Goal: Information Seeking & Learning: Learn about a topic

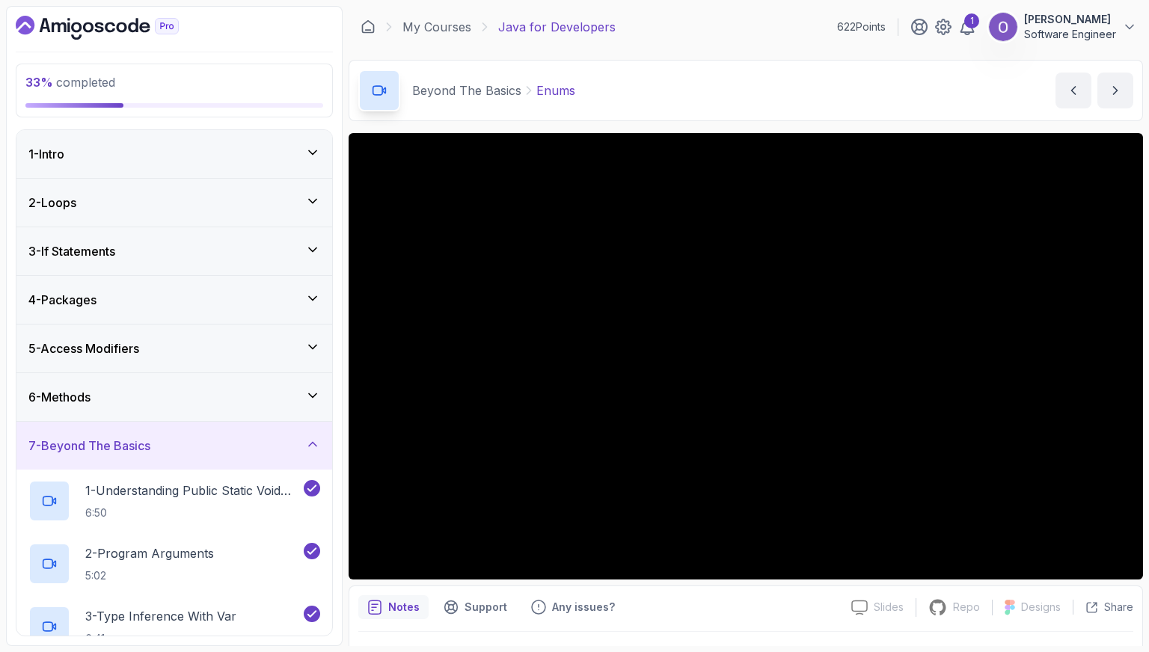
scroll to position [483, 0]
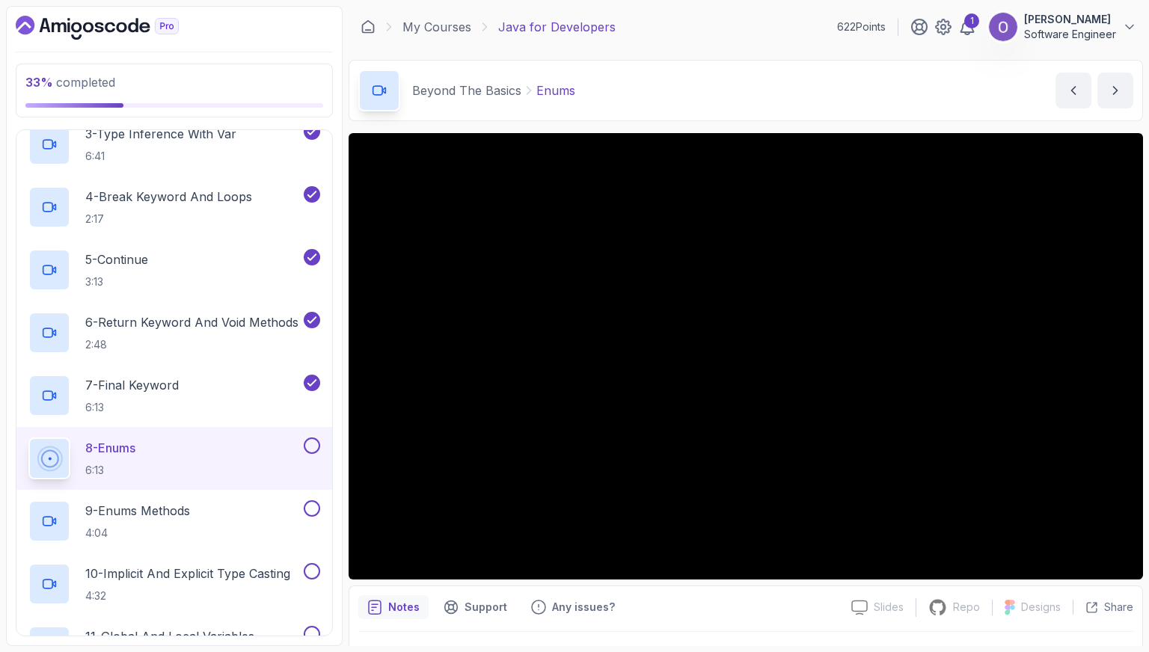
click at [130, 438] on div "8 - Enums 6:13" at bounding box center [164, 459] width 272 height 42
click at [158, 502] on p "9 - Enums Methods" at bounding box center [137, 511] width 105 height 18
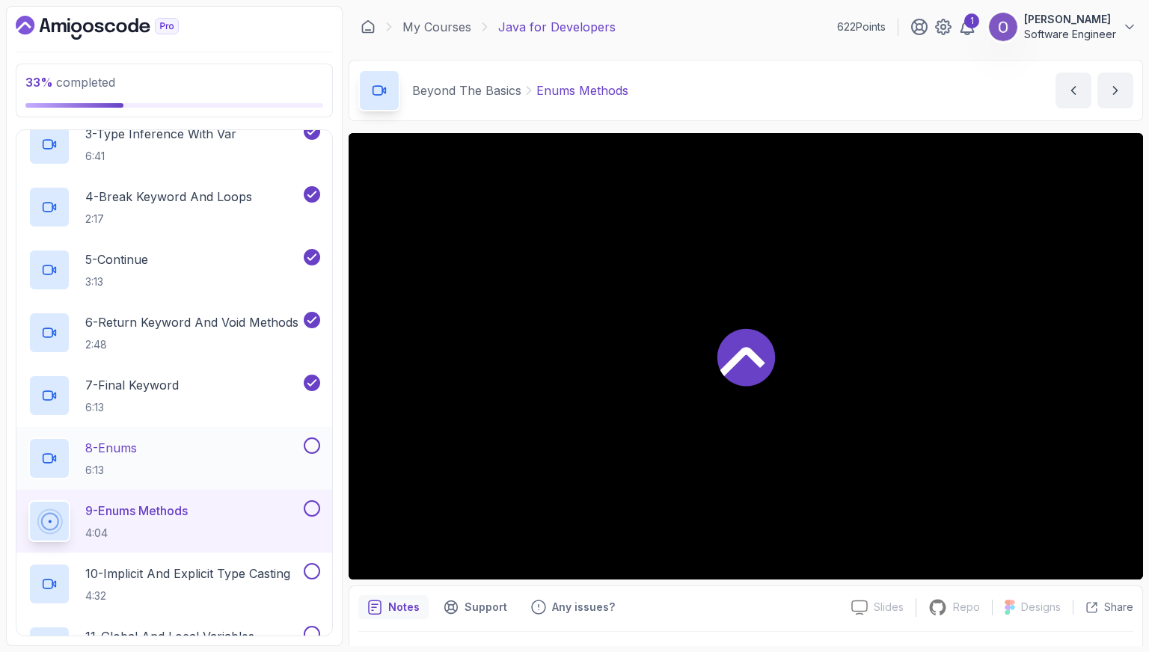
click at [181, 460] on div "8 - Enums 6:13" at bounding box center [164, 459] width 272 height 42
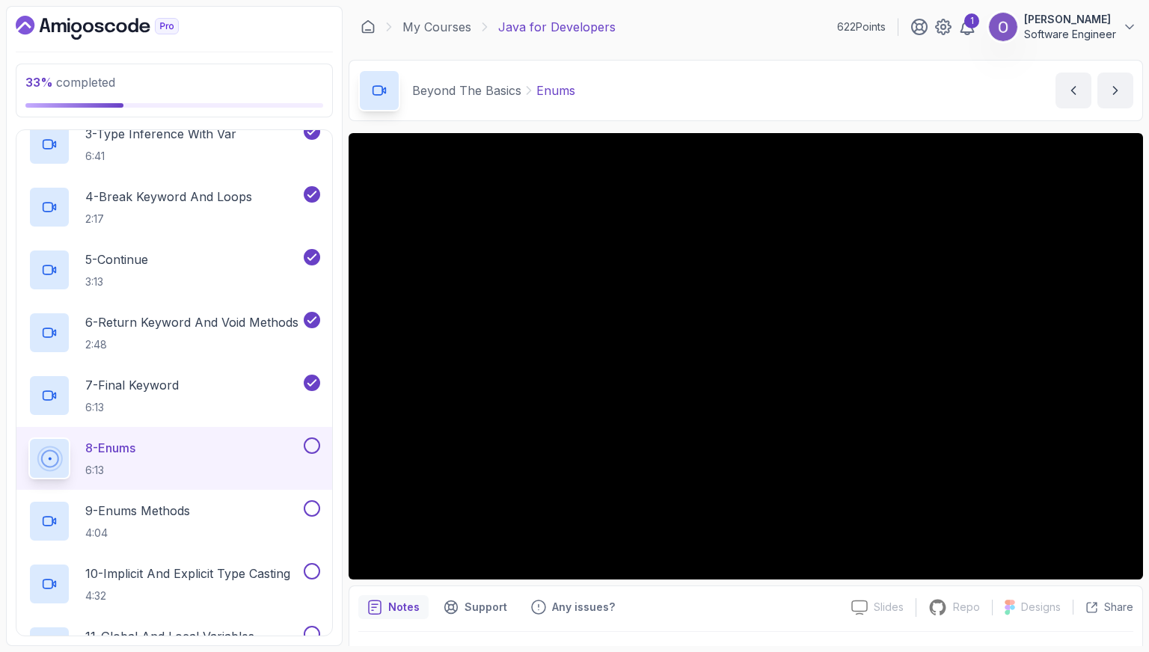
click at [311, 441] on button at bounding box center [312, 446] width 16 height 16
click at [265, 511] on div "9 - Enums Methods 4:04" at bounding box center [164, 522] width 272 height 42
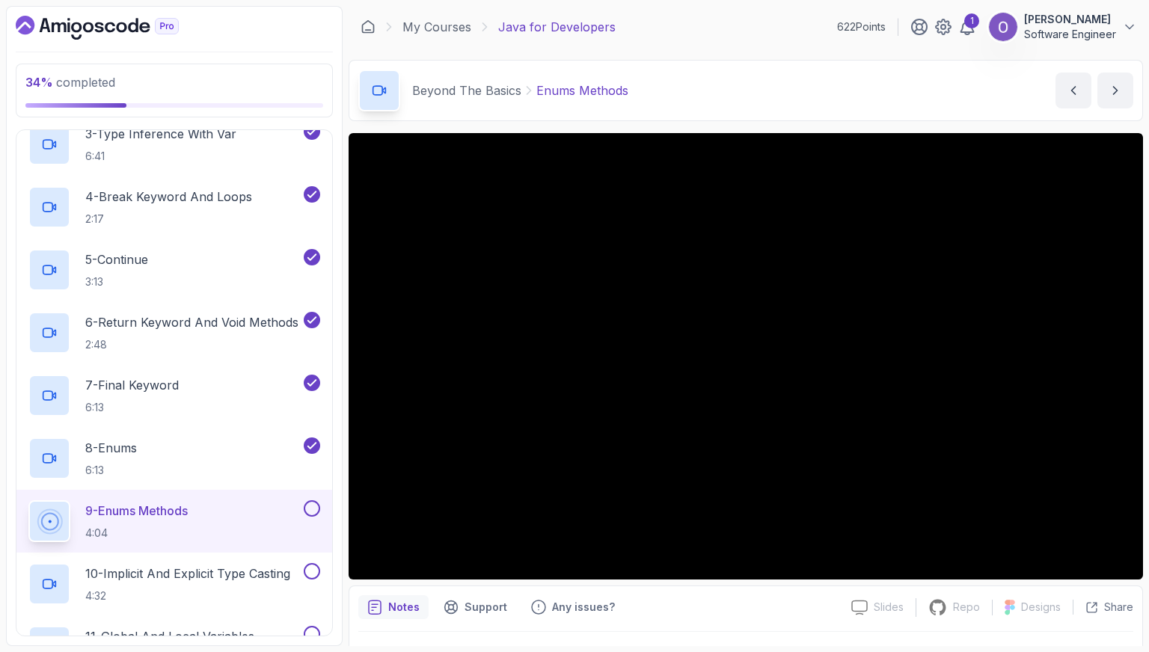
click at [312, 507] on button at bounding box center [312, 509] width 16 height 16
click at [267, 575] on p "10 - Implicit And Explicit Type Casting" at bounding box center [187, 574] width 205 height 18
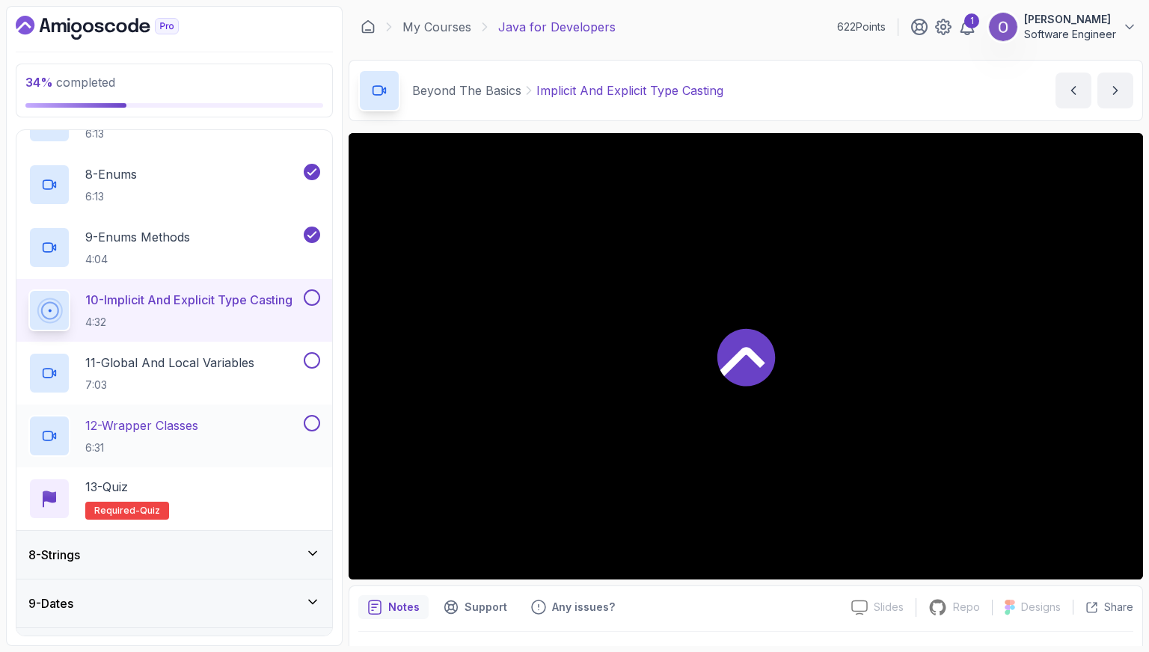
scroll to position [782, 0]
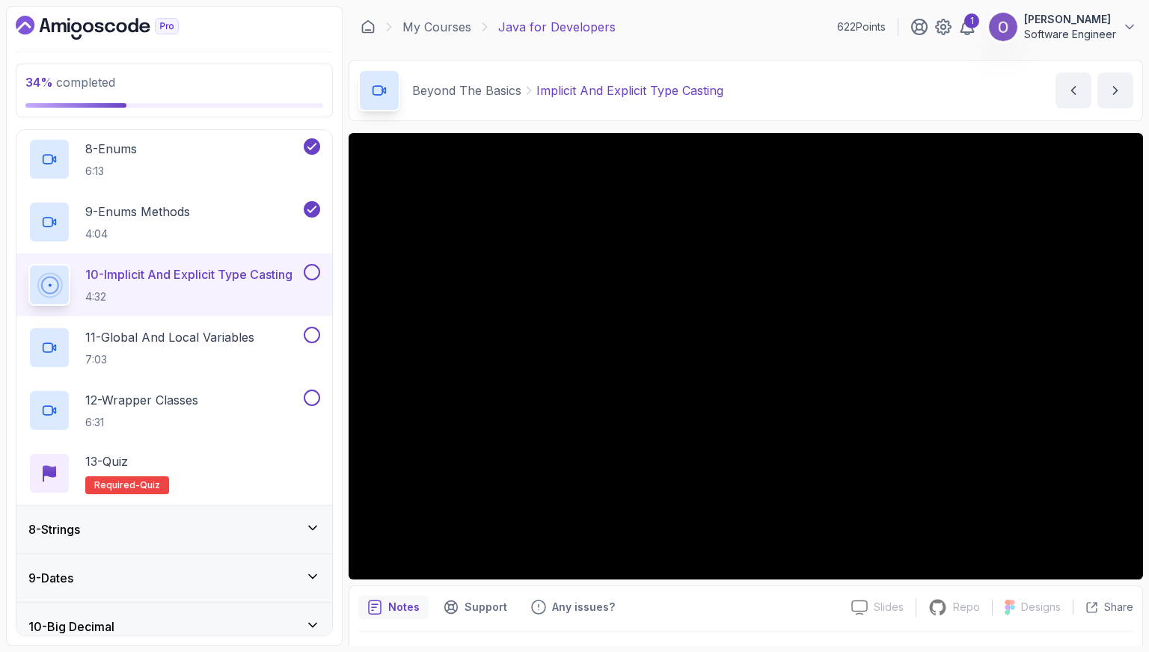
click at [313, 270] on button at bounding box center [312, 272] width 16 height 16
click at [312, 334] on button at bounding box center [312, 335] width 16 height 16
click at [278, 399] on div "12 - Wrapper Classes 6:31" at bounding box center [164, 411] width 272 height 42
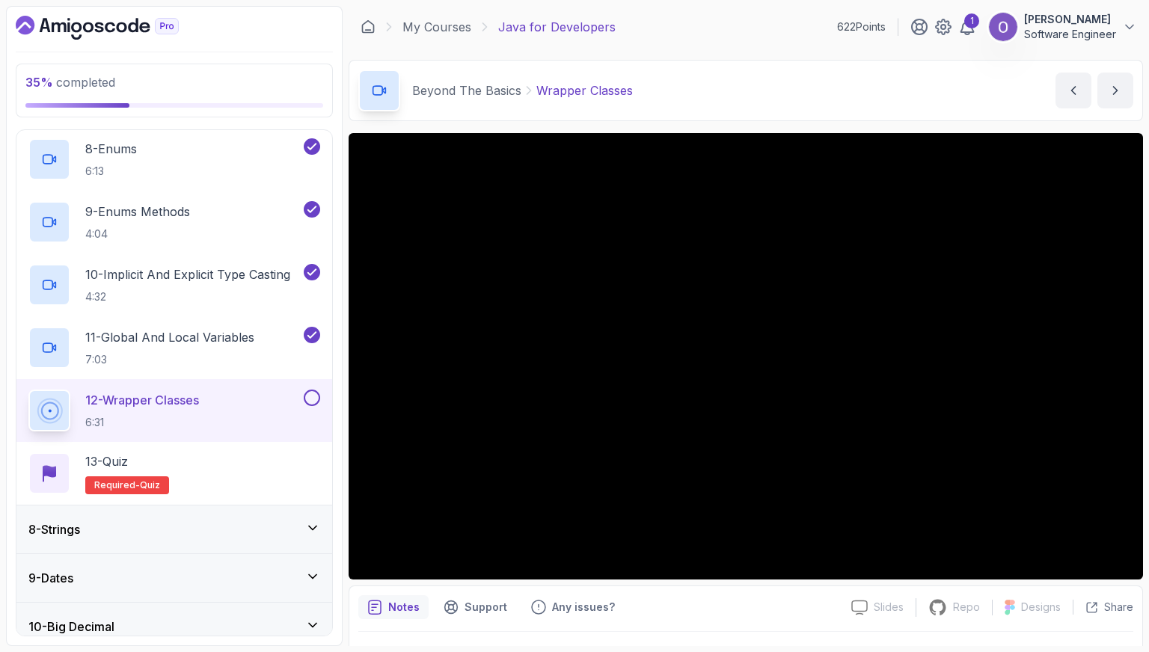
click at [318, 398] on button at bounding box center [312, 398] width 16 height 16
click at [266, 457] on div "13 - Quiz Required- quiz" at bounding box center [174, 474] width 292 height 42
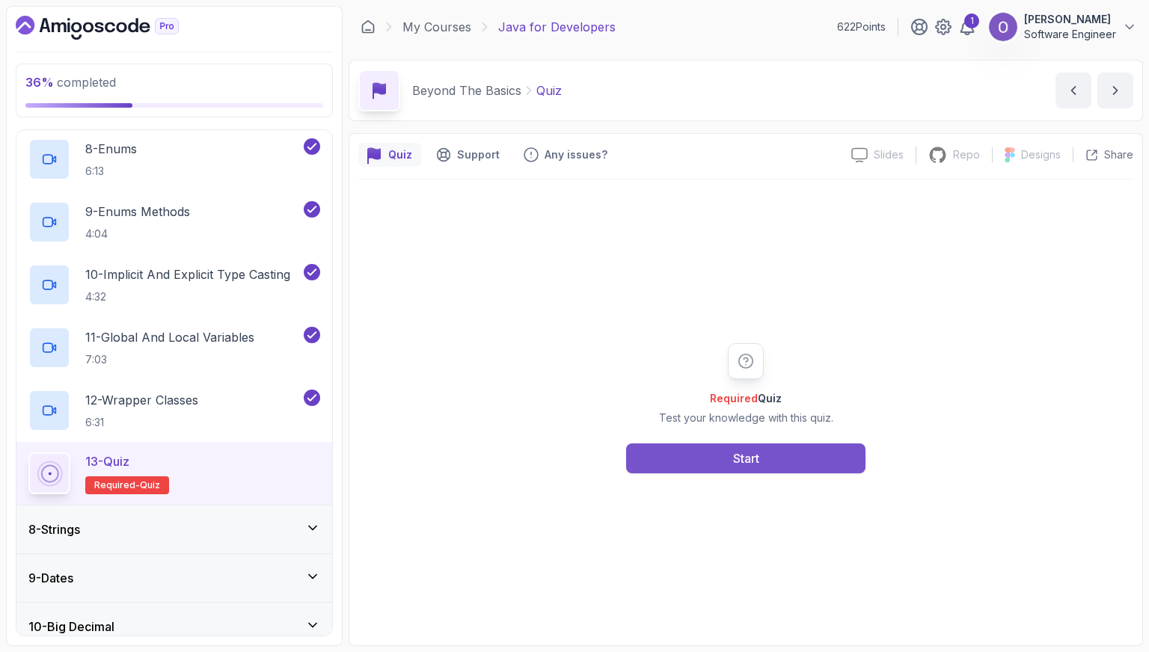
click at [736, 468] on button "Start" at bounding box center [745, 459] width 239 height 30
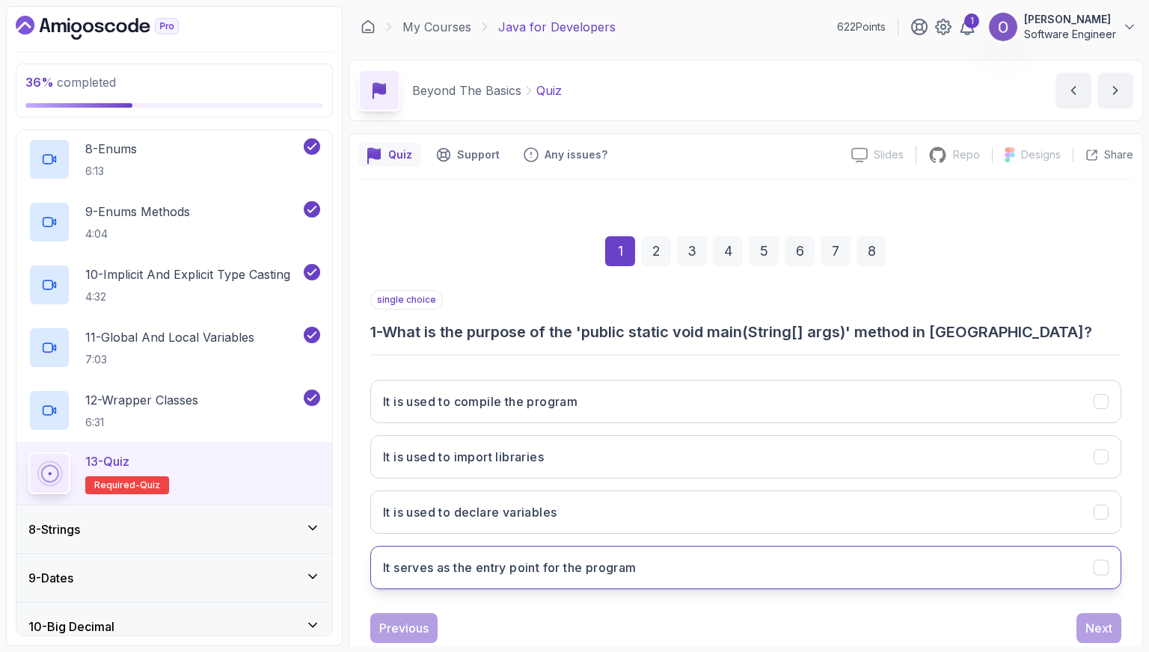
click at [487, 569] on h3 "It serves as the entry point for the program" at bounding box center [510, 568] width 254 height 18
click at [1088, 626] on div "Next" at bounding box center [1099, 629] width 27 height 18
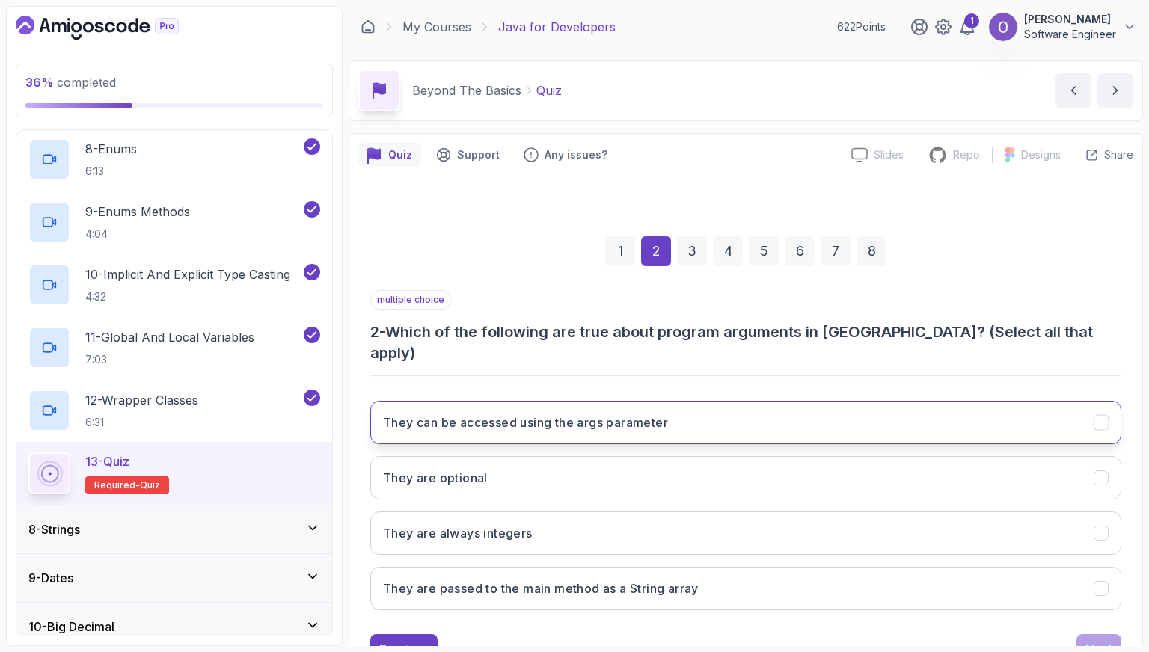
click at [611, 414] on h3 "They can be accessed using the args parameter" at bounding box center [525, 423] width 285 height 18
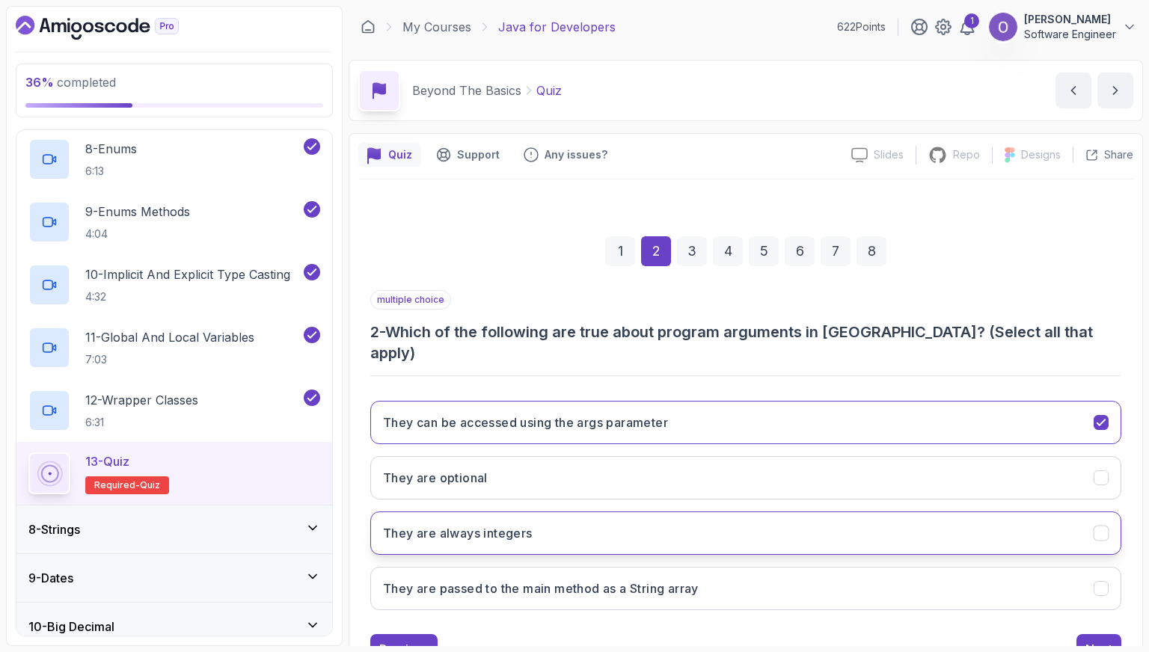
click at [601, 516] on button "They are always integers" at bounding box center [745, 533] width 751 height 43
click at [630, 580] on h3 "They are passed to the main method as a String array" at bounding box center [541, 589] width 316 height 18
click at [973, 520] on button "They are always integers" at bounding box center [745, 533] width 751 height 43
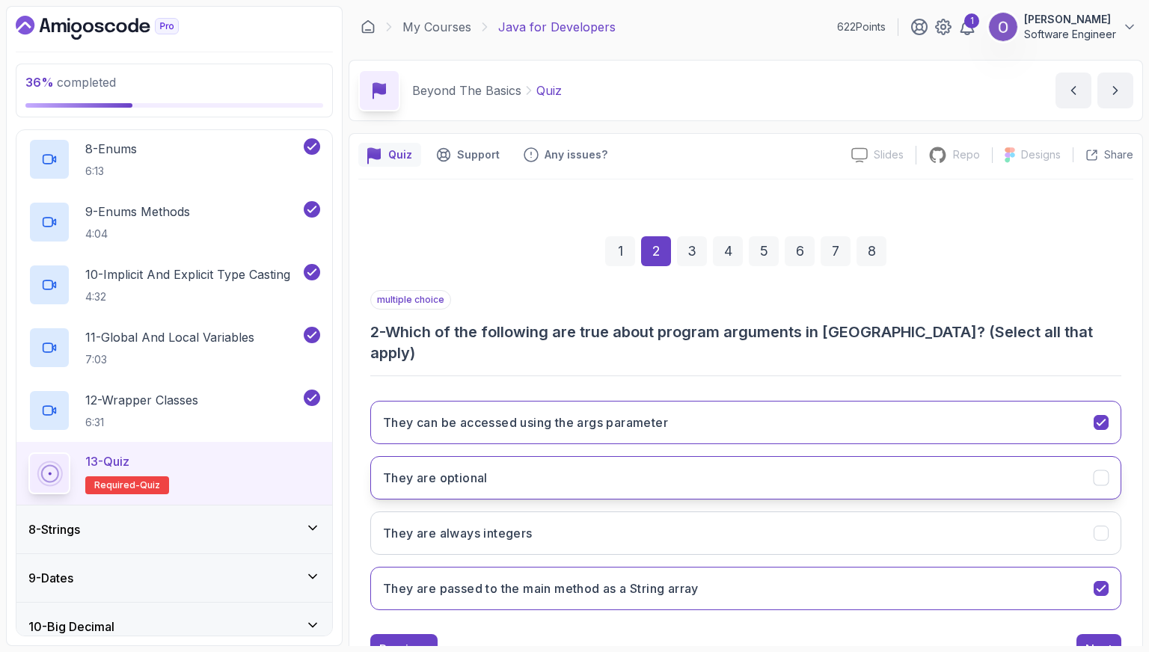
click at [976, 456] on button "They are optional" at bounding box center [745, 477] width 751 height 43
click at [1094, 634] on button "Next" at bounding box center [1099, 649] width 45 height 30
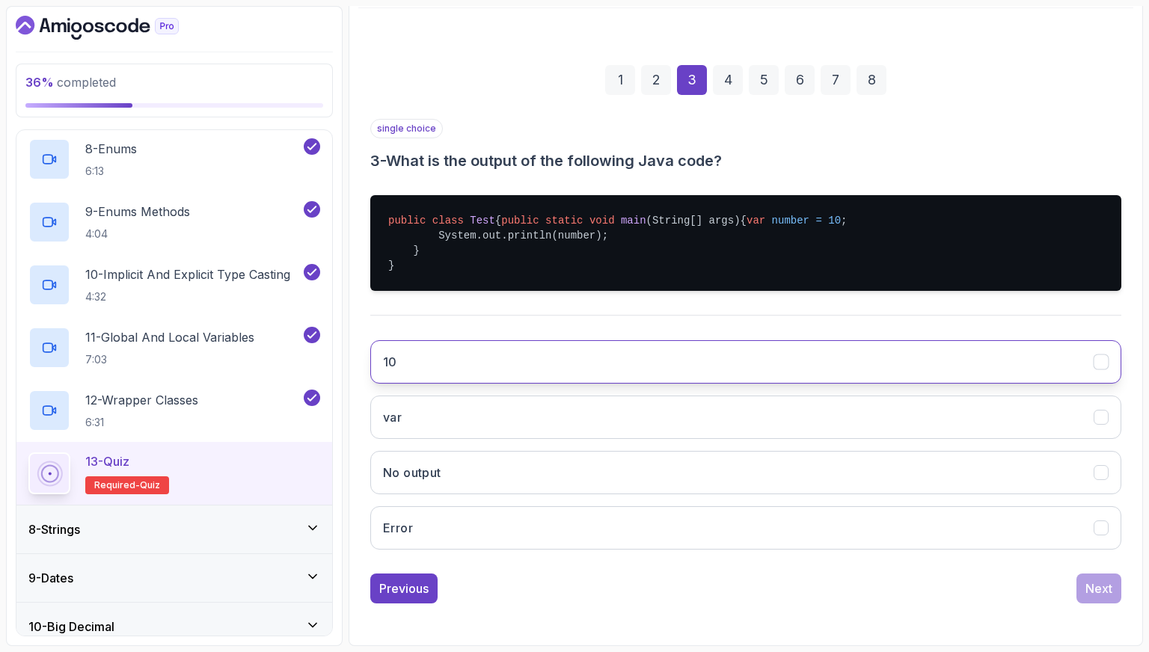
scroll to position [199, 0]
click at [462, 366] on button "10" at bounding box center [745, 361] width 751 height 43
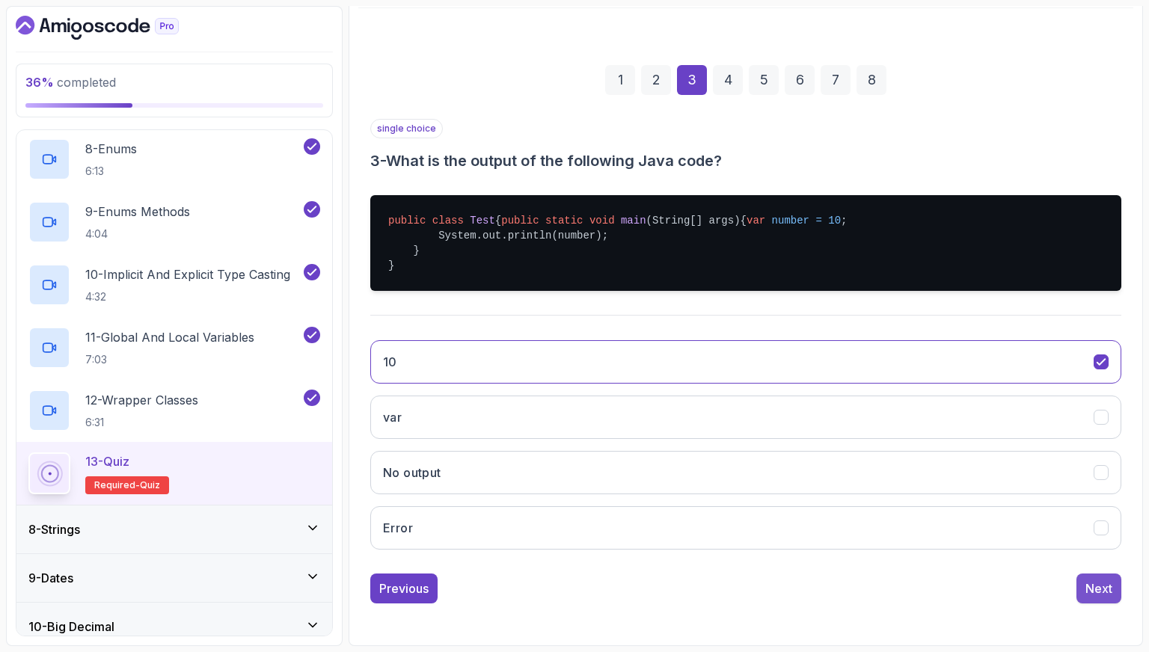
click at [1101, 587] on div "Next" at bounding box center [1099, 589] width 27 height 18
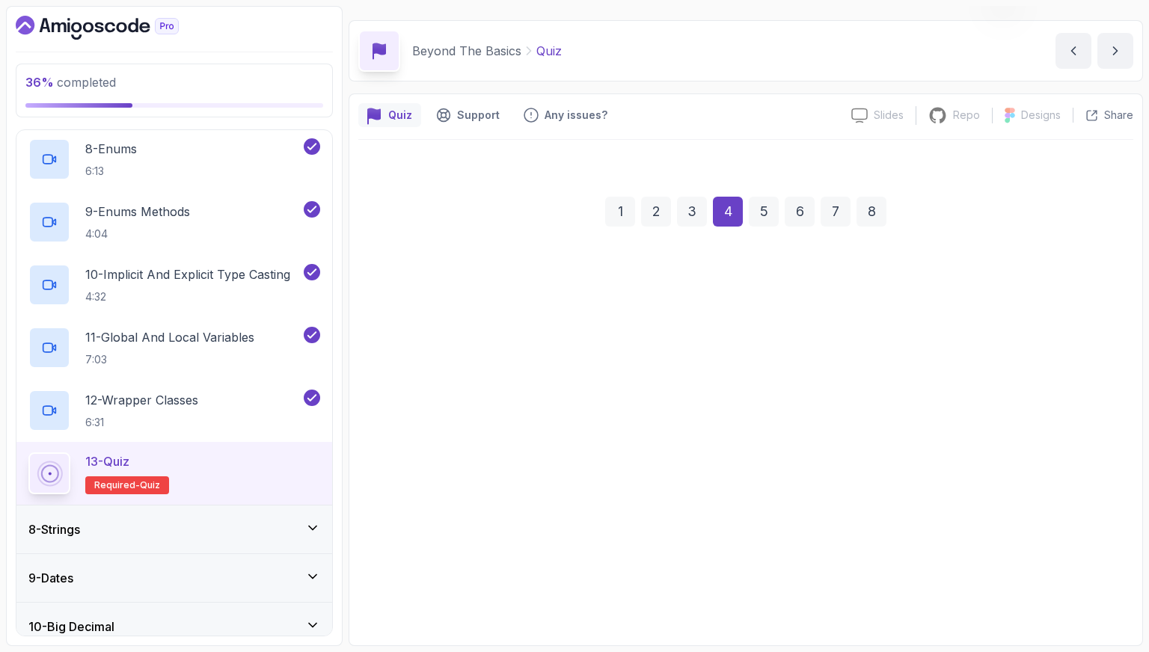
scroll to position [37, 0]
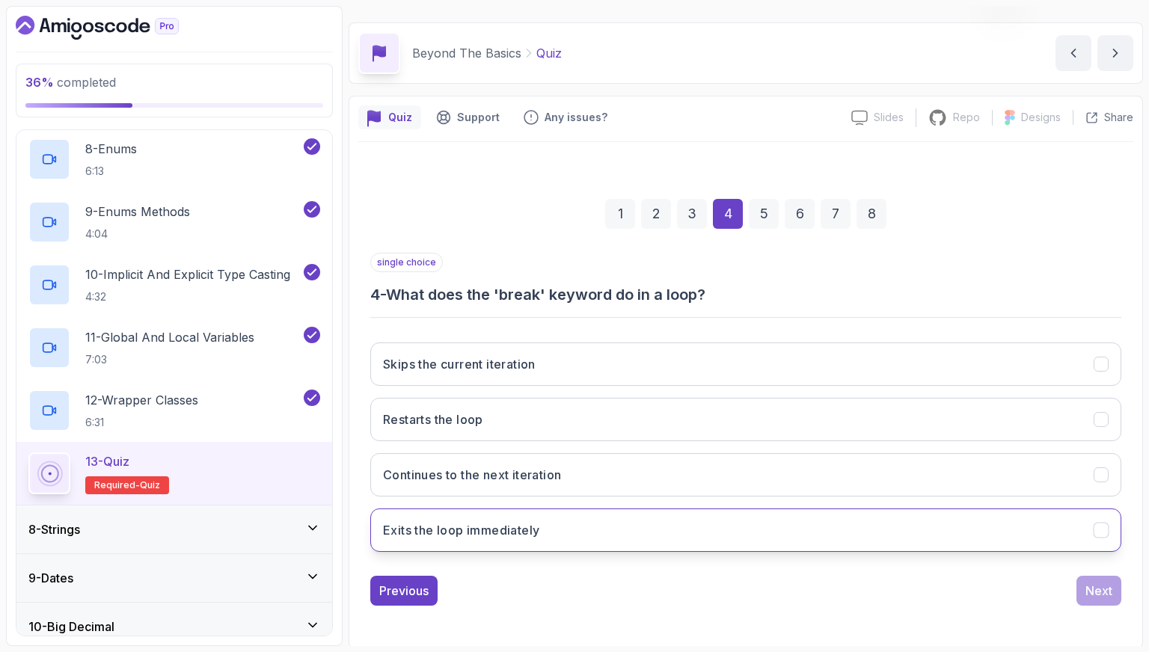
click at [505, 513] on button "Exits the loop immediately" at bounding box center [745, 530] width 751 height 43
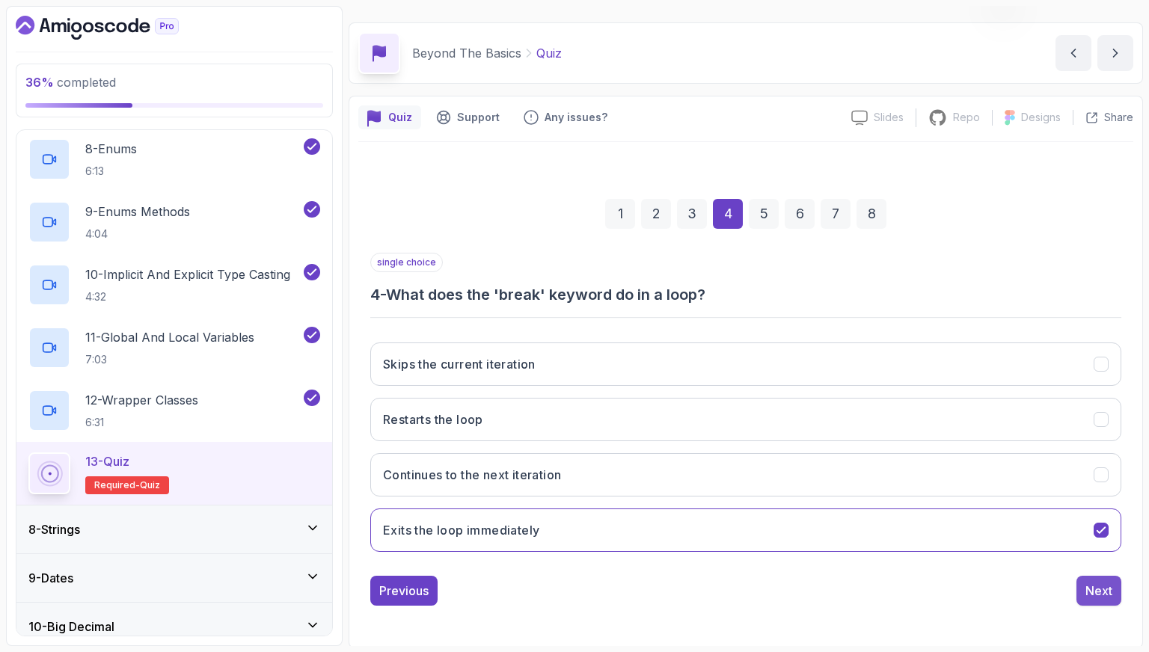
click at [1101, 593] on div "Next" at bounding box center [1099, 591] width 27 height 18
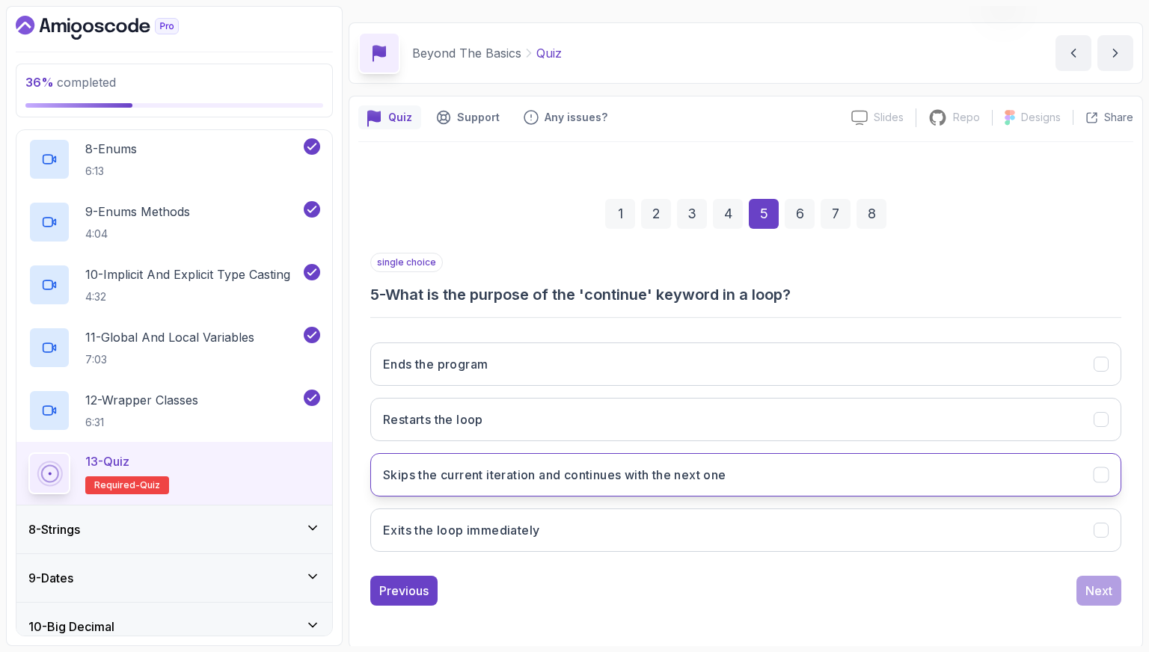
click at [549, 459] on button "Skips the current iteration and continues with the next one" at bounding box center [745, 474] width 751 height 43
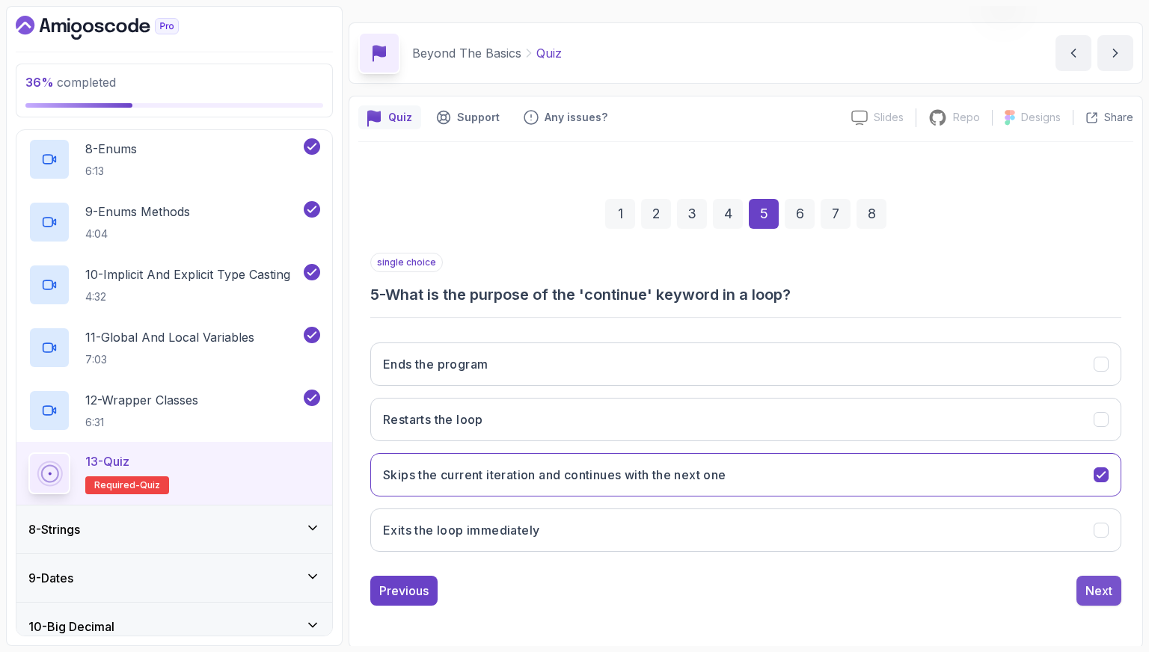
click at [1095, 587] on div "Next" at bounding box center [1099, 591] width 27 height 18
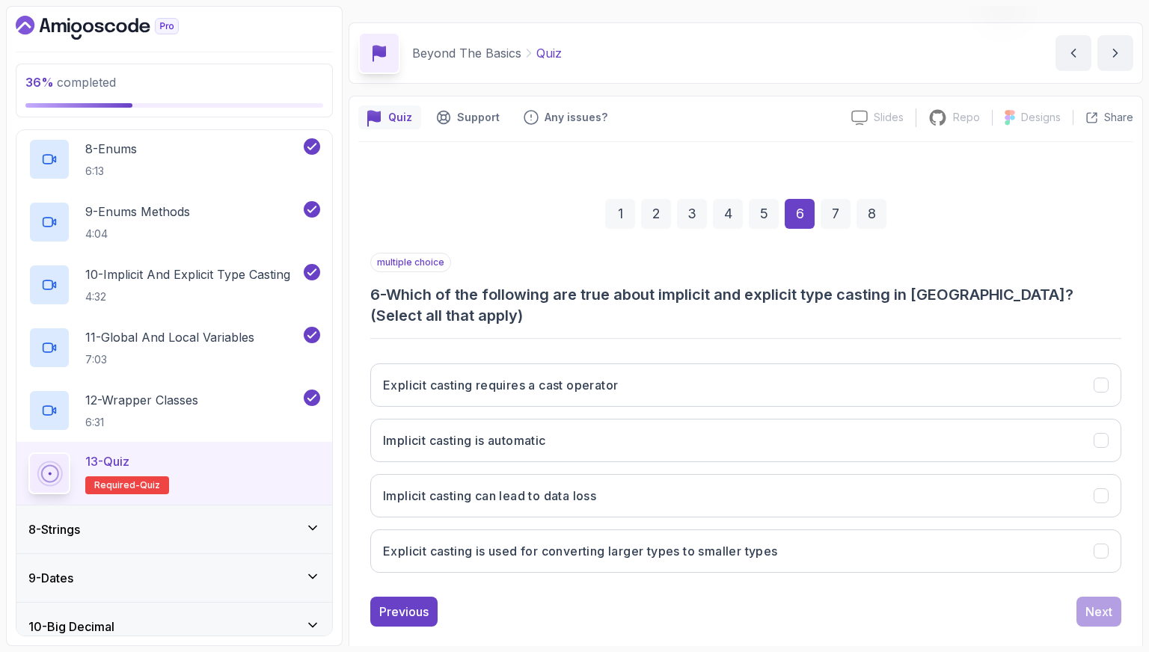
click at [658, 506] on div "Explicit casting requires a cast operator Implicit casting is automatic Implici…" at bounding box center [745, 468] width 751 height 233
click at [832, 552] on div "Explicit casting requires a cast operator Implicit casting is automatic Implici…" at bounding box center [745, 468] width 751 height 233
click at [973, 548] on button "Explicit casting is used for converting larger types to smaller types" at bounding box center [745, 551] width 751 height 43
click at [1110, 603] on div "Next" at bounding box center [1099, 612] width 27 height 18
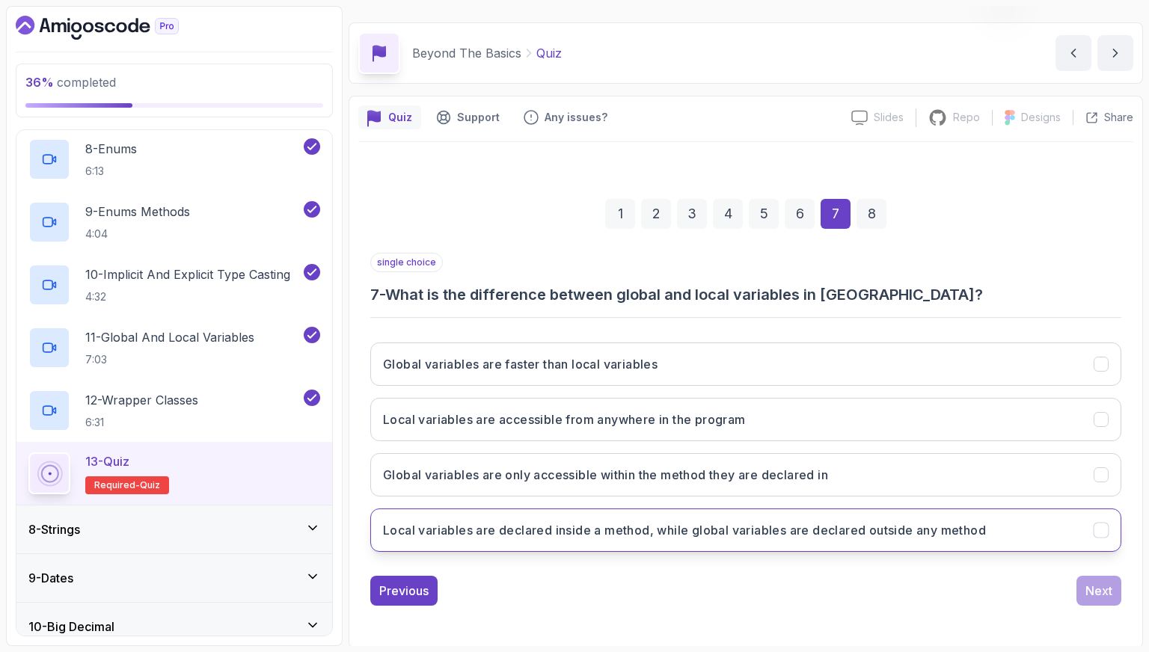
drag, startPoint x: 542, startPoint y: 525, endPoint x: 551, endPoint y: 525, distance: 8.2
click at [543, 525] on h3 "Local variables are declared inside a method, while global variables are declar…" at bounding box center [684, 530] width 603 height 18
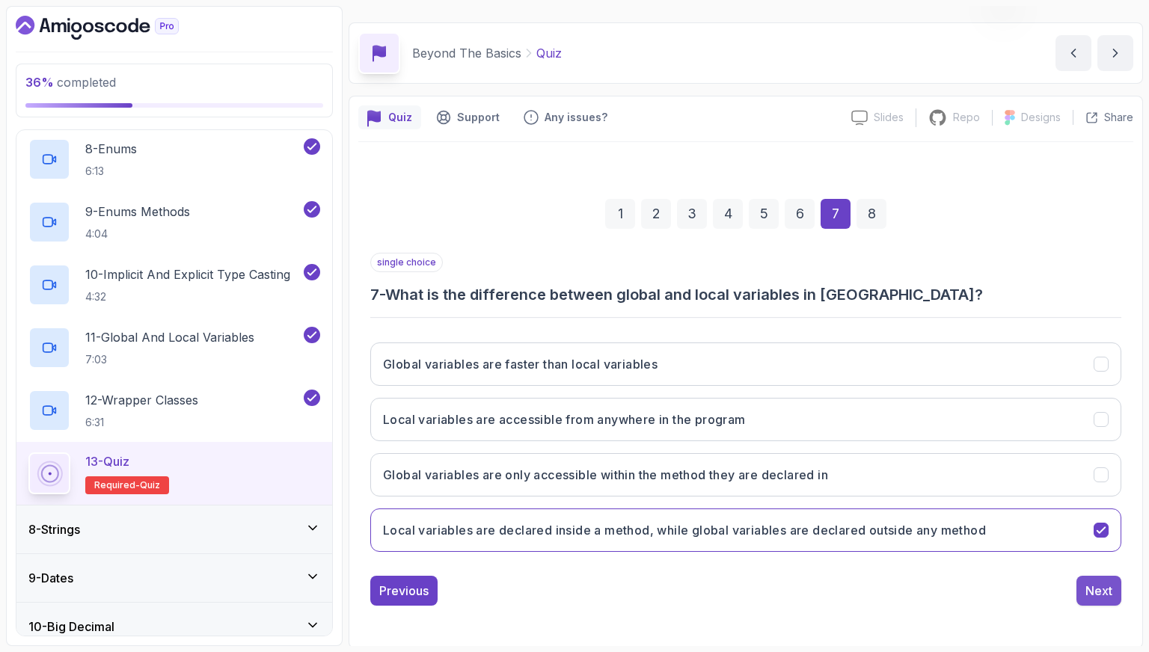
click at [1100, 584] on div "Next" at bounding box center [1099, 591] width 27 height 18
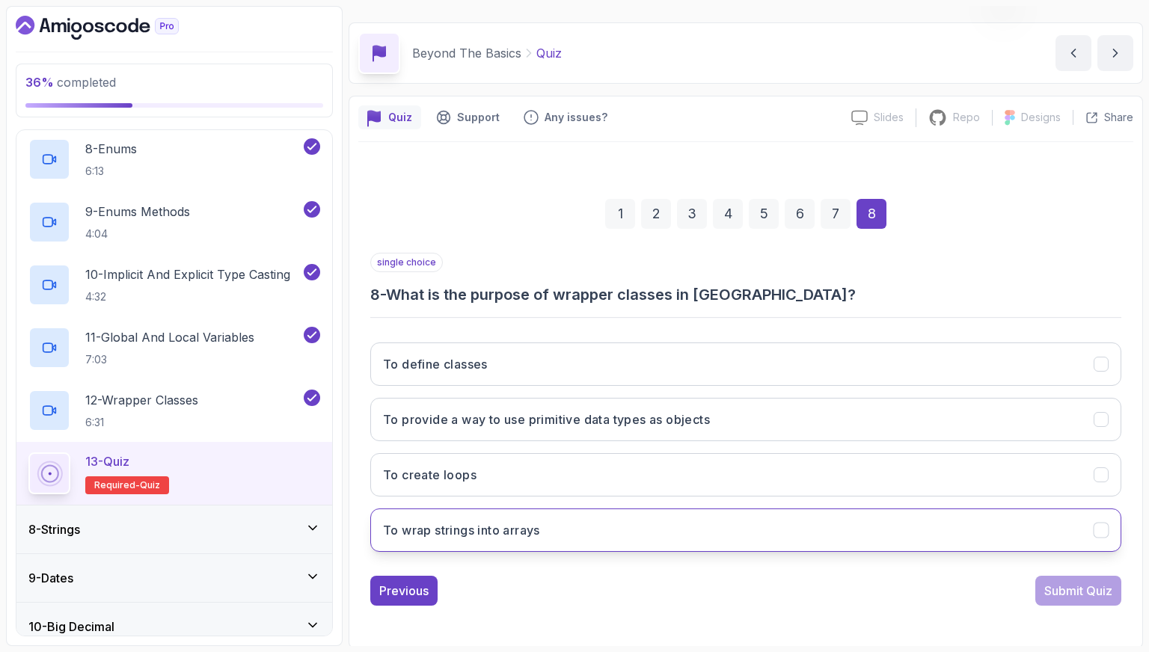
click at [899, 545] on button "To wrap strings into arrays" at bounding box center [745, 530] width 751 height 43
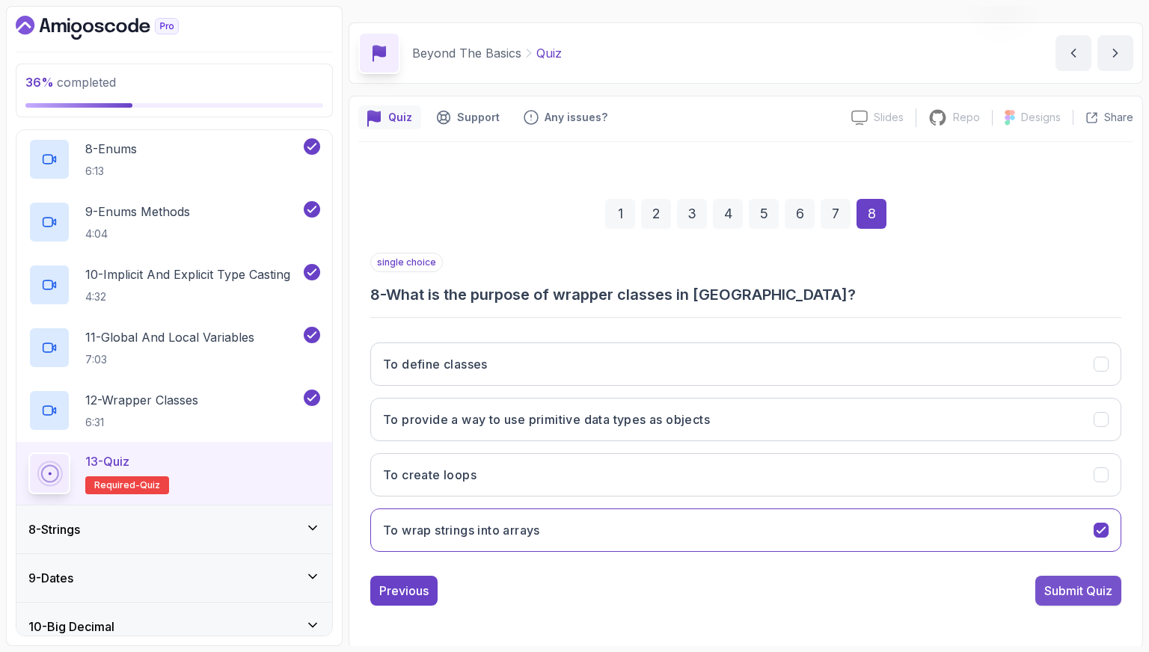
click at [1061, 585] on div "Submit Quiz" at bounding box center [1078, 591] width 68 height 18
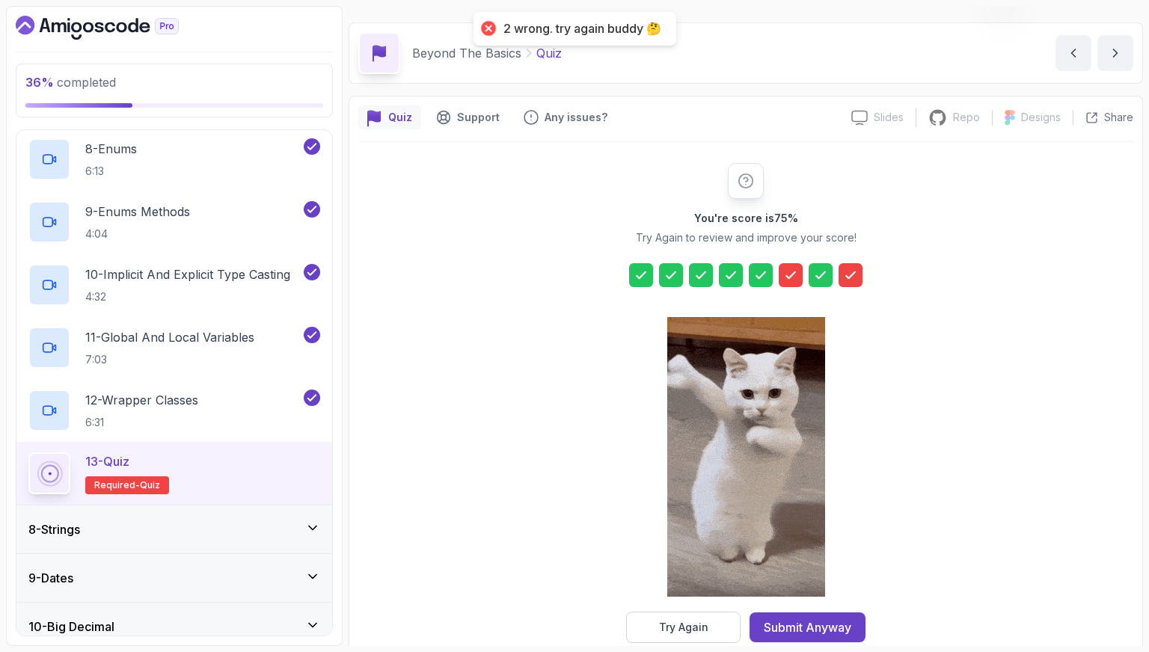
click at [839, 608] on div "You're score is 75 % Try Again to review and improve your score! Try Again Subm…" at bounding box center [745, 403] width 287 height 480
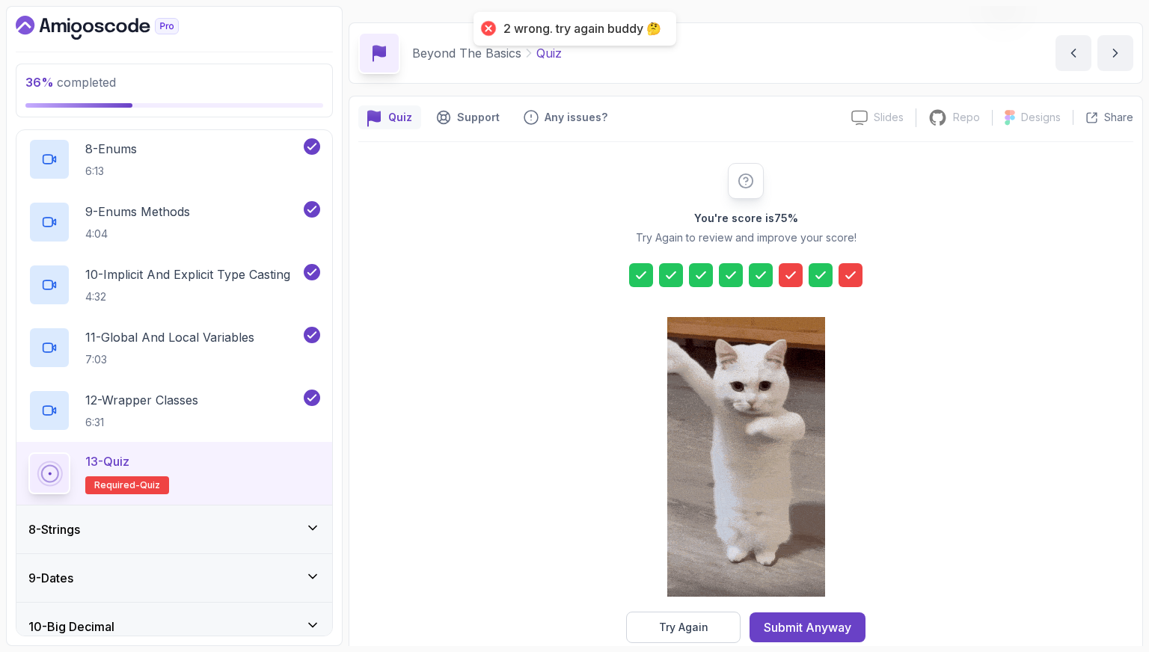
click at [836, 620] on div "Submit Anyway" at bounding box center [808, 628] width 88 height 18
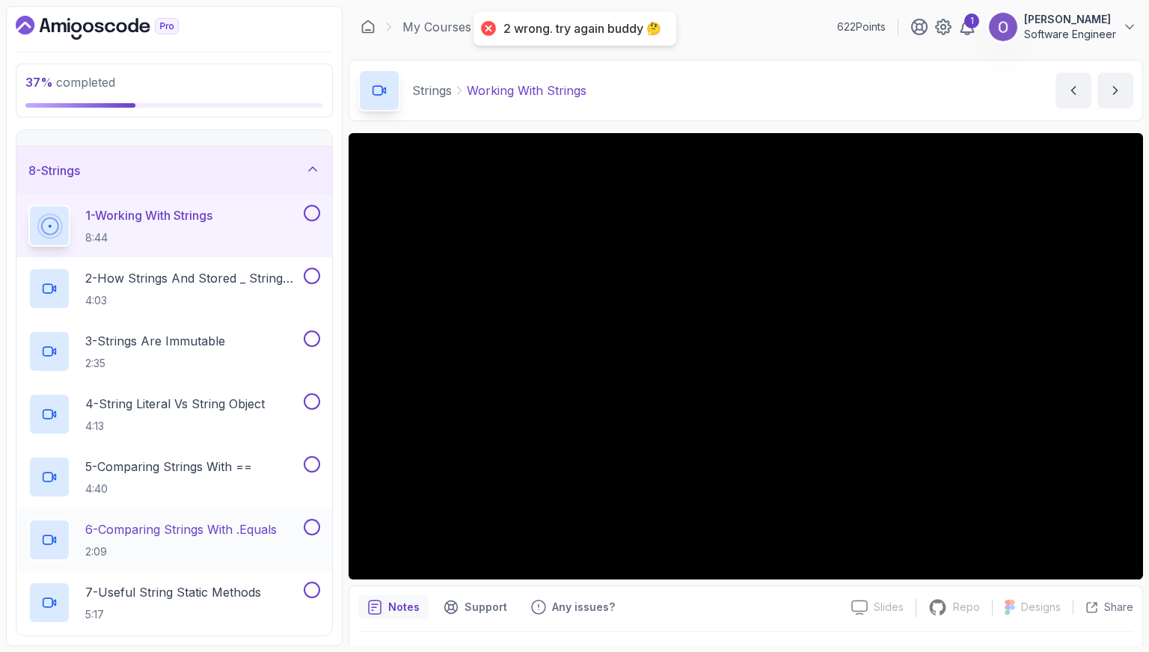
scroll to position [318, 0]
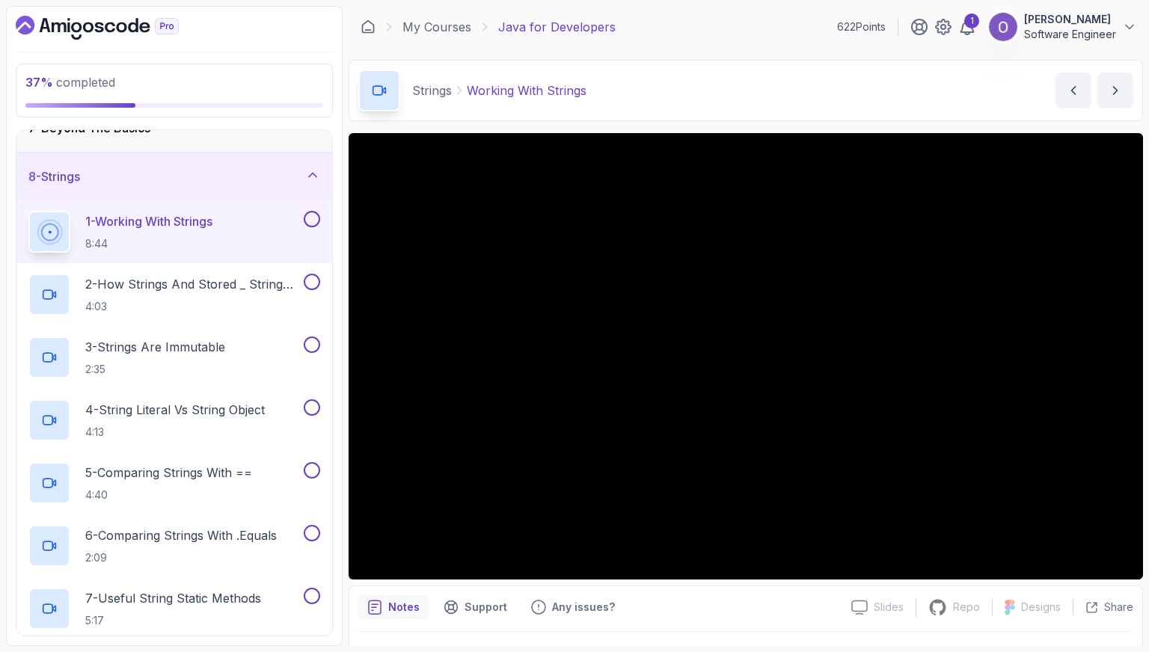
click at [311, 215] on button at bounding box center [312, 219] width 16 height 16
click at [314, 278] on button at bounding box center [312, 282] width 16 height 16
click at [311, 340] on button at bounding box center [312, 345] width 16 height 16
click at [314, 402] on button at bounding box center [312, 408] width 16 height 16
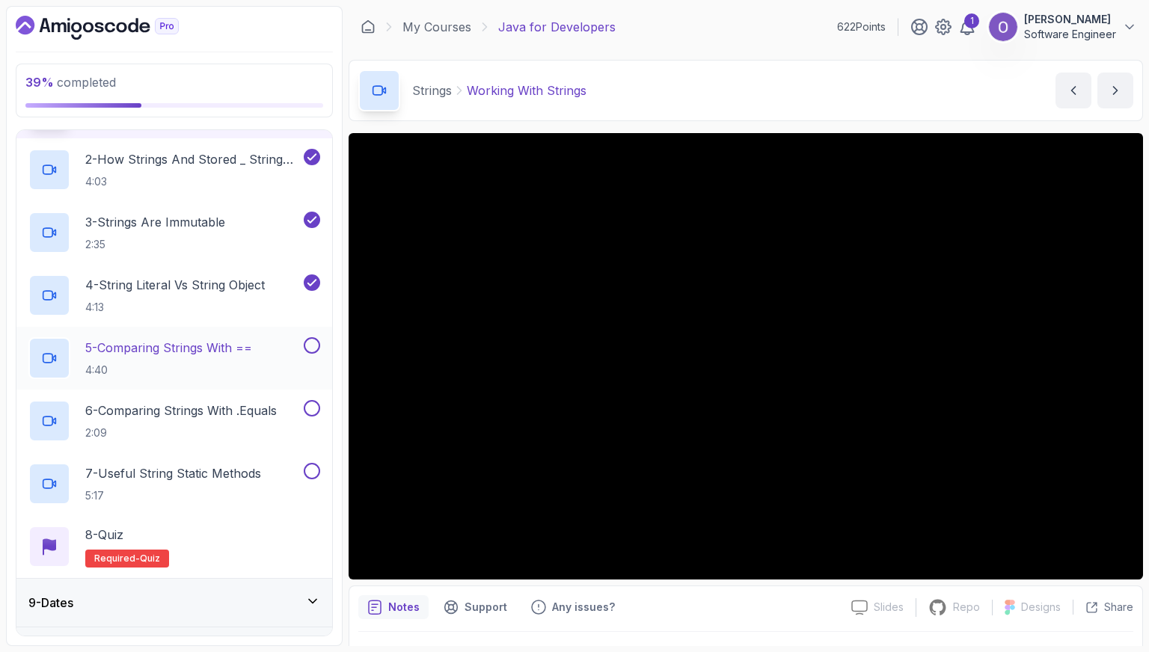
scroll to position [468, 0]
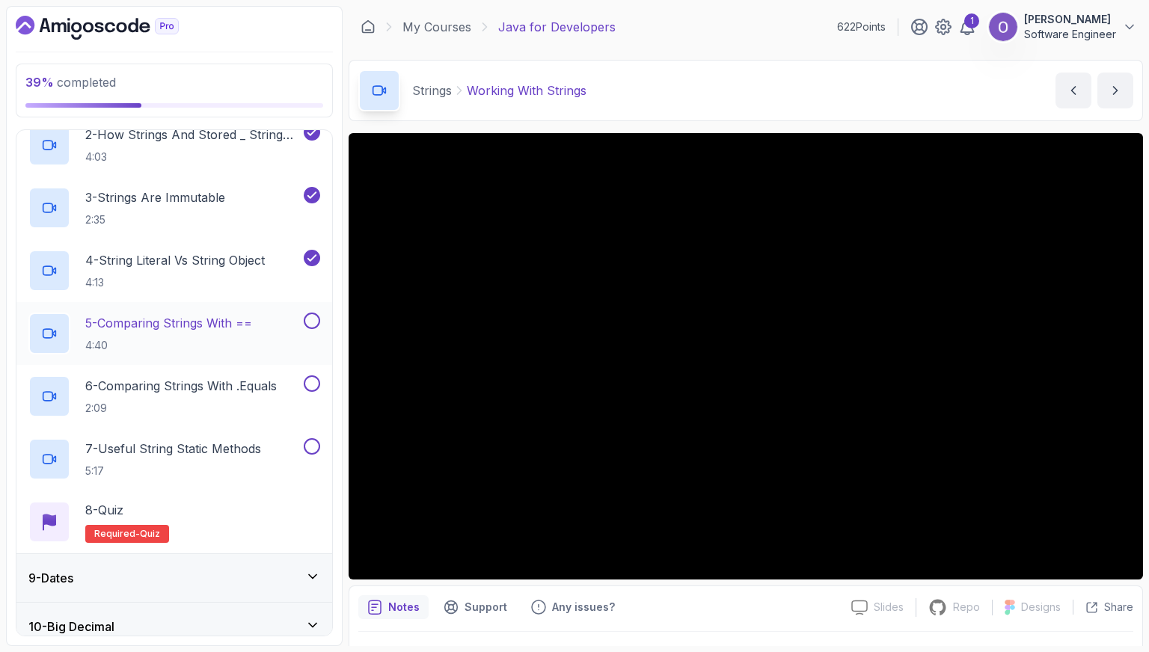
click at [315, 321] on button at bounding box center [312, 321] width 16 height 16
click at [312, 380] on button at bounding box center [312, 384] width 16 height 16
click at [310, 444] on button at bounding box center [312, 446] width 16 height 16
click at [280, 515] on div "8 - Quiz Required- quiz" at bounding box center [174, 522] width 292 height 42
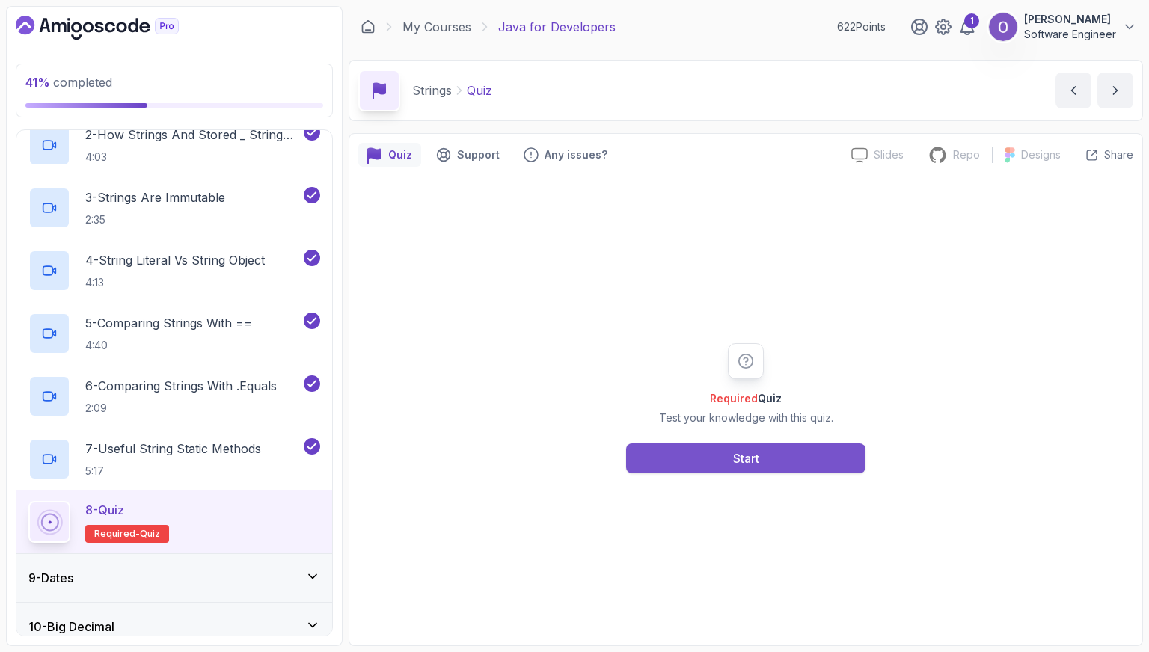
click at [641, 456] on button "Start" at bounding box center [745, 459] width 239 height 30
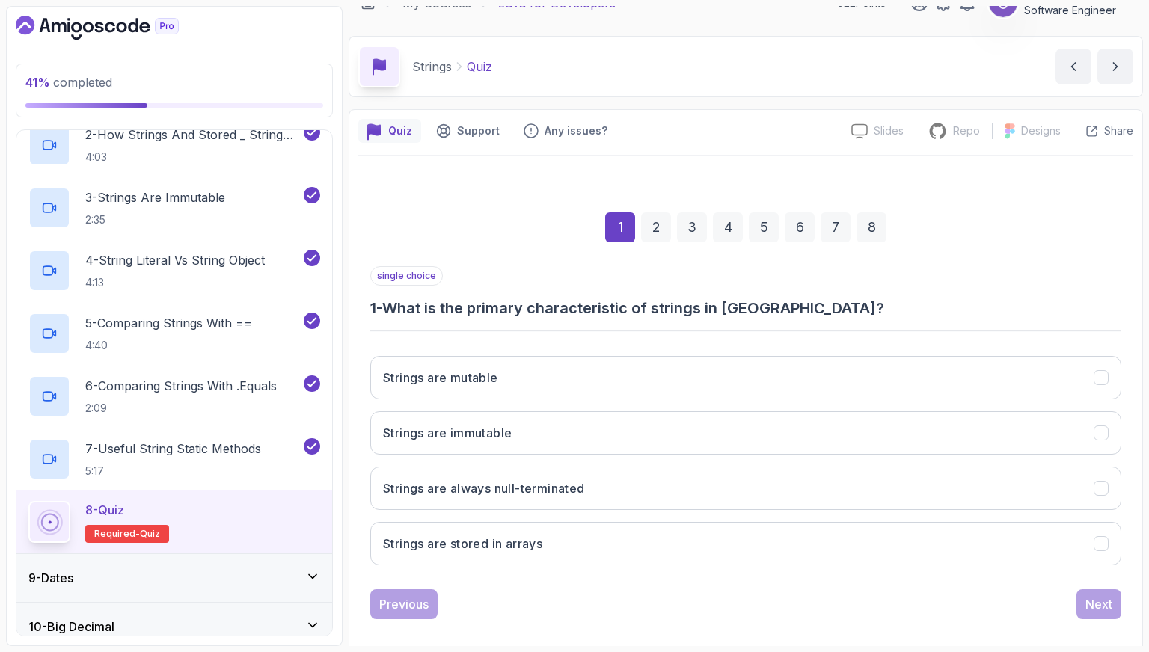
scroll to position [37, 0]
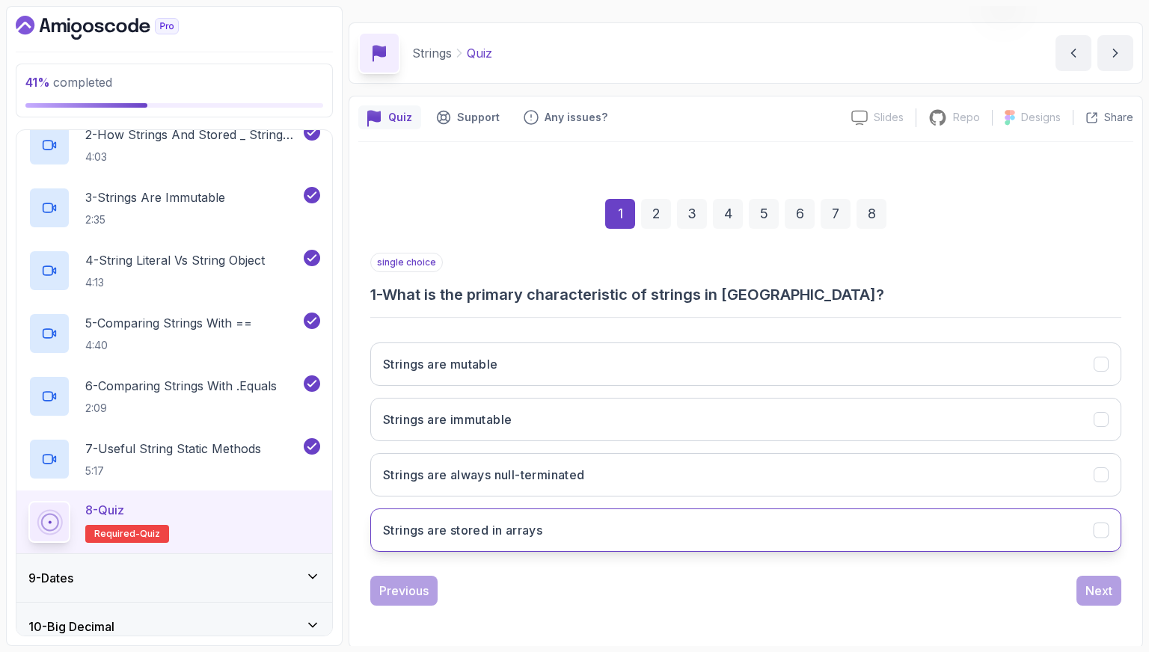
click at [551, 529] on button "Strings are stored in arrays" at bounding box center [745, 530] width 751 height 43
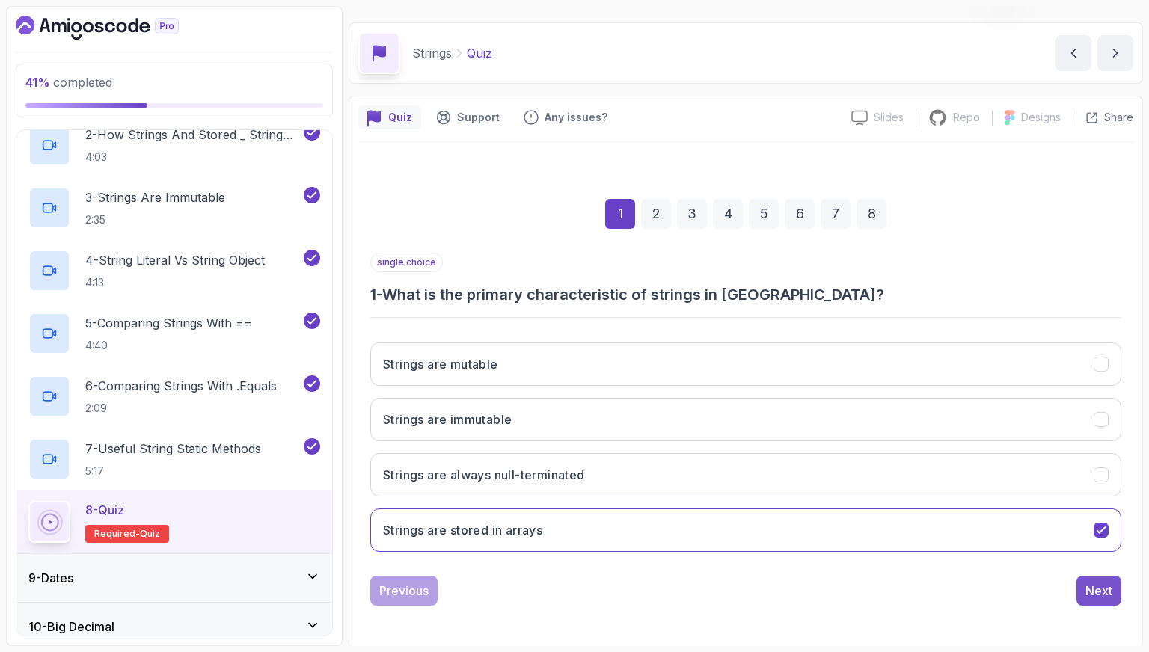
click at [1099, 593] on div "Next" at bounding box center [1099, 591] width 27 height 18
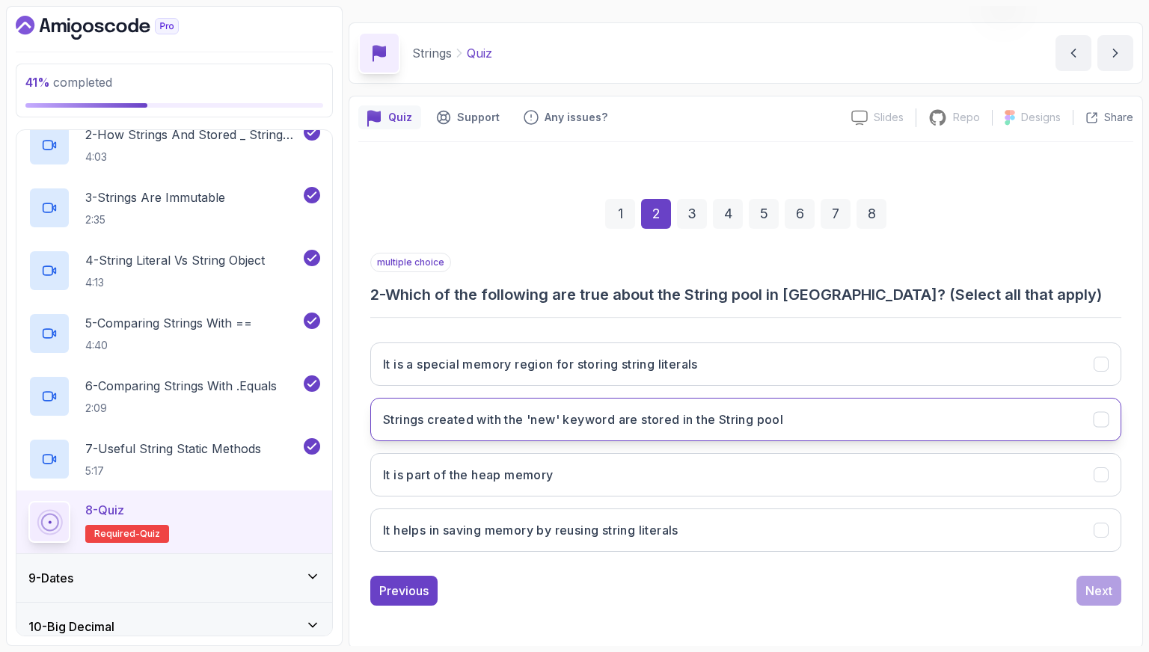
click at [611, 421] on h3 "Strings created with the 'new' keyword are stored in the String pool" at bounding box center [583, 420] width 400 height 18
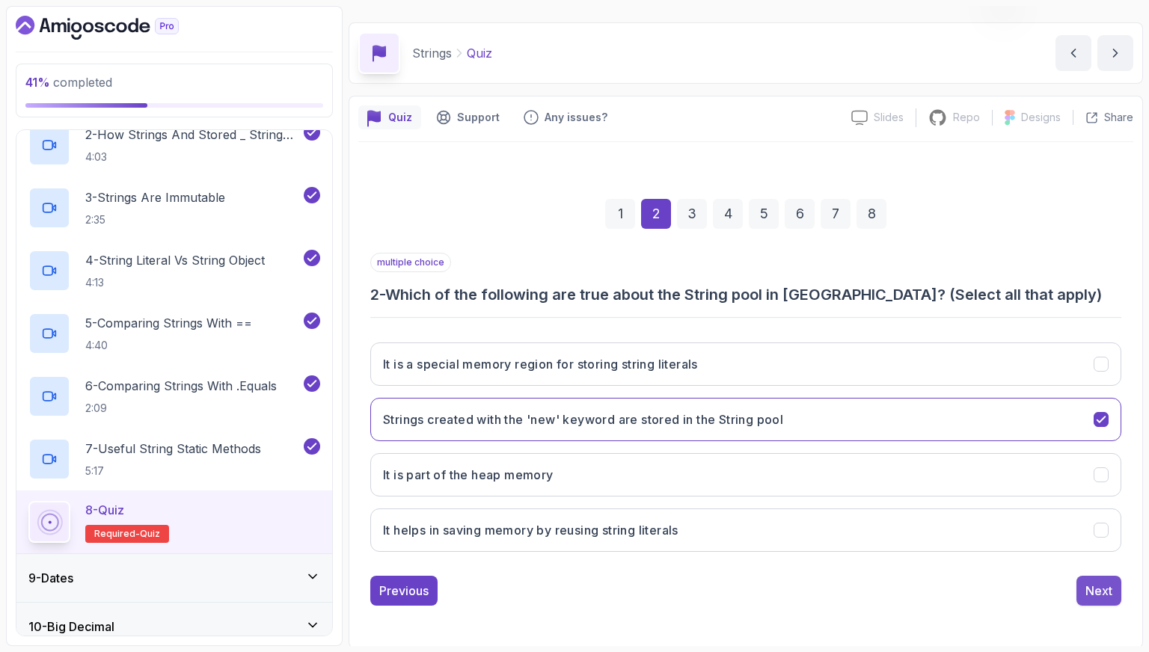
click at [1091, 593] on div "Next" at bounding box center [1099, 591] width 27 height 18
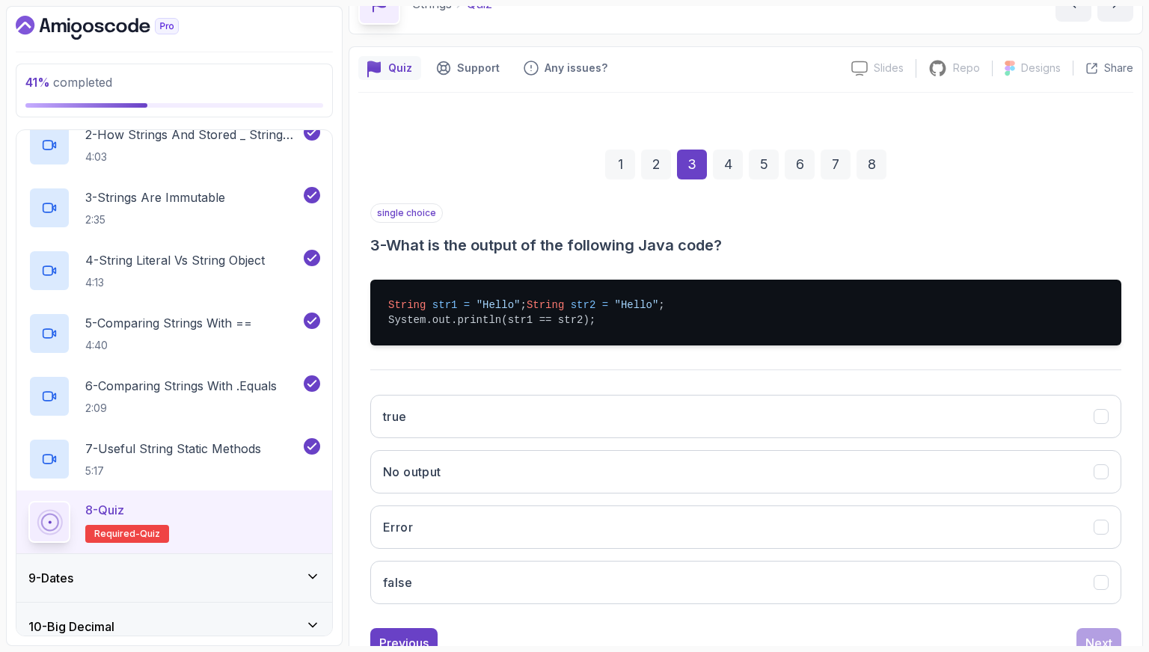
scroll to position [112, 0]
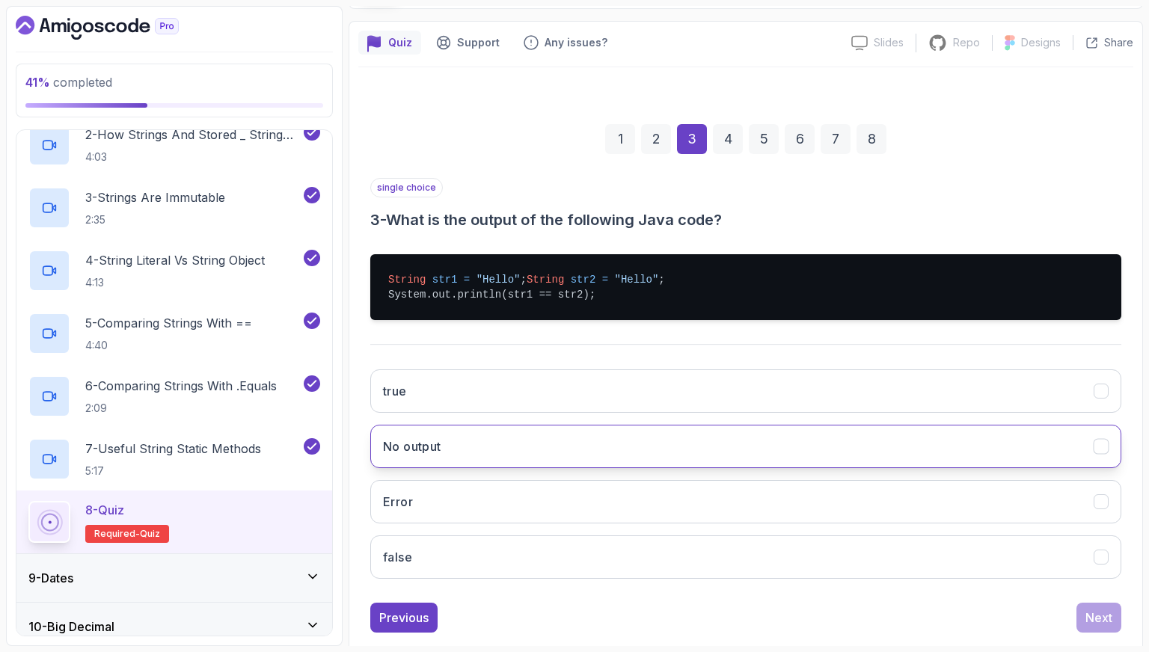
click at [501, 460] on button "No output" at bounding box center [745, 446] width 751 height 43
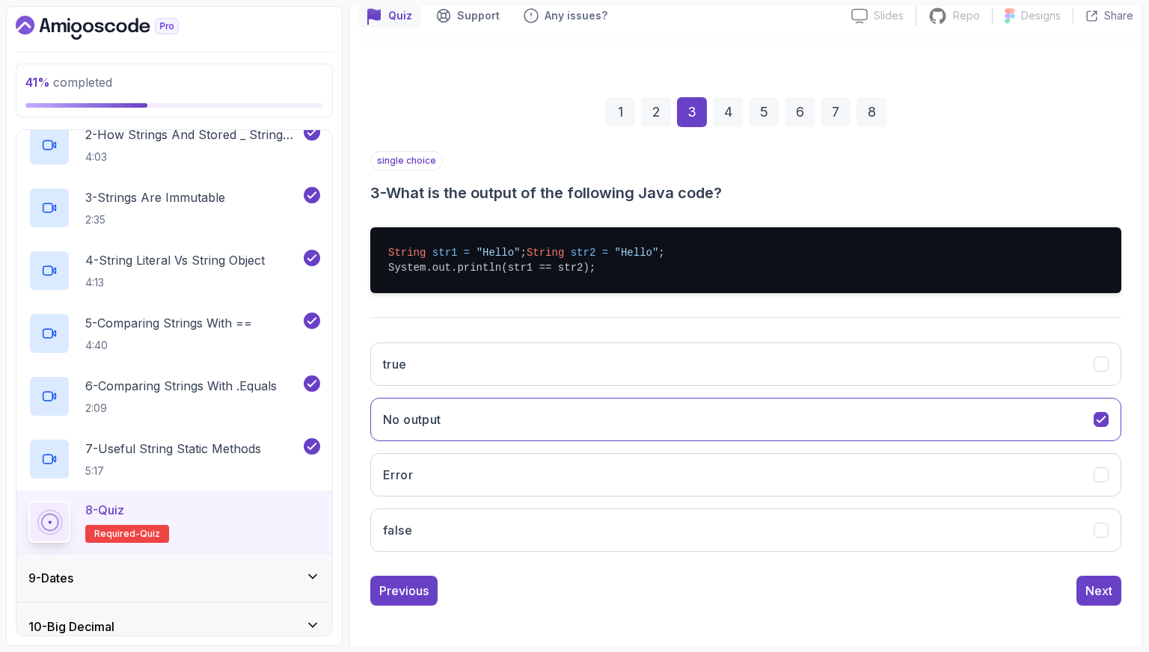
scroll to position [154, 0]
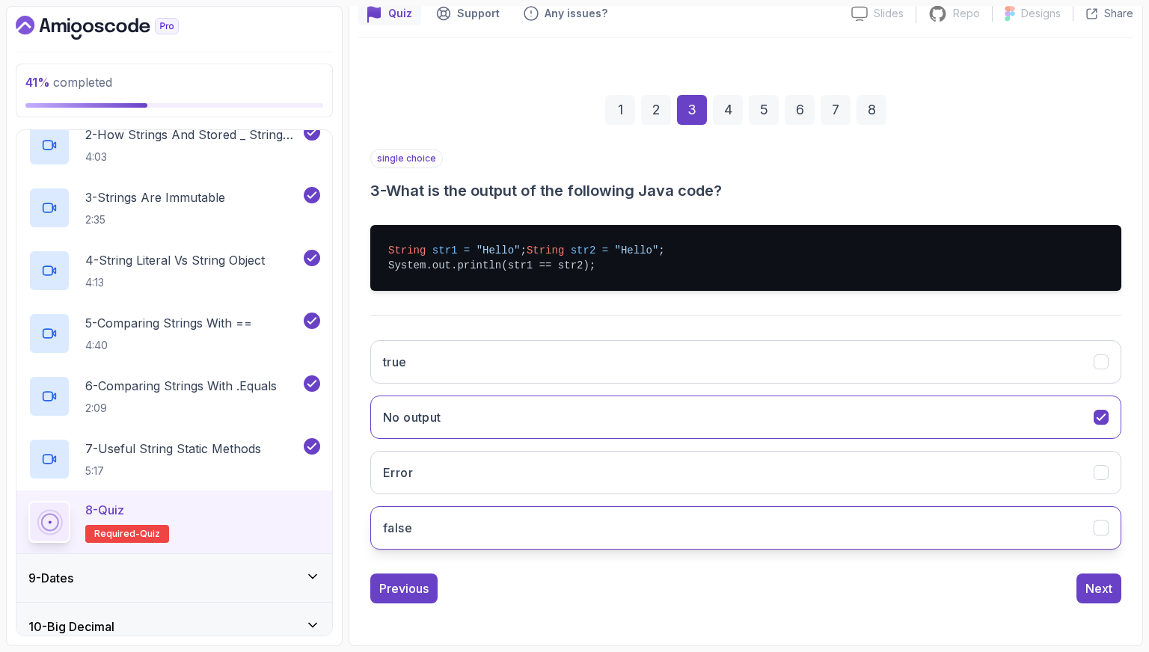
click at [863, 511] on button "false" at bounding box center [745, 528] width 751 height 43
click at [1109, 570] on div "single choice 3 - What is the output of the following Java code? String str1 = …" at bounding box center [745, 376] width 751 height 455
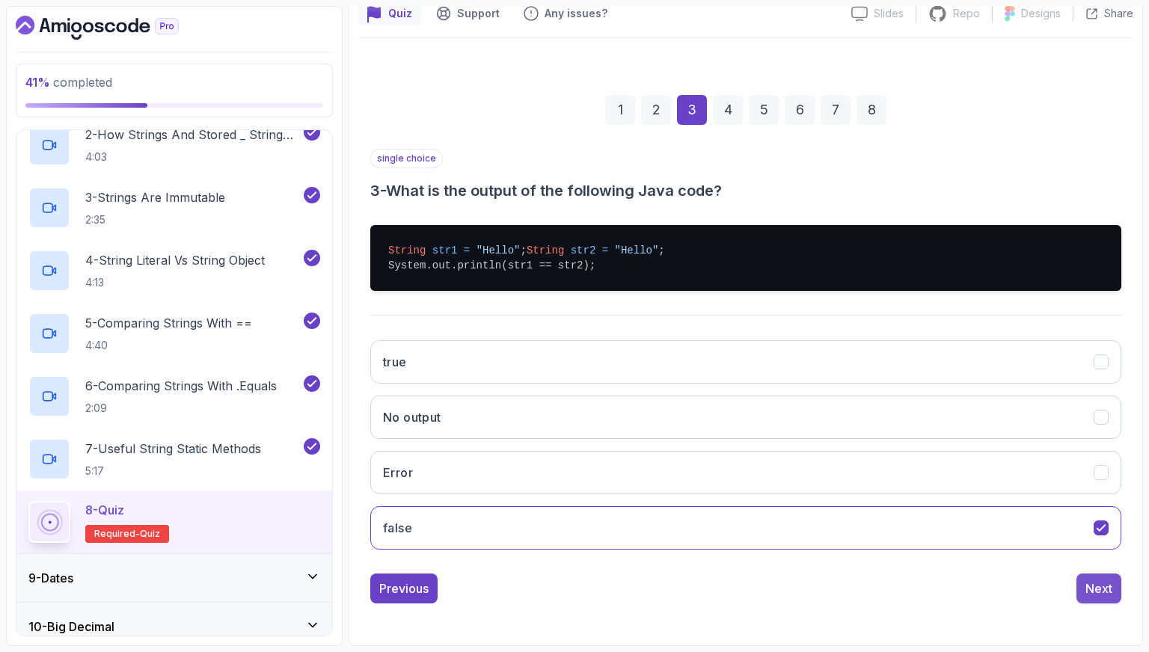
click at [1106, 581] on div "Next" at bounding box center [1099, 589] width 27 height 18
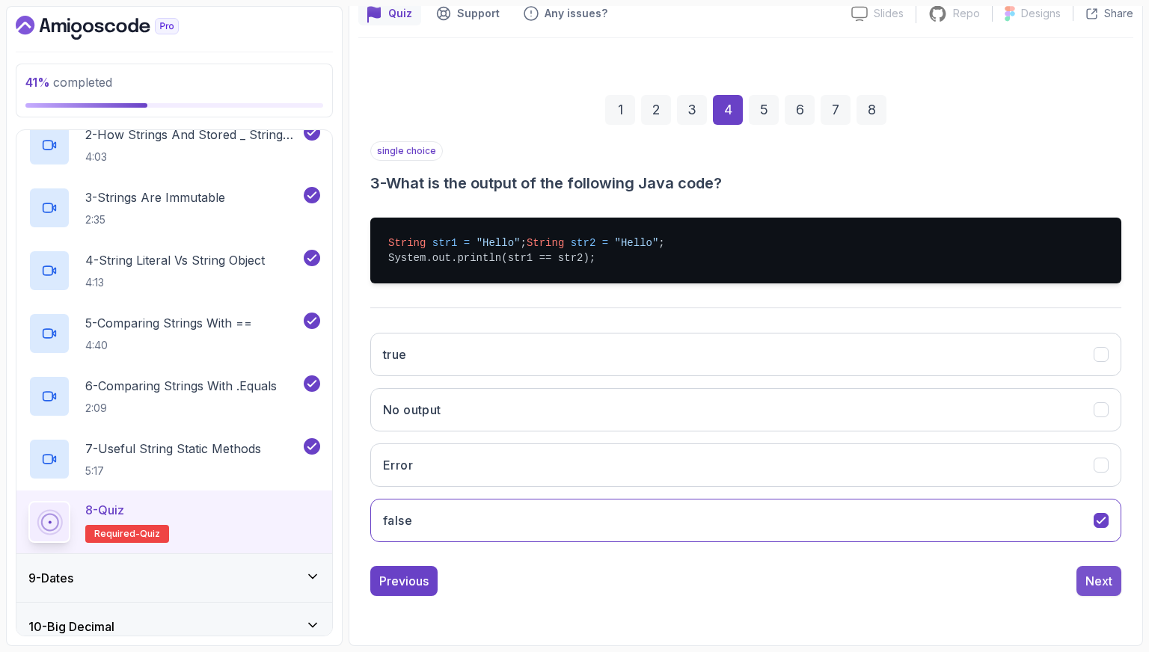
scroll to position [37, 0]
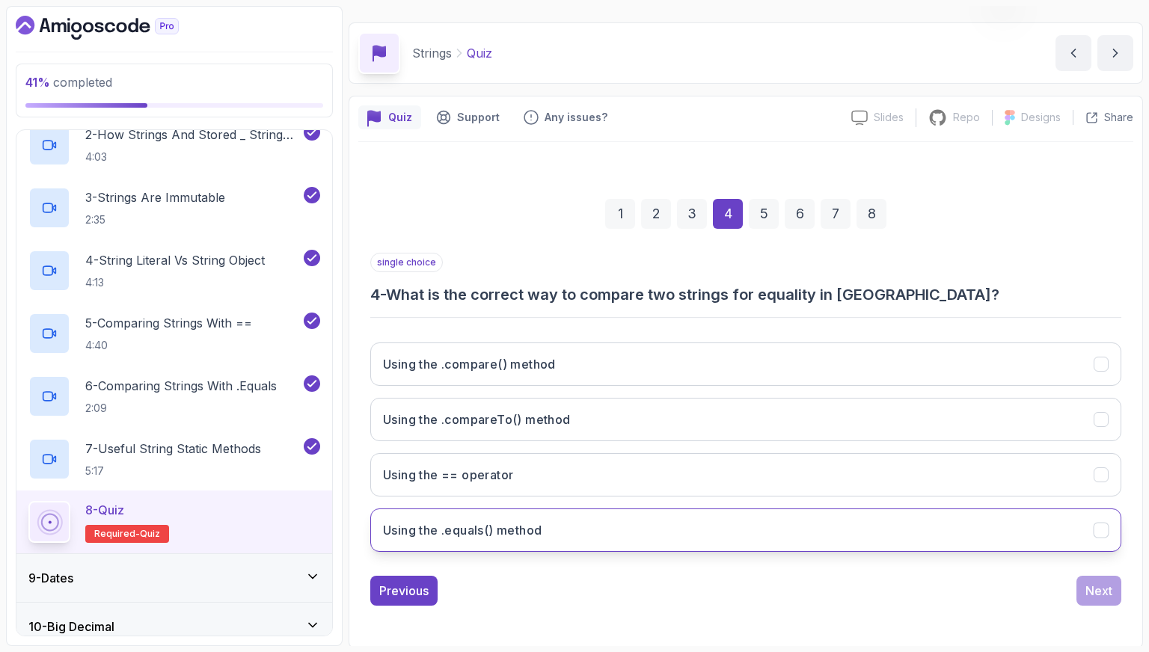
click at [826, 530] on button "Using the .equals() method" at bounding box center [745, 530] width 751 height 43
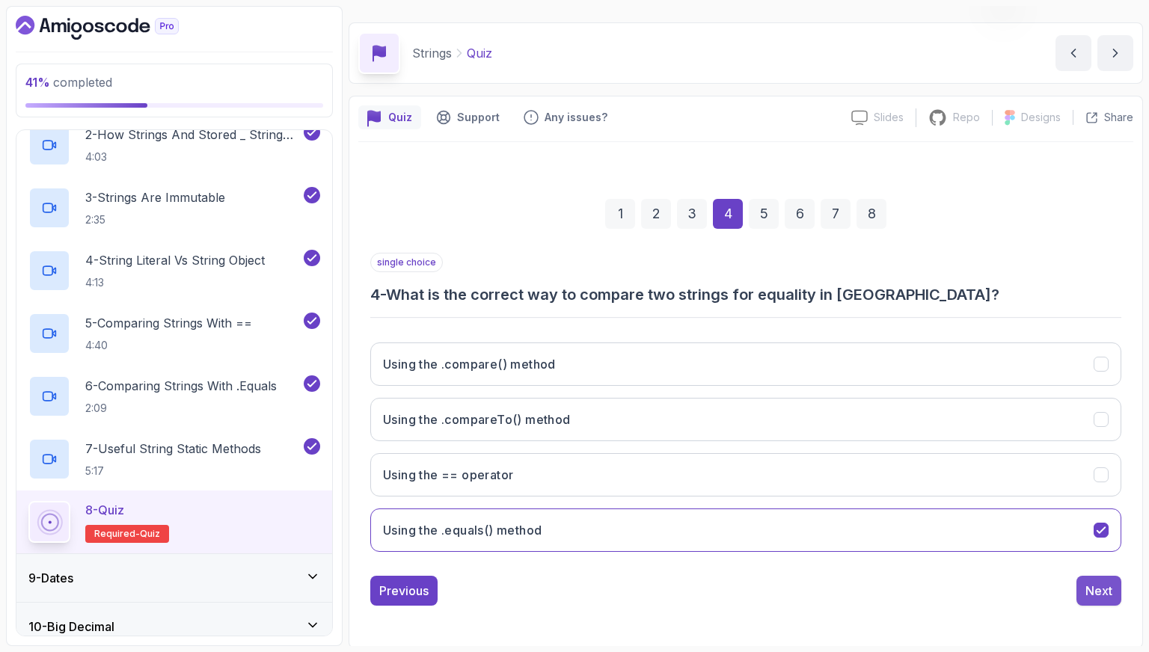
click at [1089, 592] on div "Next" at bounding box center [1099, 591] width 27 height 18
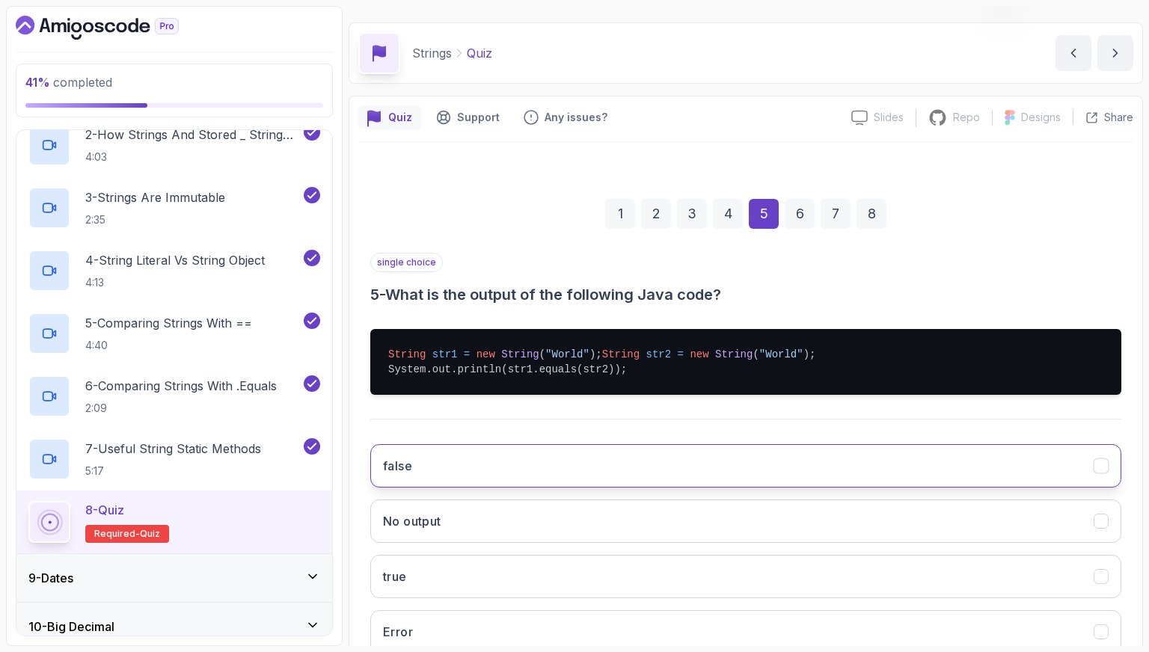
click at [756, 462] on button "false" at bounding box center [745, 465] width 751 height 43
click at [756, 461] on button "false" at bounding box center [745, 465] width 751 height 43
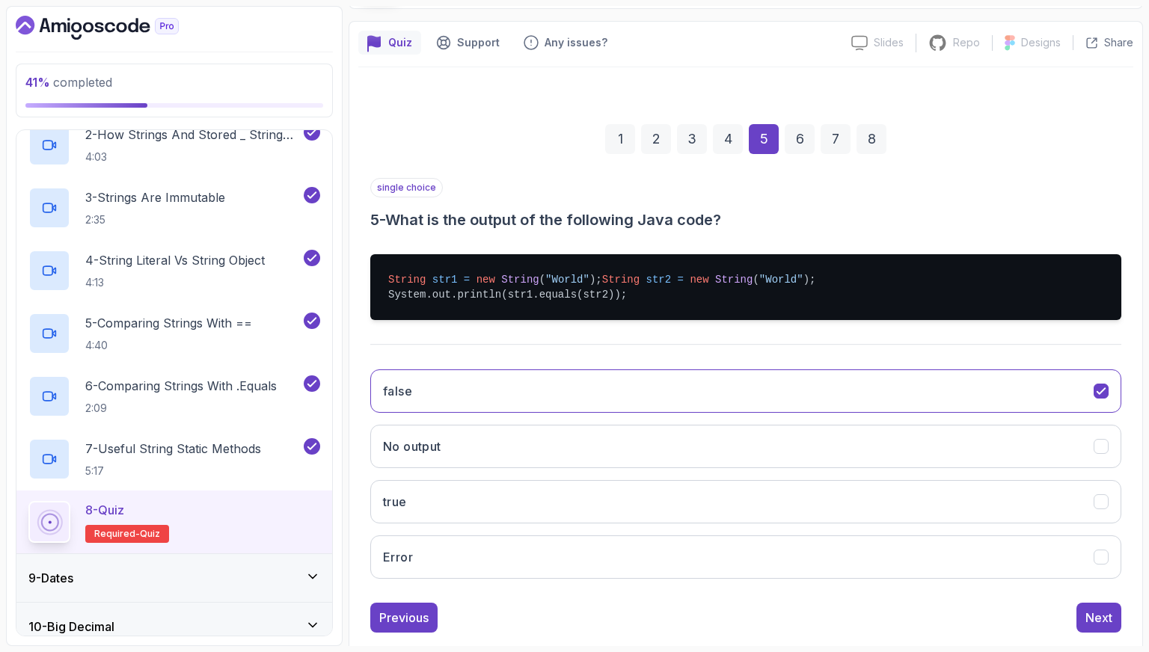
scroll to position [154, 0]
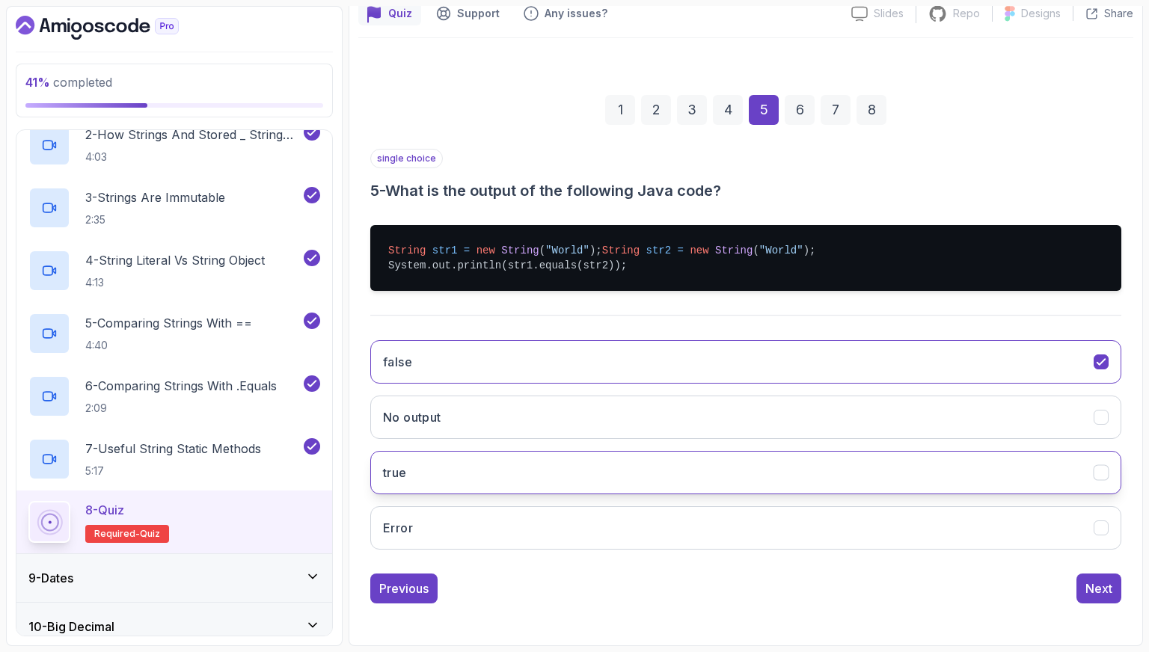
click at [518, 475] on button "true" at bounding box center [745, 472] width 751 height 43
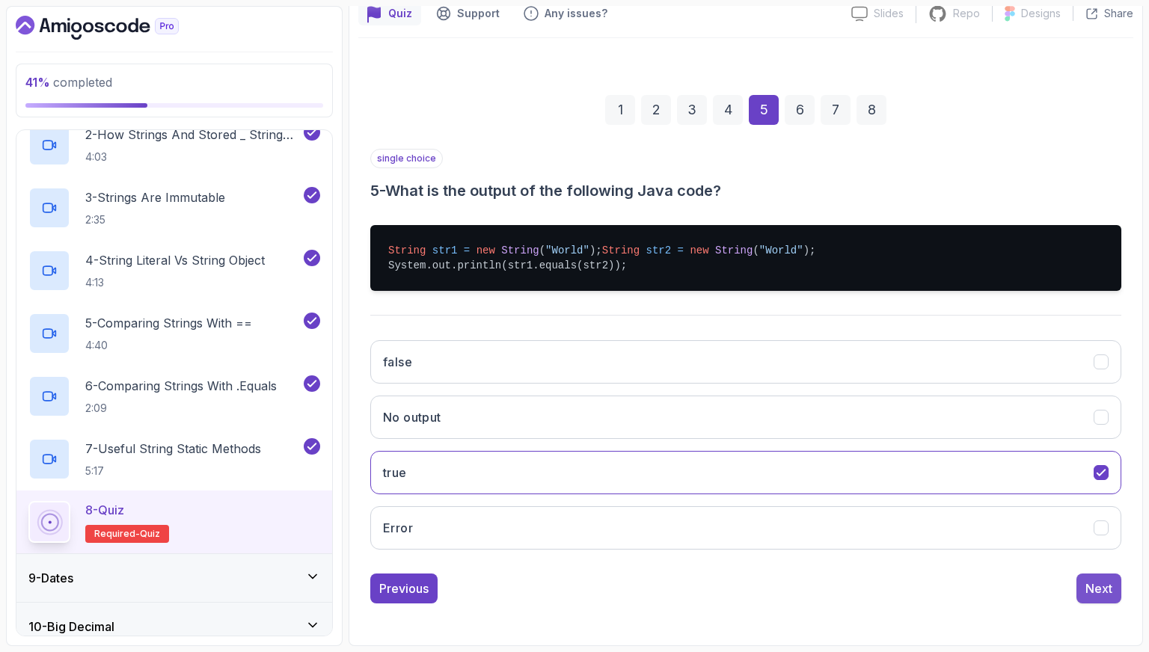
click at [1108, 587] on div "Next" at bounding box center [1099, 589] width 27 height 18
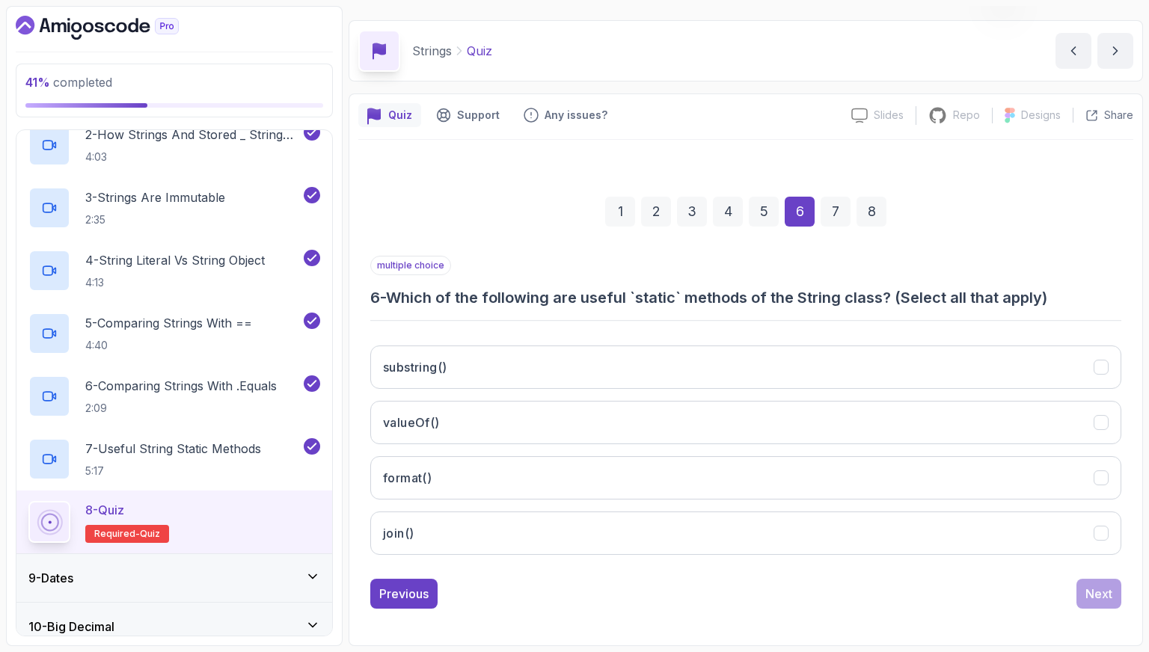
scroll to position [37, 0]
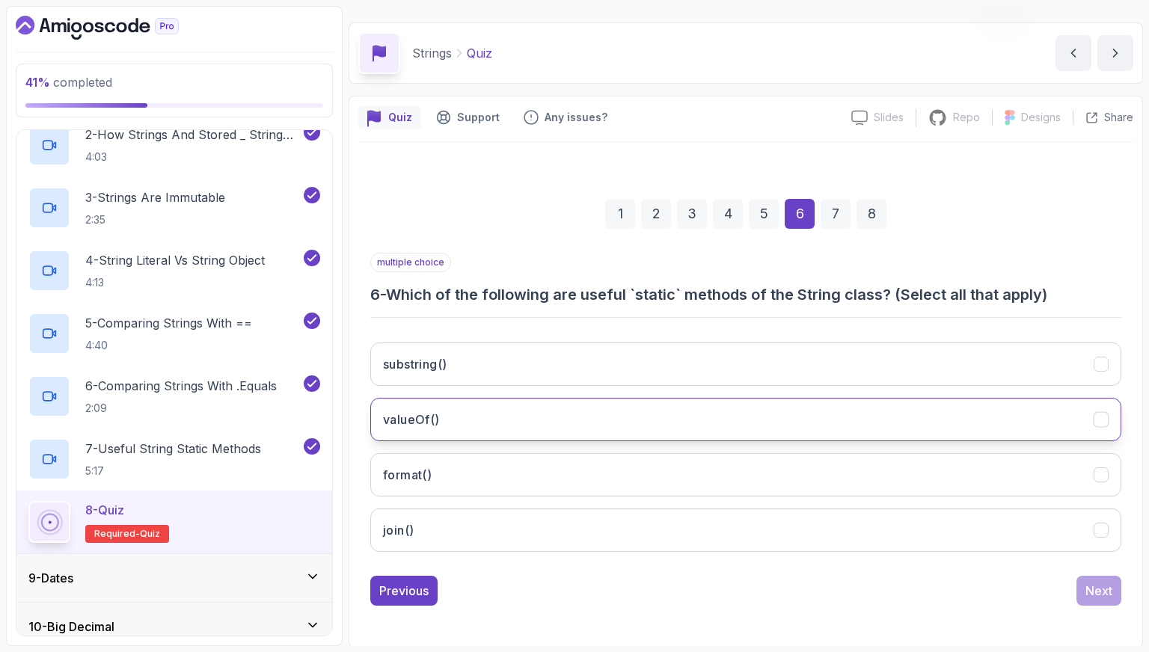
click at [588, 431] on button "valueOf()" at bounding box center [745, 419] width 751 height 43
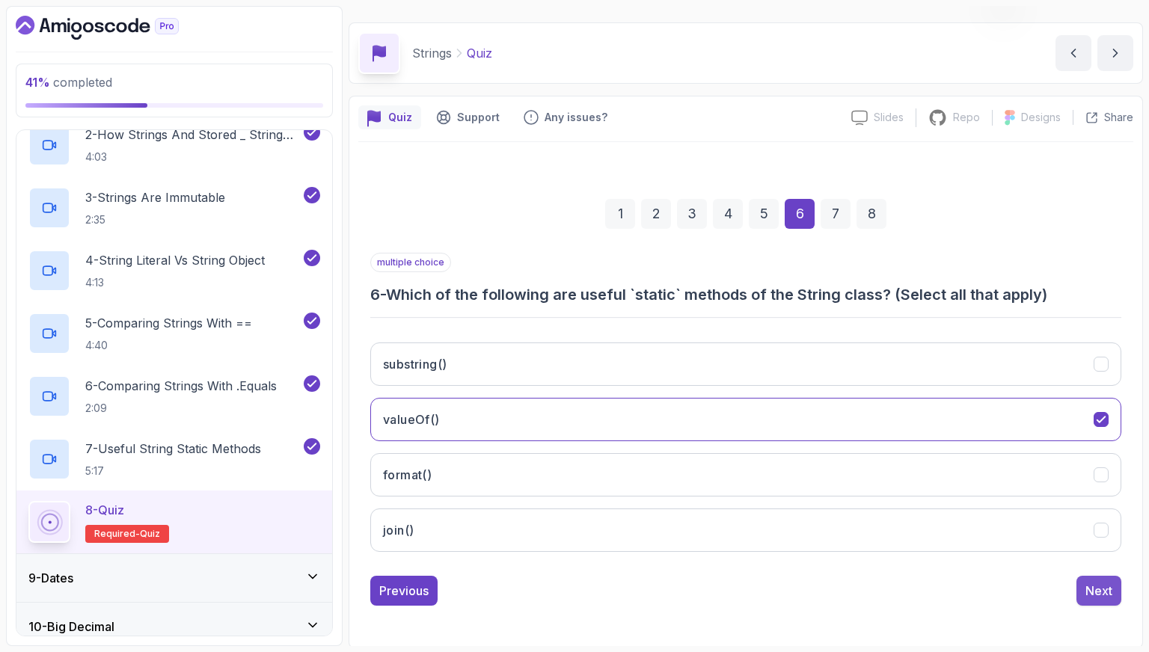
click at [1098, 583] on div "Next" at bounding box center [1099, 591] width 27 height 18
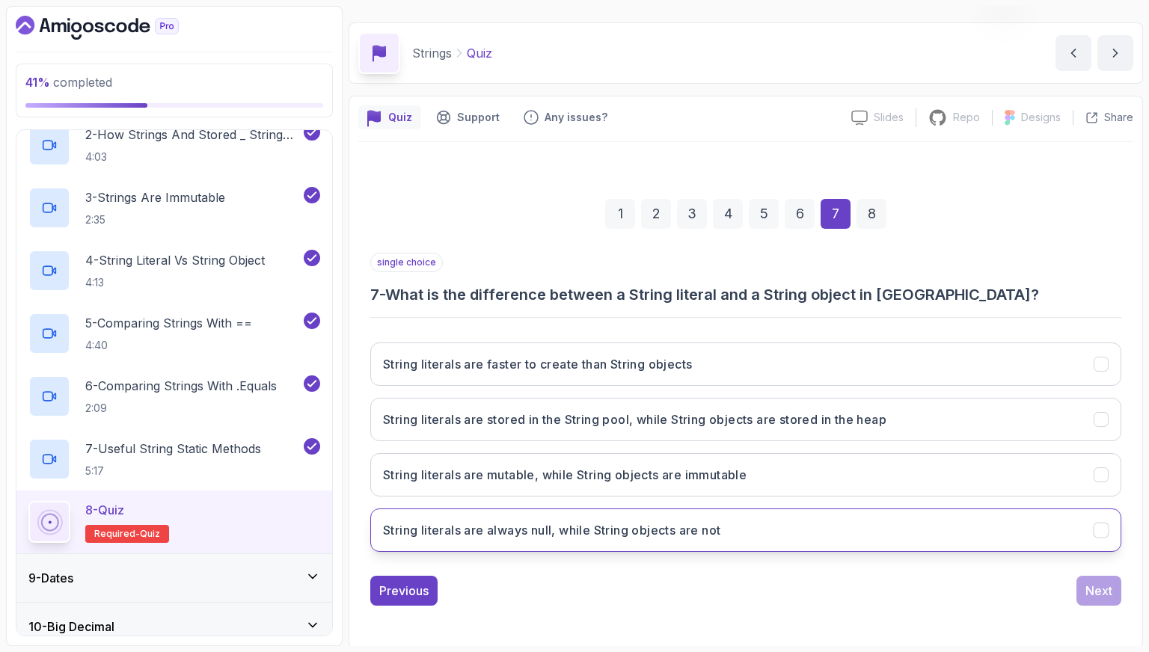
click at [741, 524] on button "String literals are always null, while String objects are not" at bounding box center [745, 530] width 751 height 43
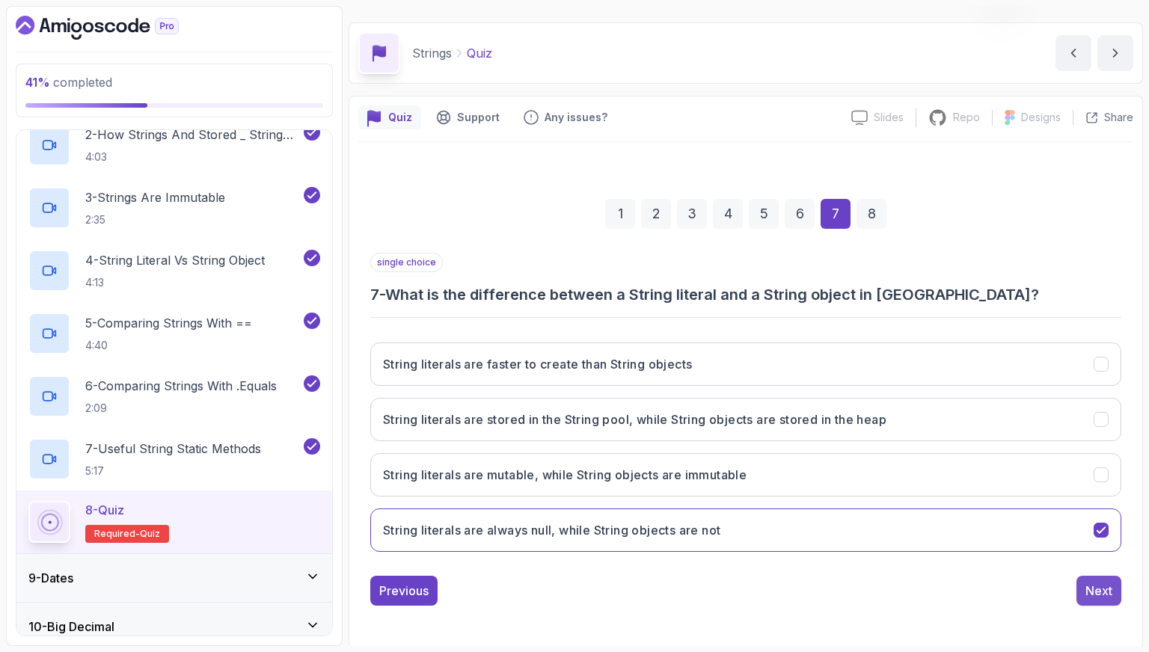
click at [1101, 590] on div "Next" at bounding box center [1099, 591] width 27 height 18
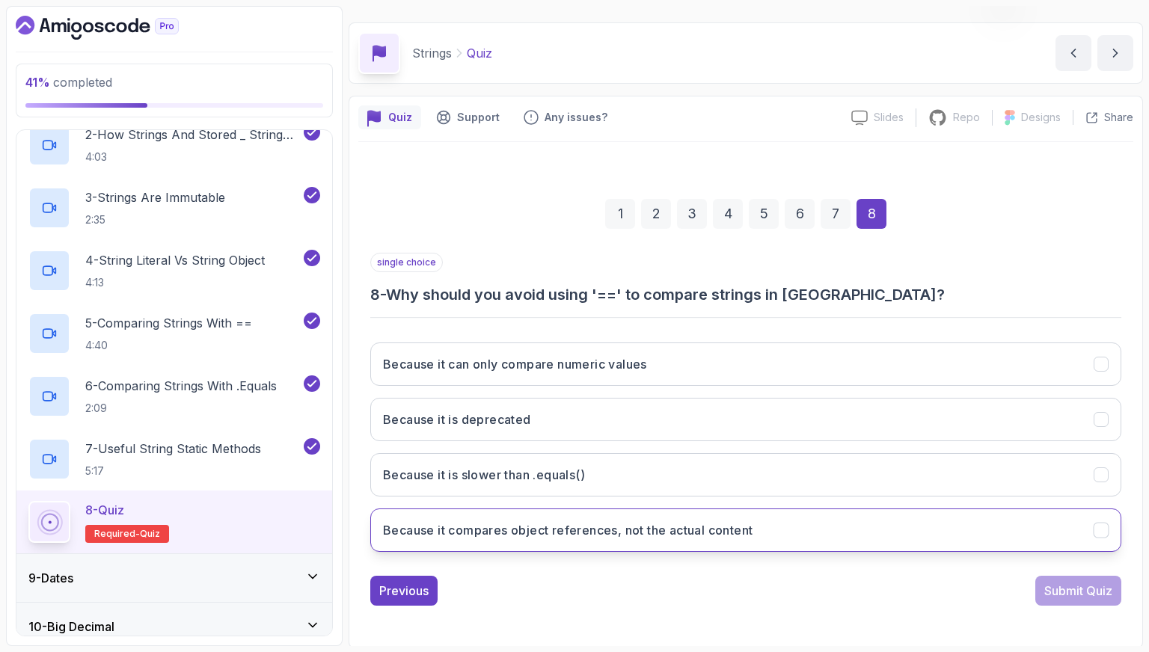
click at [808, 513] on button "Because it compares object references, not the actual content" at bounding box center [745, 530] width 751 height 43
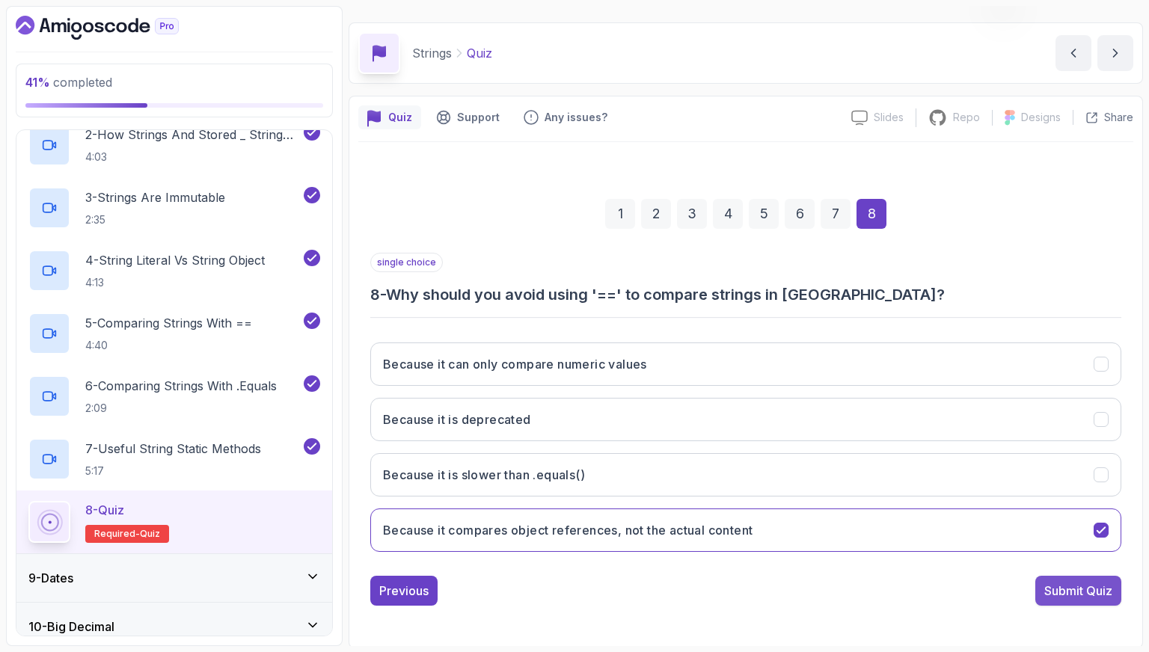
click at [1078, 578] on button "Submit Quiz" at bounding box center [1079, 591] width 86 height 30
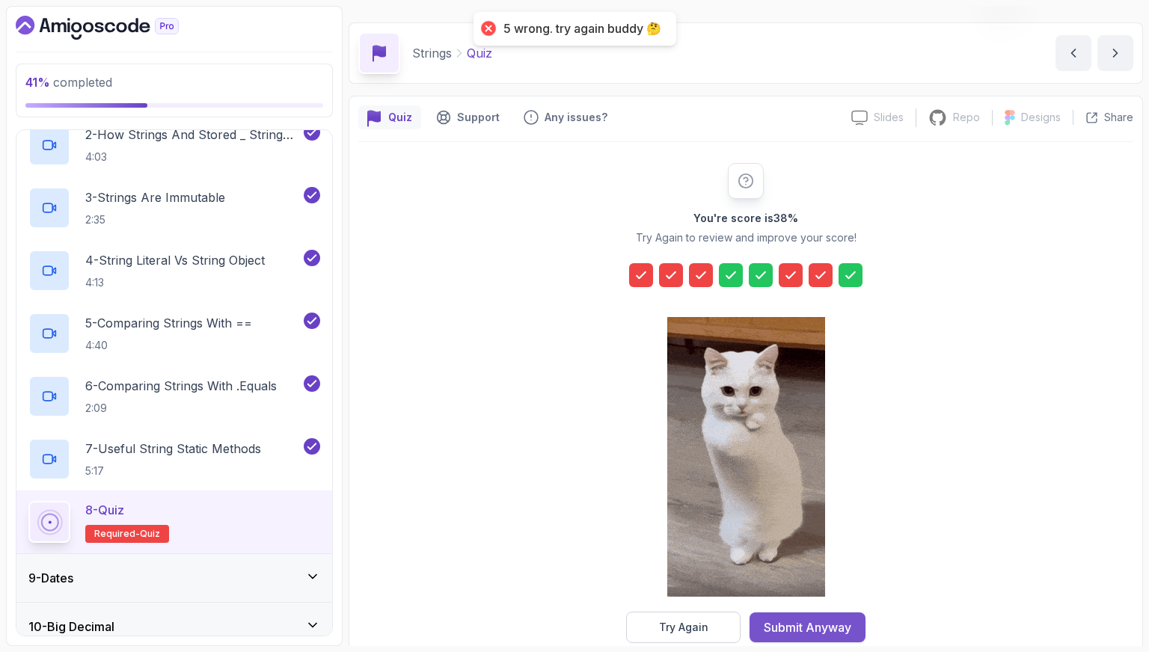
click at [816, 631] on div "Submit Anyway" at bounding box center [808, 628] width 88 height 18
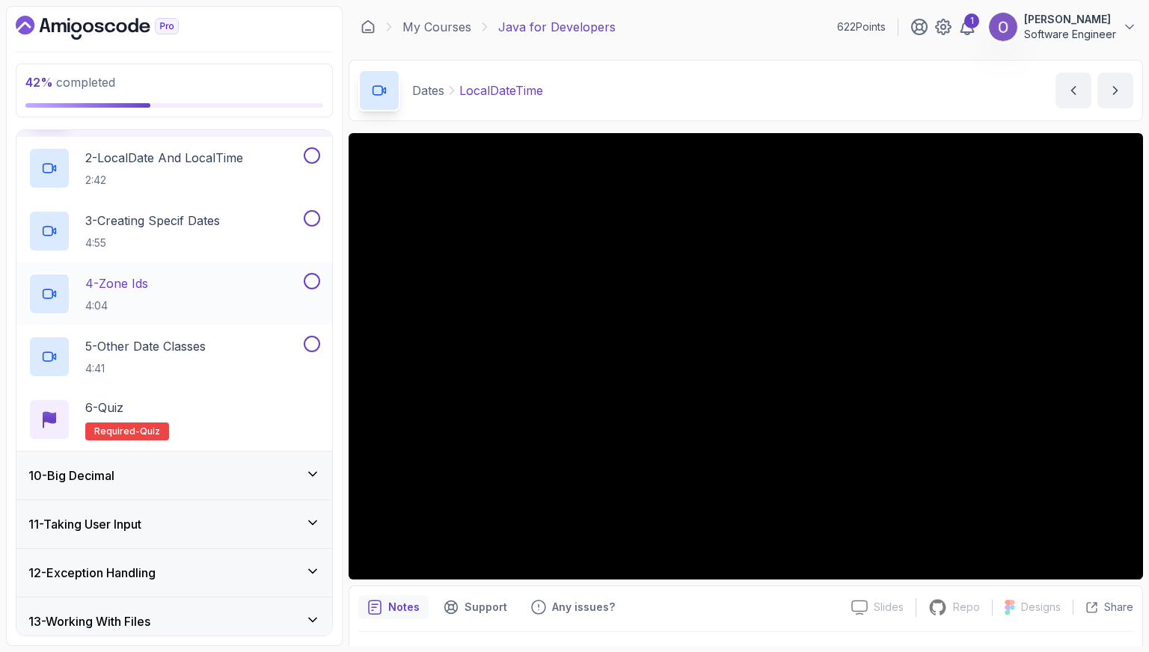
scroll to position [417, 0]
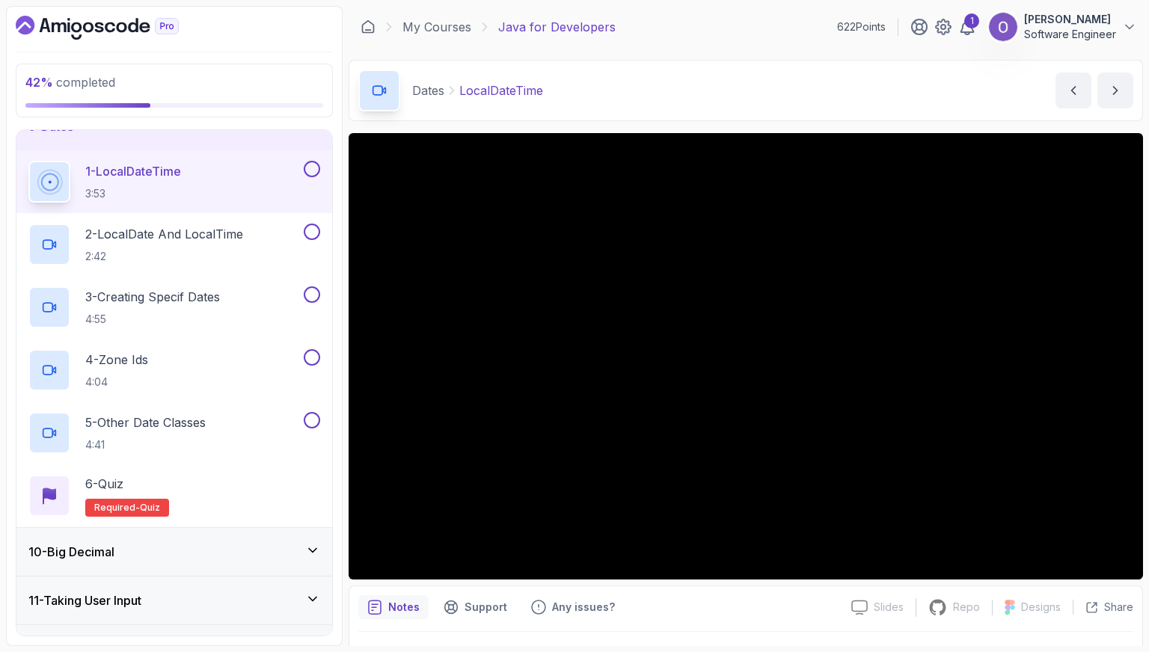
click at [314, 167] on button at bounding box center [312, 169] width 16 height 16
click at [308, 234] on button at bounding box center [312, 232] width 16 height 16
click at [287, 299] on div "3 - Creating Specif Dates 4:55" at bounding box center [164, 308] width 272 height 42
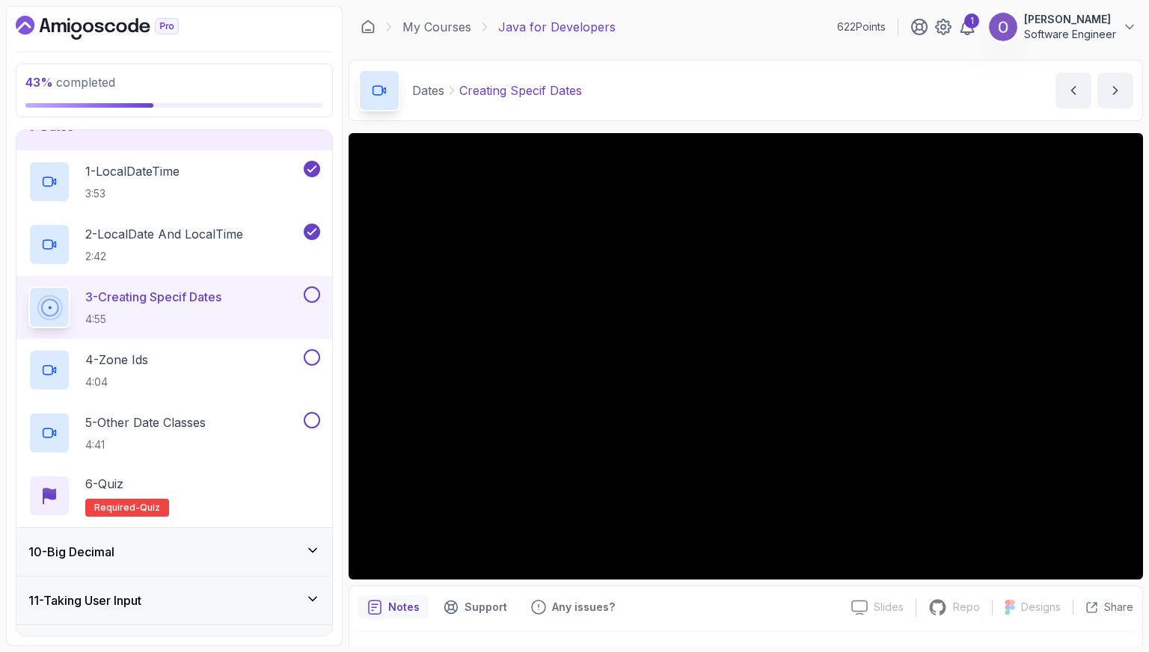
click at [311, 291] on button at bounding box center [312, 295] width 16 height 16
click at [315, 354] on button at bounding box center [312, 357] width 16 height 16
click at [311, 417] on button at bounding box center [312, 420] width 16 height 16
click at [288, 483] on div "6 - Quiz Required- quiz" at bounding box center [174, 496] width 292 height 42
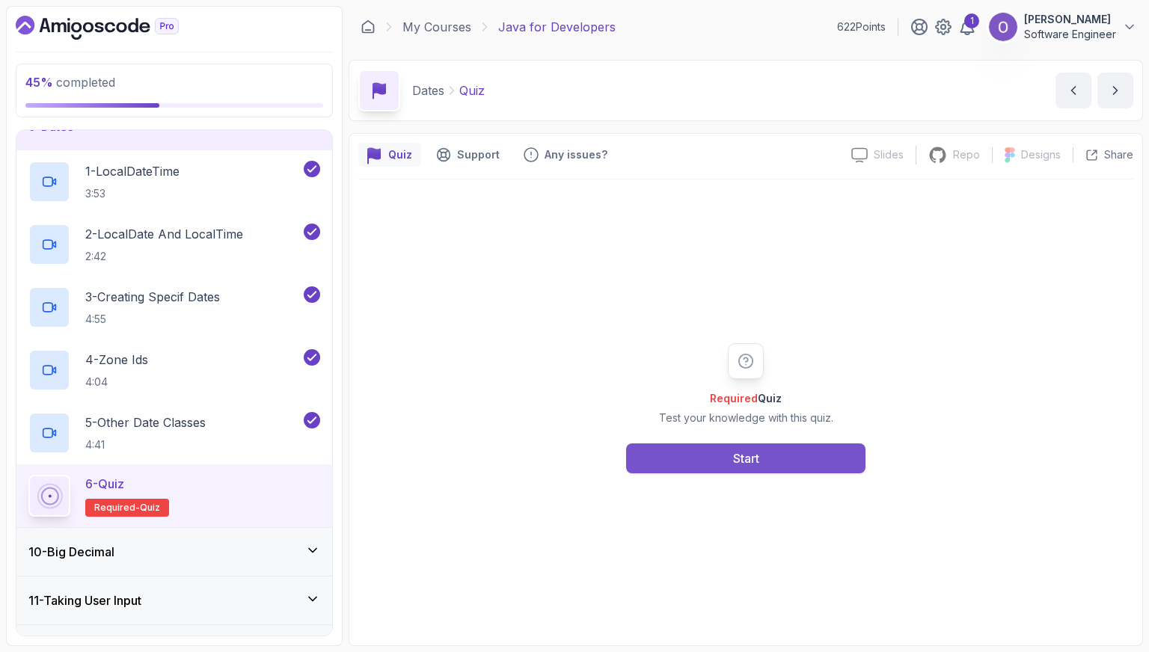
click at [751, 450] on div "Start" at bounding box center [746, 459] width 26 height 18
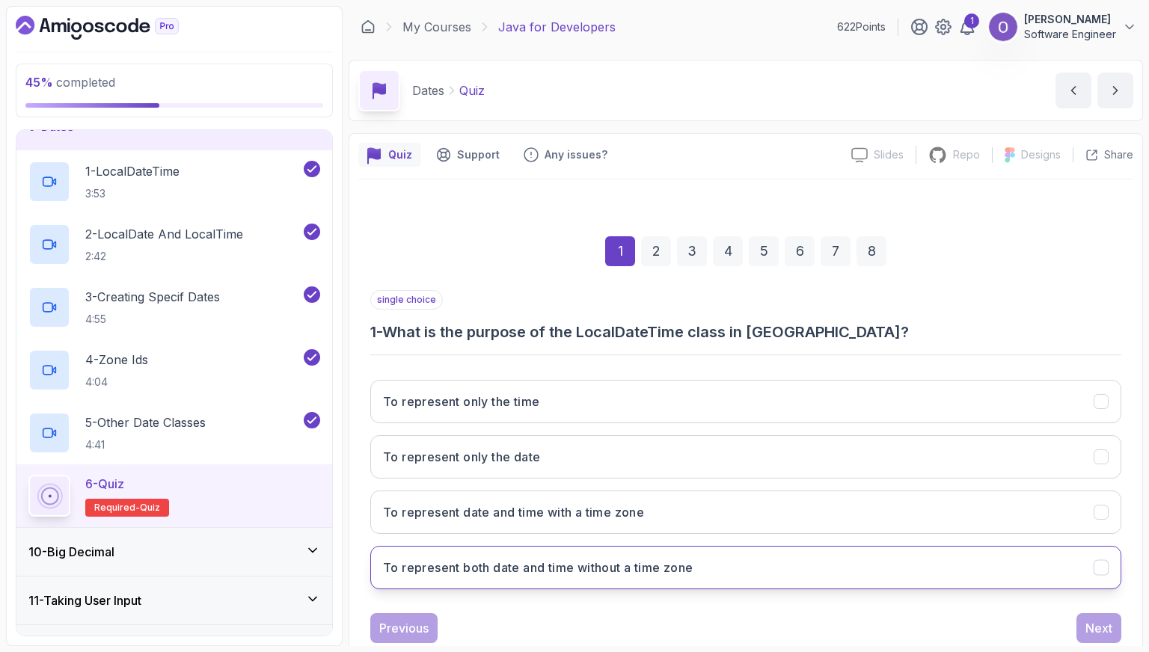
click at [667, 563] on h3 "To represent both date and time without a time zone" at bounding box center [538, 568] width 310 height 18
click at [1113, 632] on button "Next" at bounding box center [1099, 629] width 45 height 30
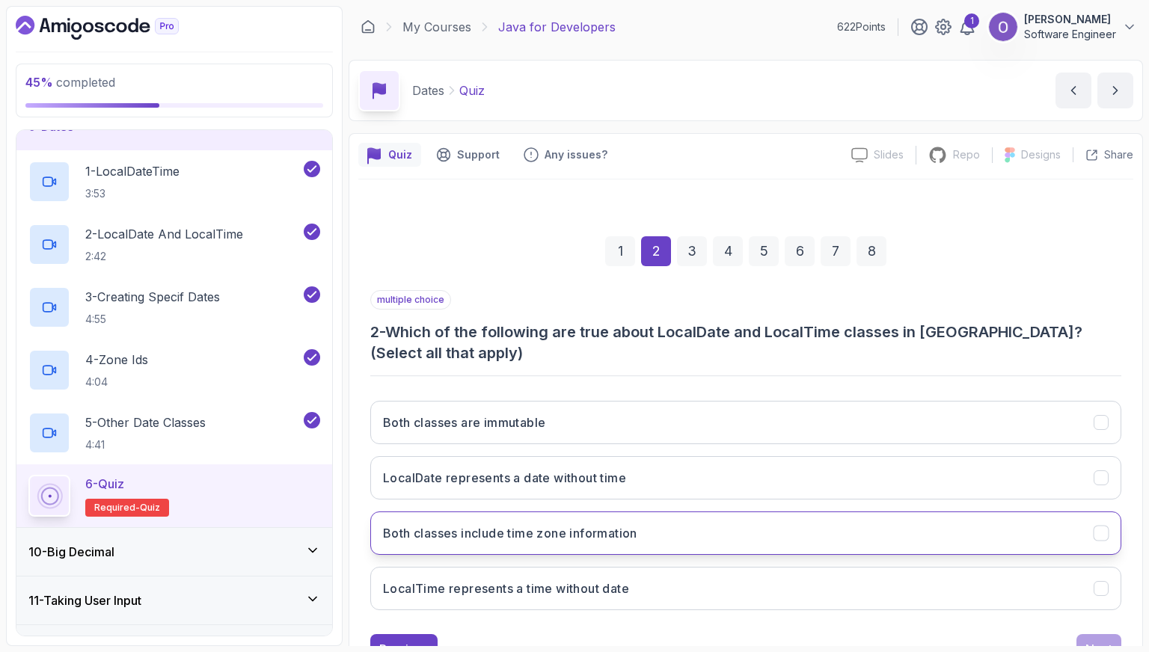
click at [706, 533] on button "Both classes include time zone information" at bounding box center [745, 533] width 751 height 43
click at [1089, 634] on button "Next" at bounding box center [1099, 649] width 45 height 30
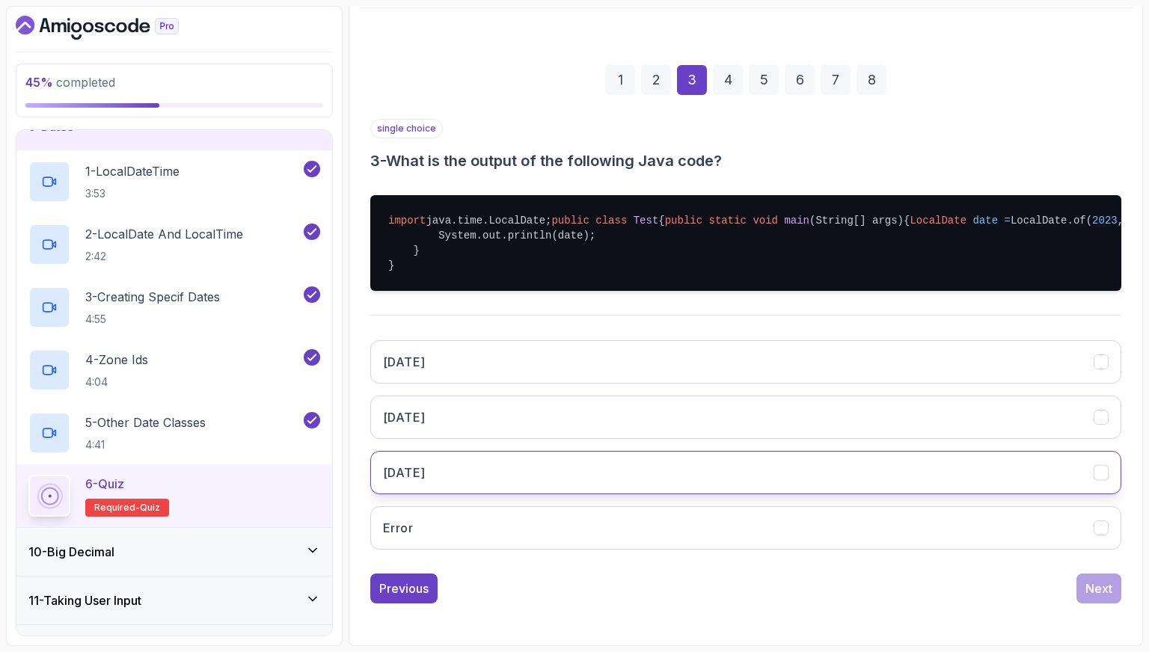
scroll to position [214, 0]
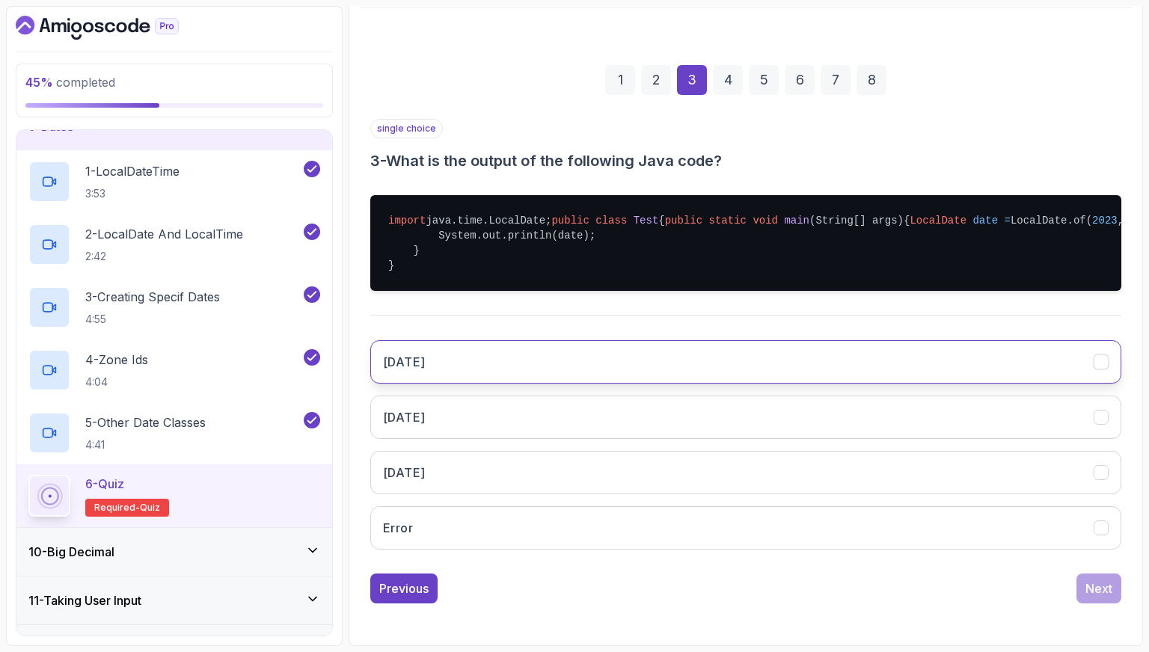
click at [544, 371] on button "[DATE]" at bounding box center [745, 361] width 751 height 43
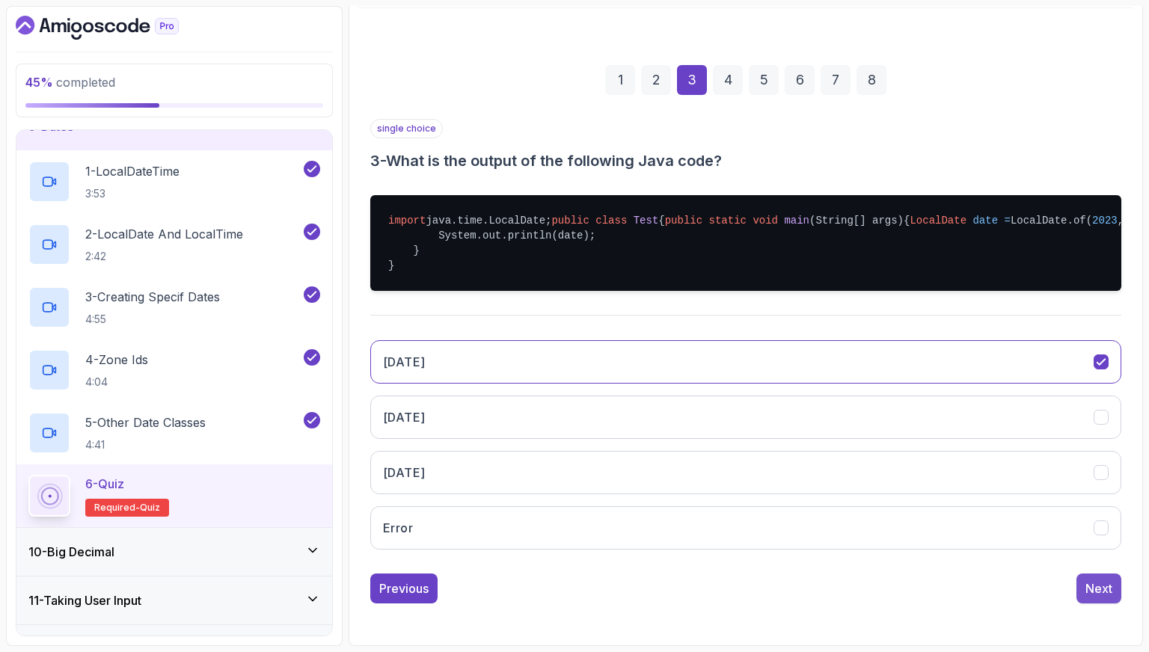
click at [1095, 593] on div "Next" at bounding box center [1099, 589] width 27 height 18
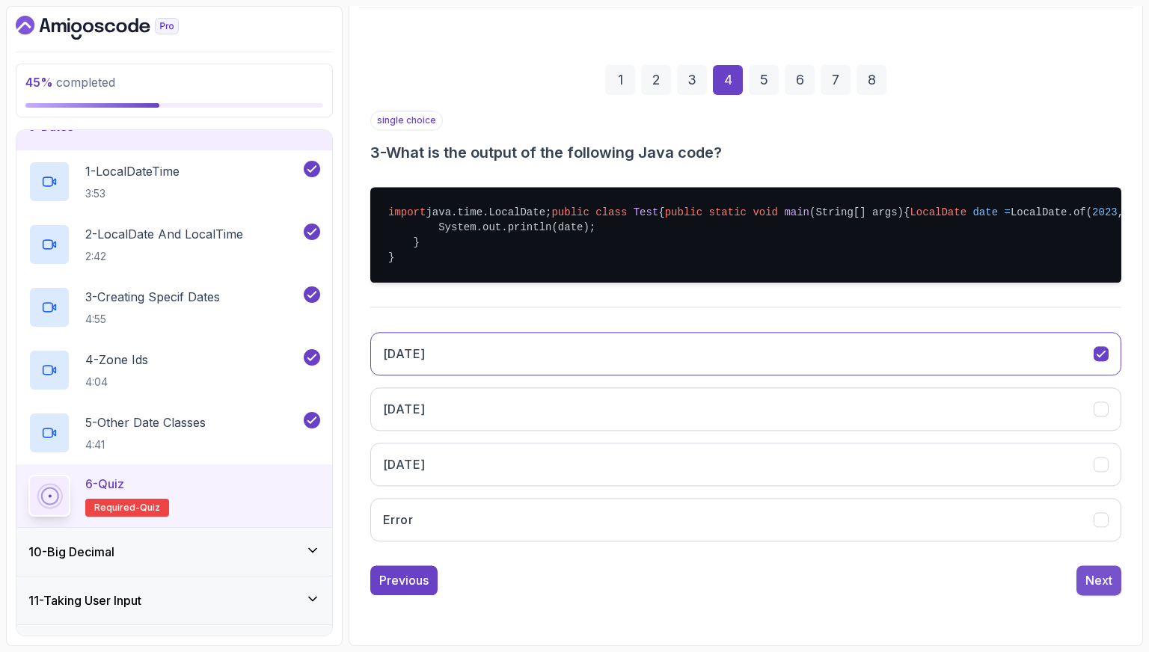
scroll to position [37, 0]
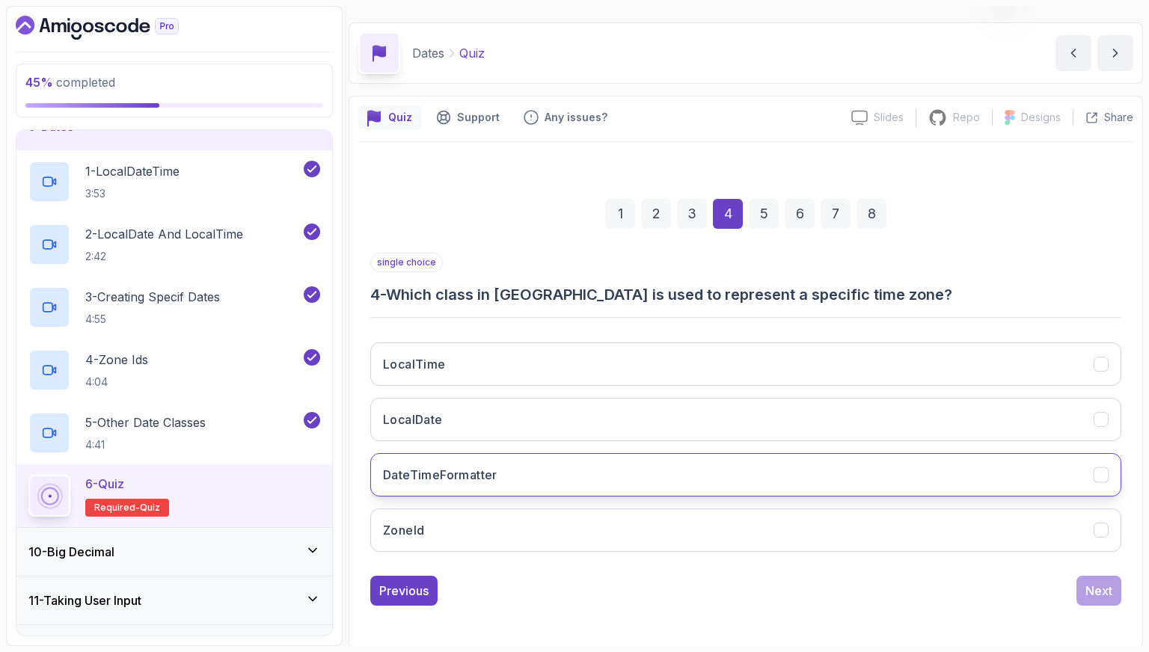
click at [590, 474] on button "DateTimeFormatter" at bounding box center [745, 474] width 751 height 43
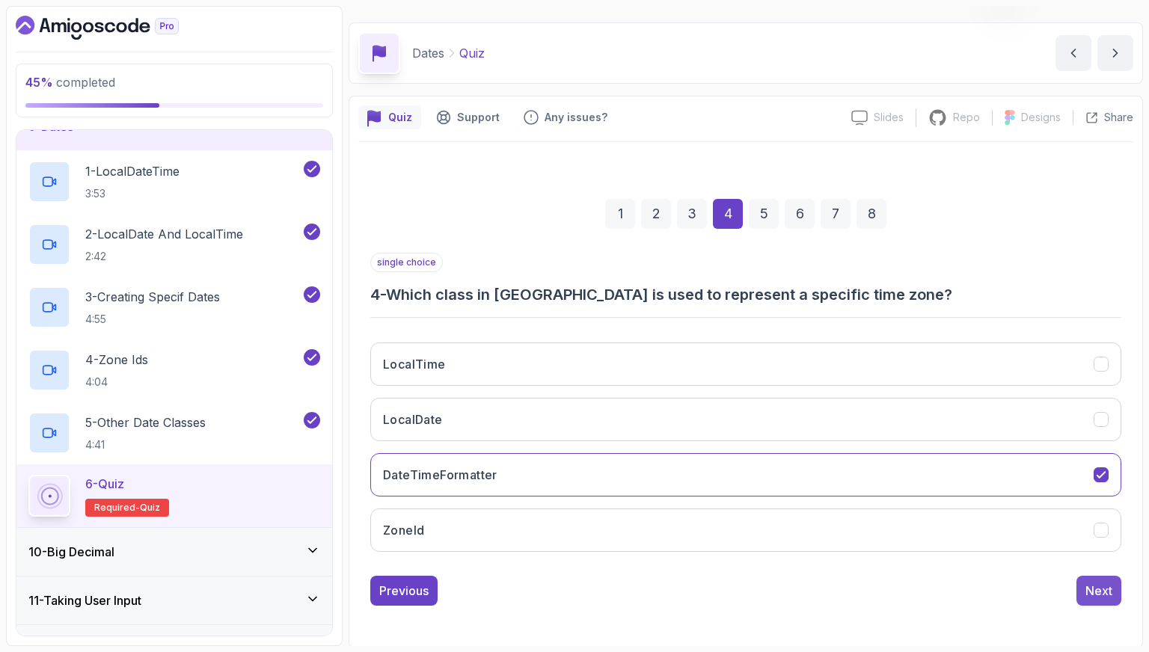
click at [1095, 584] on div "Next" at bounding box center [1099, 591] width 27 height 18
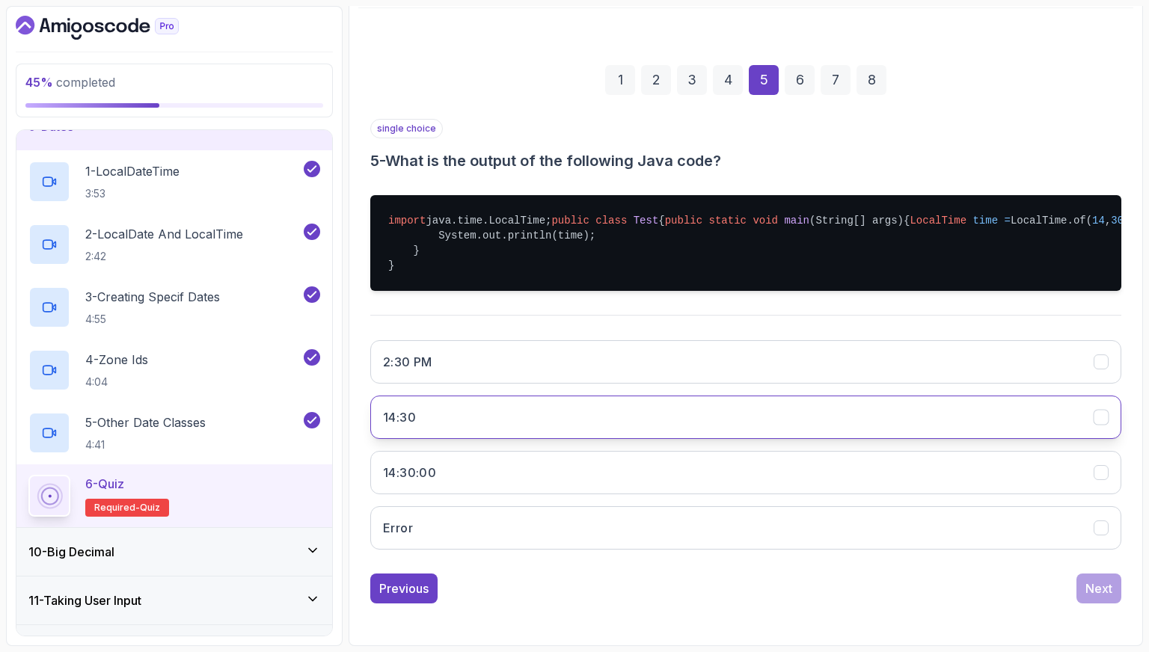
scroll to position [214, 0]
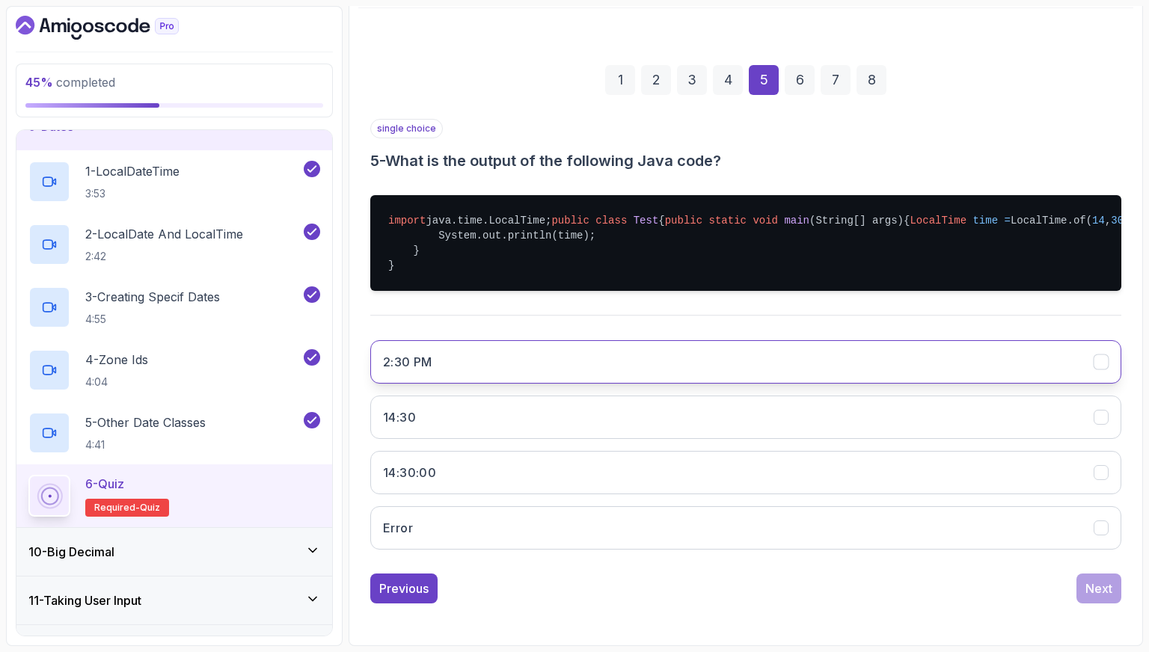
click at [544, 366] on button "2:30 PM" at bounding box center [745, 361] width 751 height 43
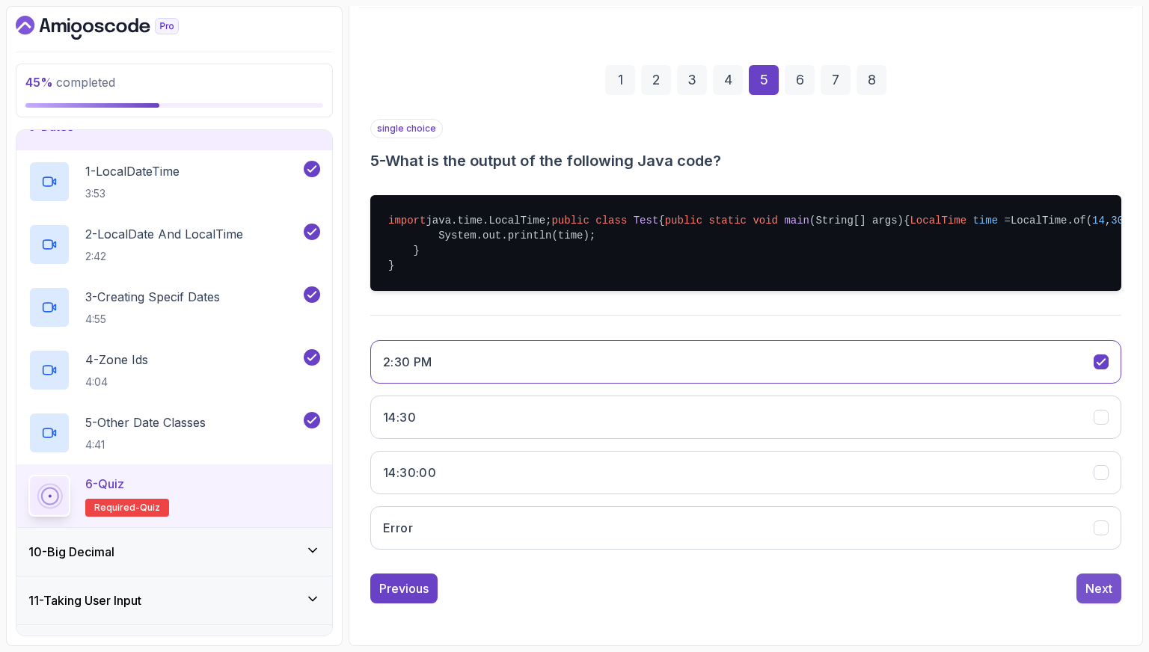
click at [1110, 583] on div "Next" at bounding box center [1099, 589] width 27 height 18
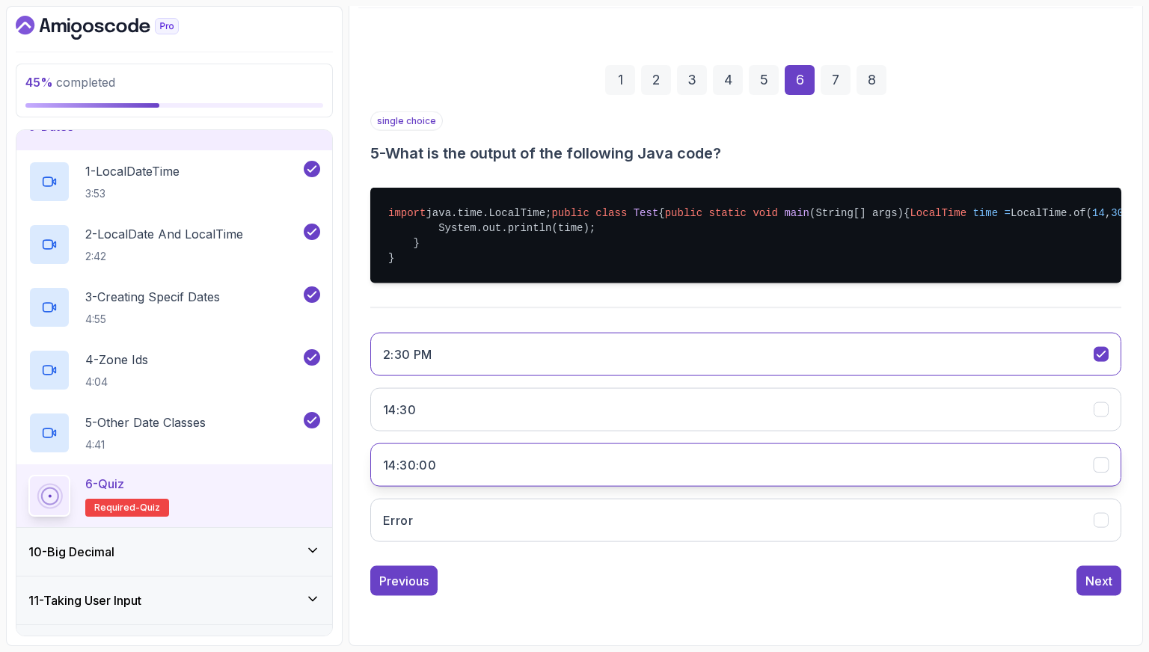
scroll to position [37, 0]
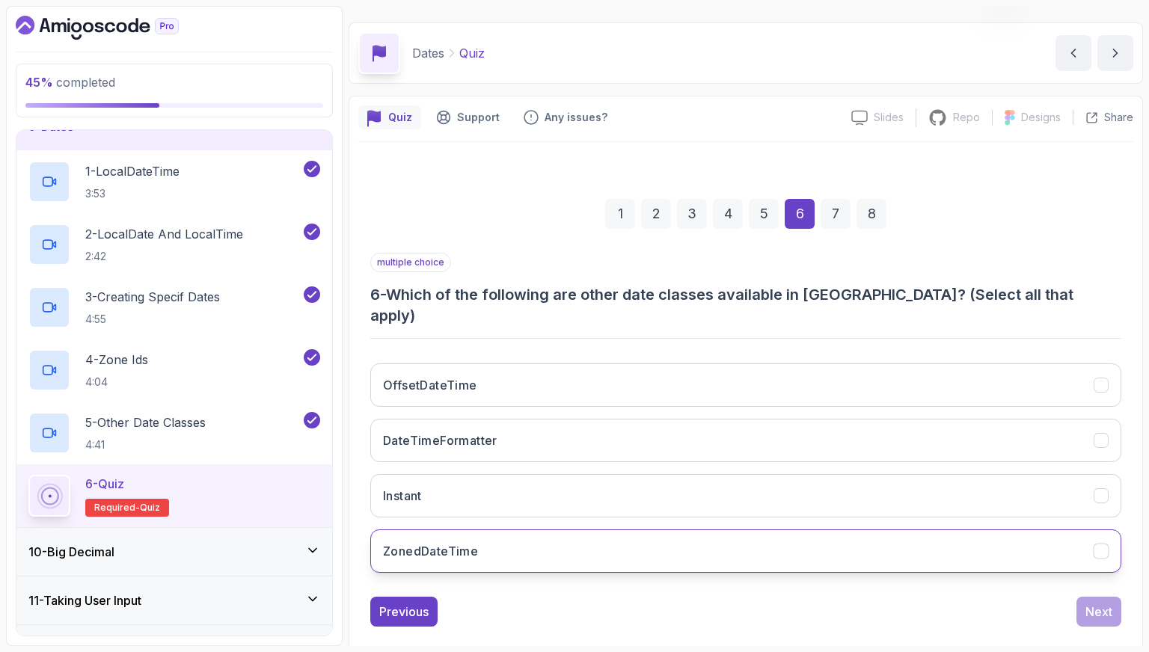
click at [557, 530] on button "ZonedDateTime" at bounding box center [745, 551] width 751 height 43
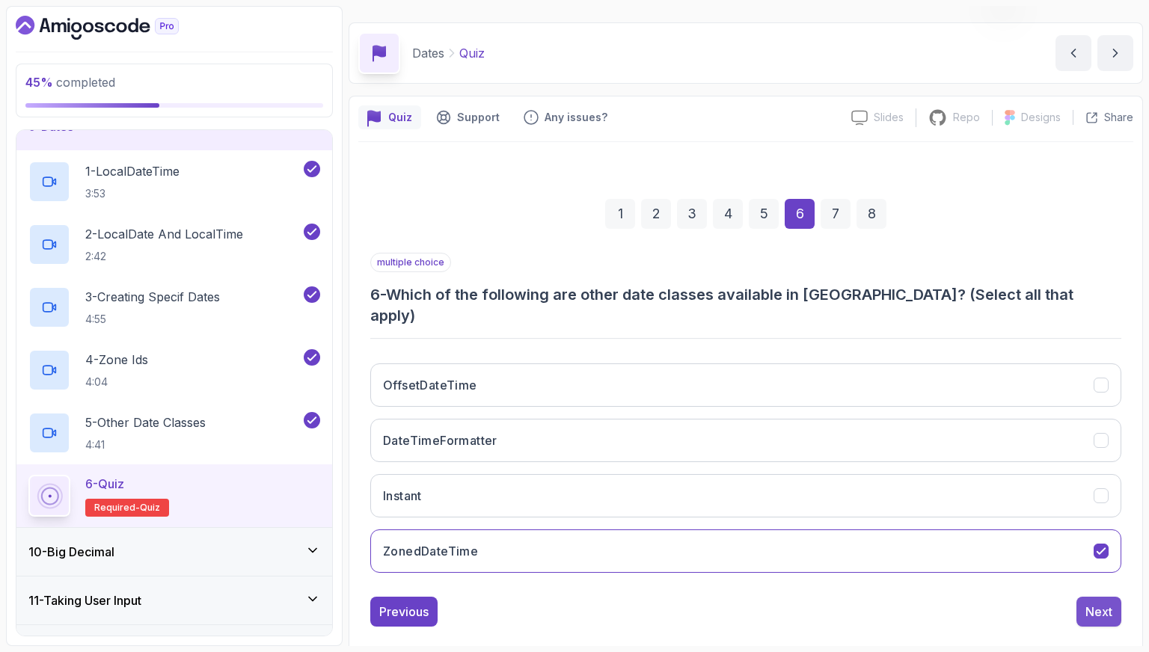
click at [1086, 603] on div "Next" at bounding box center [1099, 612] width 27 height 18
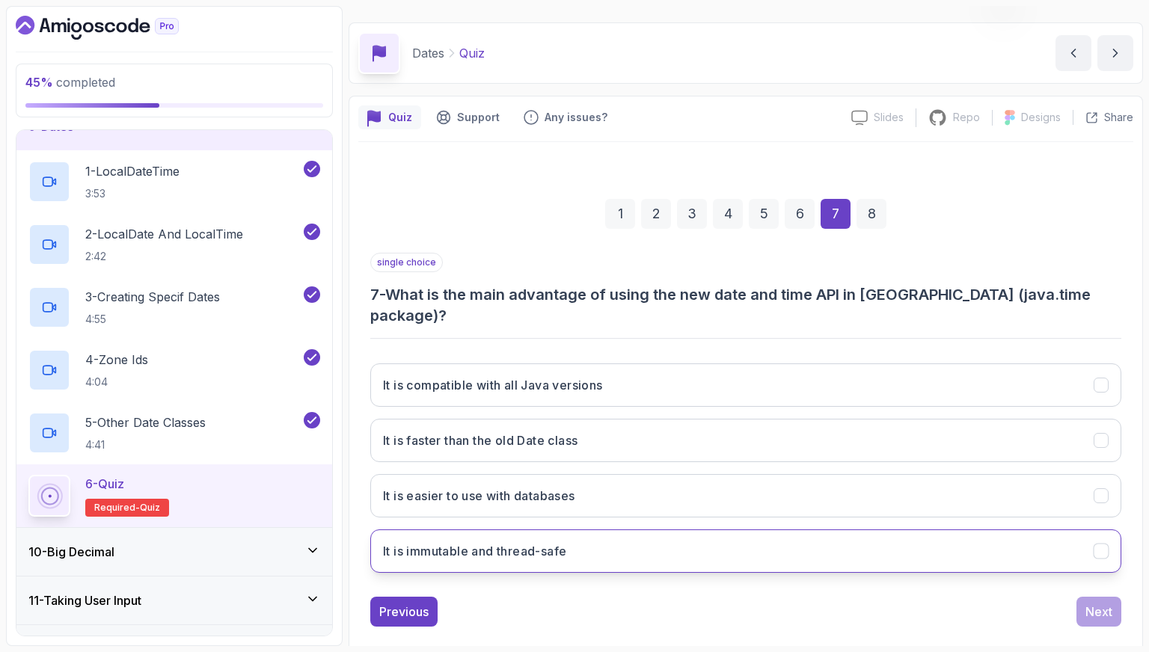
click at [611, 530] on button "It is immutable and thread-safe" at bounding box center [745, 551] width 751 height 43
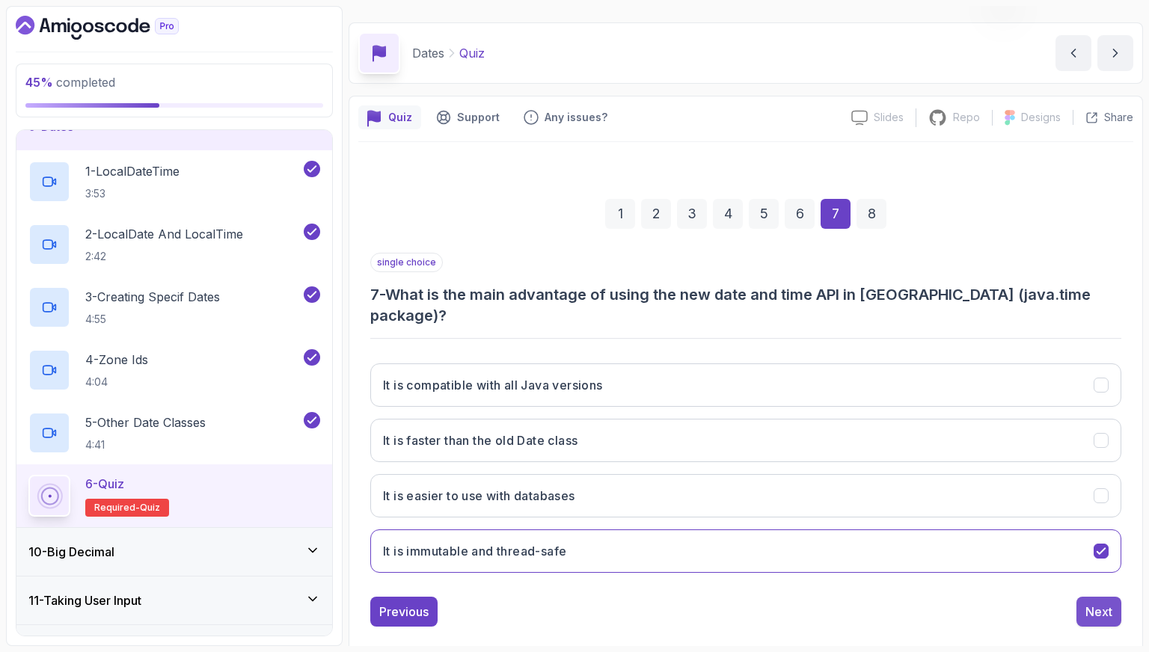
click at [1089, 603] on div "Next" at bounding box center [1099, 612] width 27 height 18
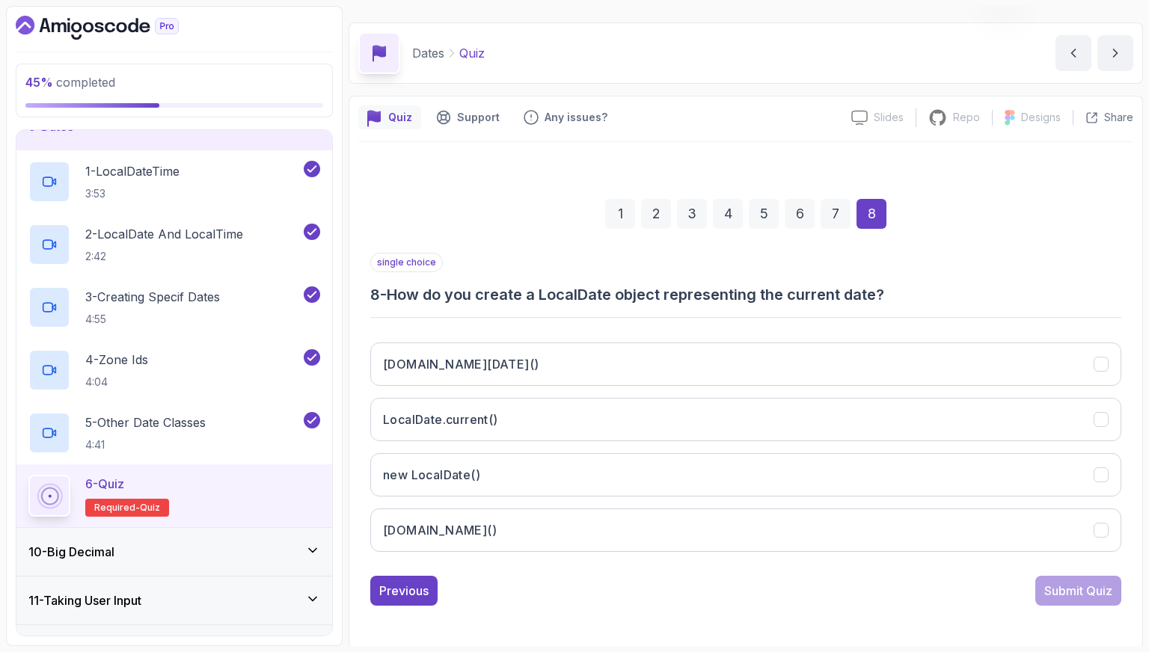
click at [637, 449] on div "[DOMAIN_NAME][DATE]() LocalDate.current() new LocalDate() [DOMAIN_NAME]()" at bounding box center [745, 447] width 751 height 233
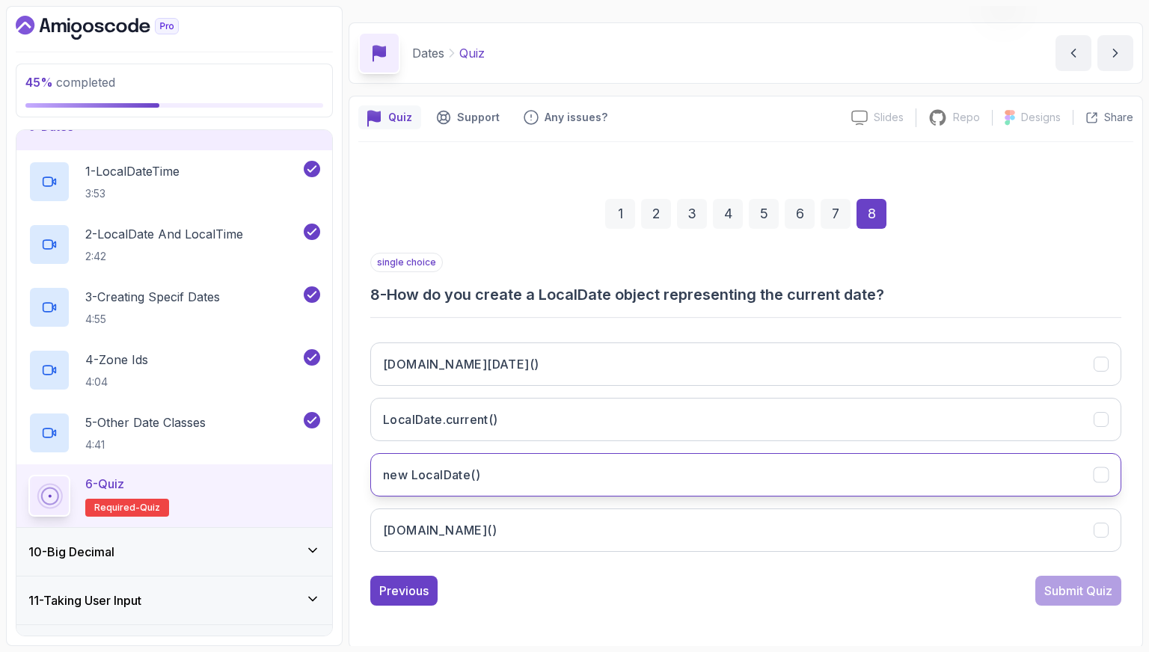
click at [644, 459] on button "new LocalDate()" at bounding box center [745, 474] width 751 height 43
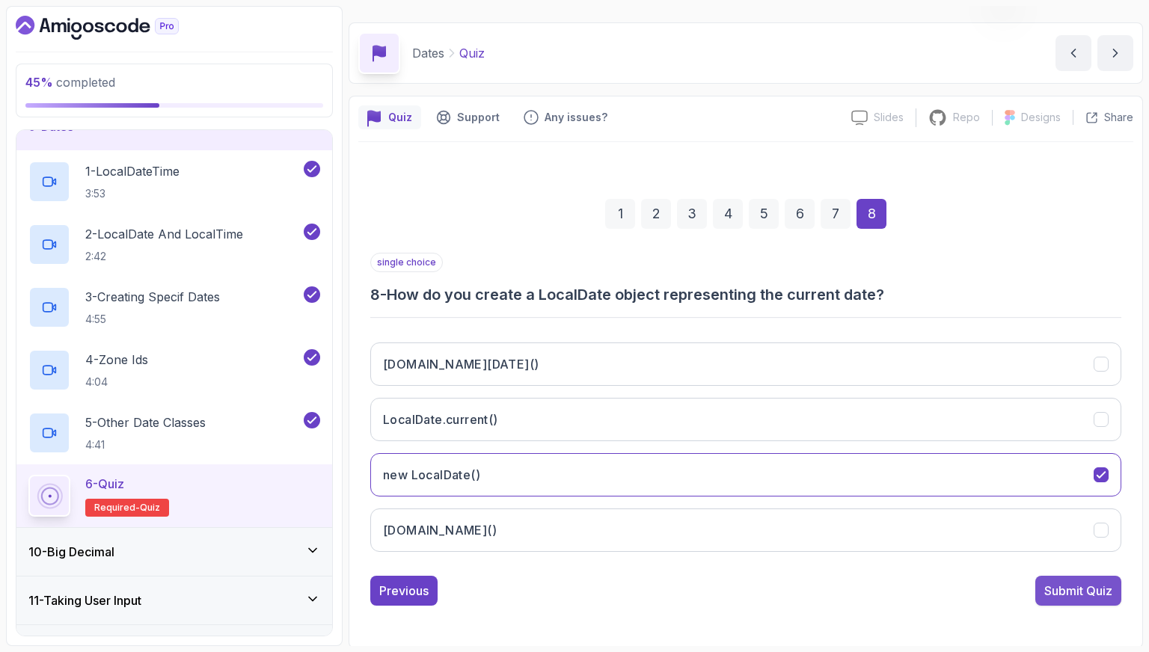
drag, startPoint x: 1047, startPoint y: 572, endPoint x: 1053, endPoint y: 581, distance: 10.2
click at [1053, 581] on div "single choice 8 - How do you create a LocalDate object representing the current…" at bounding box center [745, 429] width 751 height 353
click at [1054, 582] on div "Submit Quiz" at bounding box center [1078, 591] width 68 height 18
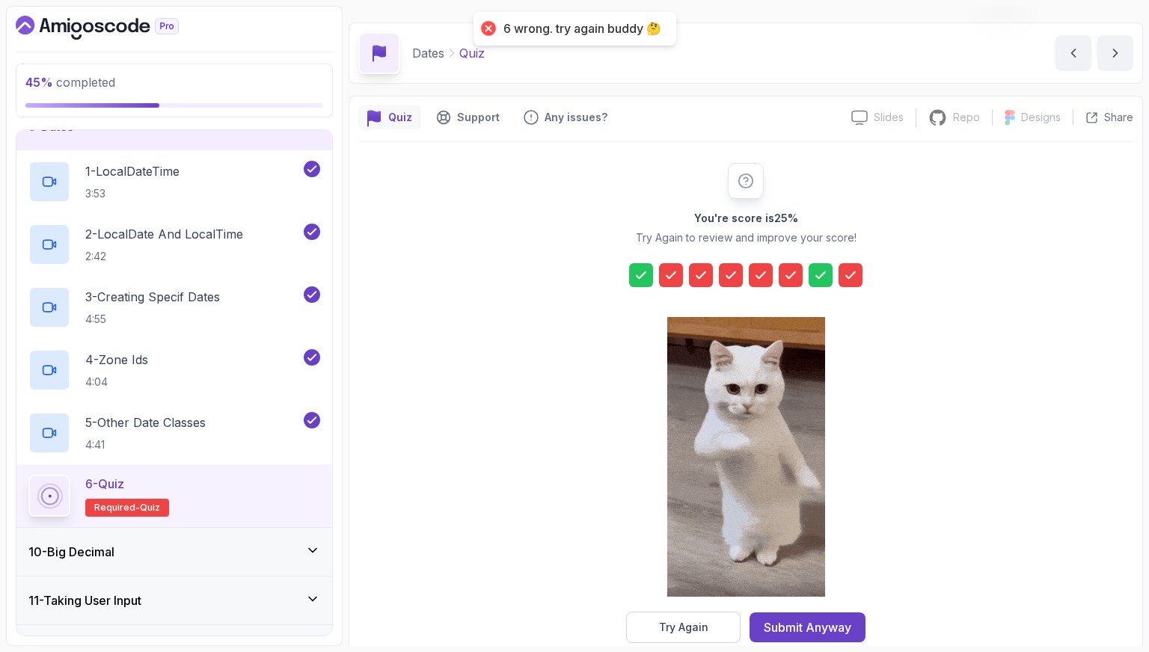
click at [826, 625] on div "Submit Anyway" at bounding box center [808, 628] width 88 height 18
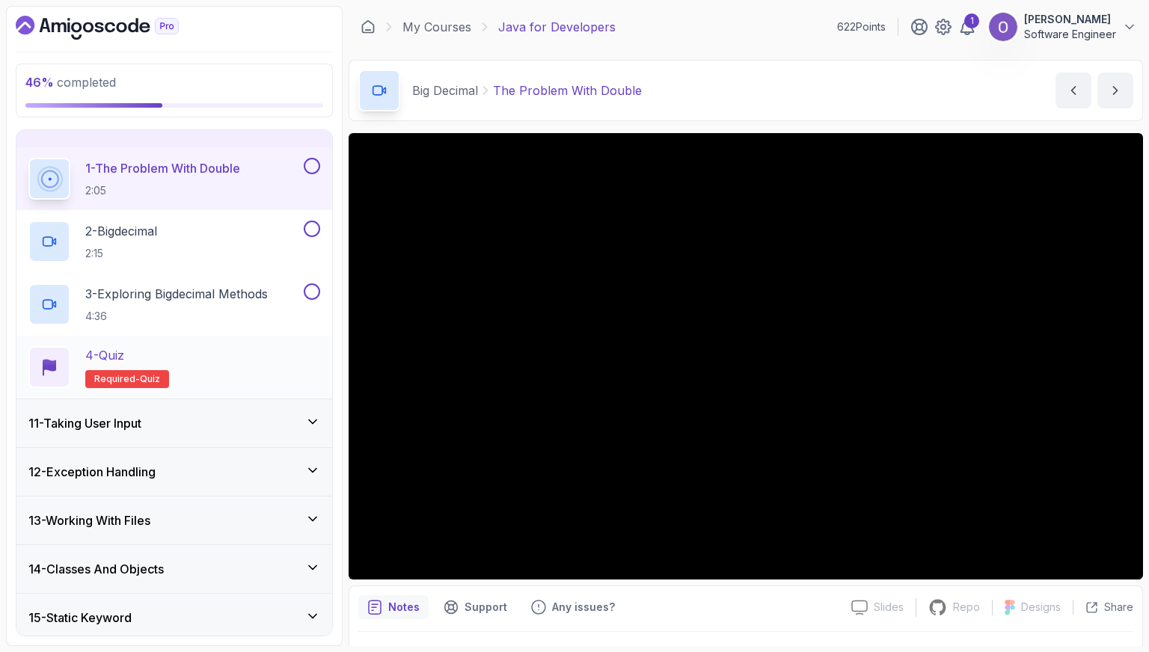
scroll to position [441, 0]
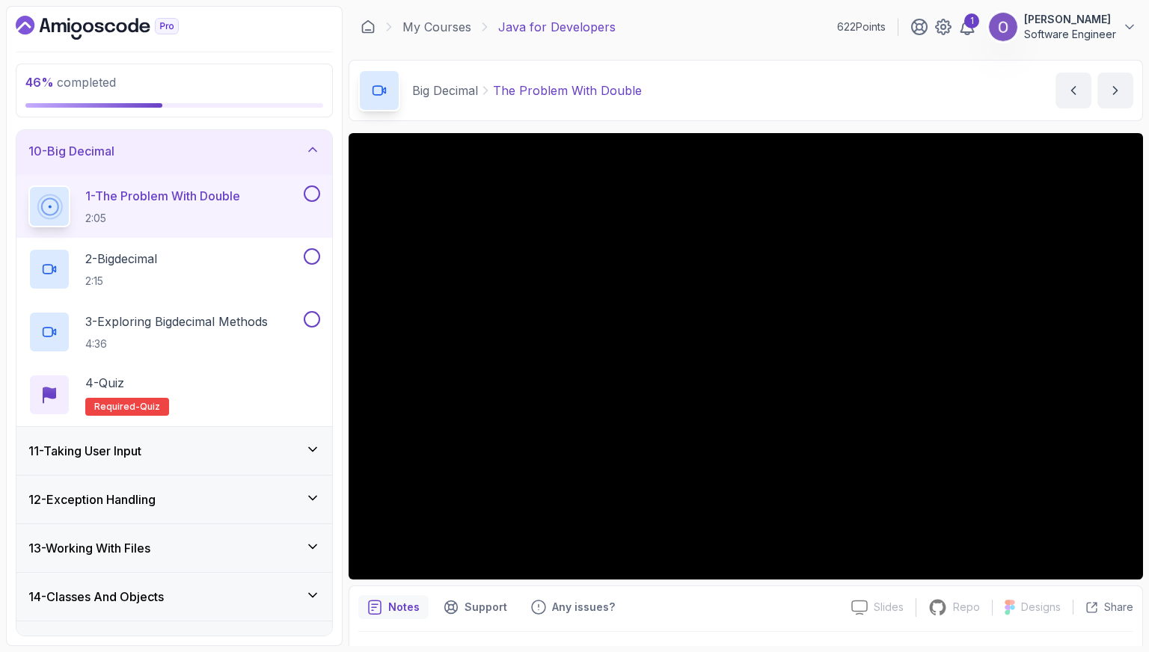
click at [311, 198] on button at bounding box center [312, 194] width 16 height 16
click at [316, 258] on button at bounding box center [312, 256] width 16 height 16
click at [308, 316] on button at bounding box center [312, 319] width 16 height 16
click at [296, 387] on div "4 - Quiz Required- quiz" at bounding box center [174, 395] width 292 height 42
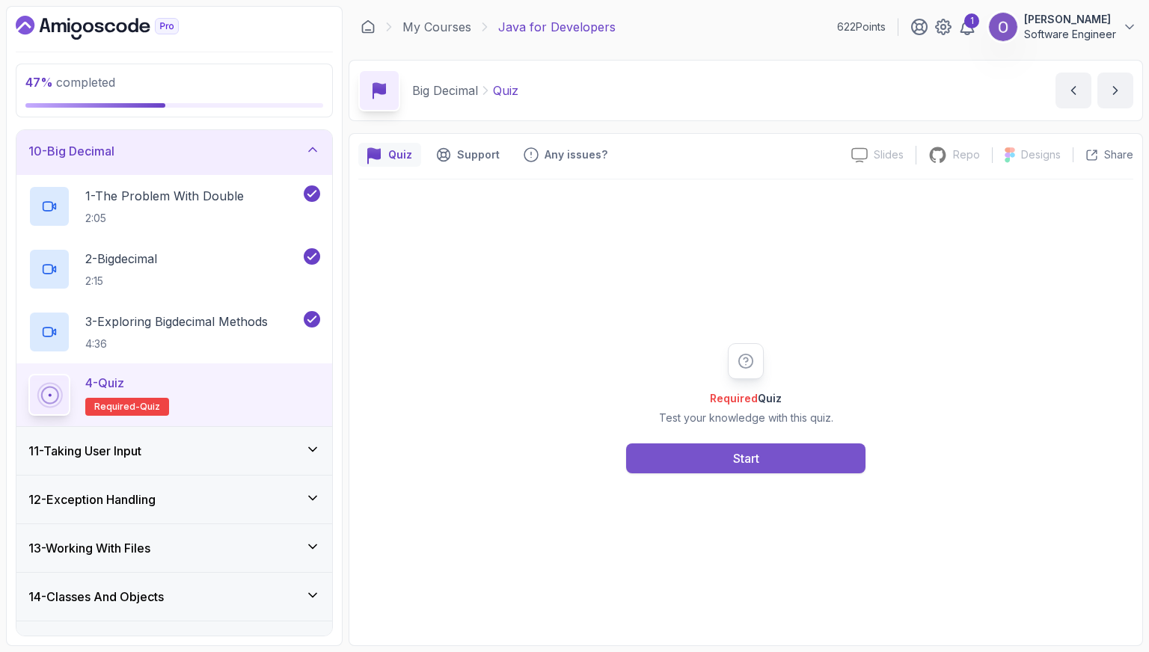
click at [749, 456] on div "Start" at bounding box center [746, 459] width 26 height 18
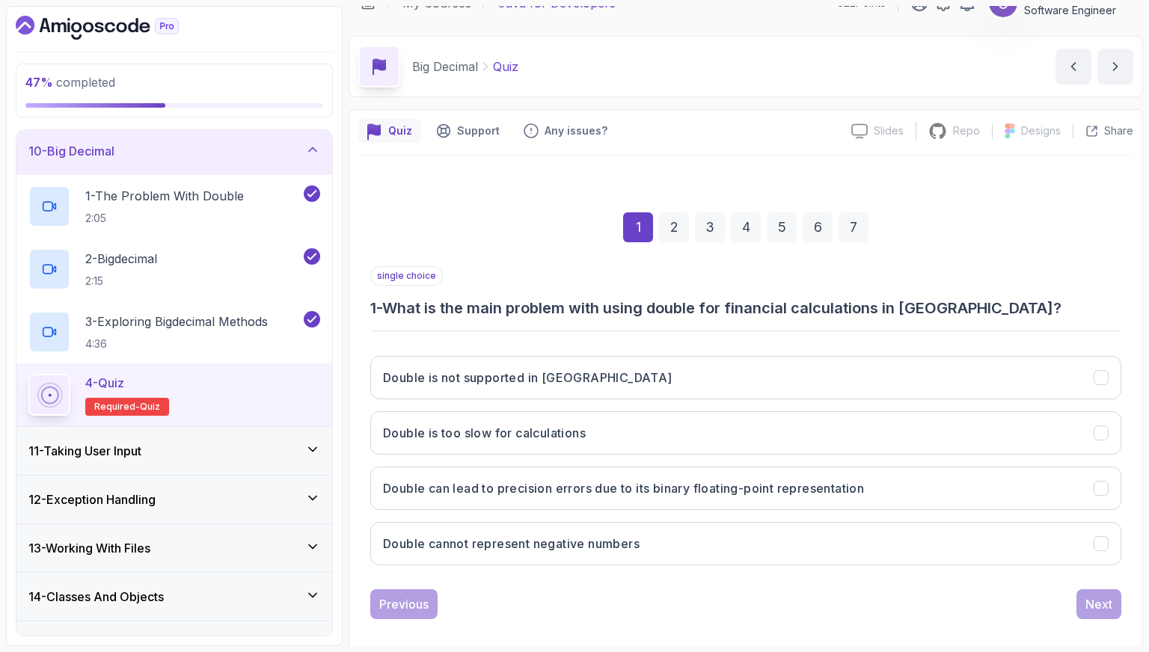
scroll to position [37, 0]
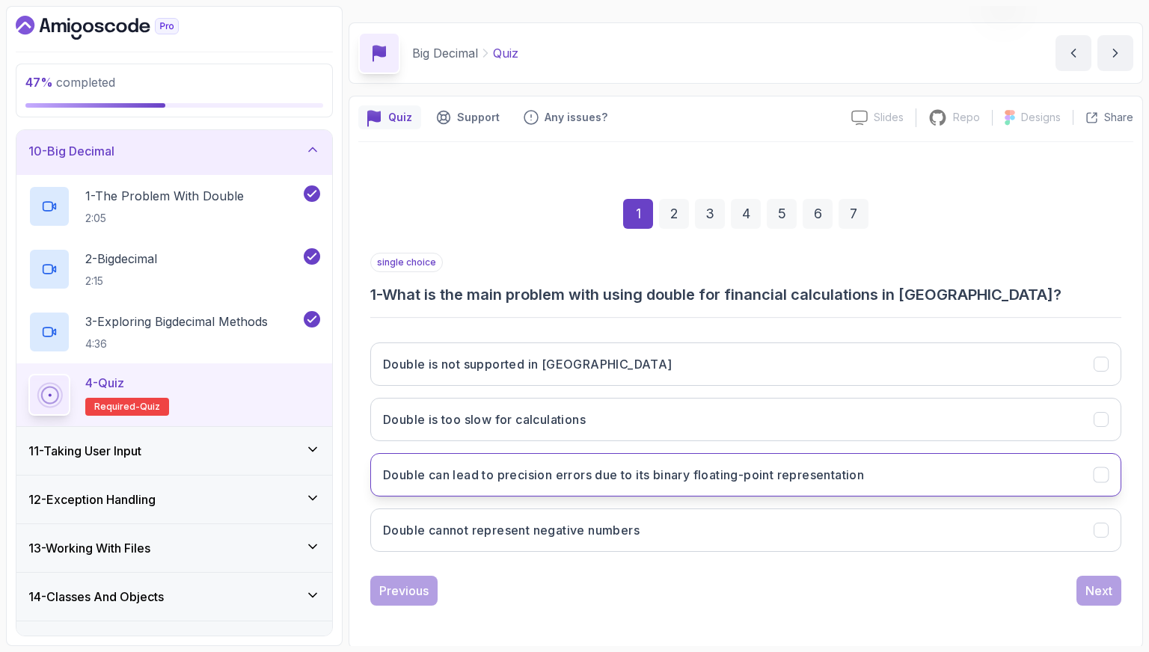
click at [544, 482] on h3 "Double can lead to precision errors due to its binary floating-point representa…" at bounding box center [623, 475] width 481 height 18
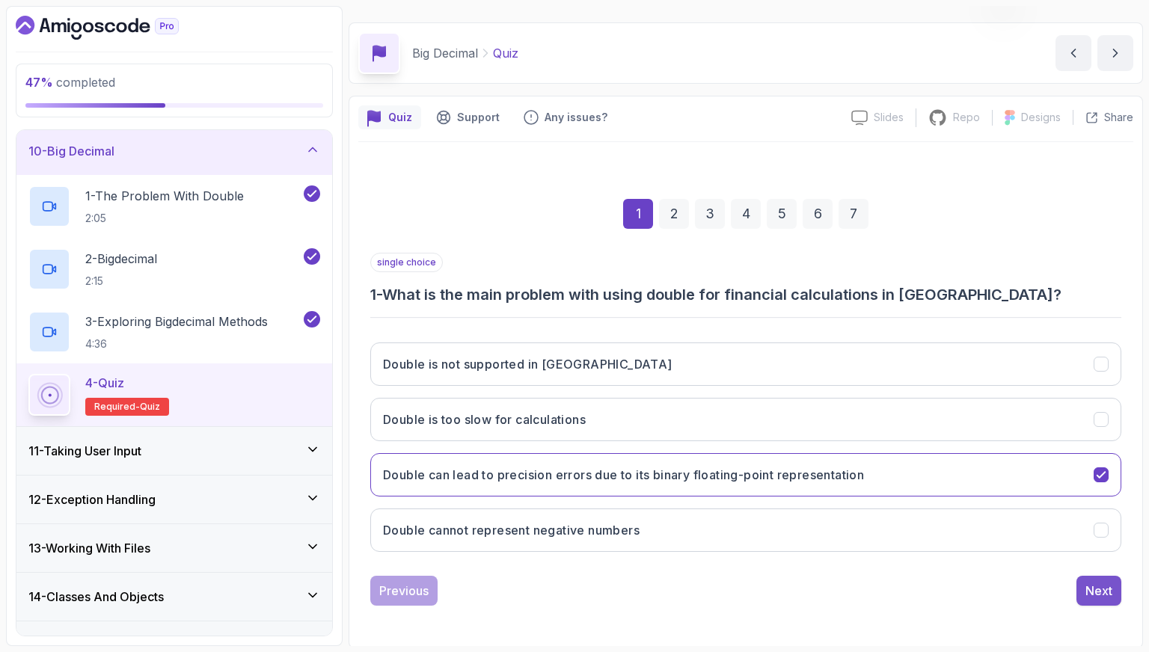
click at [1086, 595] on div "Next" at bounding box center [1099, 591] width 27 height 18
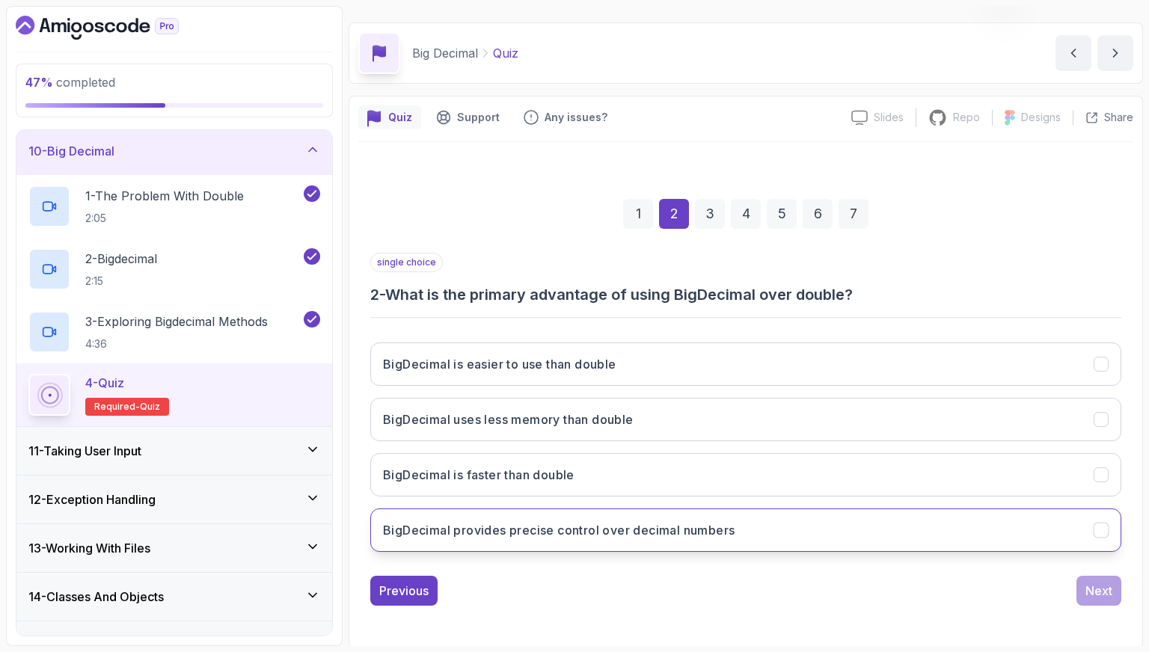
click at [599, 533] on h3 "BigDecimal provides precise control over decimal numbers" at bounding box center [559, 530] width 352 height 18
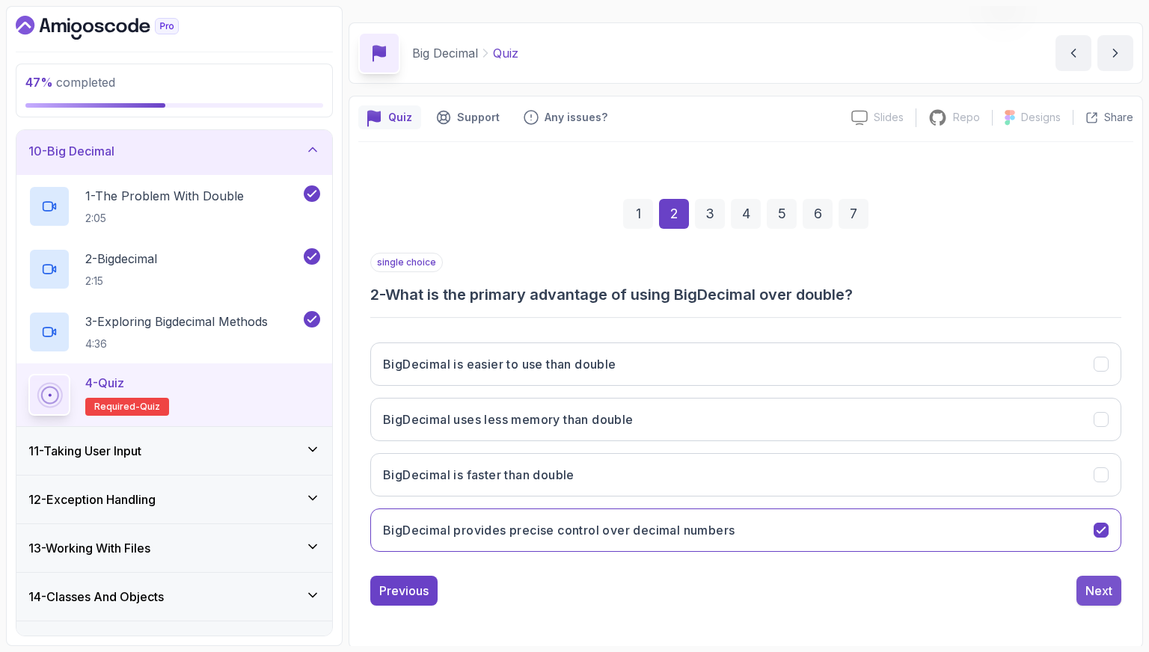
click at [1083, 593] on button "Next" at bounding box center [1099, 591] width 45 height 30
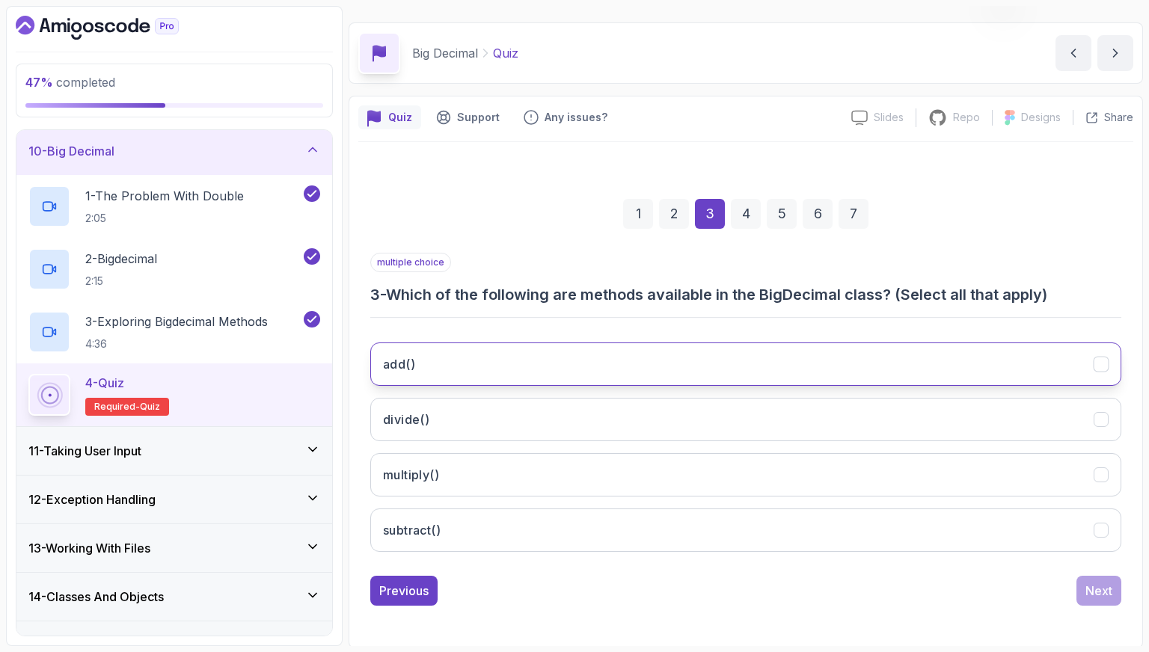
click at [578, 382] on button "add()" at bounding box center [745, 364] width 751 height 43
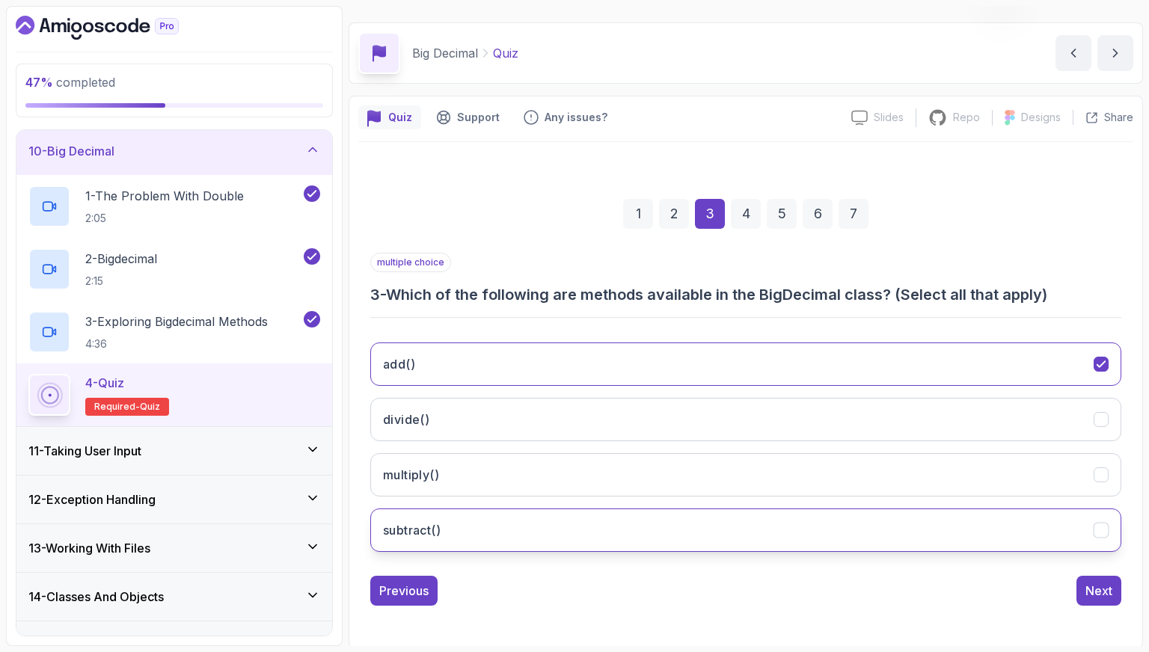
click at [811, 519] on button "subtract()" at bounding box center [745, 530] width 751 height 43
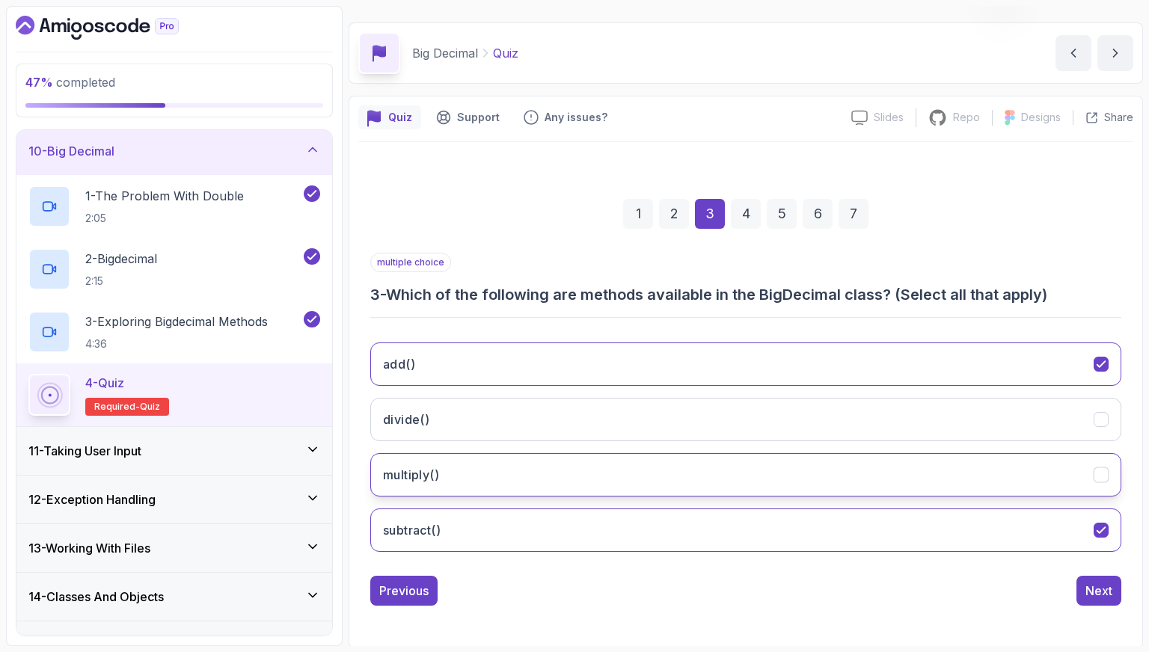
click at [809, 482] on button "multiply()" at bounding box center [745, 474] width 751 height 43
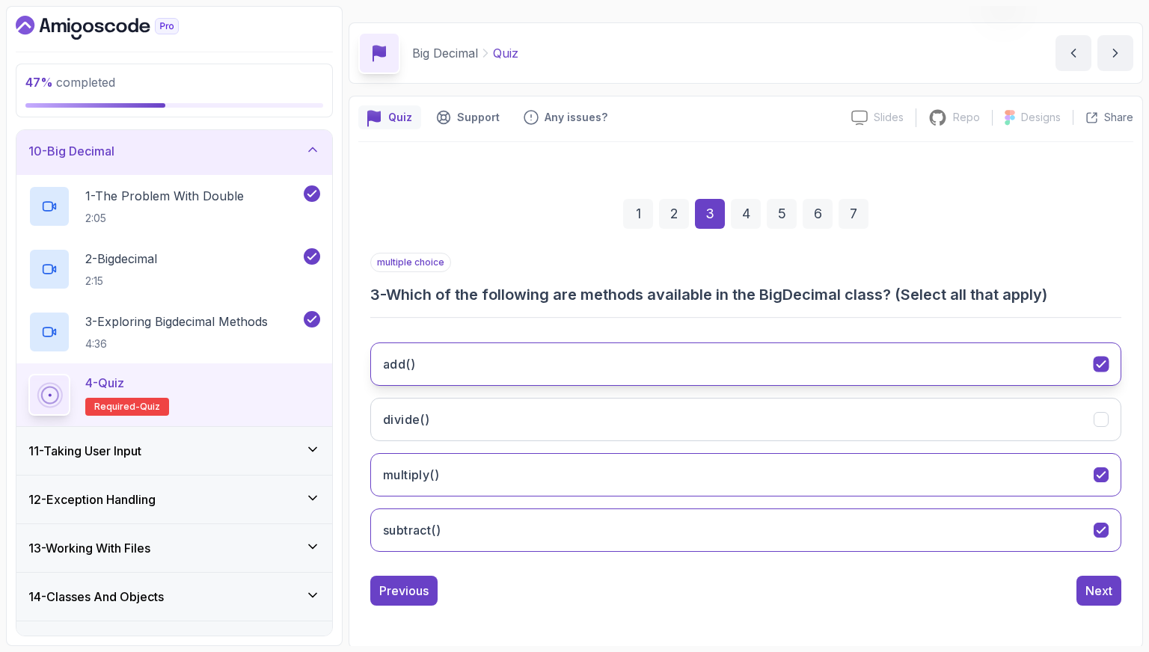
click at [822, 354] on button "add()" at bounding box center [745, 364] width 751 height 43
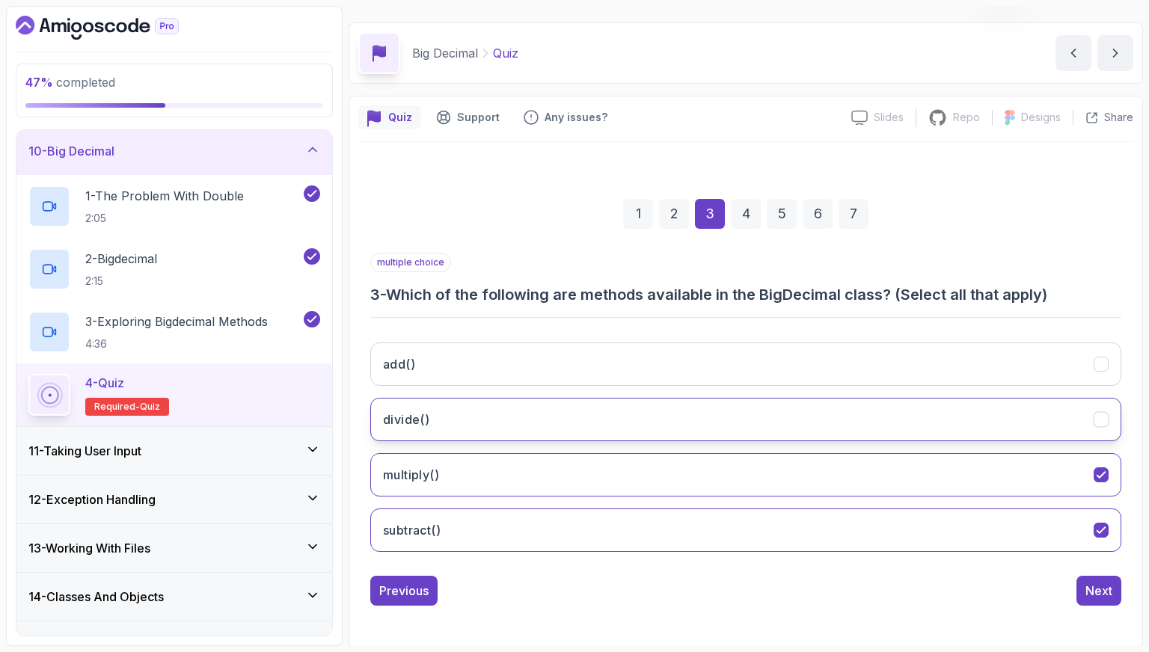
click at [810, 420] on button "divide()" at bounding box center [745, 419] width 751 height 43
click at [1094, 584] on div "Next" at bounding box center [1099, 591] width 27 height 18
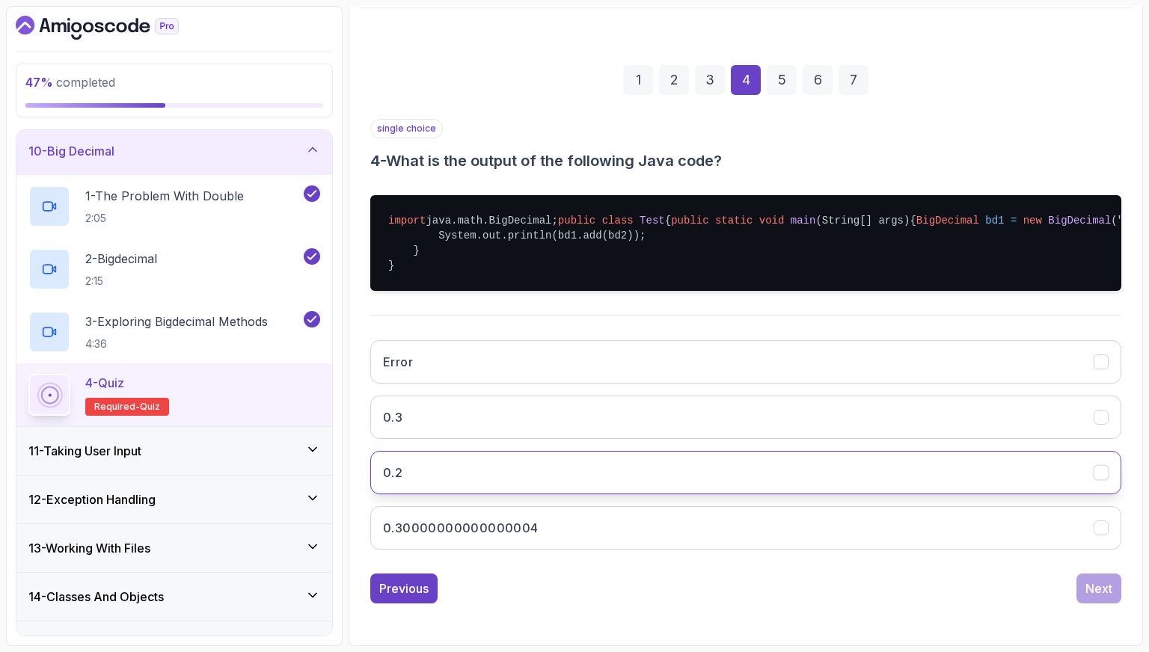
scroll to position [229, 0]
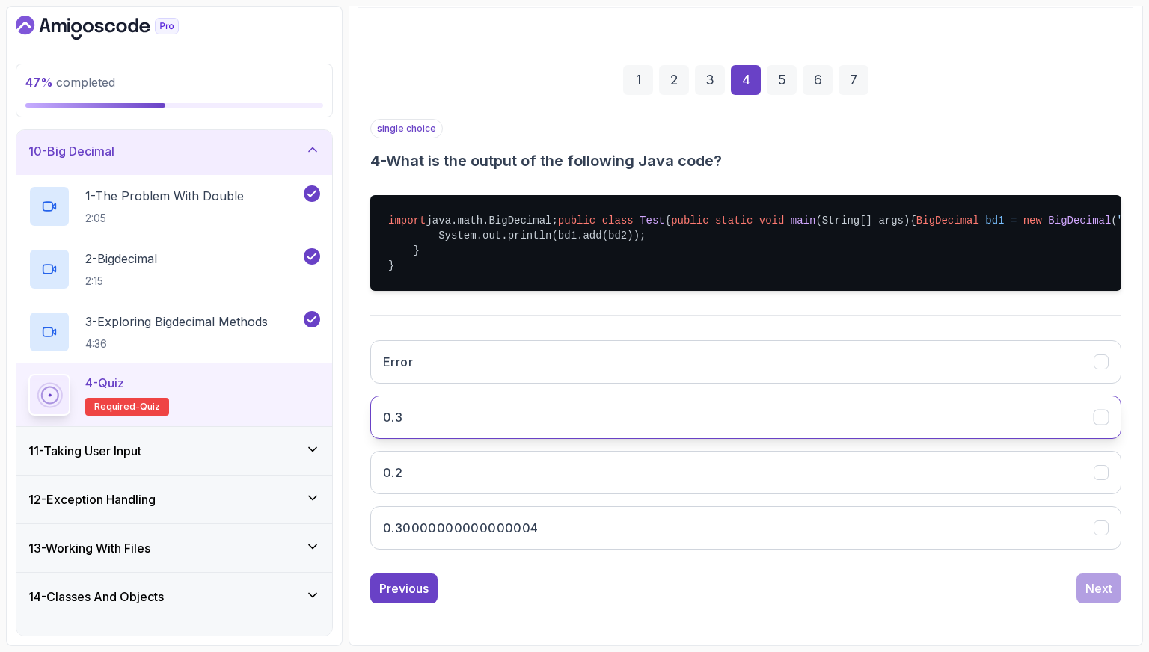
click at [486, 423] on button "0.3" at bounding box center [745, 417] width 751 height 43
click at [1083, 587] on button "Next" at bounding box center [1099, 589] width 45 height 30
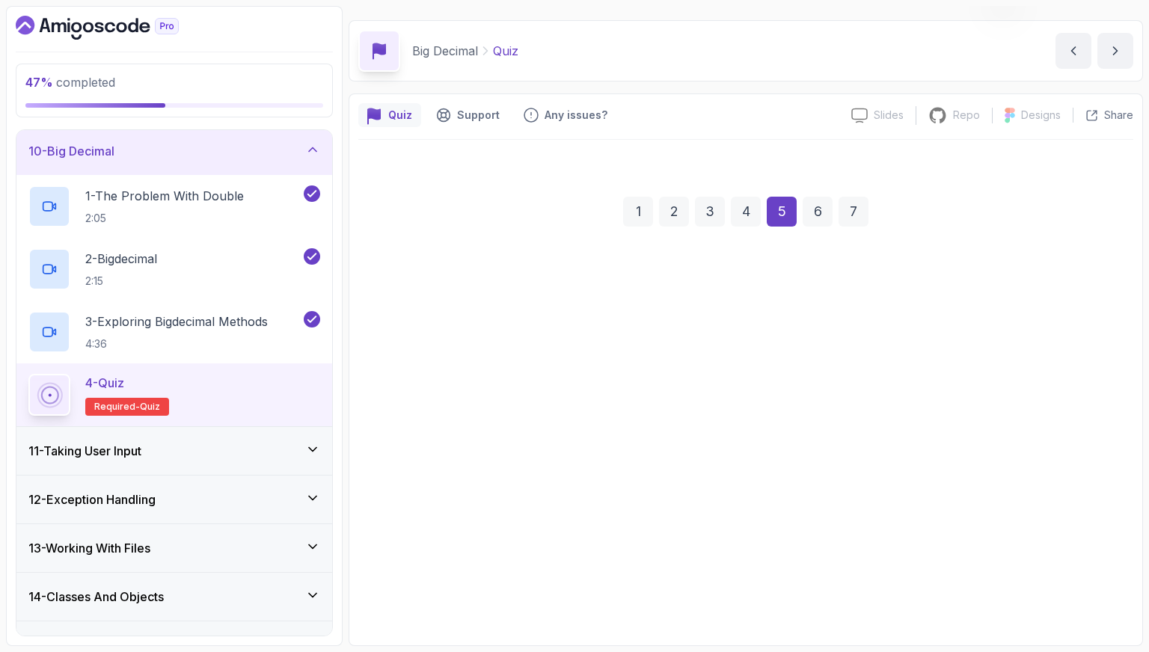
scroll to position [37, 0]
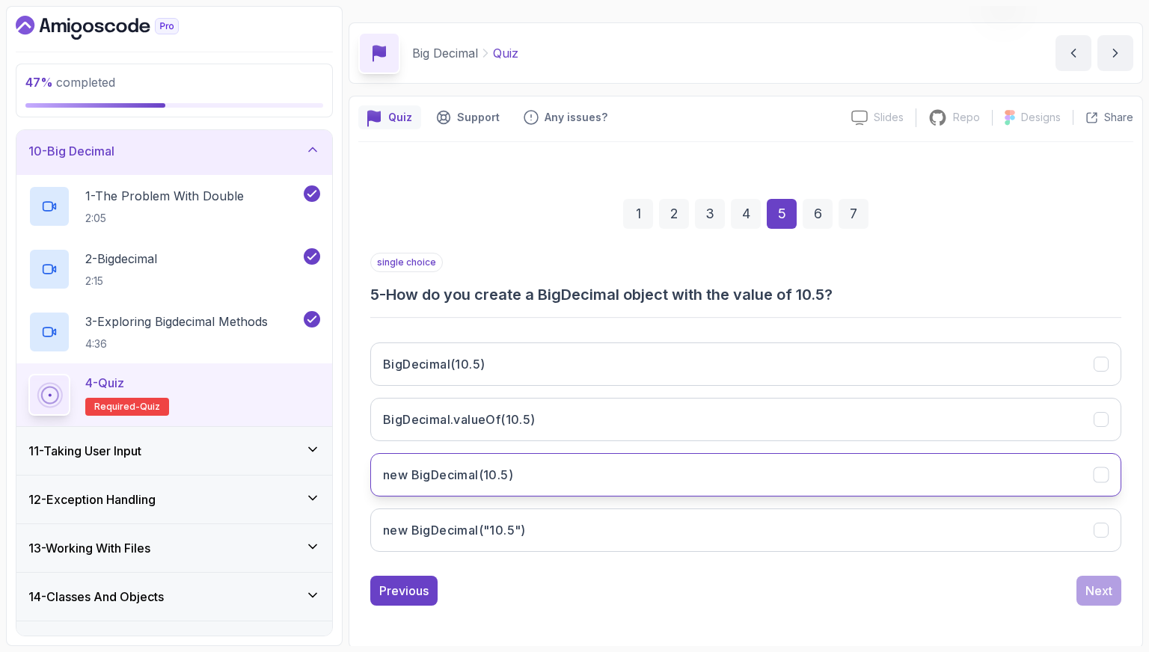
click at [701, 474] on button "new BigDecimal(10.5)" at bounding box center [745, 474] width 751 height 43
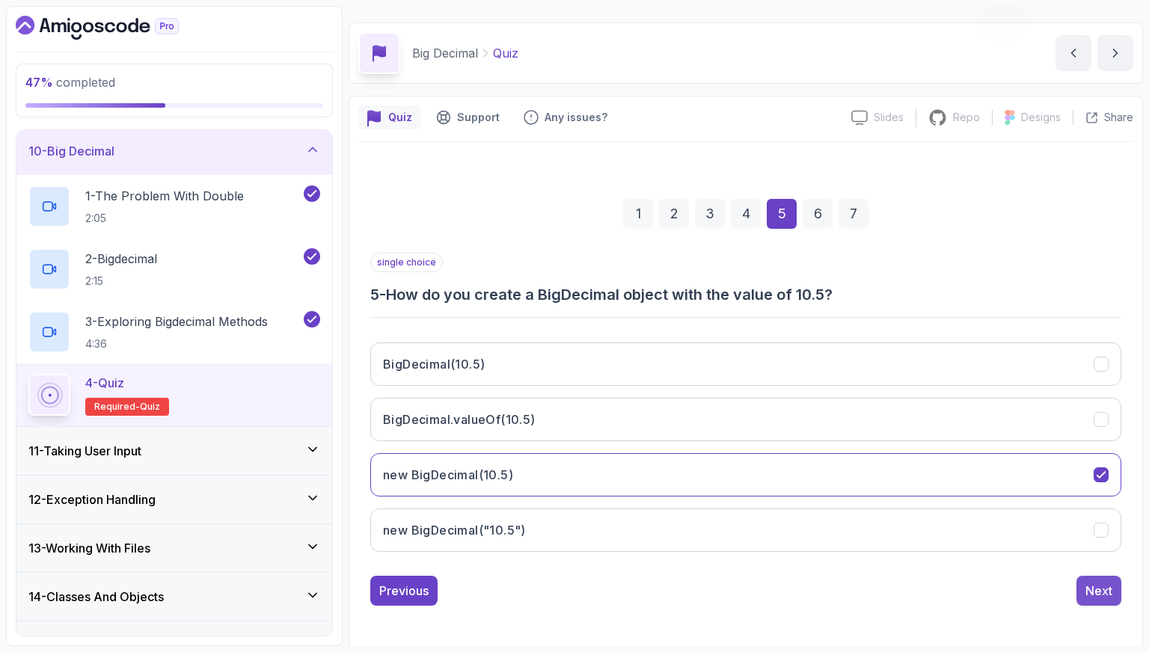
click at [1113, 601] on button "Next" at bounding box center [1099, 591] width 45 height 30
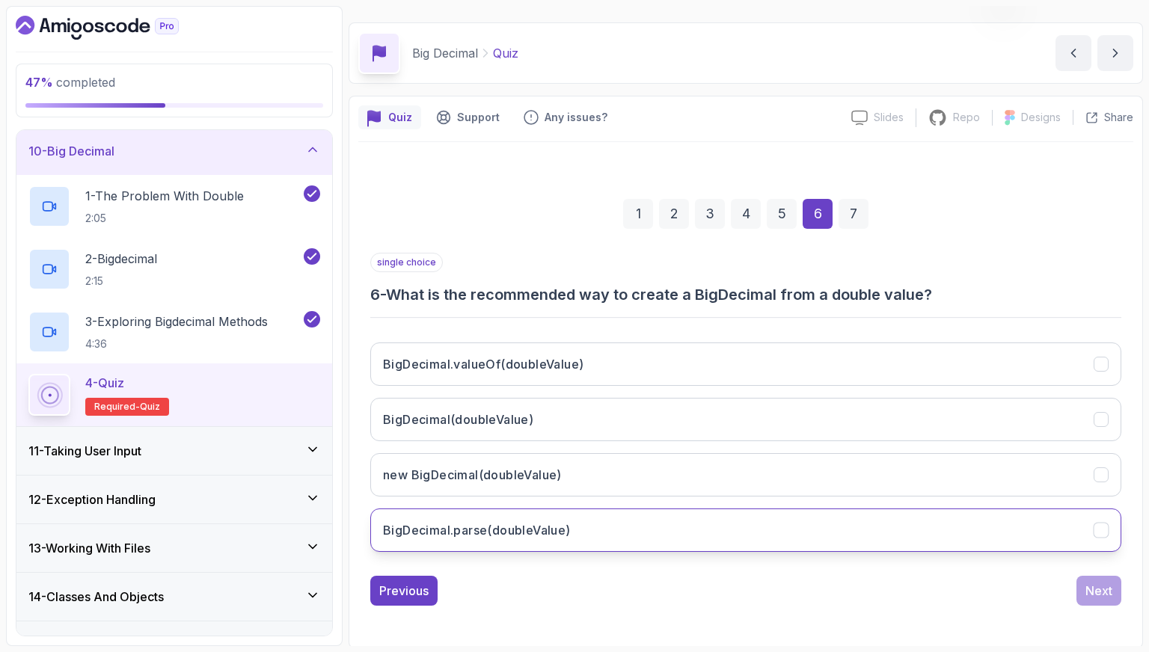
click at [627, 530] on button "BigDecimal.parse(doubleValue)" at bounding box center [745, 530] width 751 height 43
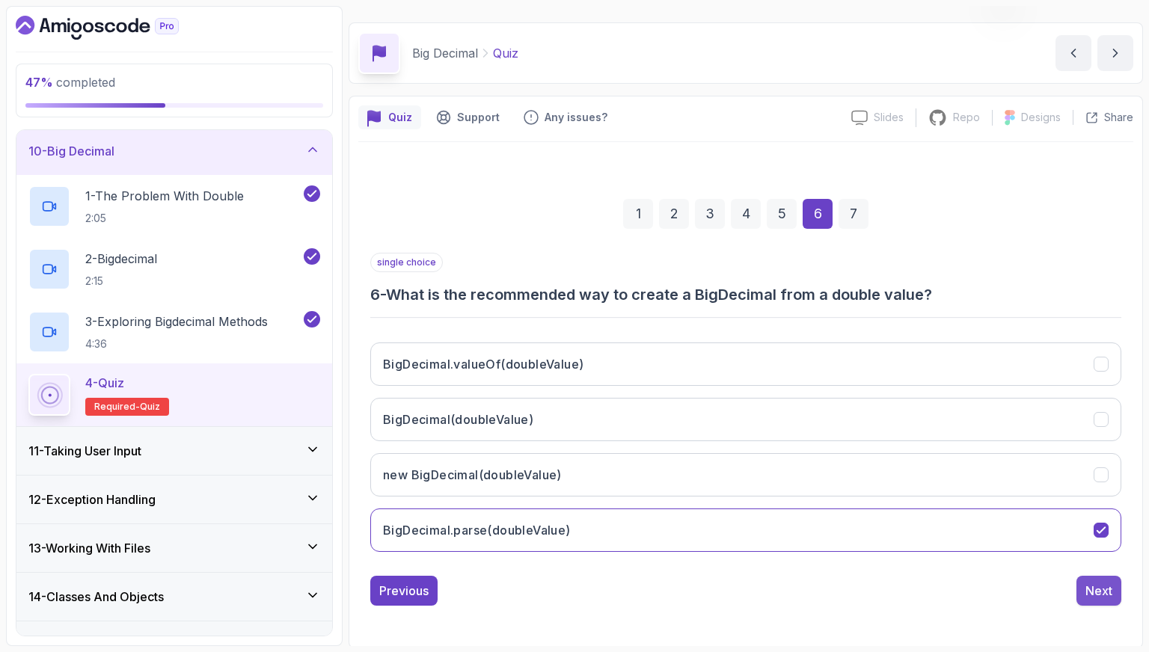
click at [1092, 577] on button "Next" at bounding box center [1099, 591] width 45 height 30
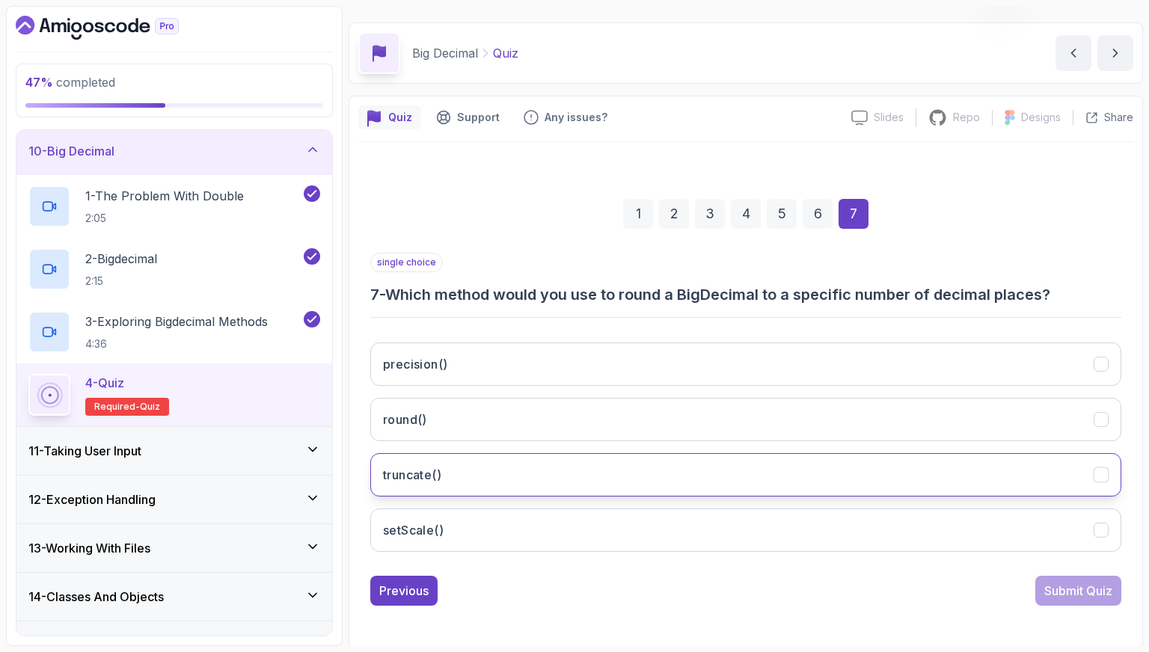
click at [652, 490] on button "truncate()" at bounding box center [745, 474] width 751 height 43
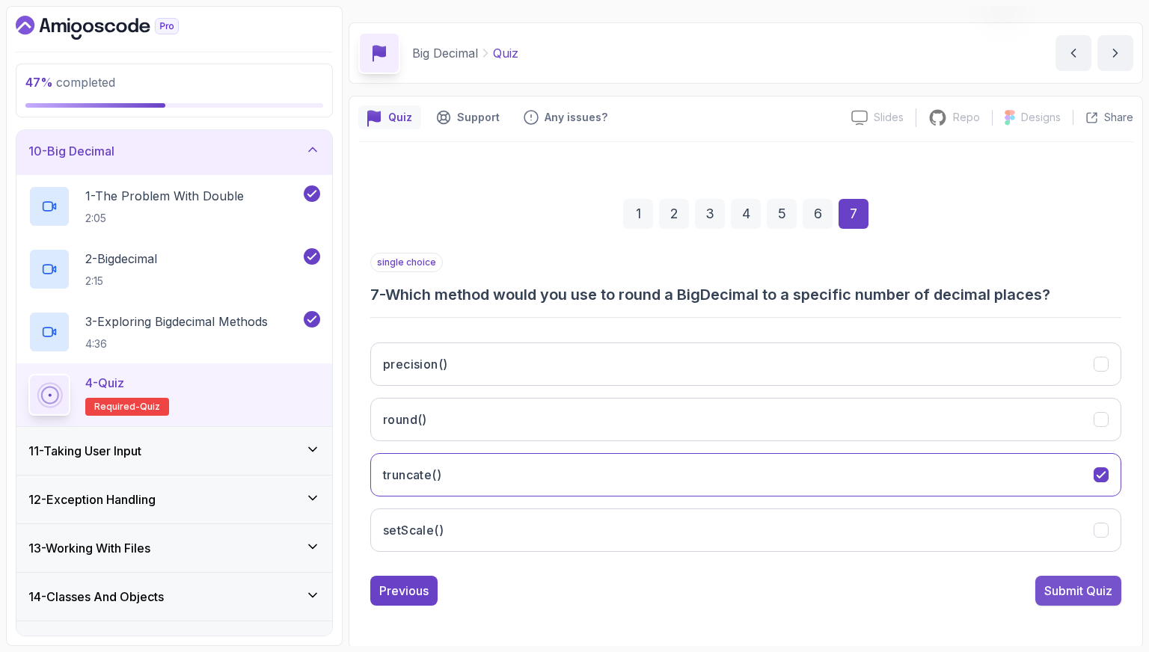
click at [1055, 582] on div "Submit Quiz" at bounding box center [1078, 591] width 68 height 18
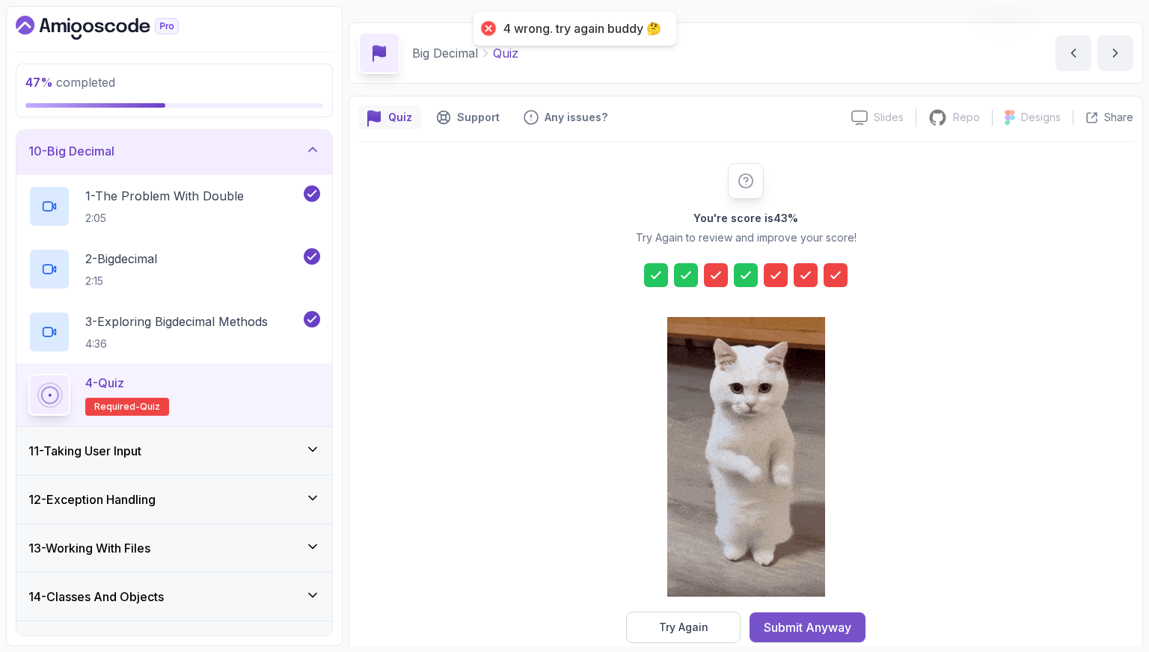
click at [789, 621] on div "Submit Anyway" at bounding box center [808, 628] width 88 height 18
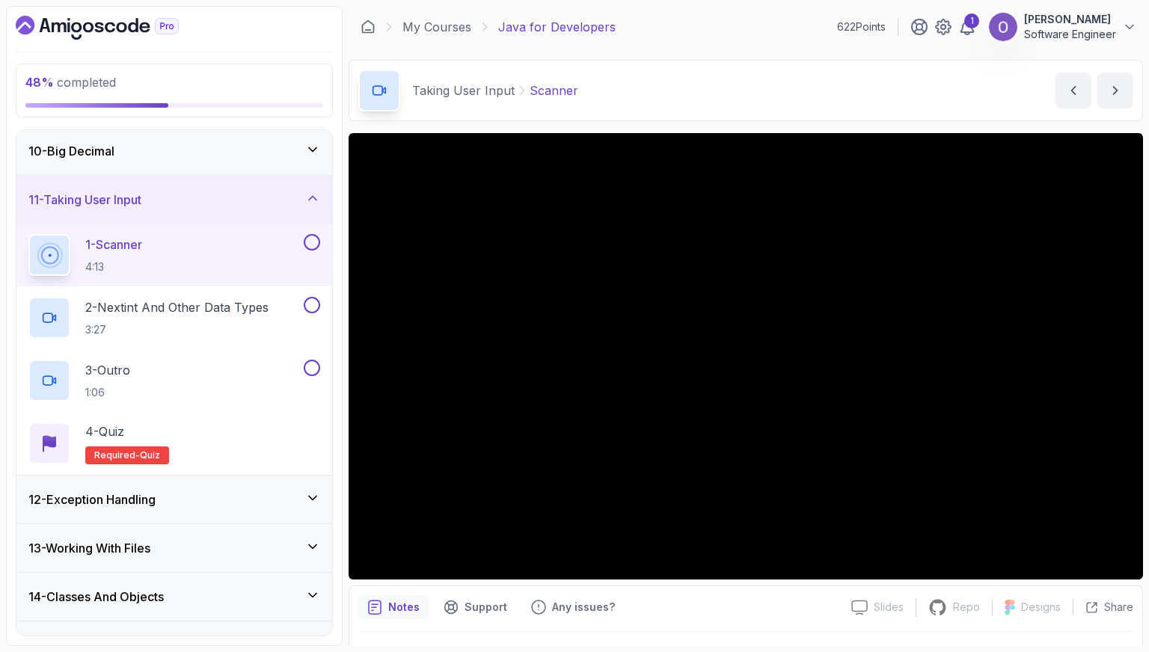
click at [314, 239] on button at bounding box center [312, 242] width 16 height 16
click at [314, 305] on button at bounding box center [312, 305] width 16 height 16
click at [310, 370] on button at bounding box center [312, 368] width 16 height 16
click at [271, 426] on div "4 - Quiz Required- quiz" at bounding box center [174, 444] width 292 height 42
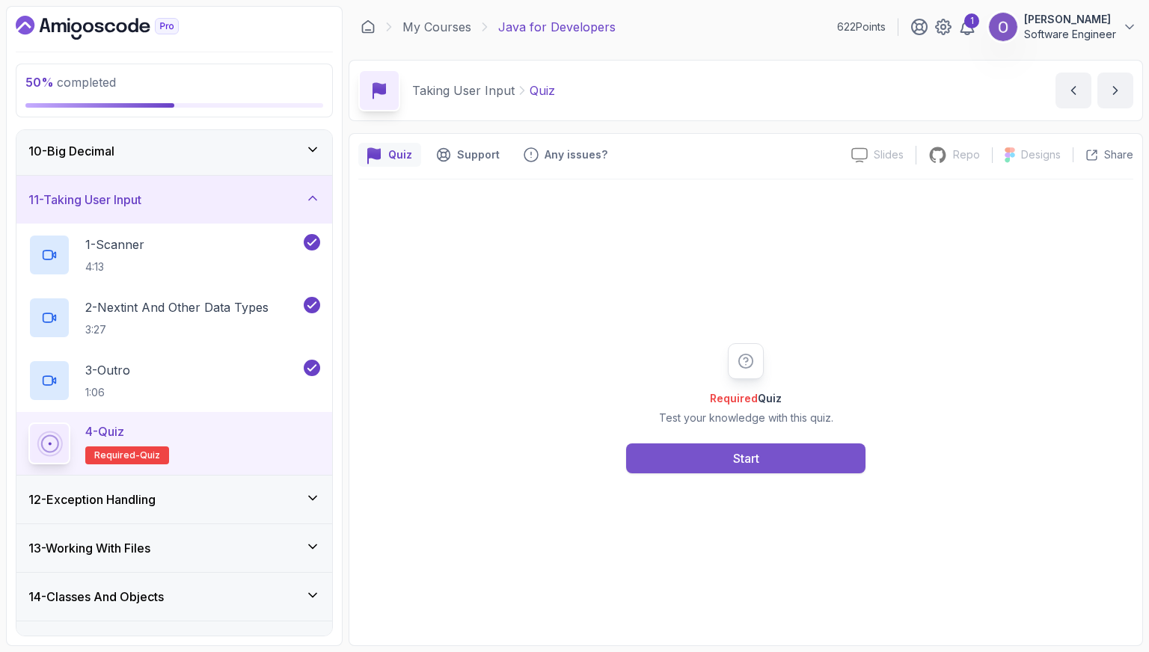
click at [687, 463] on button "Start" at bounding box center [745, 459] width 239 height 30
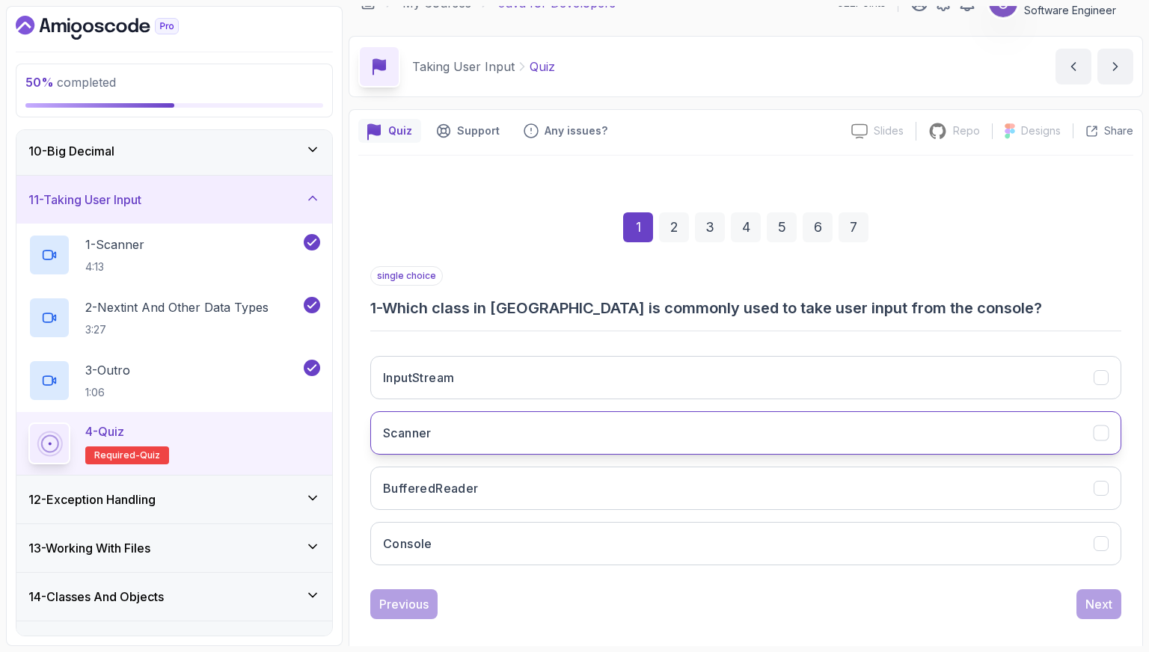
scroll to position [37, 0]
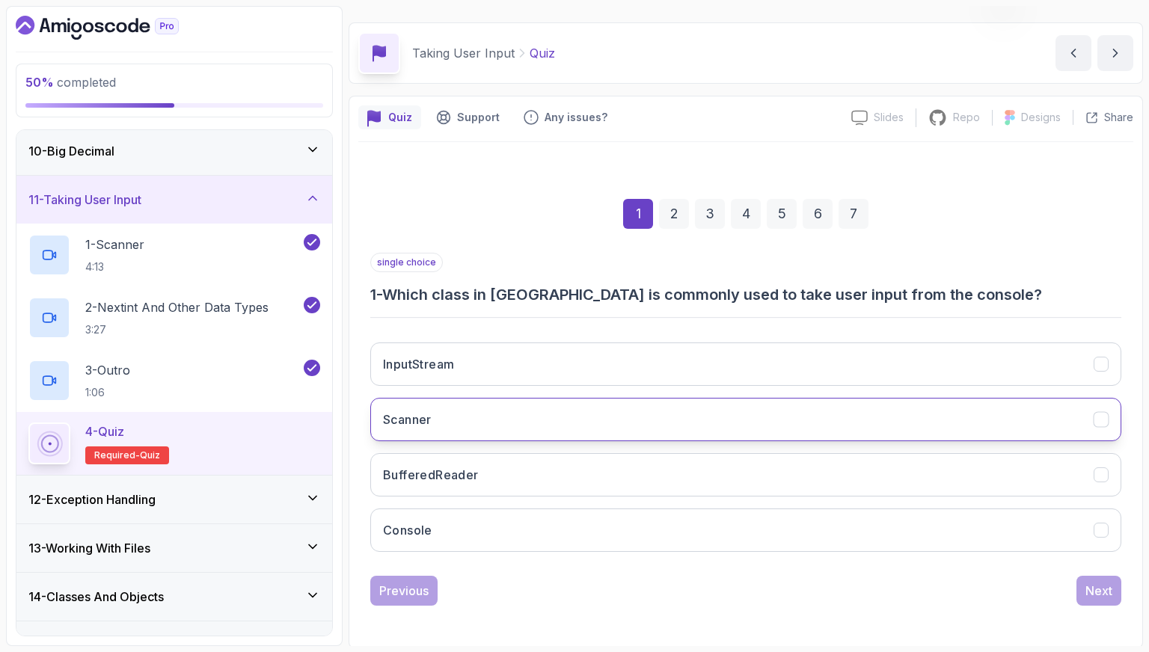
click at [499, 415] on button "Scanner" at bounding box center [745, 419] width 751 height 43
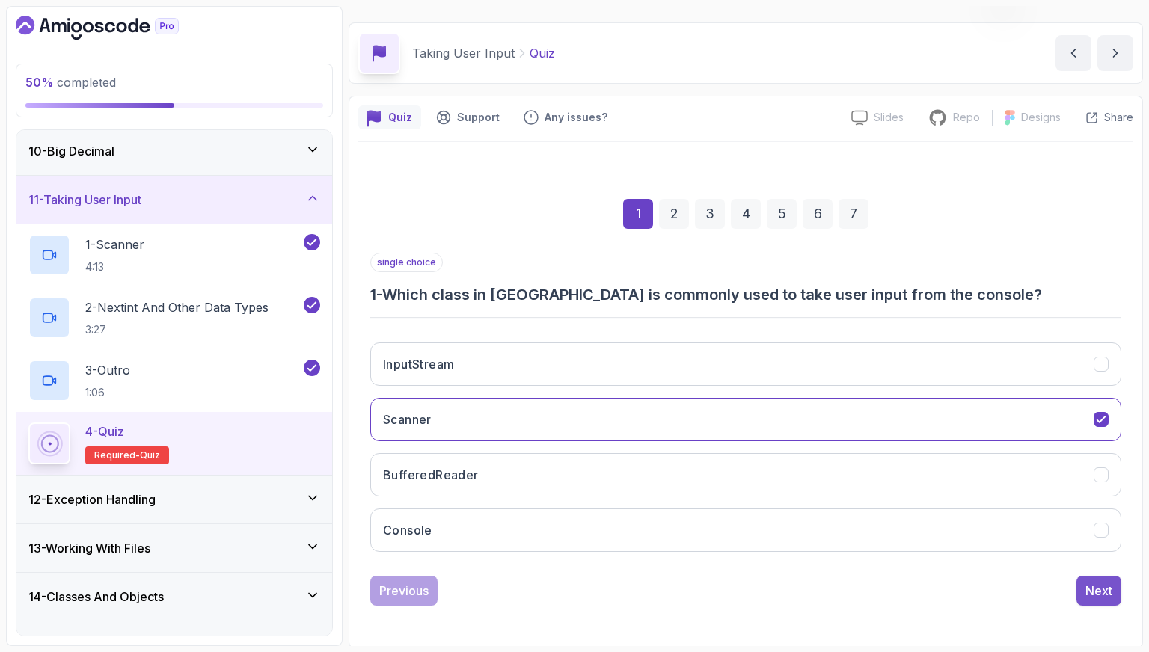
click at [1107, 596] on div "Next" at bounding box center [1099, 591] width 27 height 18
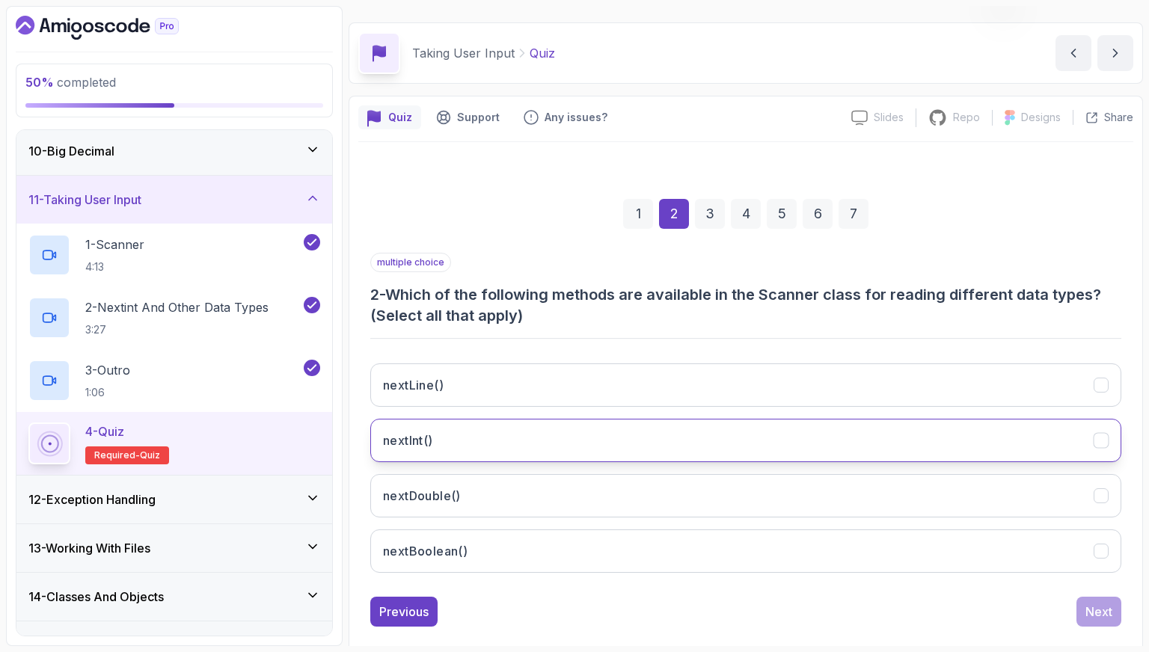
click at [539, 426] on button "nextInt()" at bounding box center [745, 440] width 751 height 43
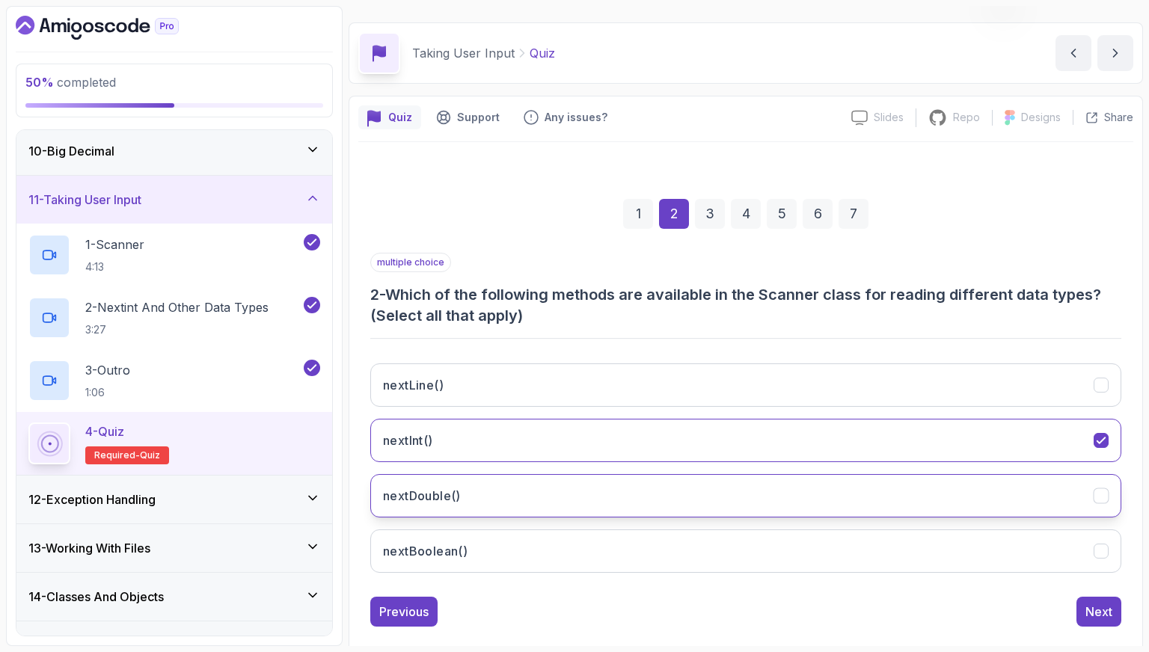
click at [553, 489] on button "nextDouble()" at bounding box center [745, 495] width 751 height 43
click at [570, 553] on button "nextBoolean()" at bounding box center [745, 551] width 751 height 43
drag, startPoint x: 1082, startPoint y: 608, endPoint x: 1074, endPoint y: 607, distance: 8.4
click at [1080, 608] on button "Next" at bounding box center [1099, 612] width 45 height 30
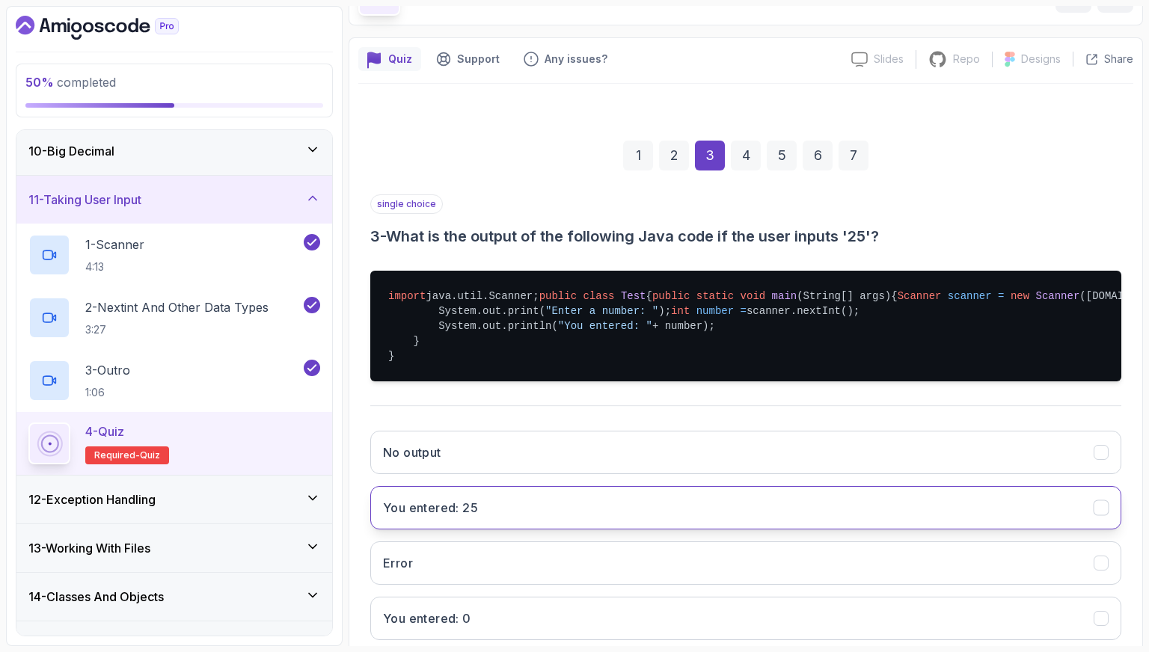
scroll to position [244, 0]
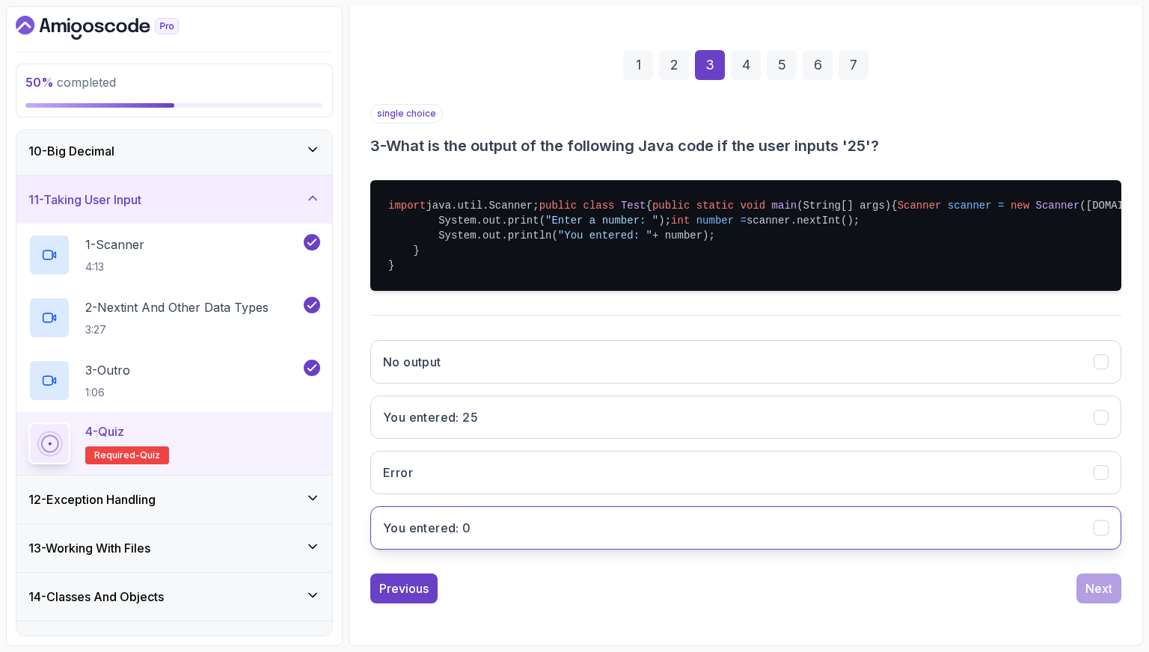
click at [728, 513] on button "You entered: 0" at bounding box center [745, 528] width 751 height 43
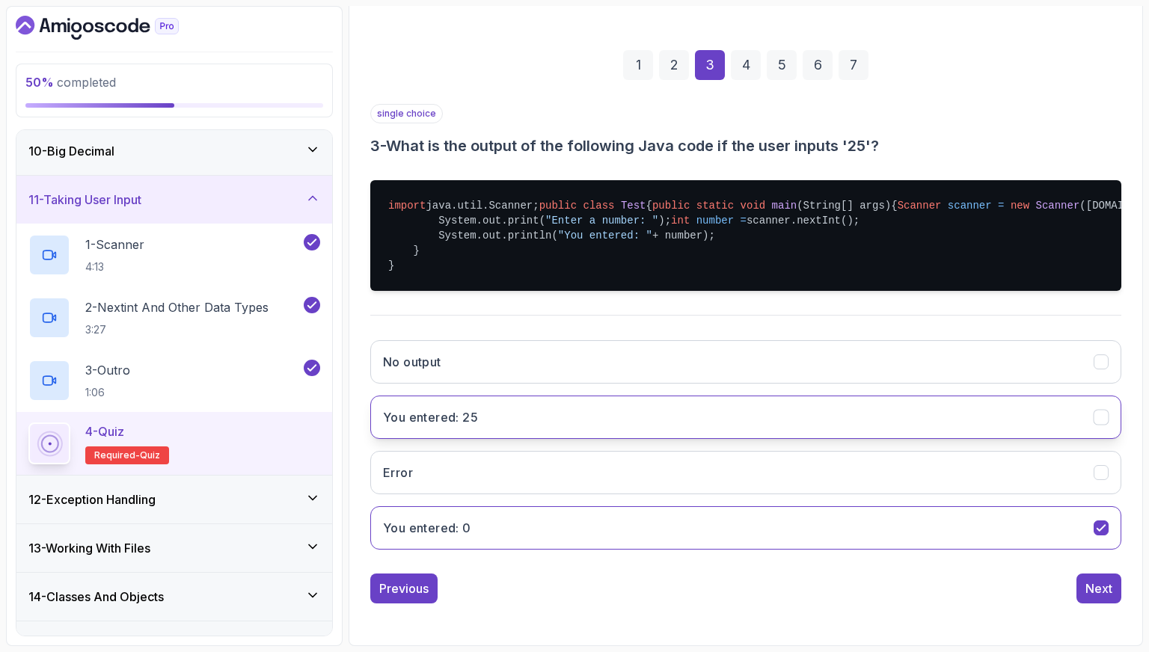
click at [868, 423] on button "You entered: 25" at bounding box center [745, 417] width 751 height 43
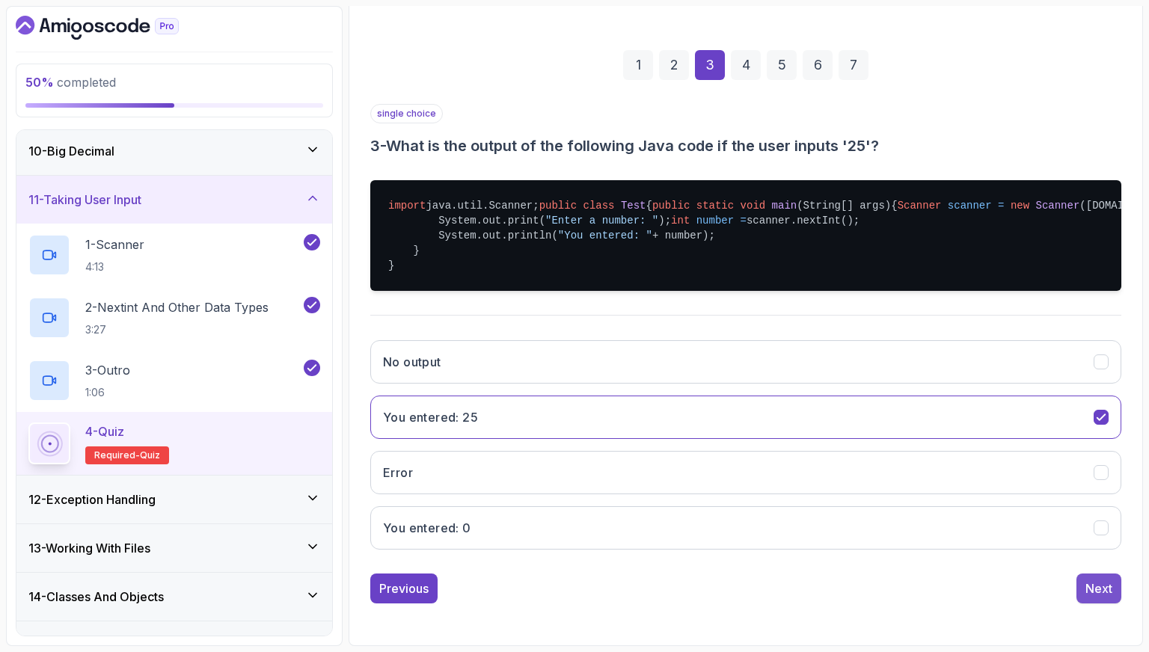
click at [1089, 587] on div "Next" at bounding box center [1099, 589] width 27 height 18
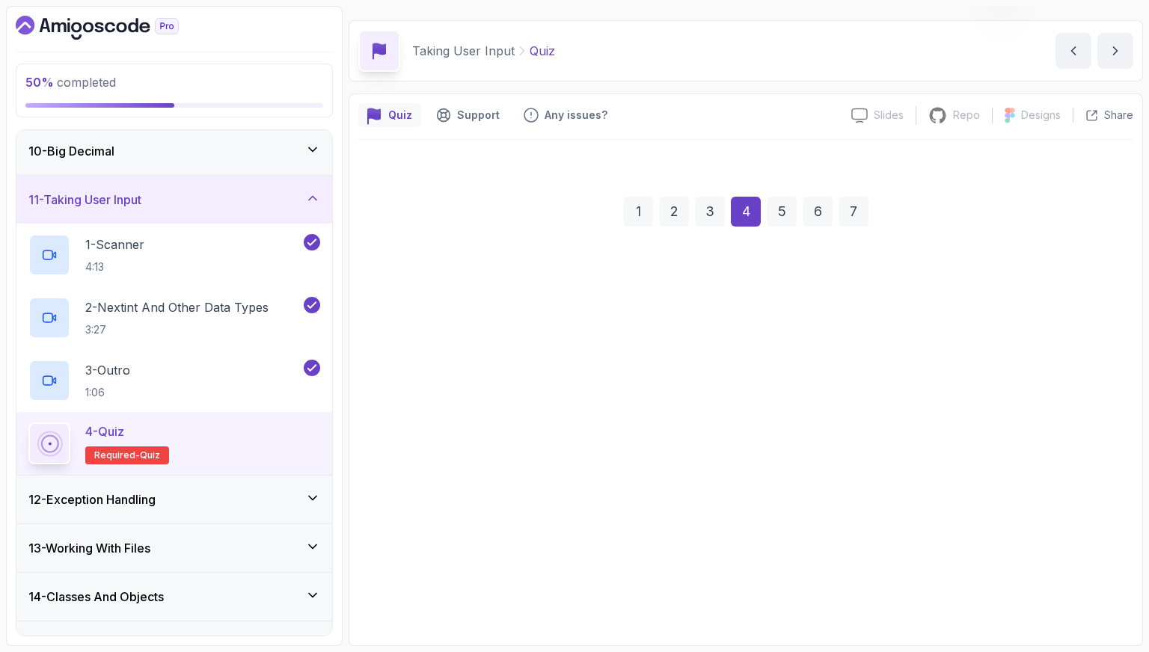
scroll to position [37, 0]
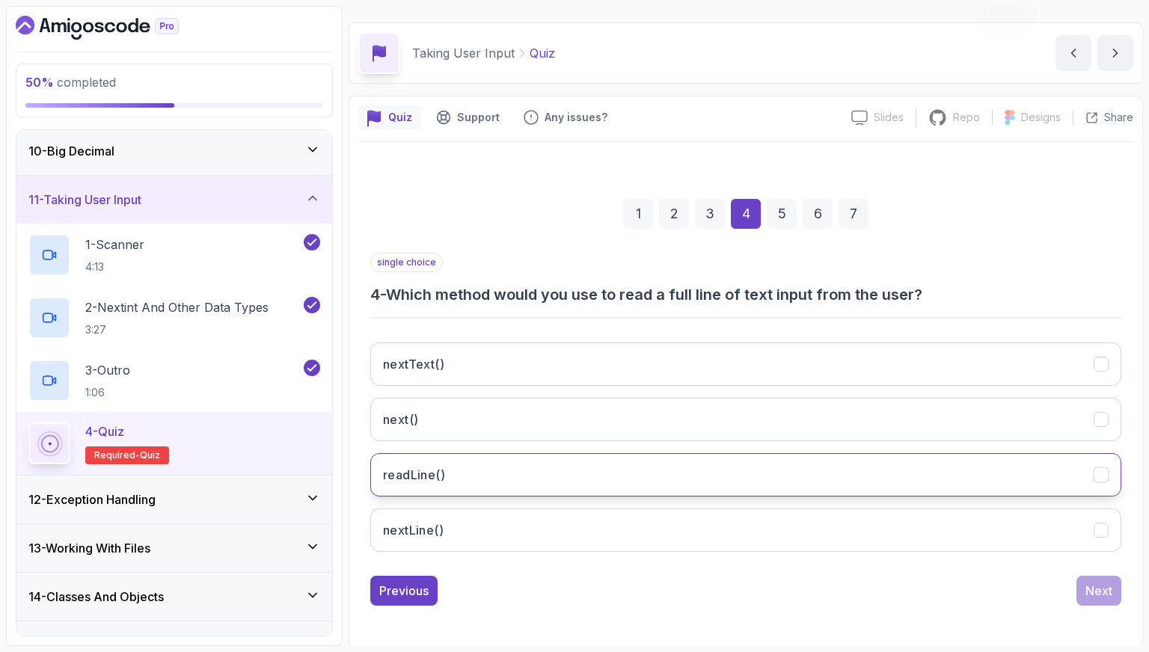
click at [685, 480] on button "readLine()" at bounding box center [745, 474] width 751 height 43
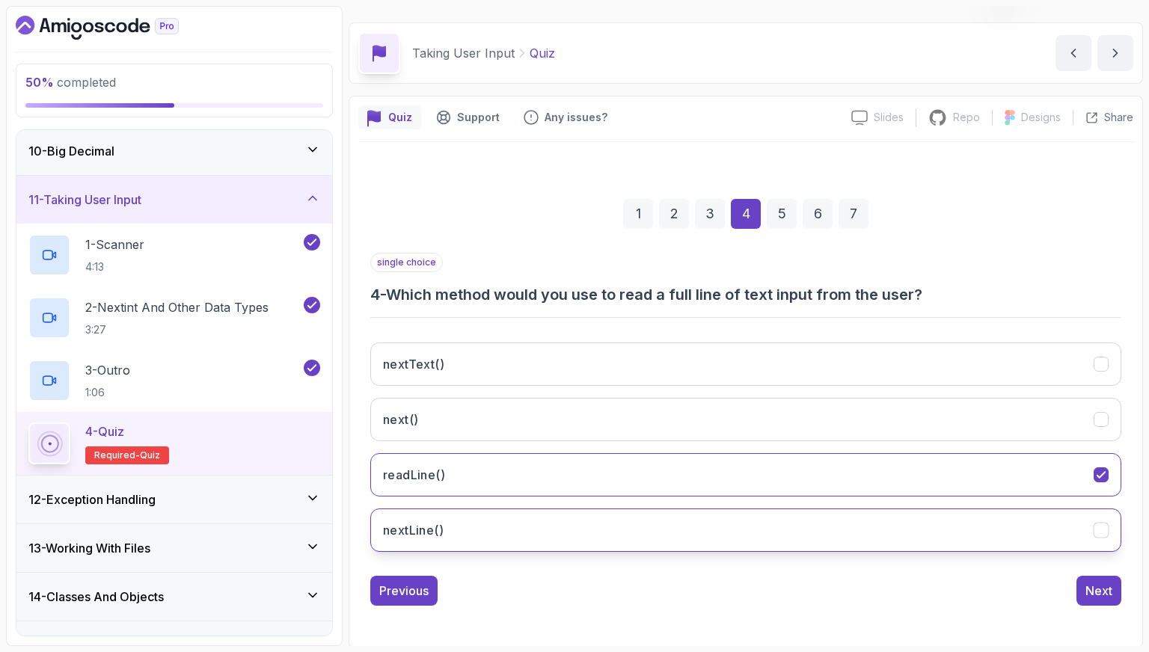
click at [965, 542] on button "nextLine()" at bounding box center [745, 530] width 751 height 43
click at [1089, 590] on div "Next" at bounding box center [1099, 591] width 27 height 18
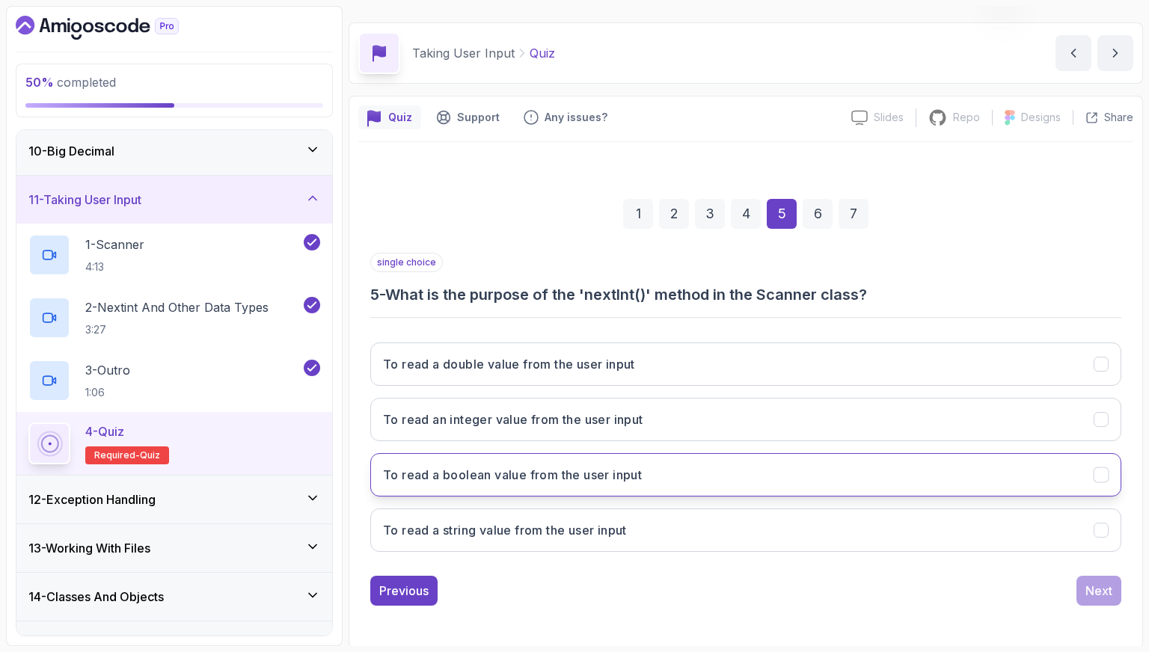
click at [664, 472] on button "To read a boolean value from the user input" at bounding box center [745, 474] width 751 height 43
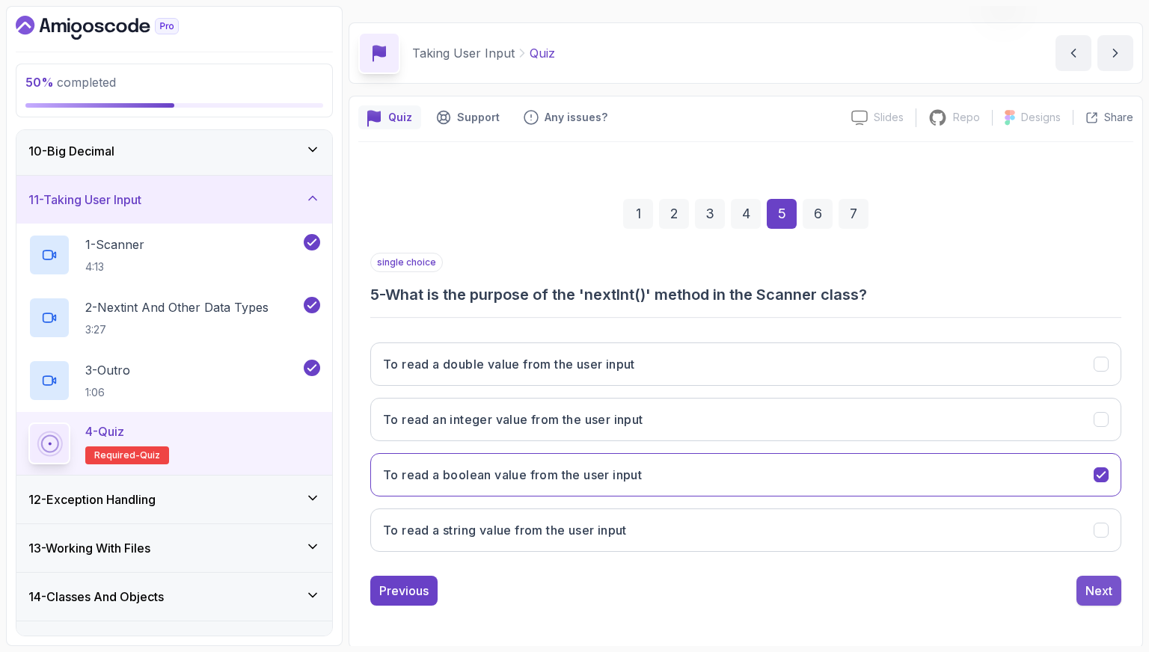
click at [1089, 586] on div "Next" at bounding box center [1099, 591] width 27 height 18
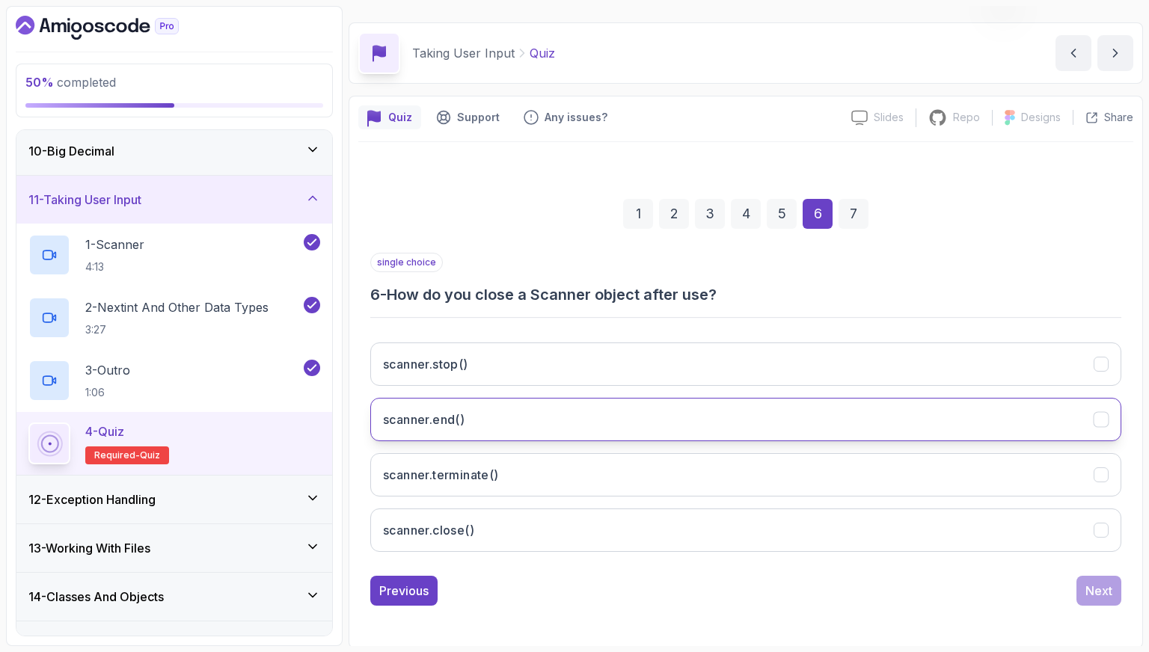
click at [879, 414] on button "scanner.end()" at bounding box center [745, 419] width 751 height 43
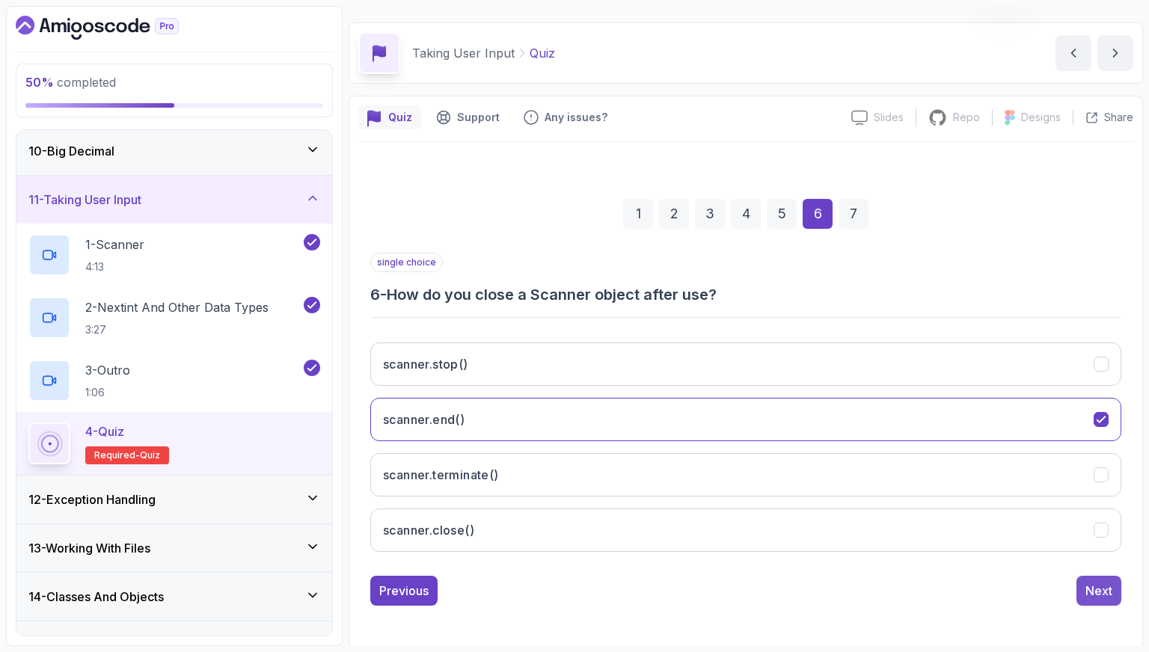
click at [1115, 584] on button "Next" at bounding box center [1099, 591] width 45 height 30
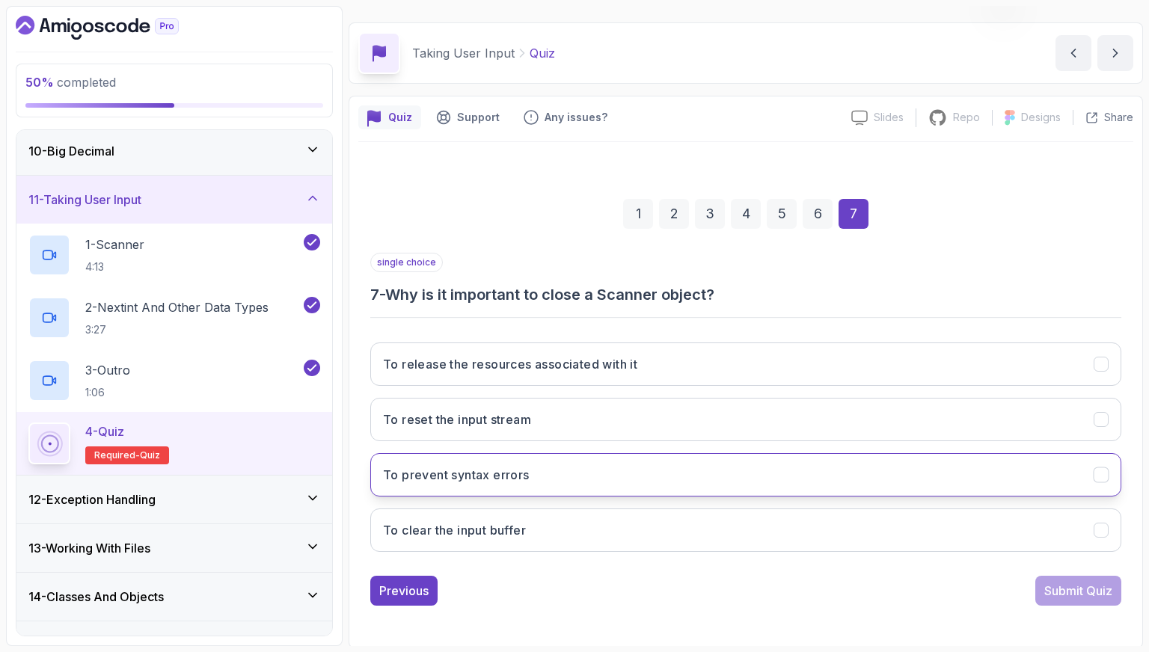
click at [916, 494] on button "To prevent syntax errors" at bounding box center [745, 474] width 751 height 43
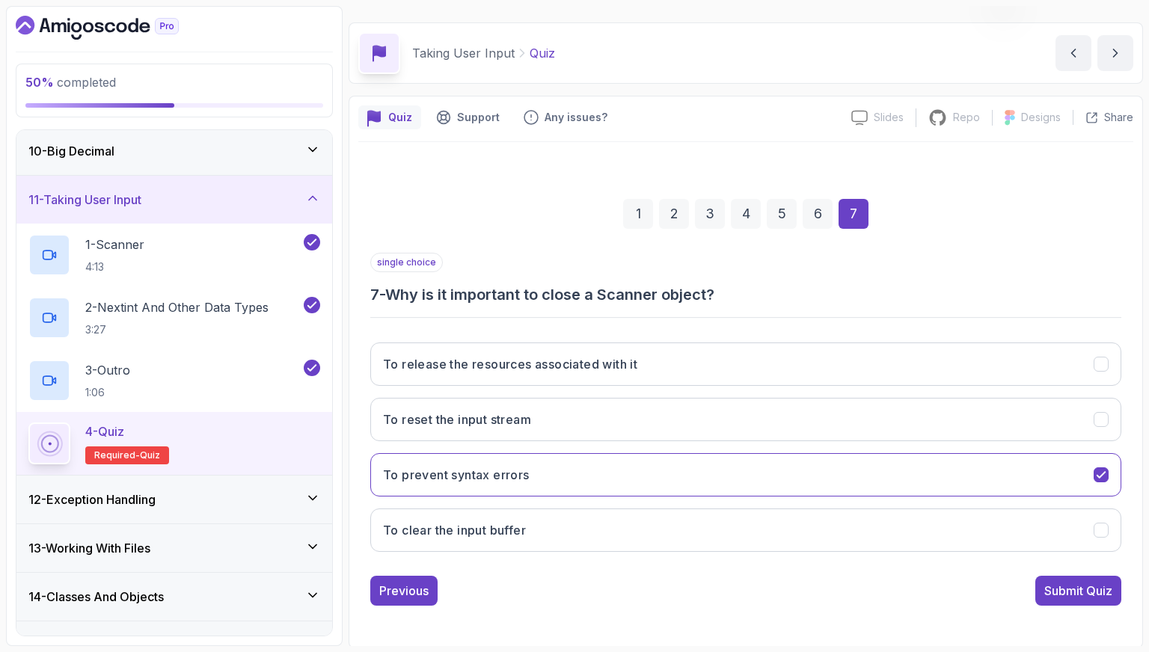
click at [1068, 582] on div "Submit Quiz" at bounding box center [1078, 591] width 68 height 18
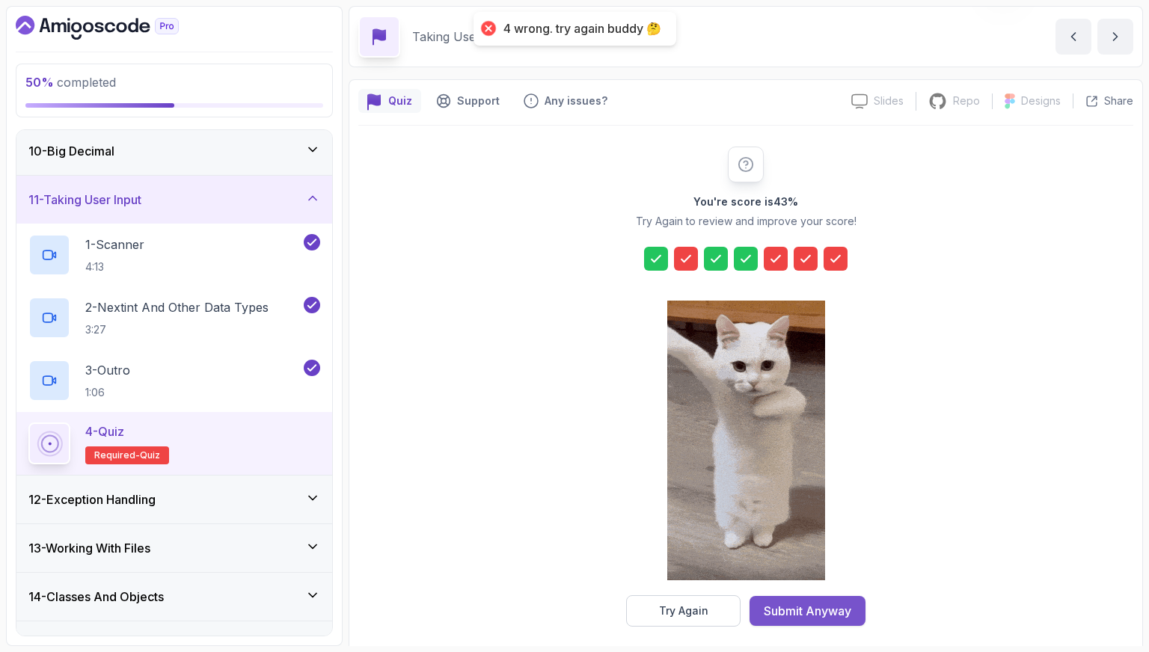
scroll to position [64, 0]
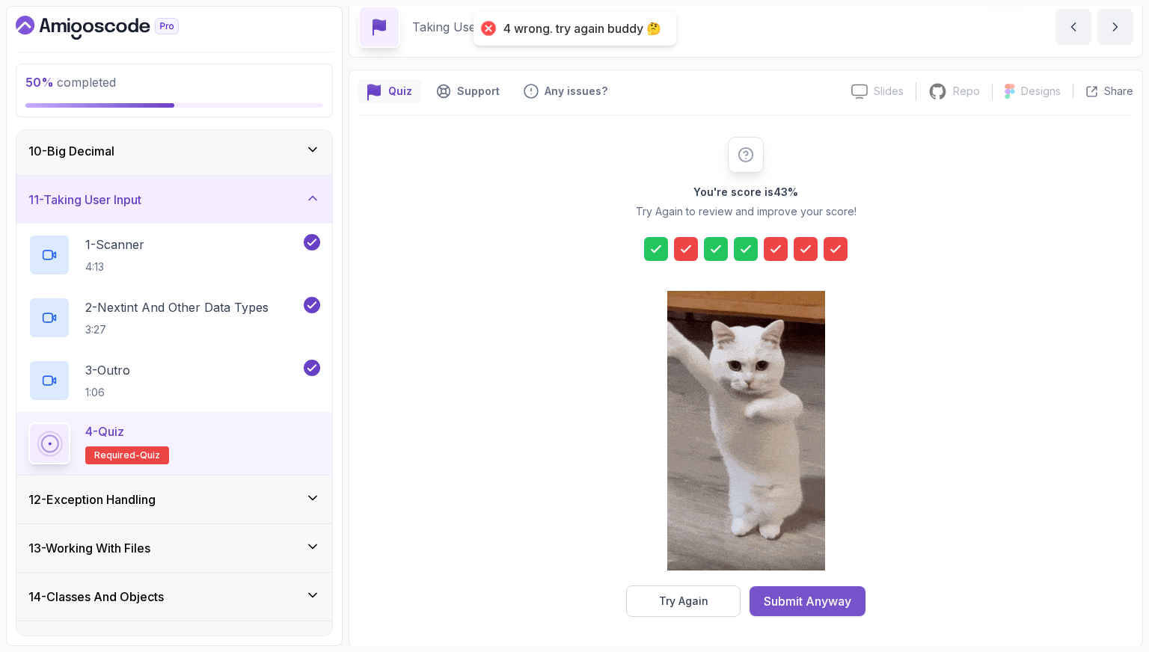
click at [839, 600] on div "Submit Anyway" at bounding box center [808, 602] width 88 height 18
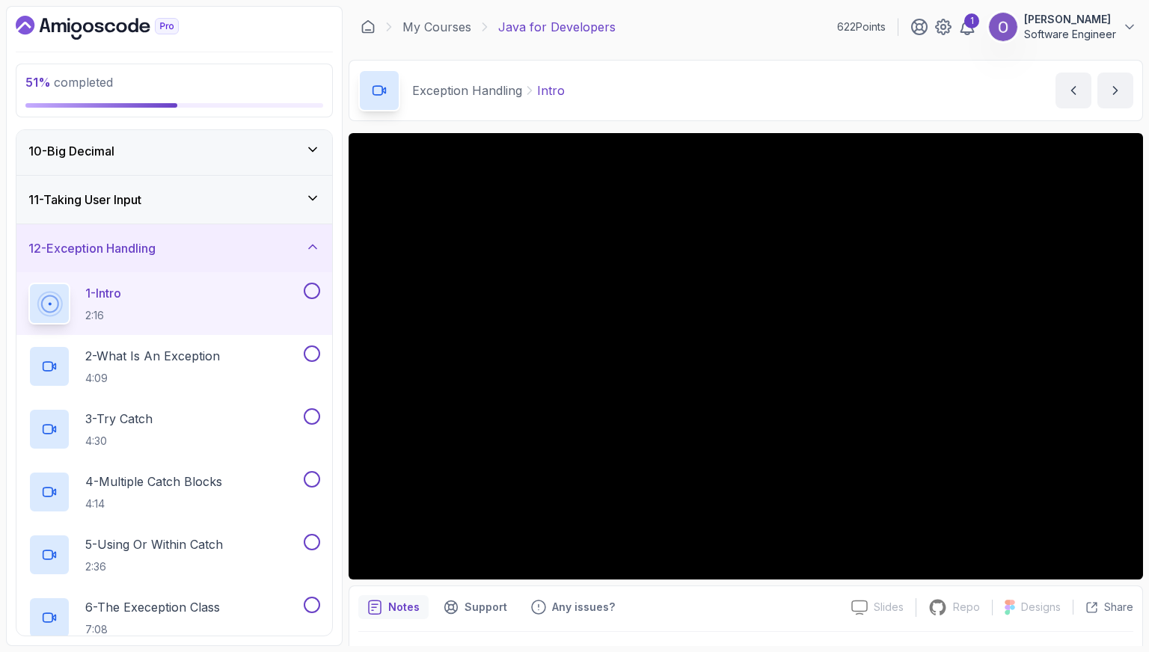
click at [313, 290] on button at bounding box center [312, 291] width 16 height 16
click at [308, 352] on button at bounding box center [312, 354] width 16 height 16
click at [313, 417] on button at bounding box center [312, 417] width 16 height 16
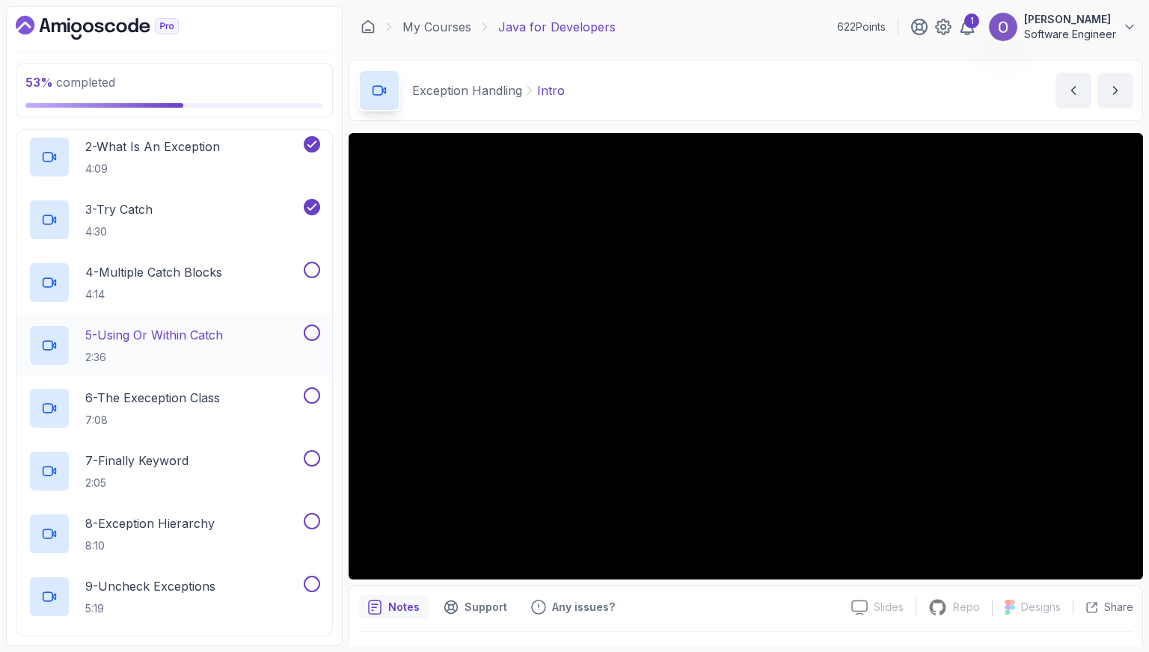
scroll to position [665, 0]
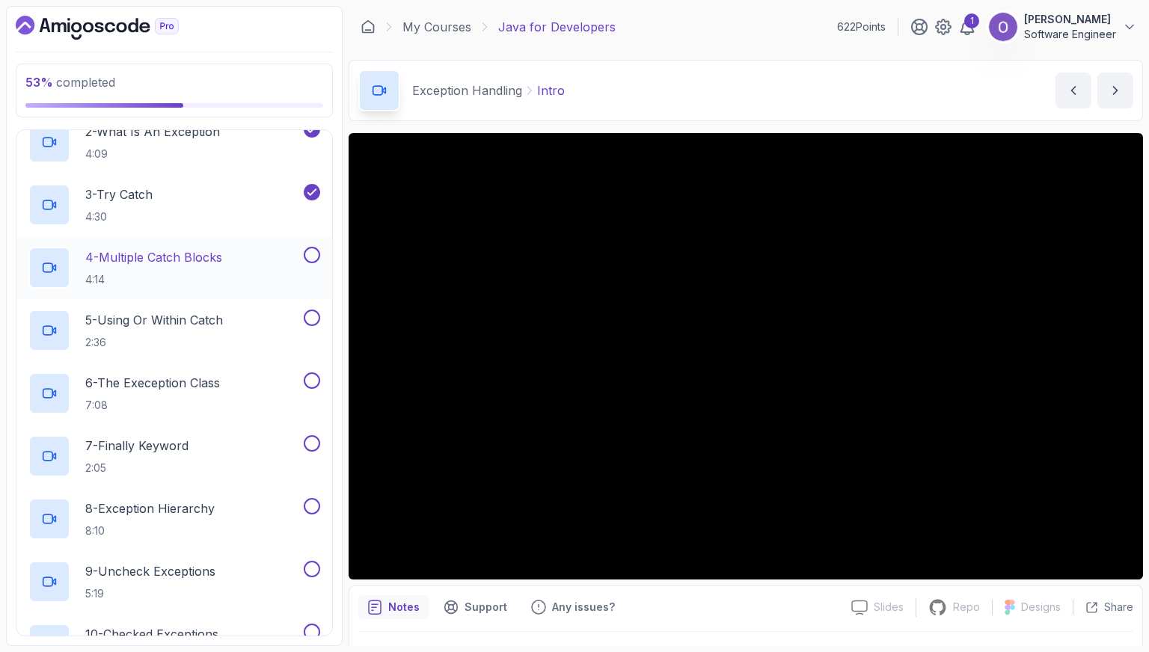
click at [311, 252] on button at bounding box center [312, 255] width 16 height 16
click at [311, 312] on button at bounding box center [312, 318] width 16 height 16
click at [310, 380] on button at bounding box center [312, 381] width 16 height 16
click at [315, 439] on button at bounding box center [312, 443] width 16 height 16
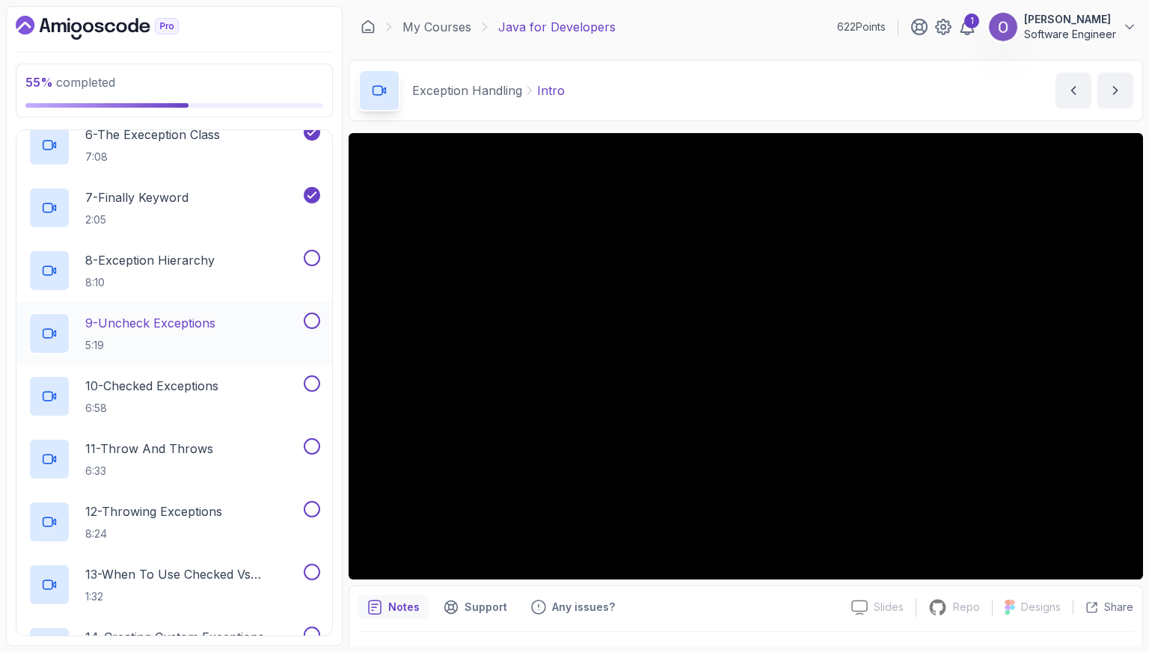
scroll to position [964, 0]
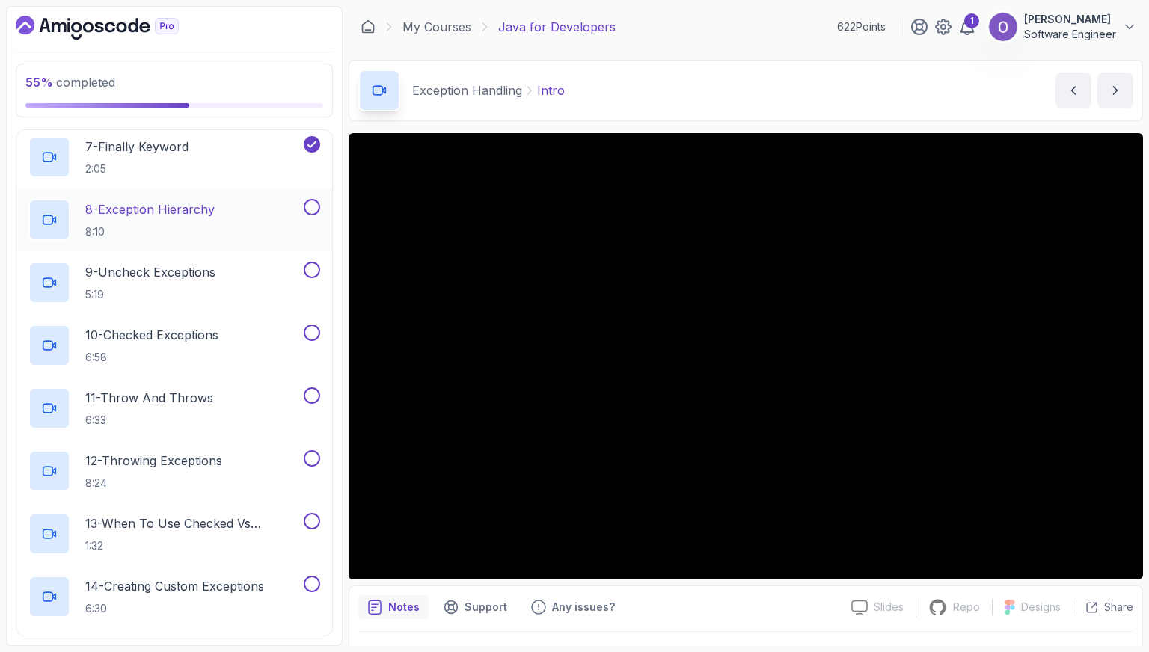
click at [311, 205] on button at bounding box center [312, 207] width 16 height 16
click at [312, 264] on button at bounding box center [312, 270] width 16 height 16
click at [316, 331] on button at bounding box center [312, 333] width 16 height 16
click at [311, 391] on button at bounding box center [312, 396] width 16 height 16
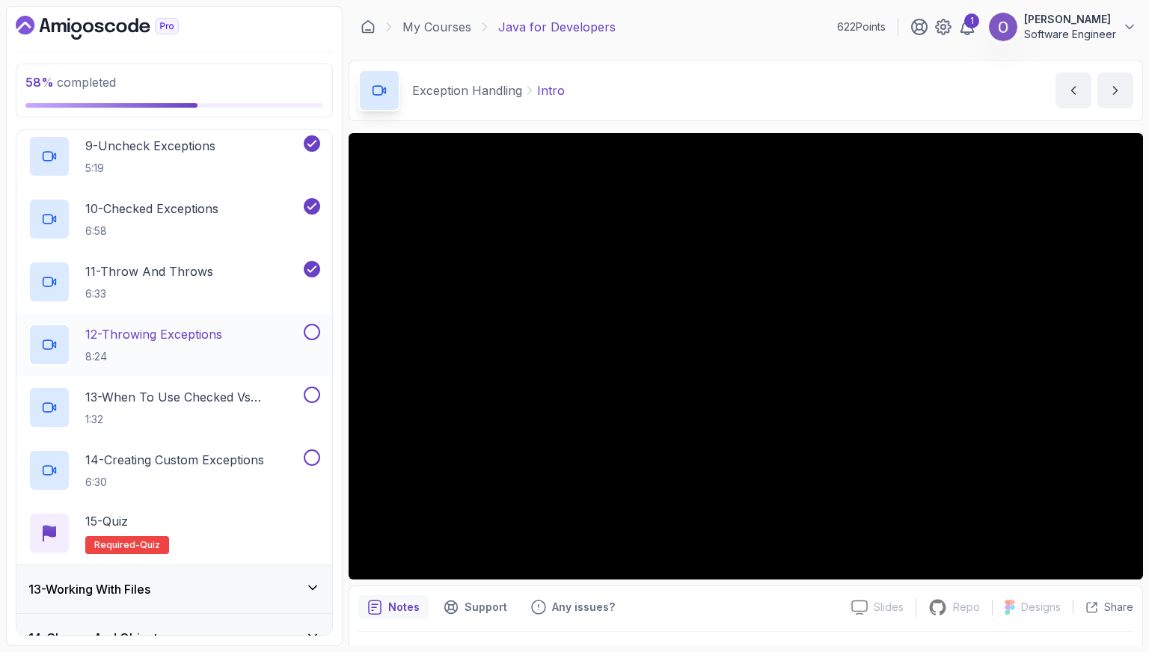
scroll to position [1114, 0]
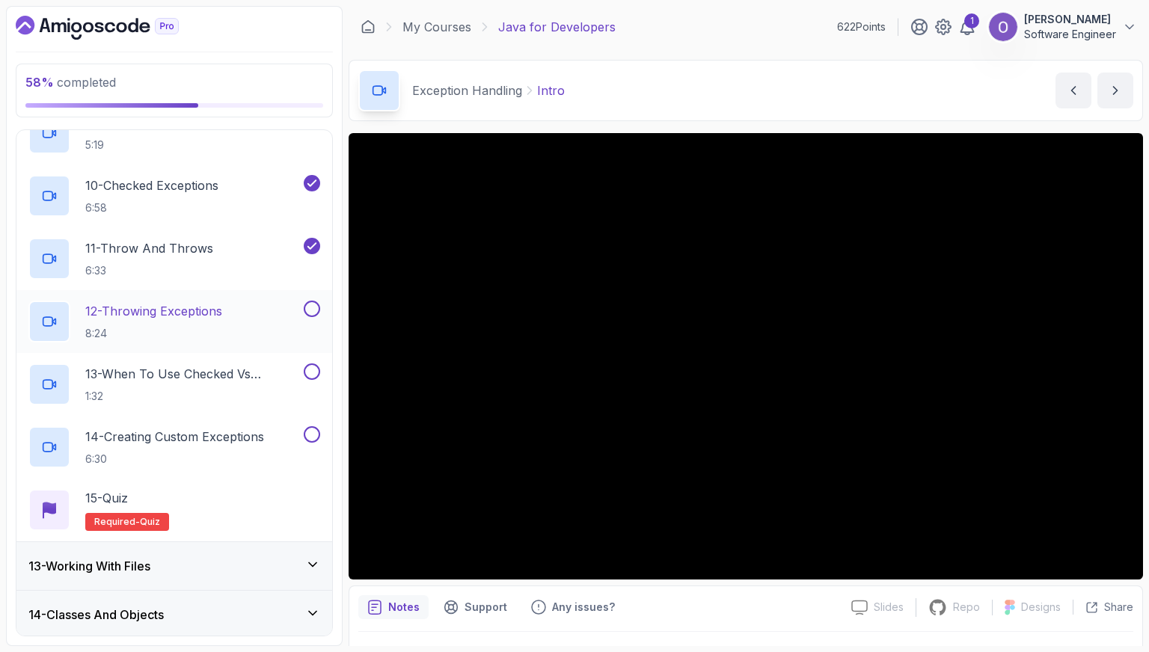
click at [313, 301] on button at bounding box center [312, 309] width 16 height 16
click at [310, 367] on button at bounding box center [312, 372] width 16 height 16
click at [317, 430] on button at bounding box center [312, 434] width 16 height 16
click at [283, 512] on div "15 - Quiz Required- quiz" at bounding box center [174, 510] width 292 height 42
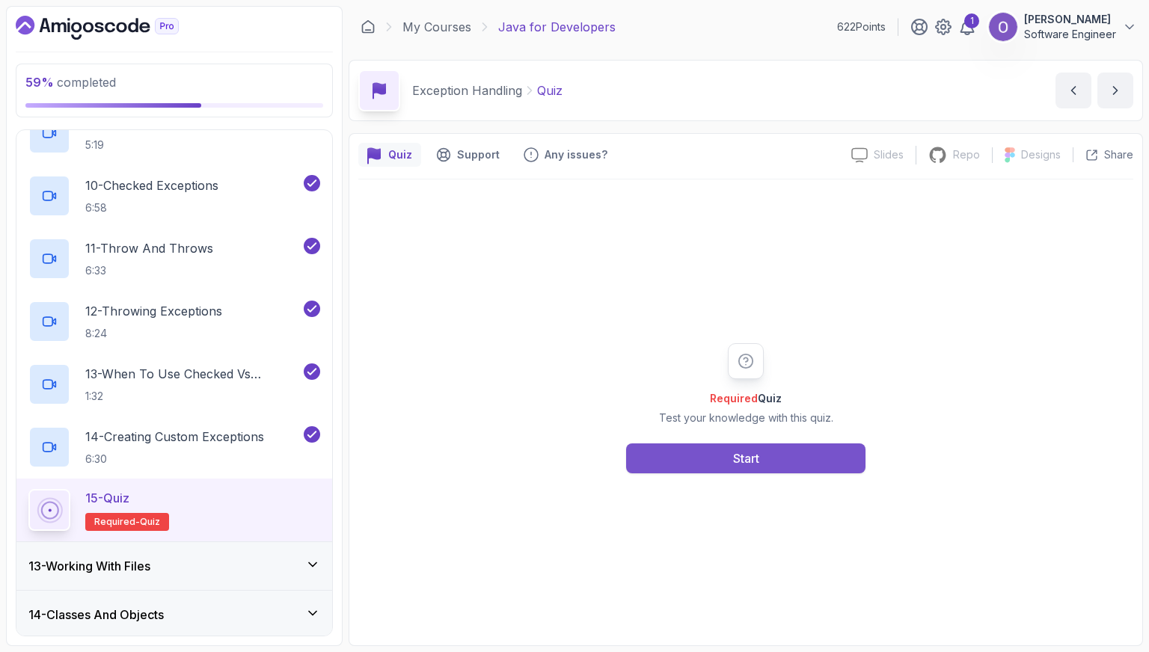
click at [700, 470] on button "Start" at bounding box center [745, 459] width 239 height 30
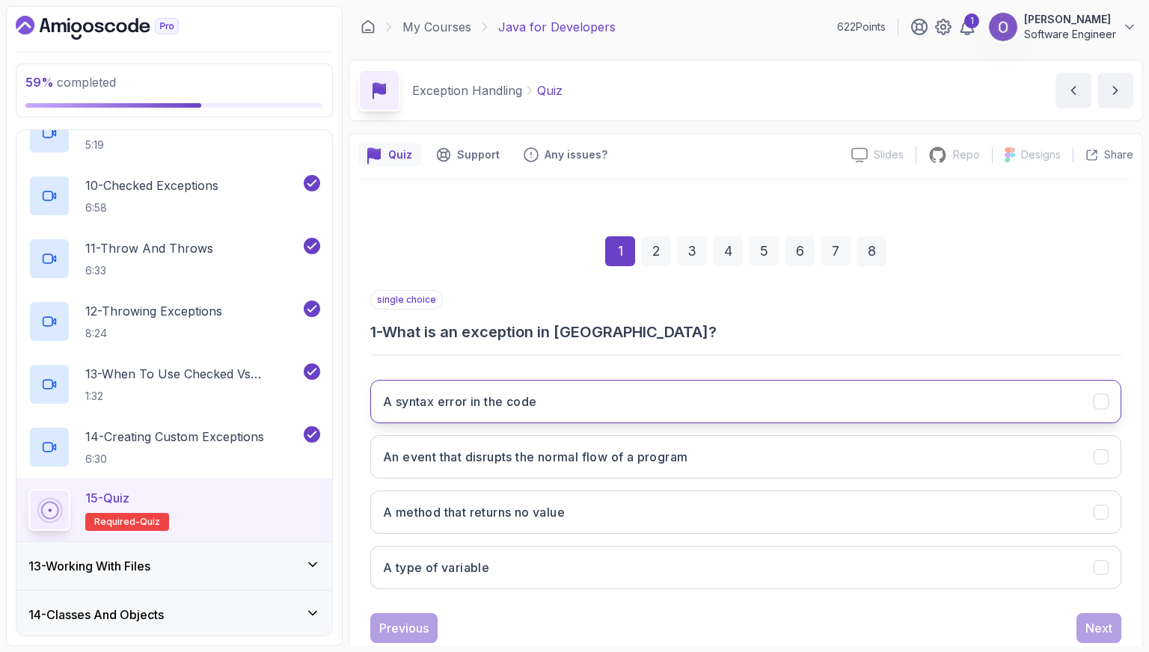
click at [634, 391] on button "A syntax error in the code" at bounding box center [745, 401] width 751 height 43
click at [1100, 625] on div "Next" at bounding box center [1099, 629] width 27 height 18
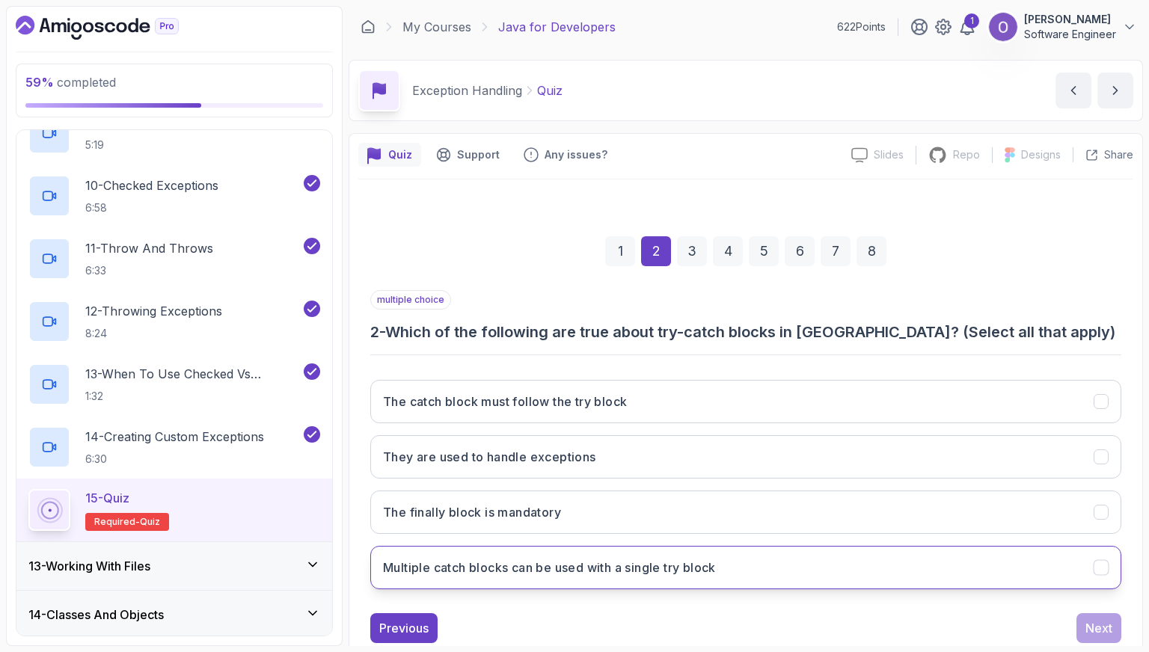
click at [754, 549] on button "Multiple catch blocks can be used with a single try block" at bounding box center [745, 567] width 751 height 43
click at [1103, 629] on div "Next" at bounding box center [1099, 629] width 27 height 18
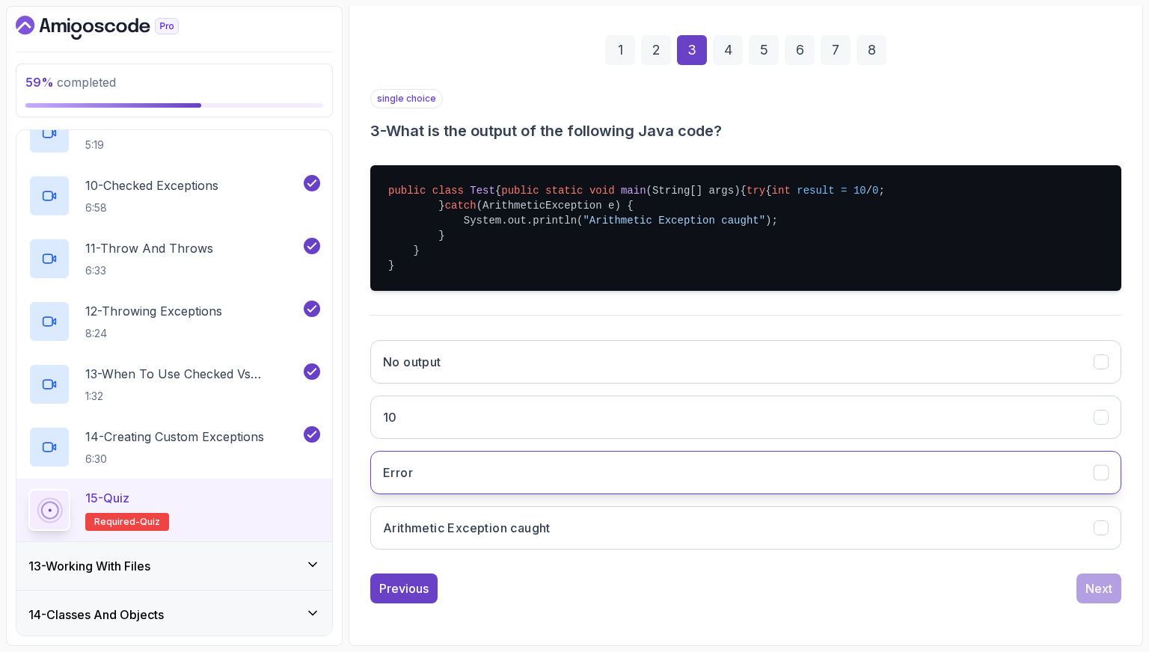
scroll to position [224, 0]
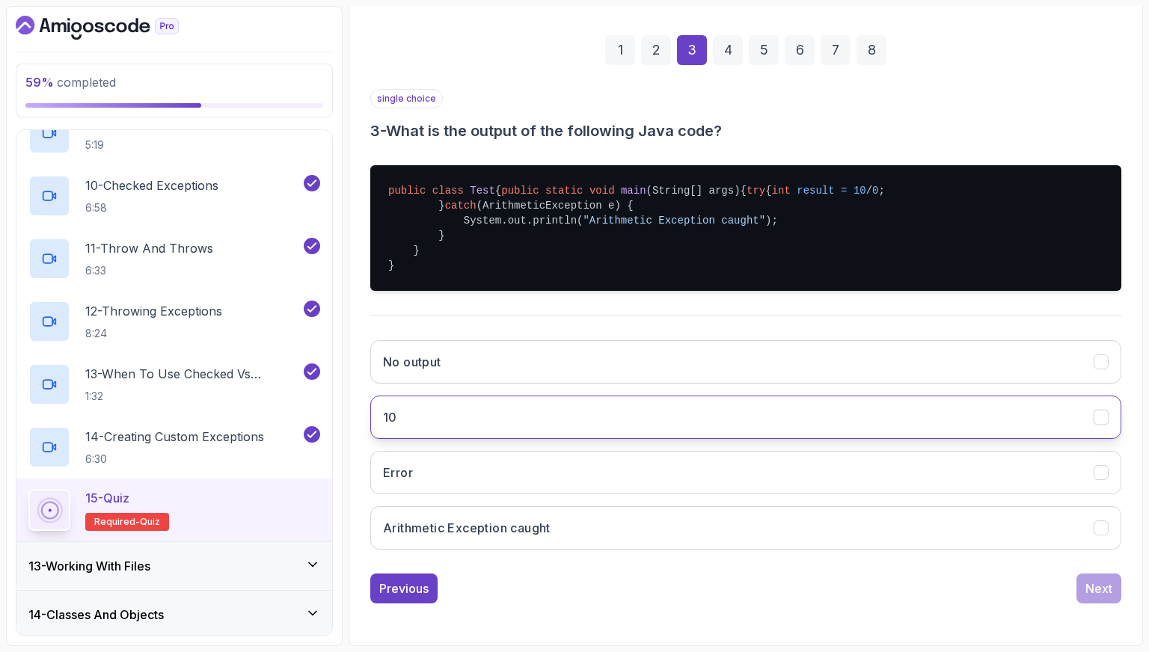
click at [763, 439] on button "10" at bounding box center [745, 417] width 751 height 43
click at [1101, 598] on div "Next" at bounding box center [1099, 589] width 27 height 18
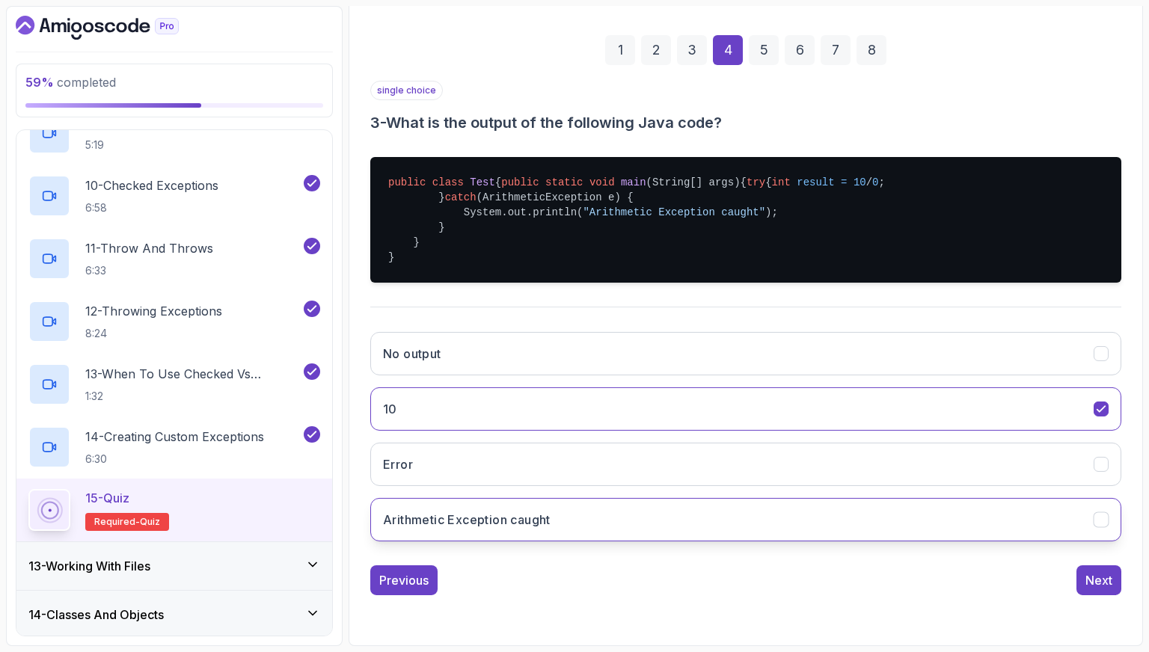
scroll to position [37, 0]
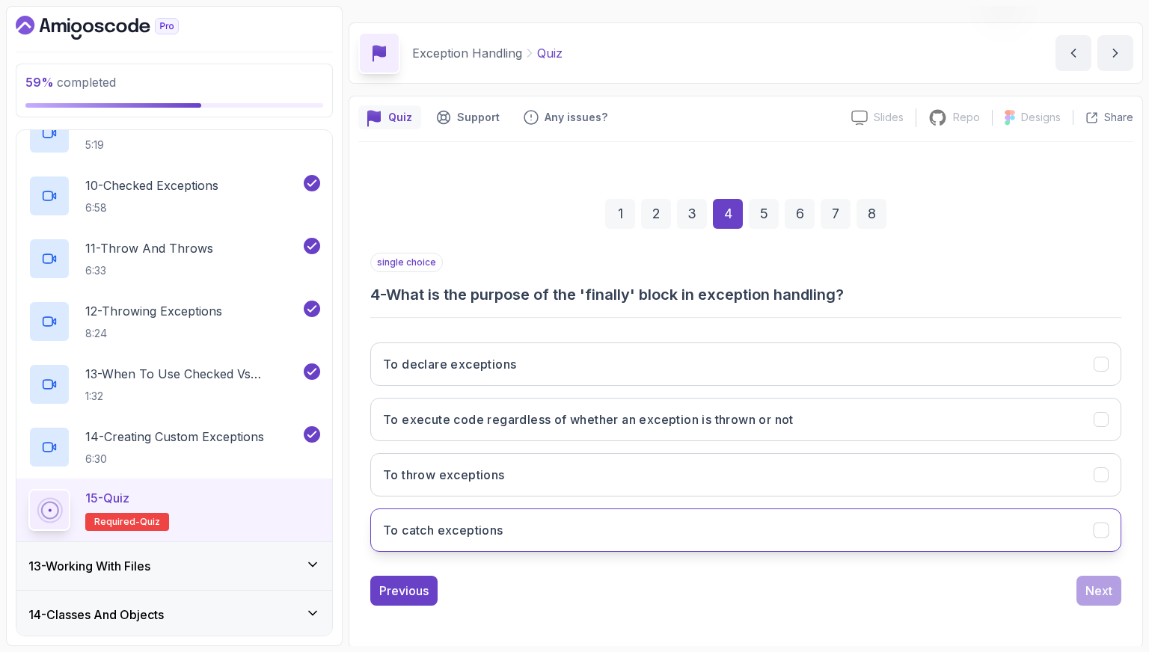
click at [669, 527] on button "To catch exceptions" at bounding box center [745, 530] width 751 height 43
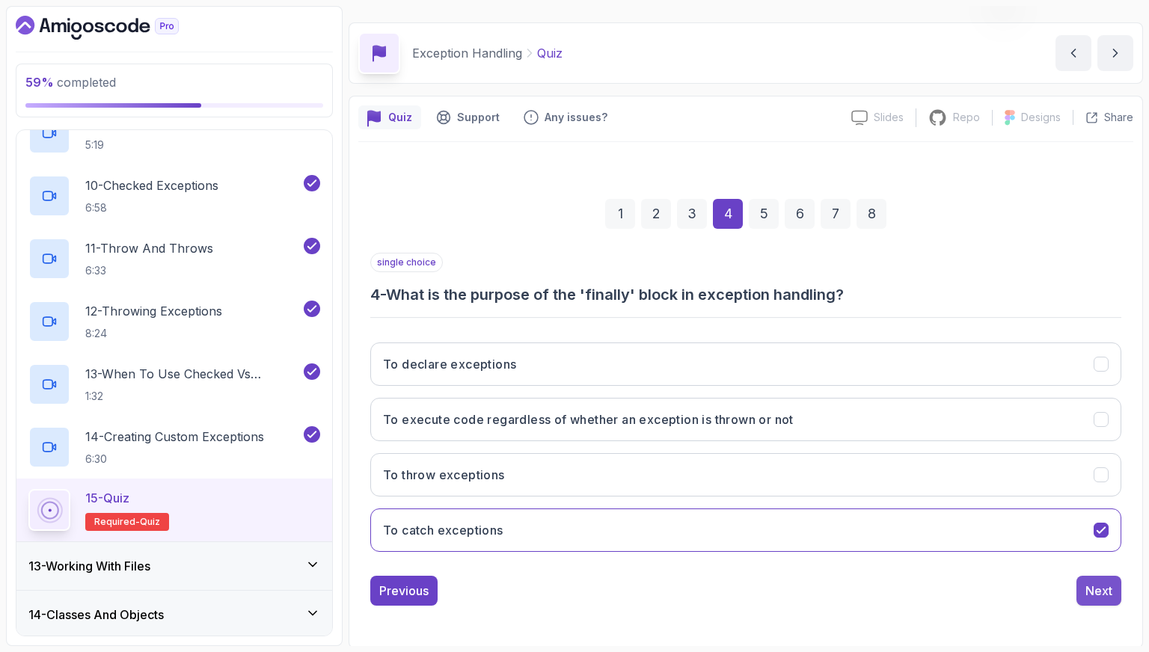
click at [1104, 590] on div "Next" at bounding box center [1099, 591] width 27 height 18
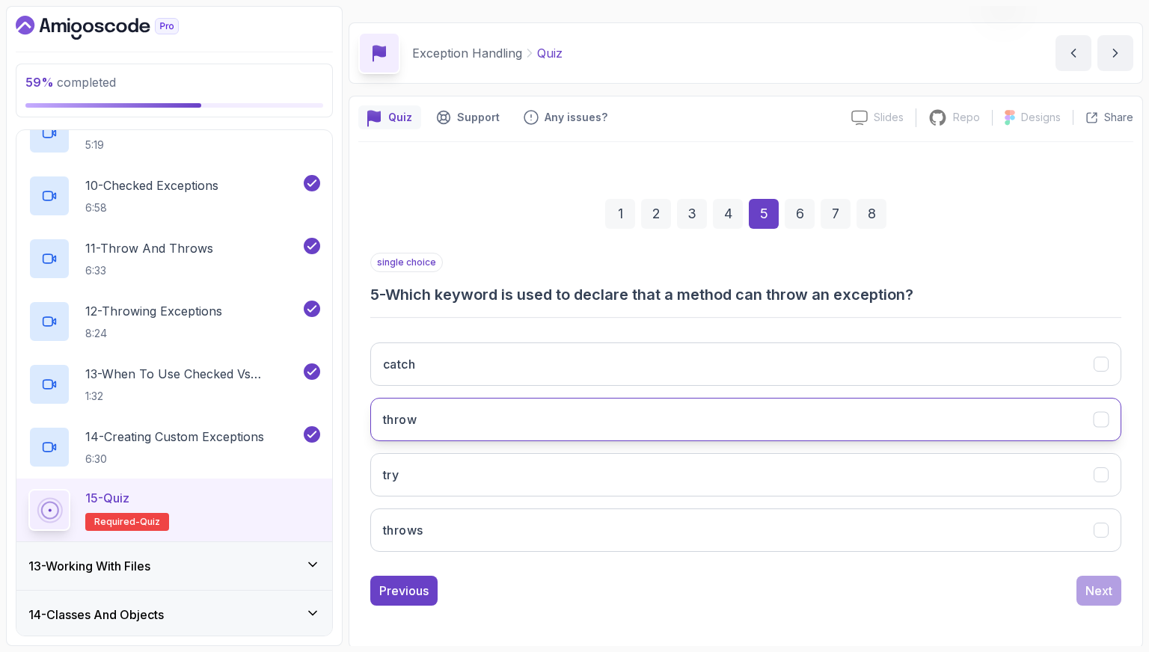
click at [596, 421] on button "throw" at bounding box center [745, 419] width 751 height 43
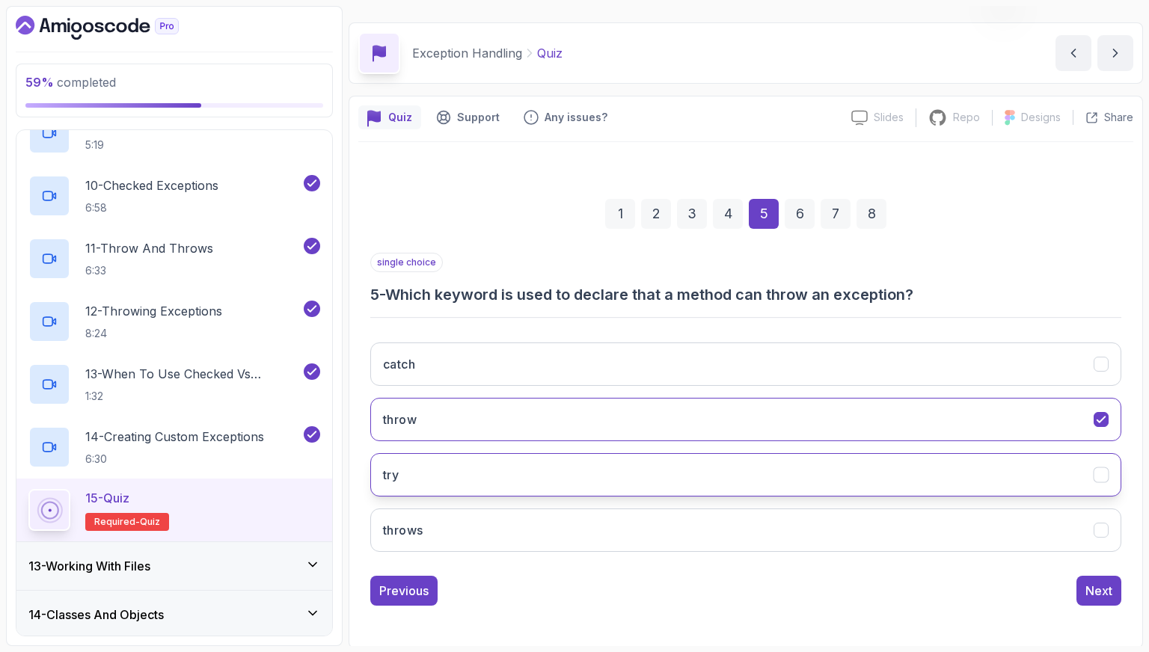
click at [620, 478] on button "try" at bounding box center [745, 474] width 751 height 43
click at [1093, 578] on button "Next" at bounding box center [1099, 591] width 45 height 30
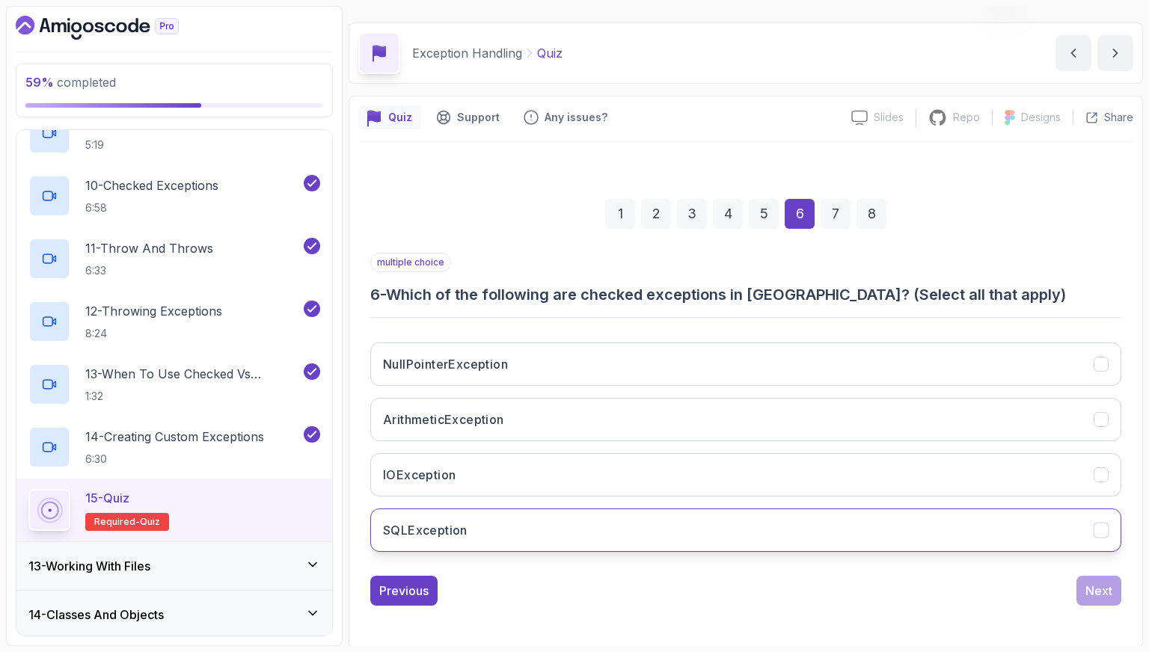
click at [687, 525] on button "SQLException" at bounding box center [745, 530] width 751 height 43
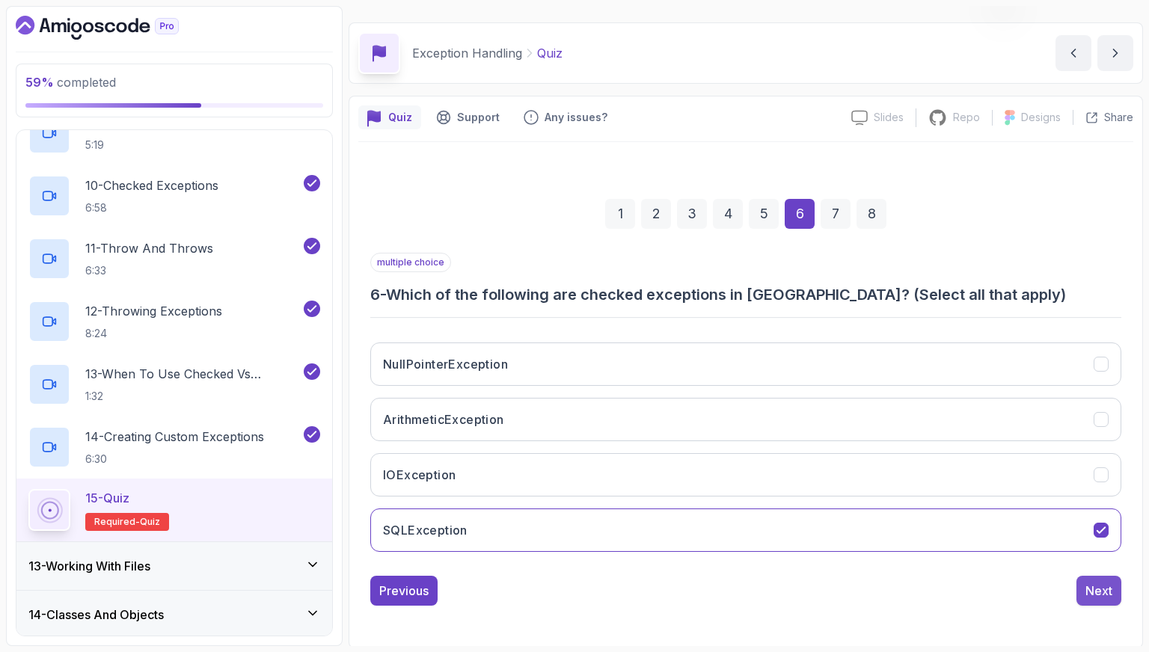
click at [1113, 590] on button "Next" at bounding box center [1099, 591] width 45 height 30
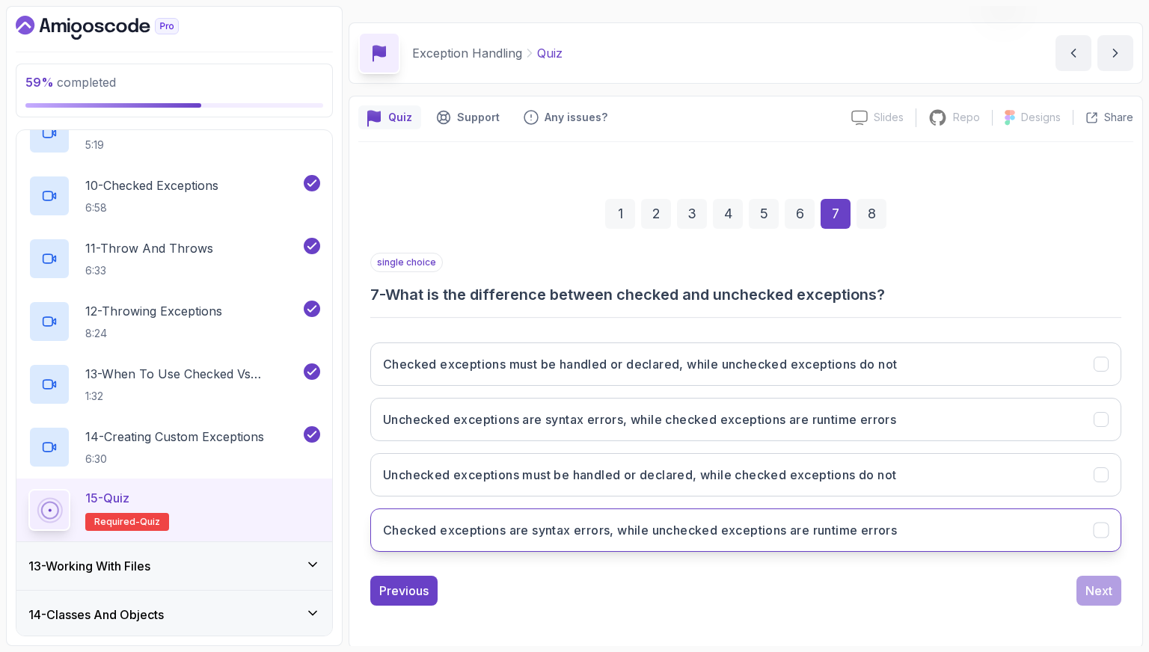
click at [697, 521] on h3 "Checked exceptions are syntax errors, while unchecked exceptions are runtime er…" at bounding box center [640, 530] width 514 height 18
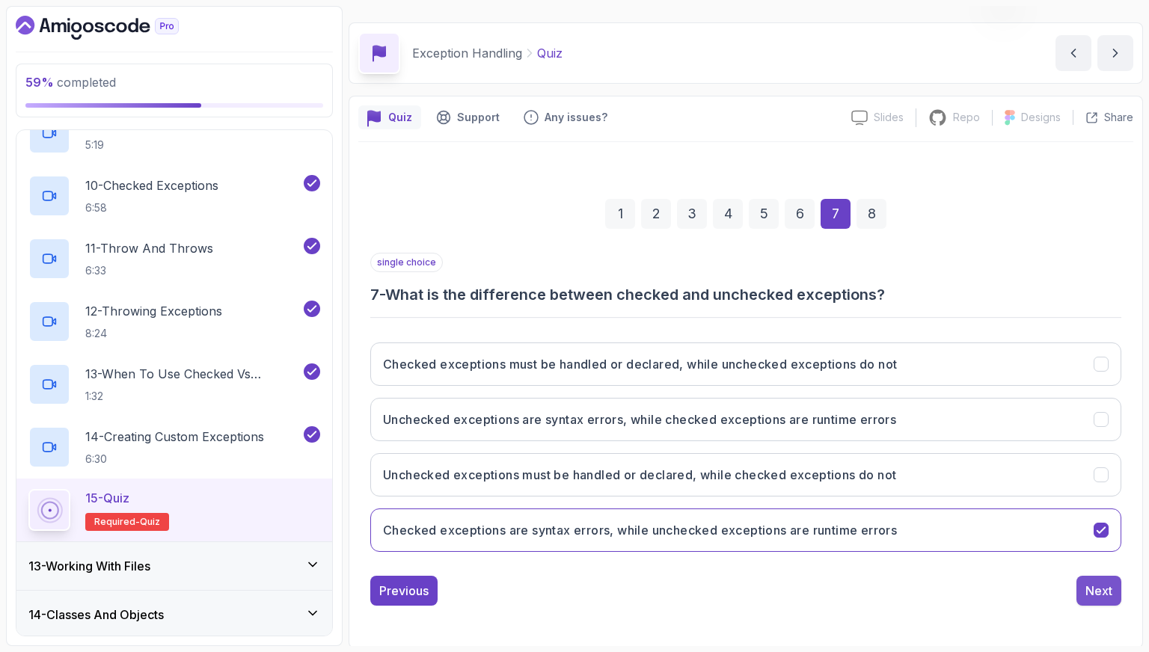
click at [1098, 586] on div "Next" at bounding box center [1099, 591] width 27 height 18
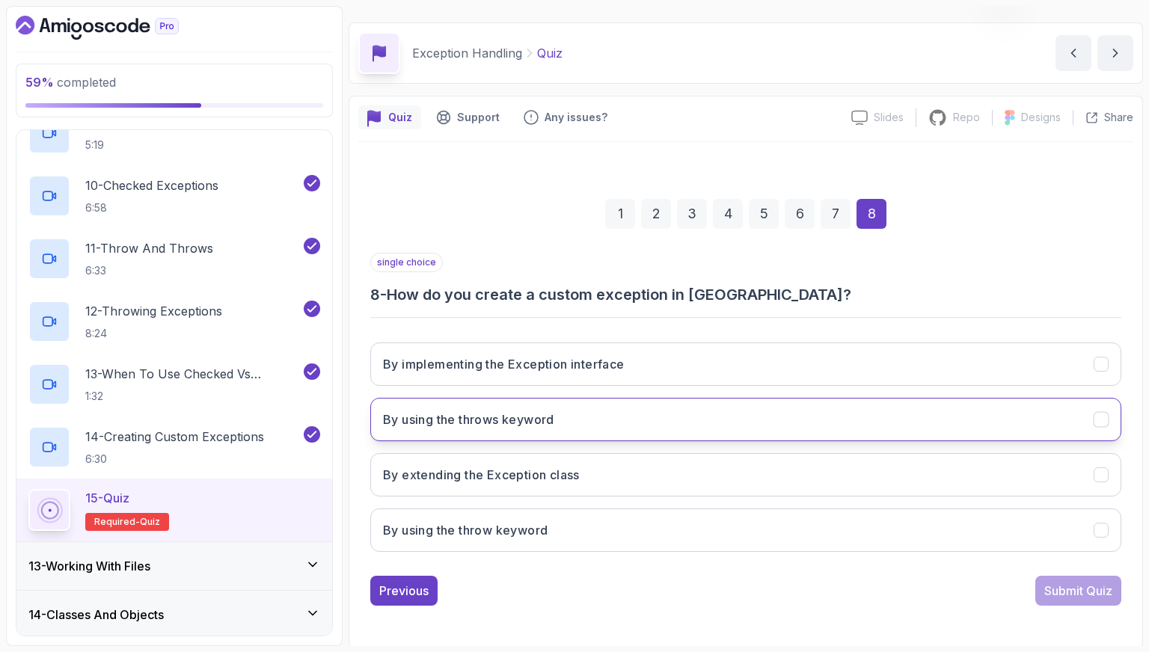
click at [905, 435] on button "By using the throws keyword" at bounding box center [745, 419] width 751 height 43
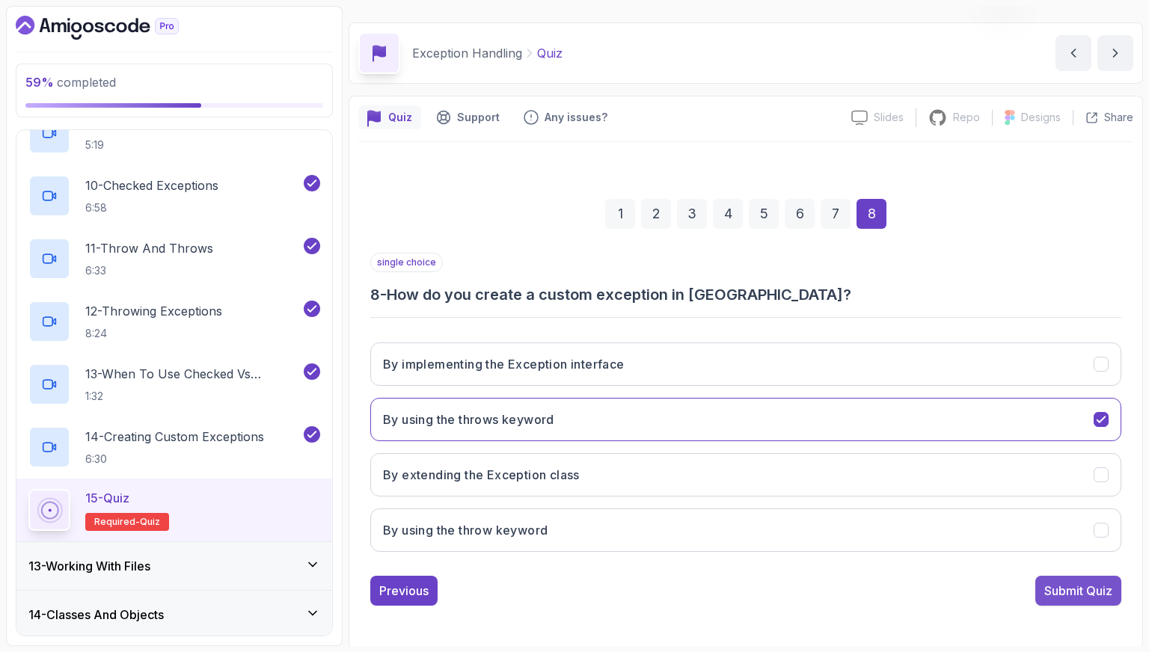
click at [1084, 585] on div "Submit Quiz" at bounding box center [1078, 591] width 68 height 18
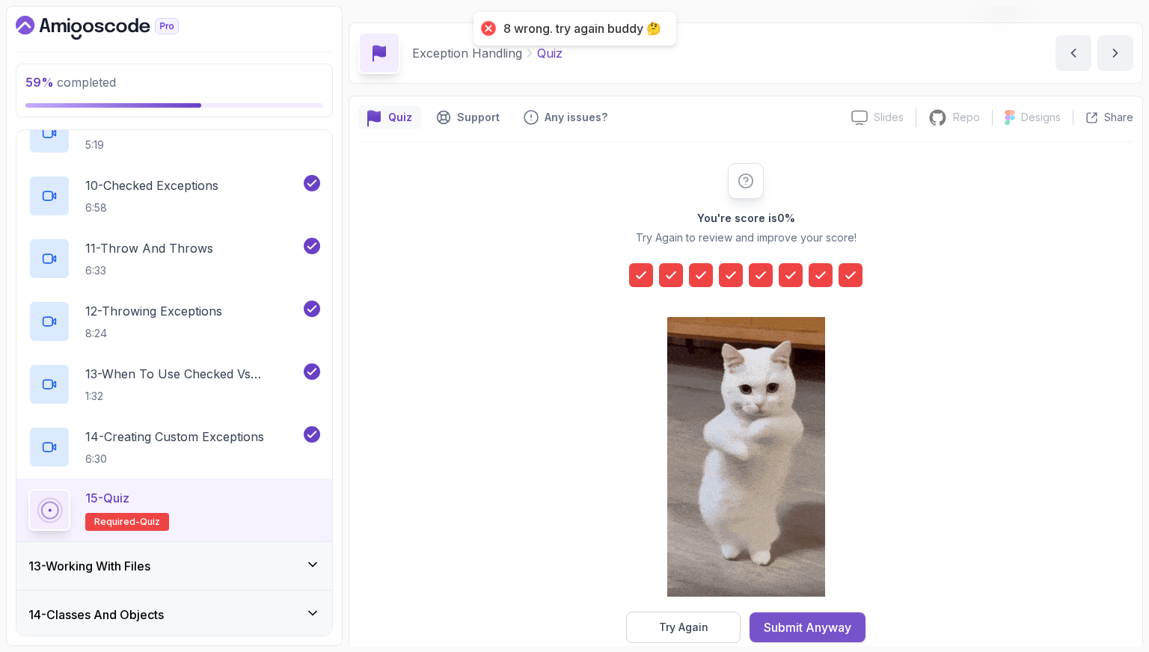
click at [858, 613] on button "Submit Anyway" at bounding box center [808, 628] width 116 height 30
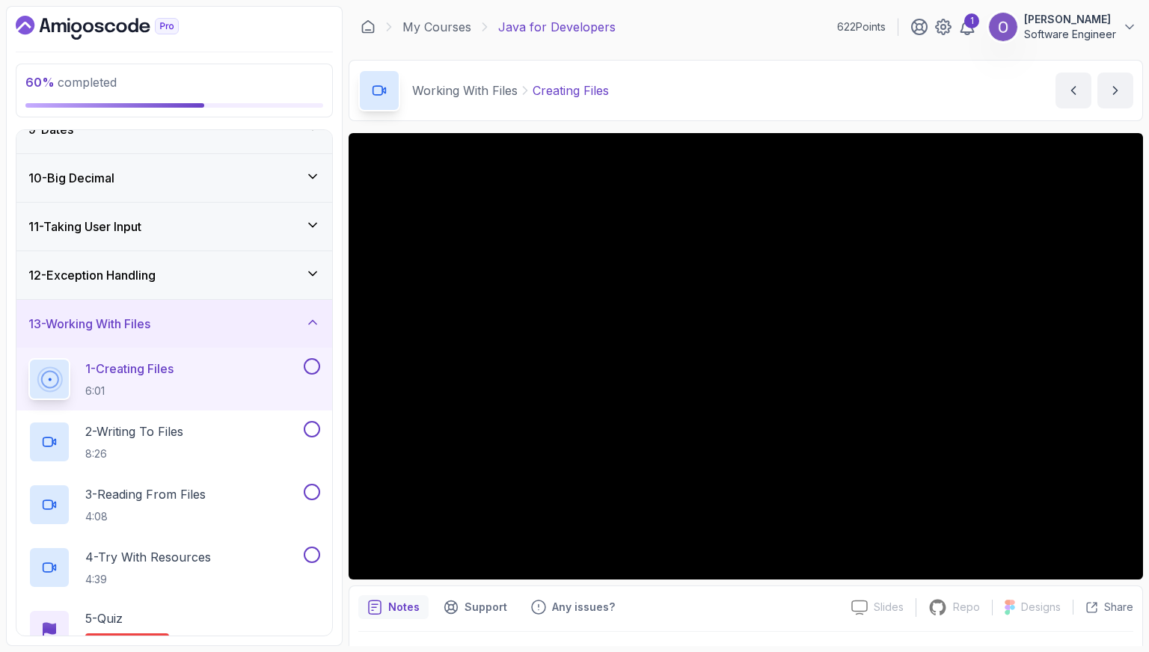
click at [308, 364] on button at bounding box center [312, 366] width 16 height 16
click at [284, 430] on div "2 - Writing To Files 8:26" at bounding box center [164, 442] width 272 height 42
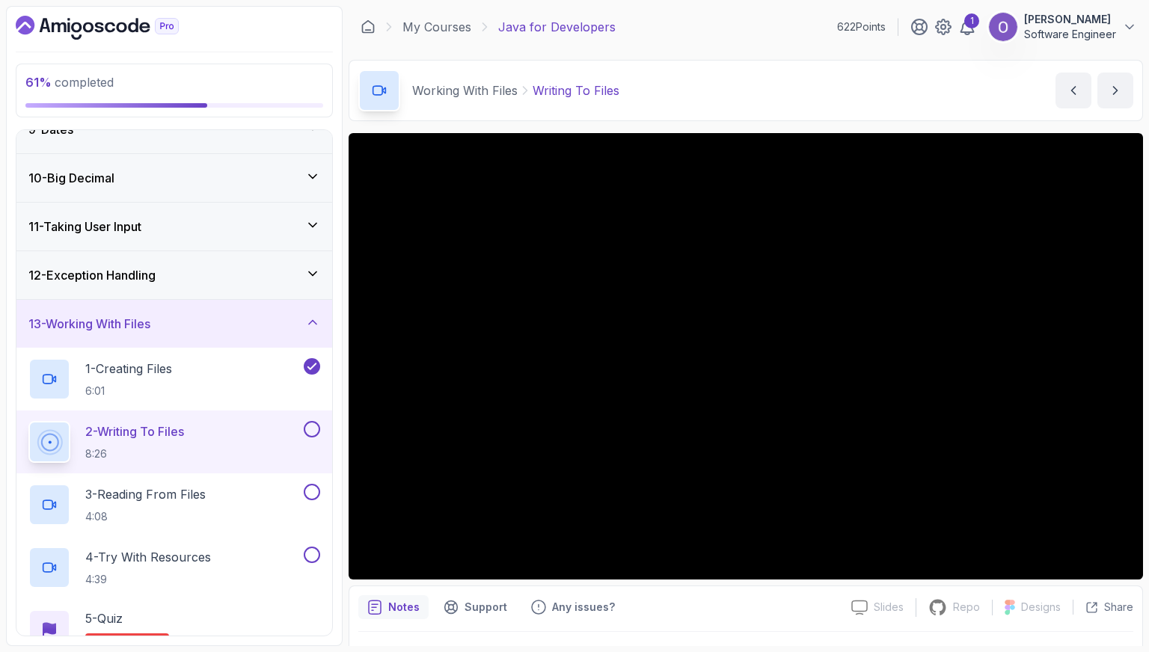
click at [312, 428] on button at bounding box center [312, 429] width 16 height 16
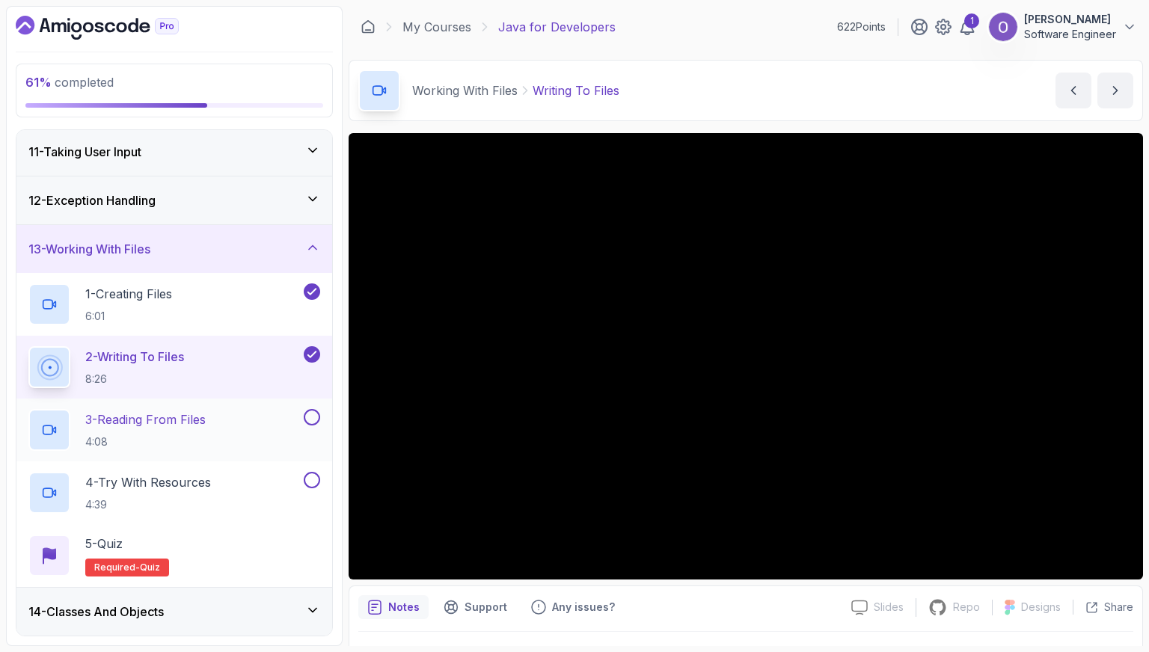
scroll to position [563, 0]
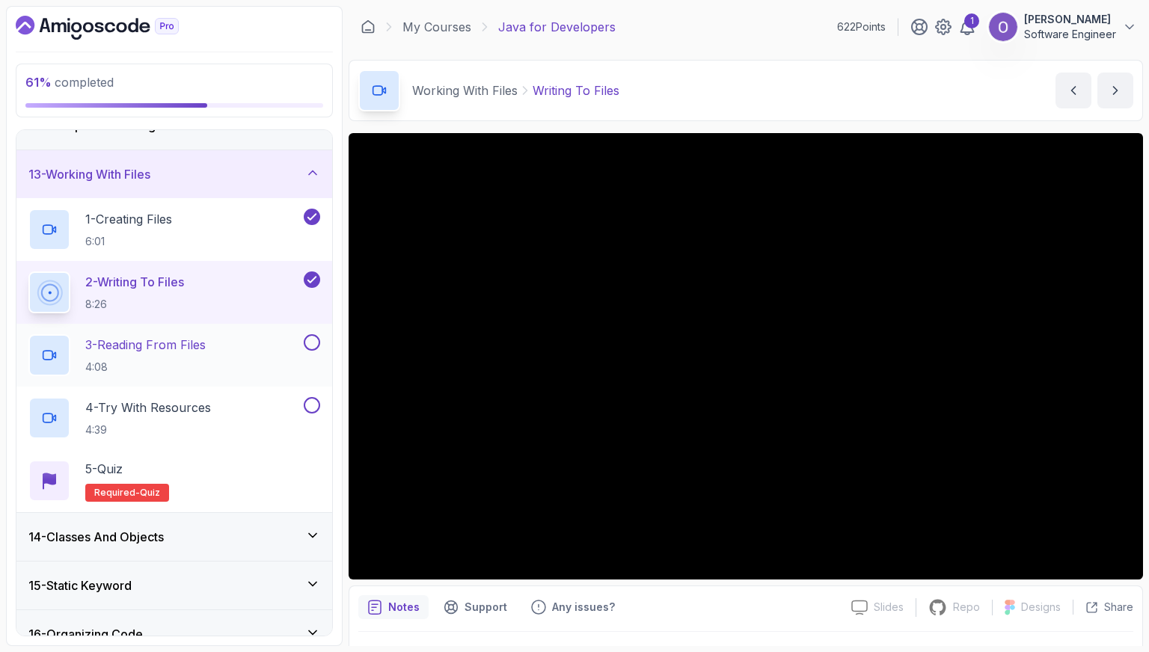
click at [314, 346] on button at bounding box center [312, 342] width 16 height 16
click at [317, 405] on button at bounding box center [312, 405] width 16 height 16
click at [283, 464] on div "5 - Quiz Required- quiz" at bounding box center [174, 481] width 292 height 42
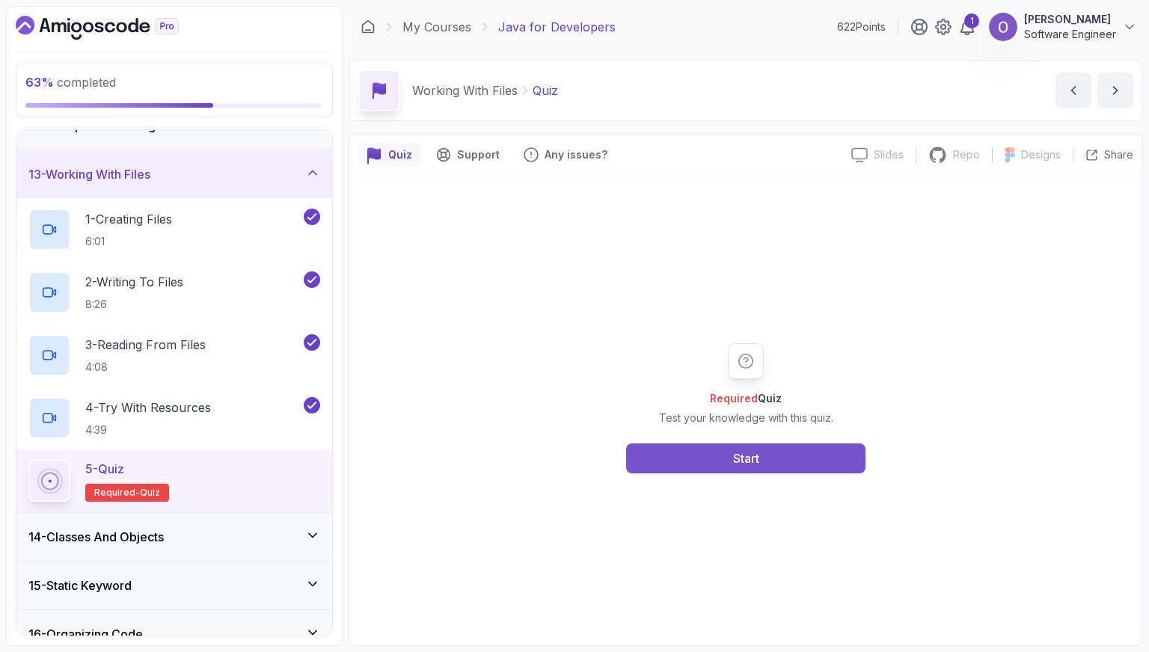
click at [678, 444] on button "Start" at bounding box center [745, 459] width 239 height 30
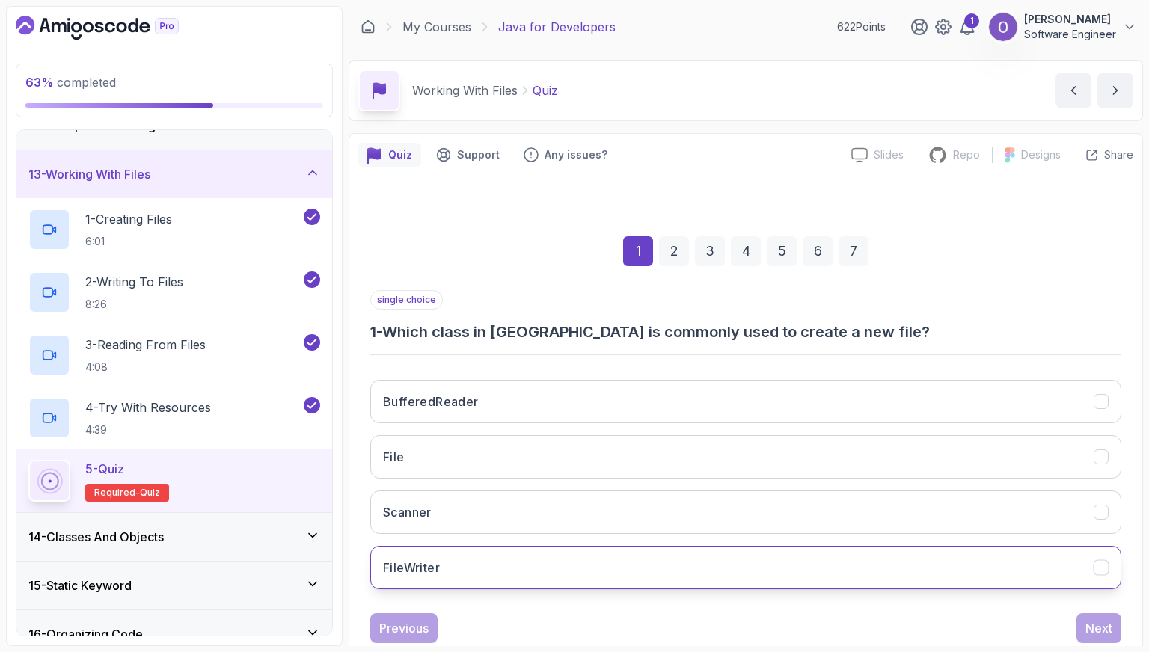
click at [557, 566] on button "FileWriter" at bounding box center [745, 567] width 751 height 43
click at [1110, 626] on div "Next" at bounding box center [1099, 629] width 27 height 18
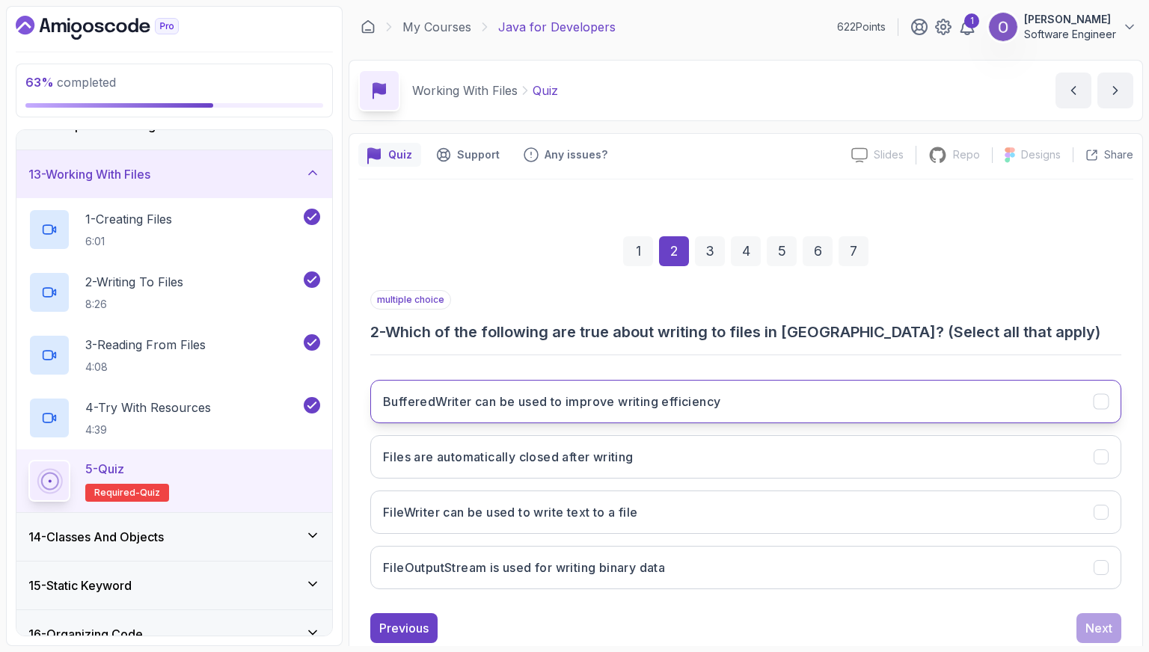
click at [643, 408] on h3 "BufferedWriter can be used to improve writing efficiency" at bounding box center [551, 402] width 337 height 18
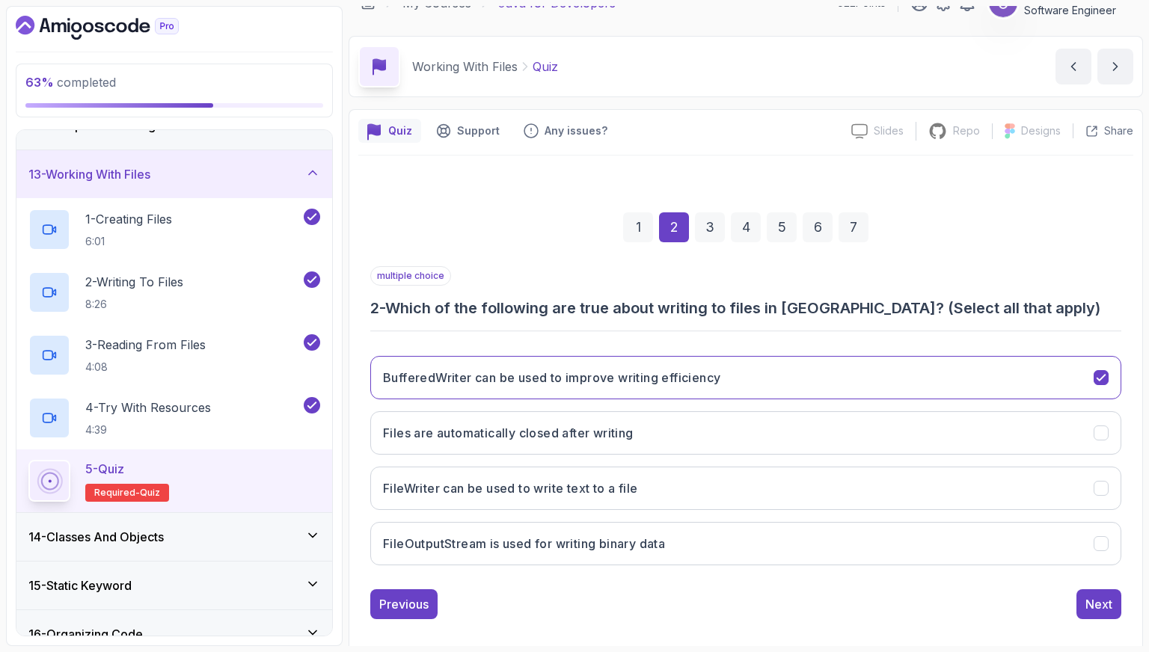
scroll to position [37, 0]
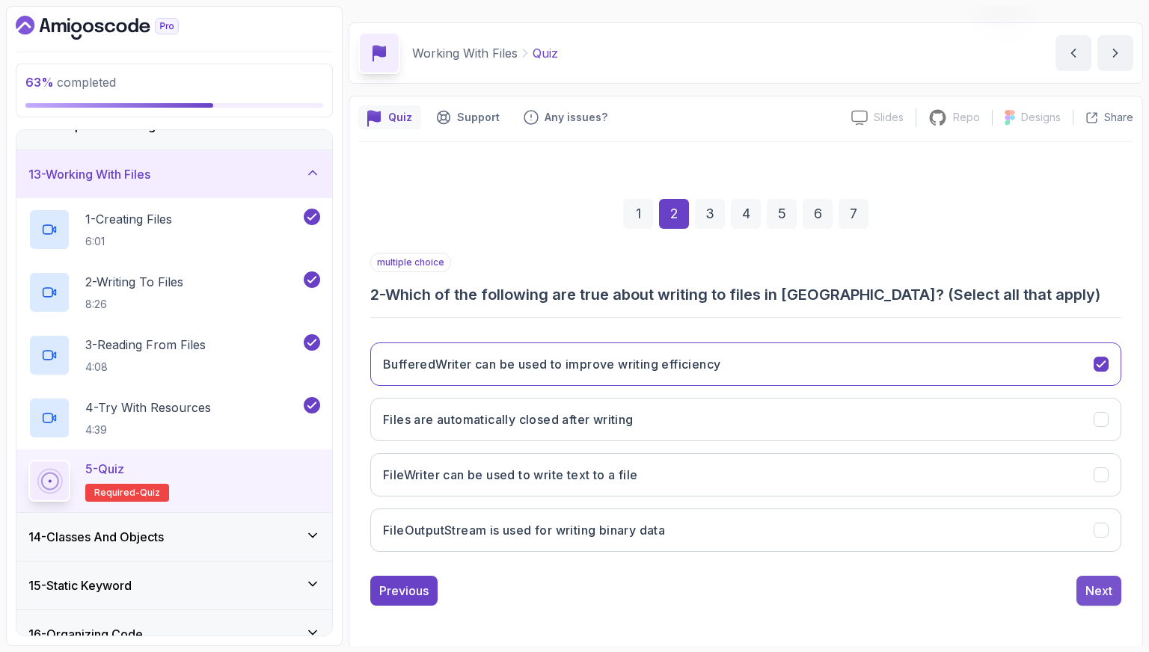
click at [1114, 591] on button "Next" at bounding box center [1099, 591] width 45 height 30
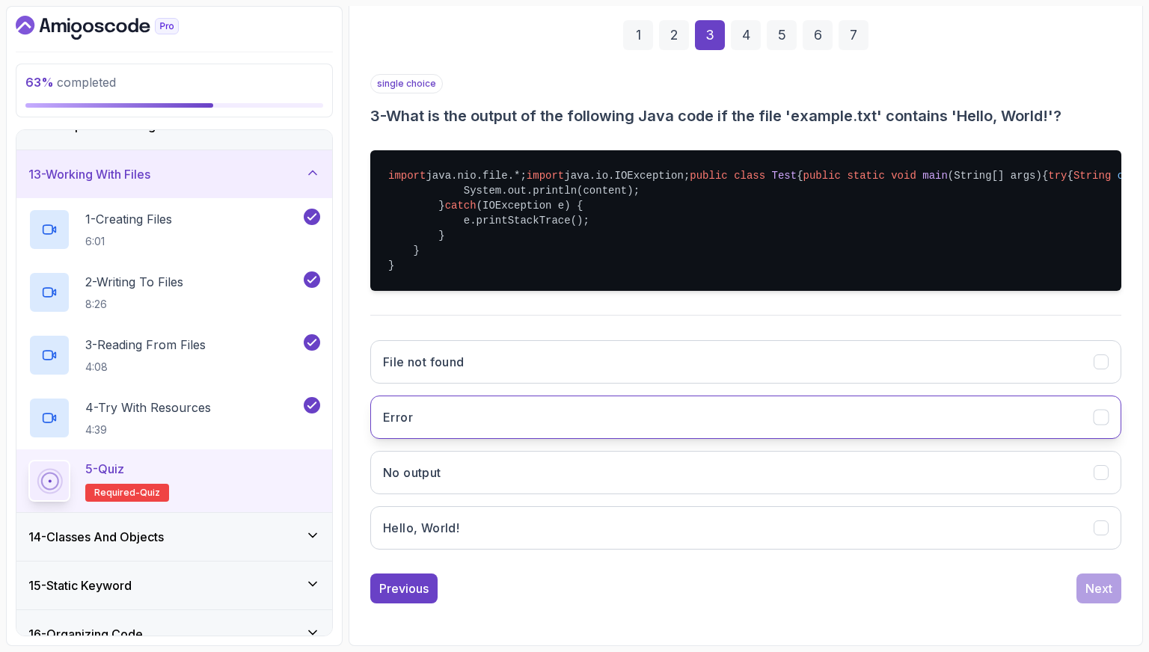
scroll to position [262, 0]
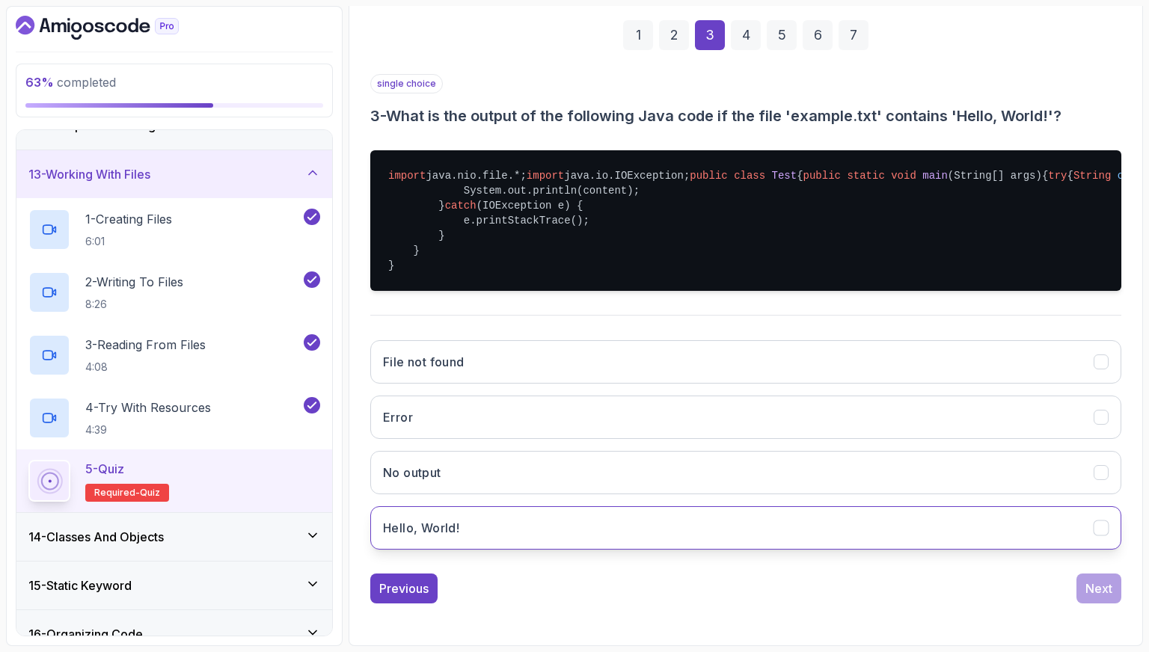
click at [542, 539] on button "Hello, World!" at bounding box center [745, 528] width 751 height 43
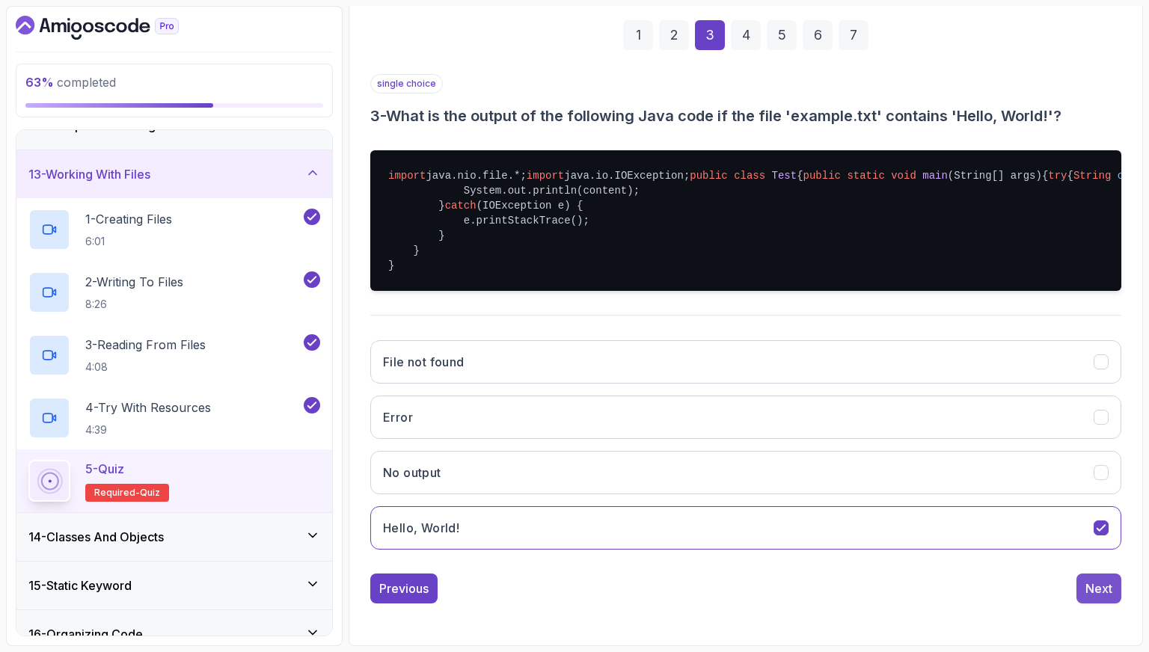
click at [1101, 598] on div "Next" at bounding box center [1099, 589] width 27 height 18
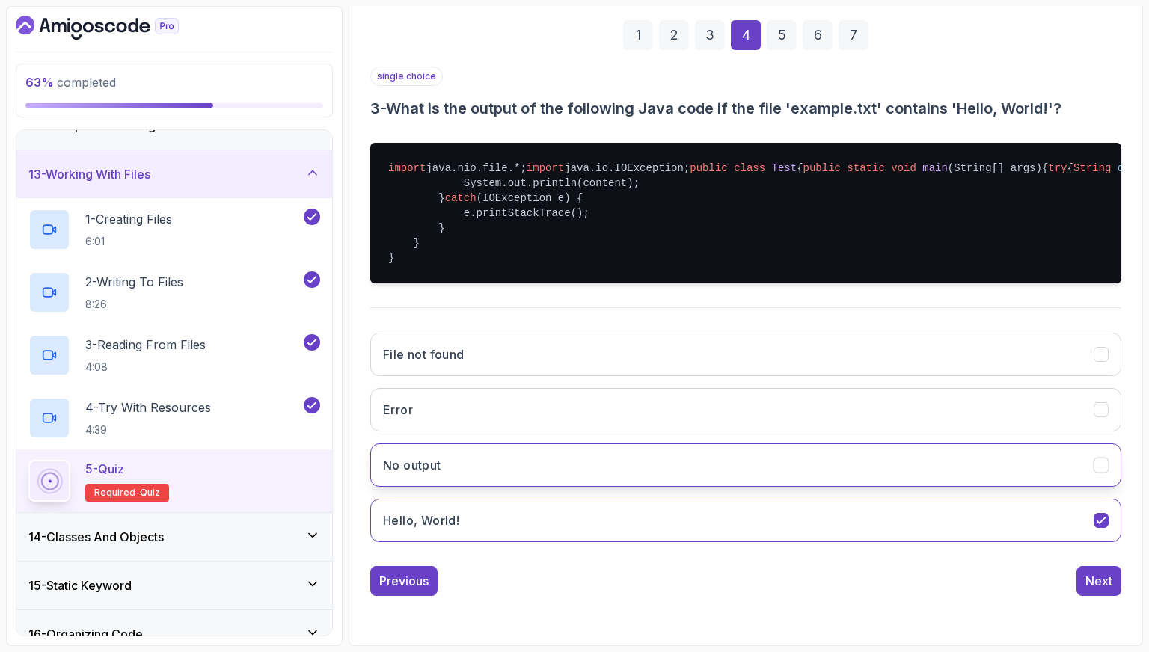
scroll to position [37, 0]
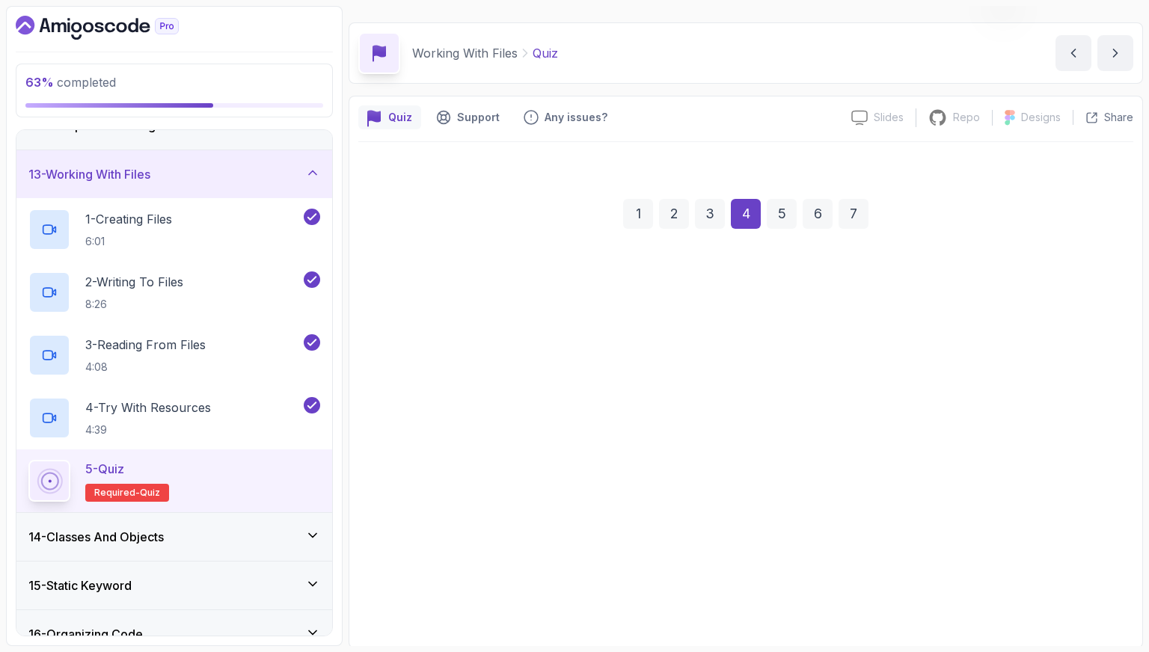
click at [510, 477] on button "To throw exceptions" at bounding box center [745, 474] width 751 height 43
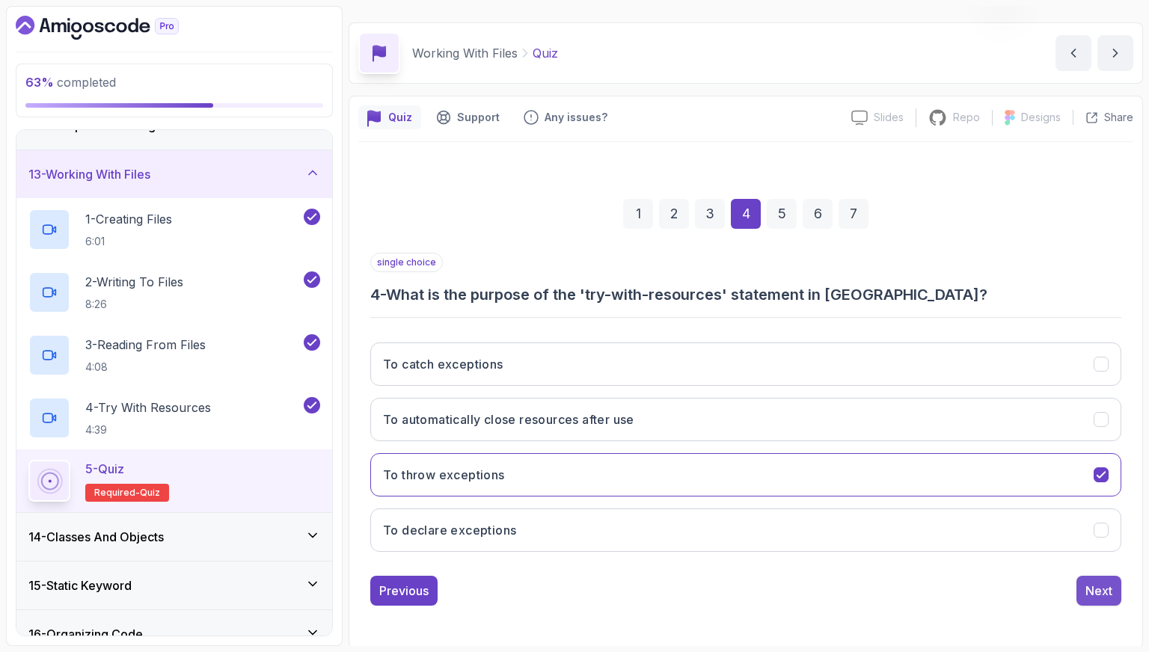
click at [1101, 587] on div "Next" at bounding box center [1099, 591] width 27 height 18
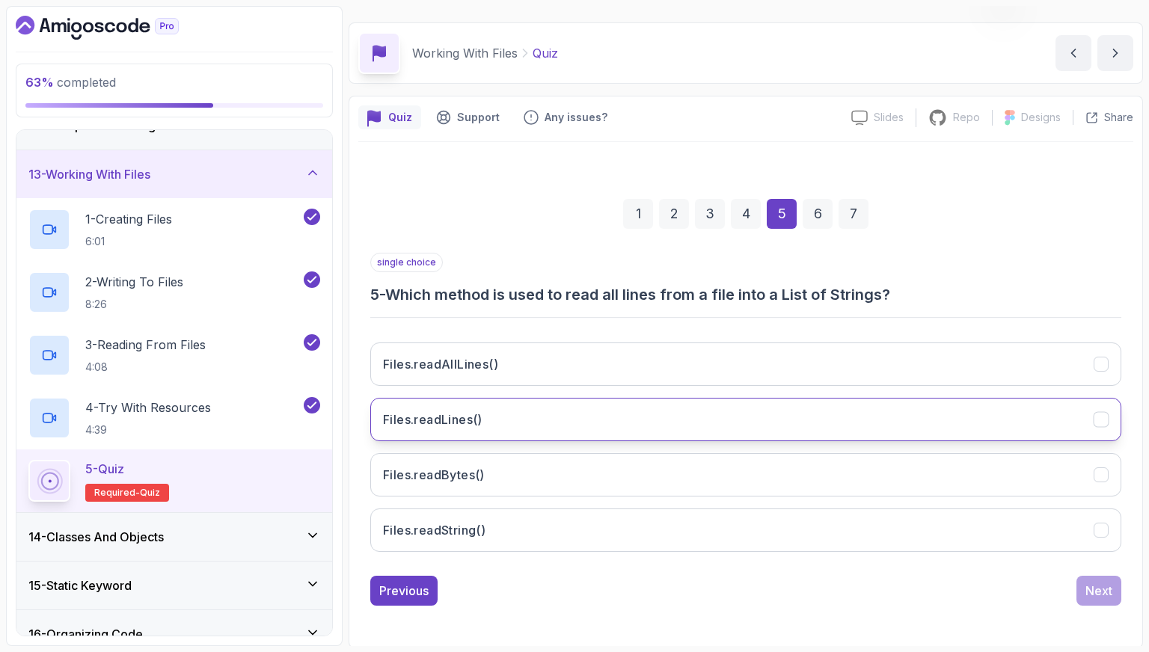
click at [542, 426] on button "Files.readLines()" at bounding box center [745, 419] width 751 height 43
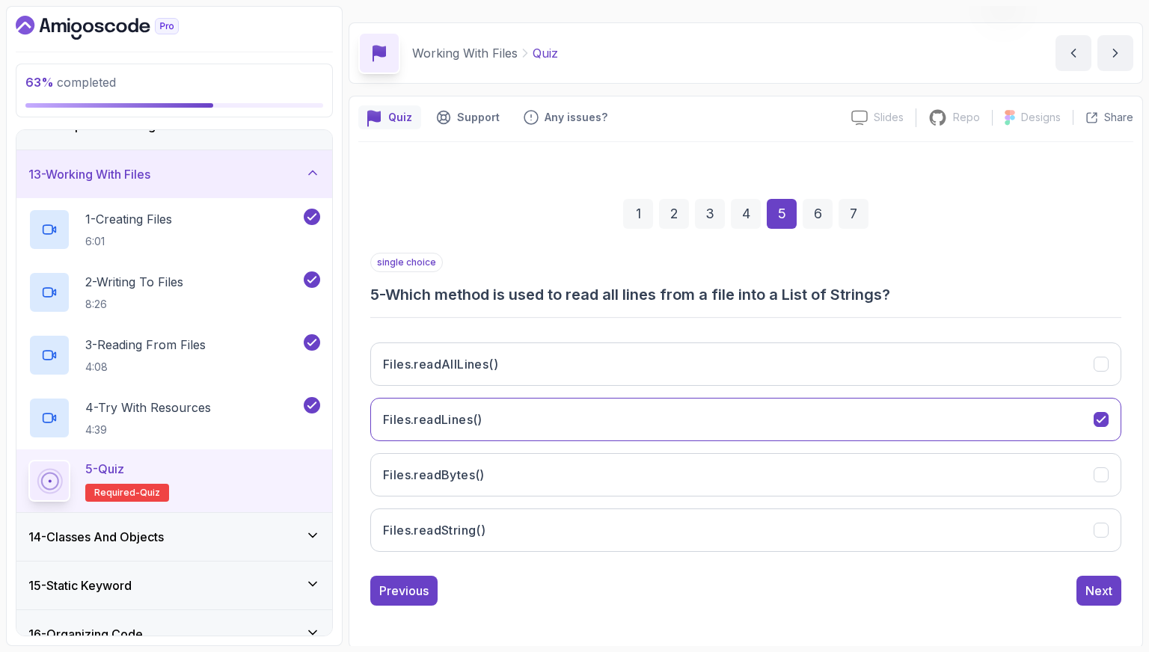
click at [1123, 595] on div "1 2 3 4 5 6 7 single choice 5 - Which method is used to read all lines from a f…" at bounding box center [745, 390] width 775 height 455
click at [1103, 591] on div "Next" at bounding box center [1099, 591] width 27 height 18
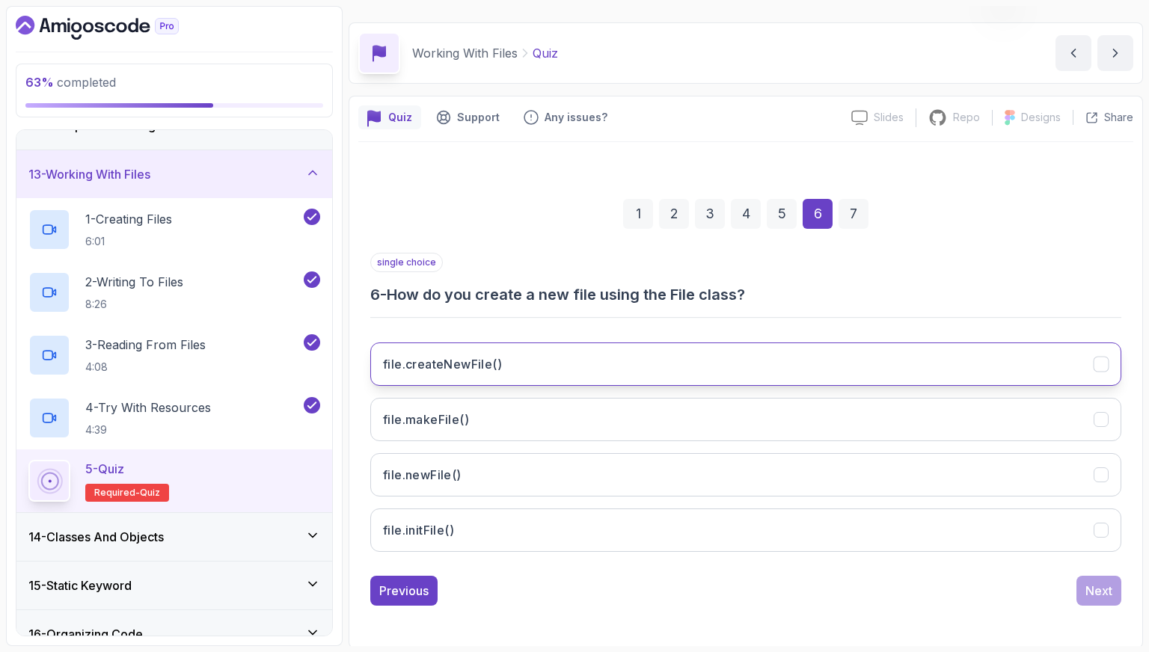
click at [631, 361] on button "file.createNewFile()" at bounding box center [745, 364] width 751 height 43
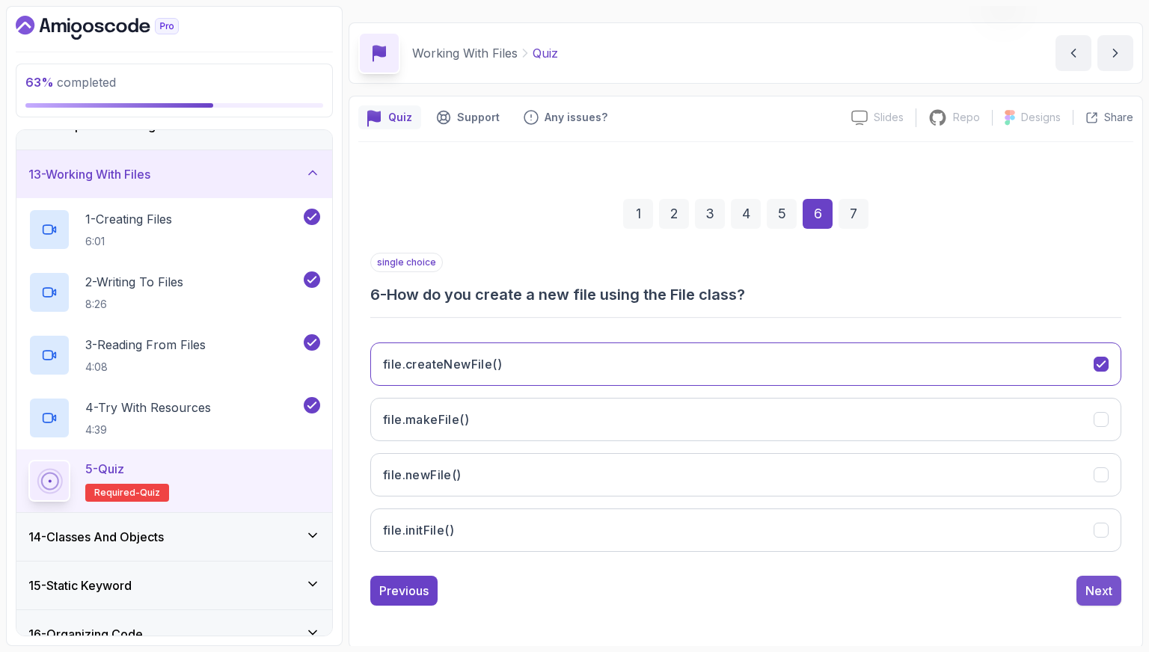
click at [1102, 590] on div "Next" at bounding box center [1099, 591] width 27 height 18
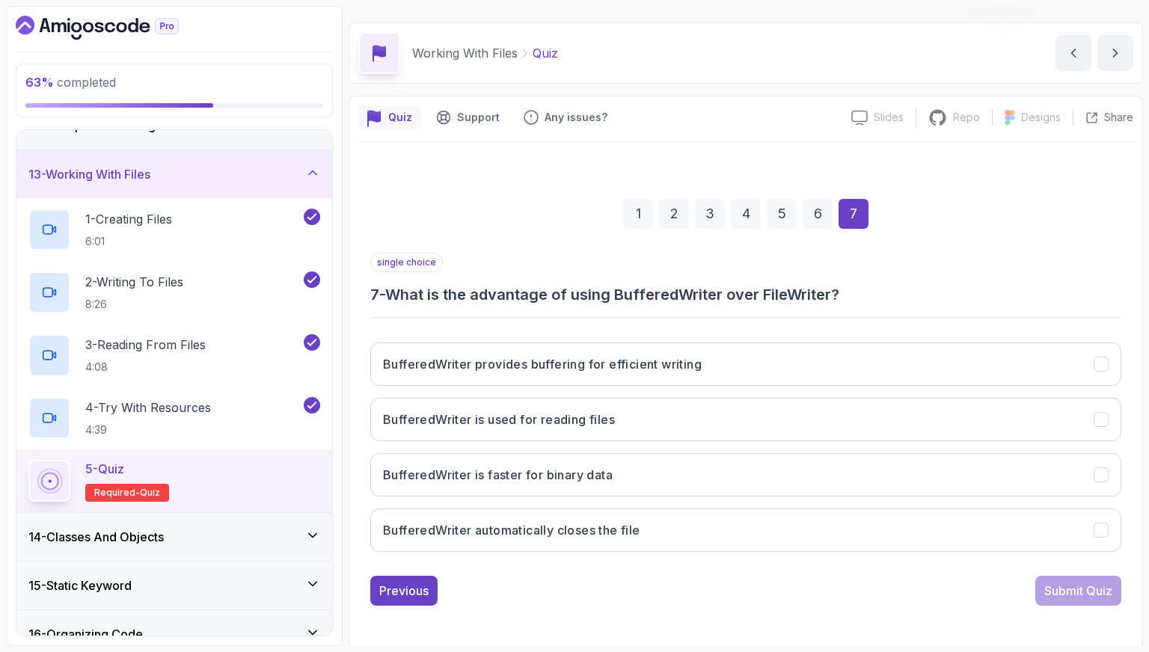
click at [727, 555] on div "BufferedWriter provides buffering for efficient writing BufferedWriter is used …" at bounding box center [745, 447] width 751 height 233
click at [738, 546] on button "BufferedWriter automatically closes the file" at bounding box center [745, 530] width 751 height 43
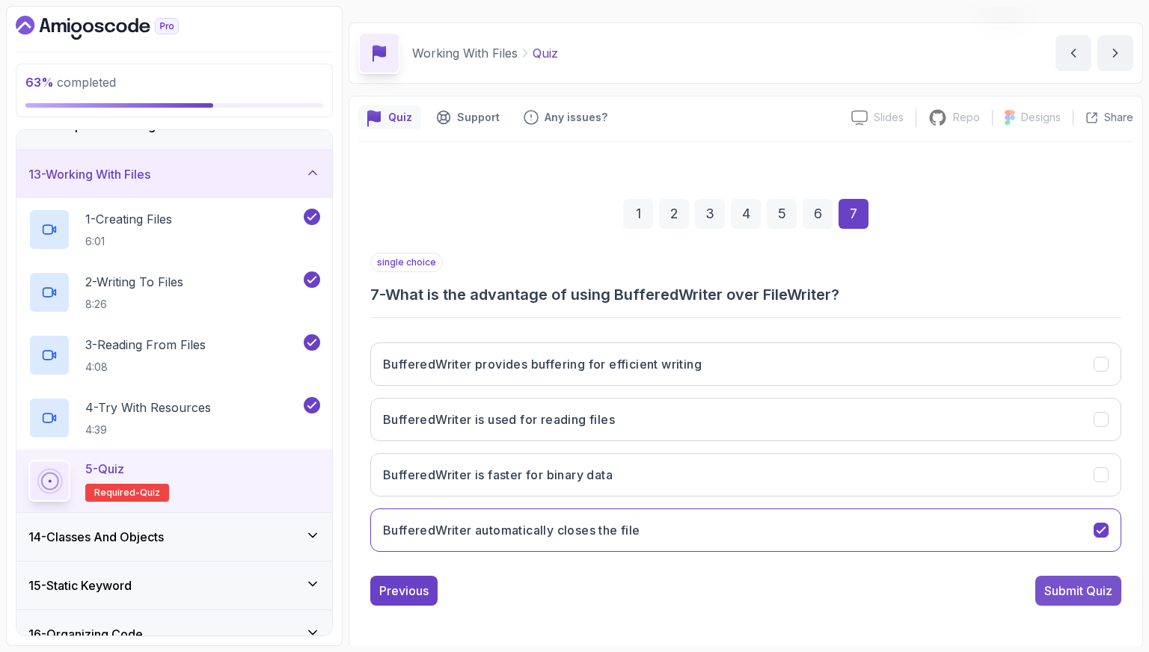
click at [1086, 589] on div "Submit Quiz" at bounding box center [1078, 591] width 68 height 18
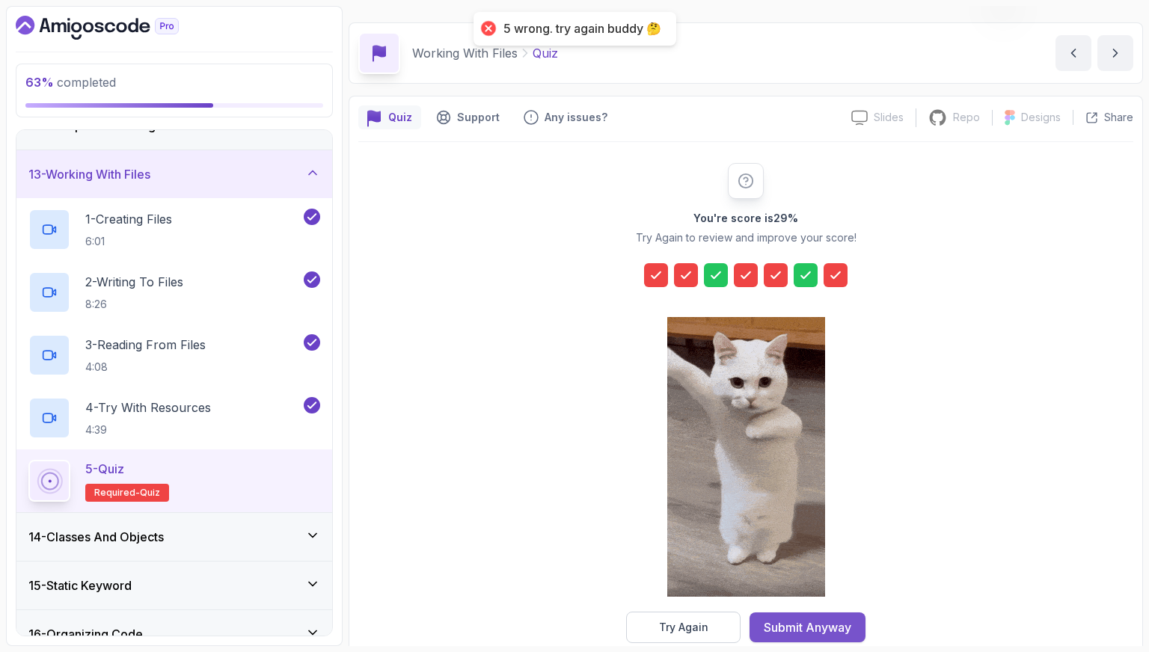
click at [822, 617] on button "Submit Anyway" at bounding box center [808, 628] width 116 height 30
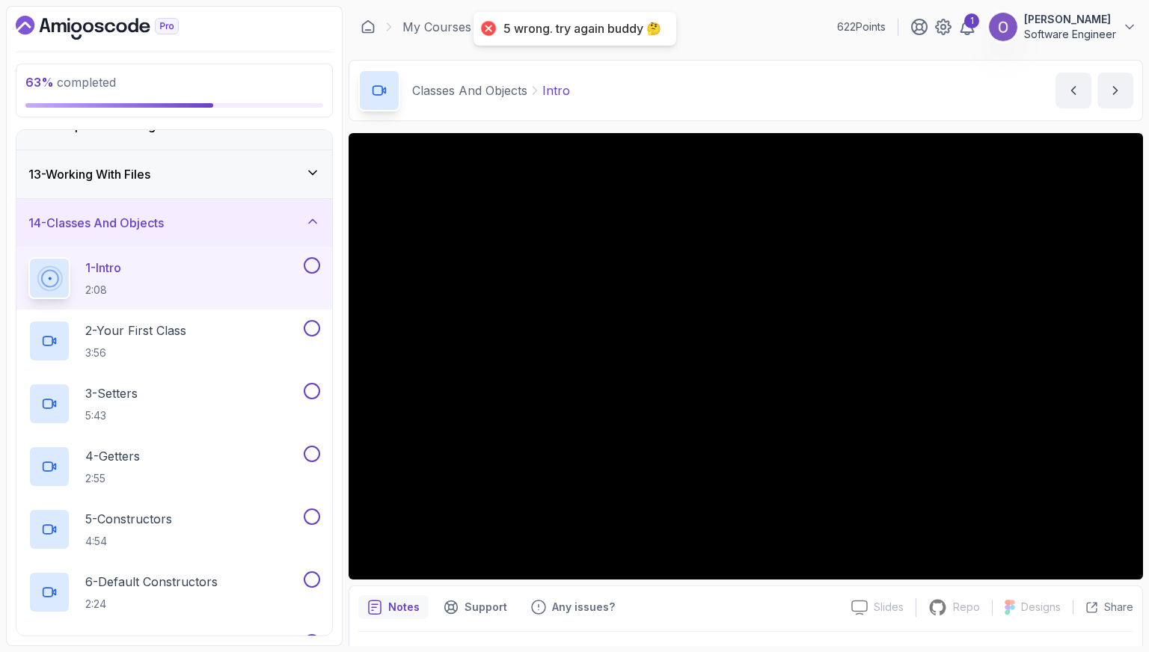
click at [309, 263] on button at bounding box center [312, 265] width 16 height 16
click at [316, 321] on button at bounding box center [312, 328] width 16 height 16
click at [311, 391] on button at bounding box center [312, 391] width 16 height 16
click at [311, 449] on button at bounding box center [312, 454] width 16 height 16
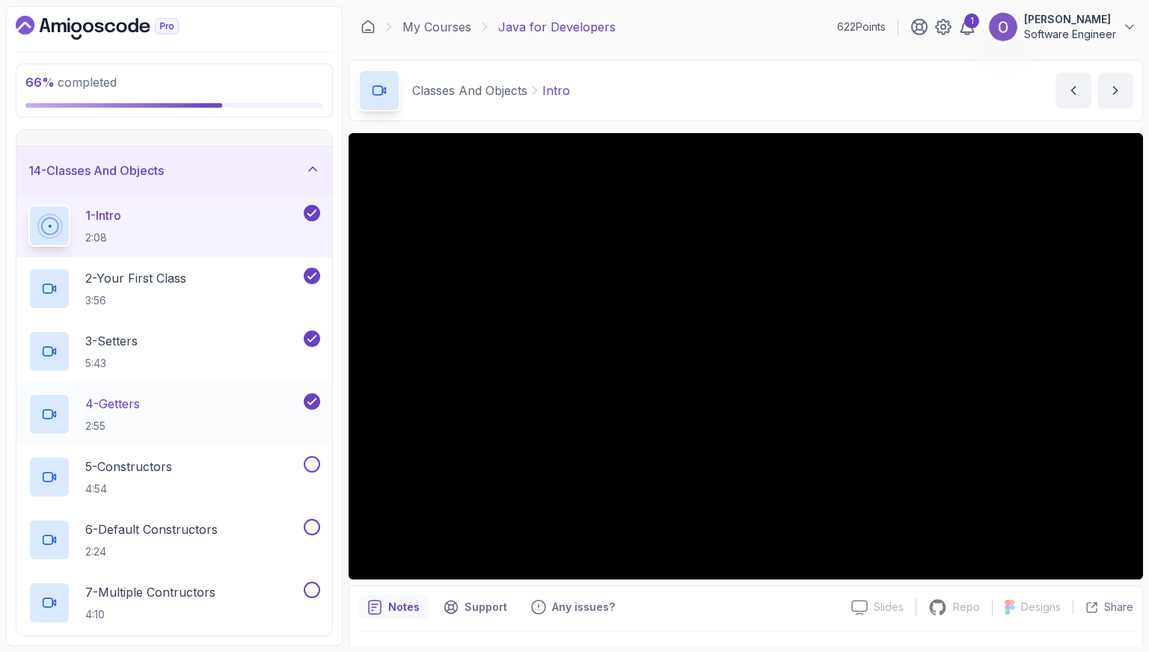
scroll to position [638, 0]
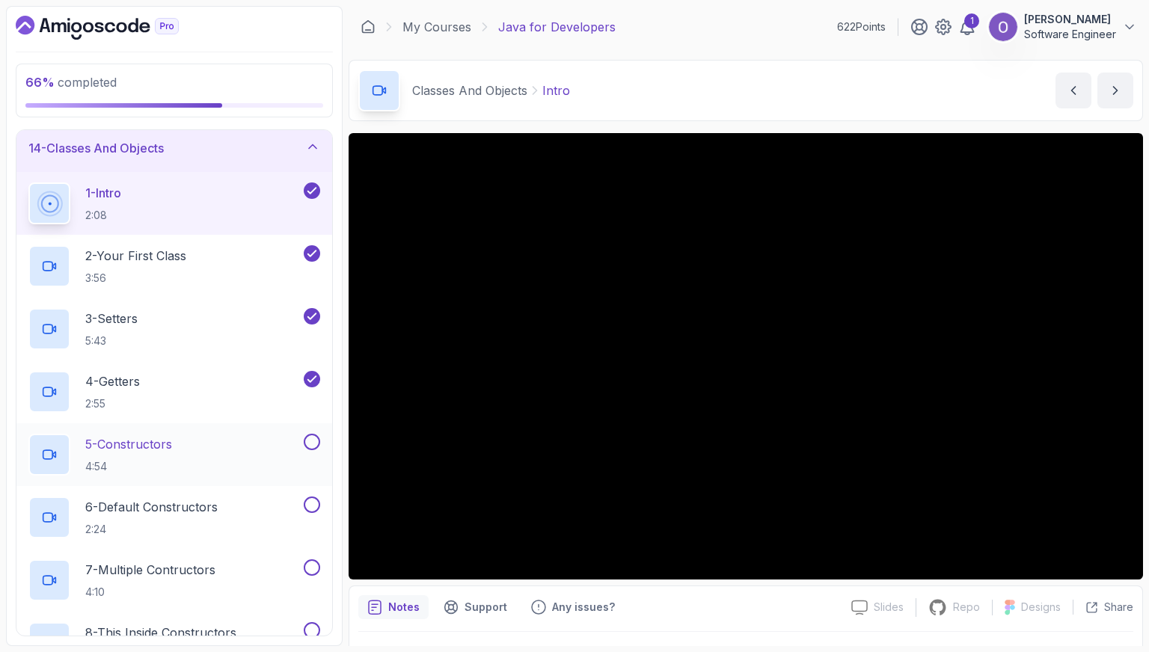
click at [313, 440] on button at bounding box center [312, 442] width 16 height 16
click at [312, 501] on button at bounding box center [312, 505] width 16 height 16
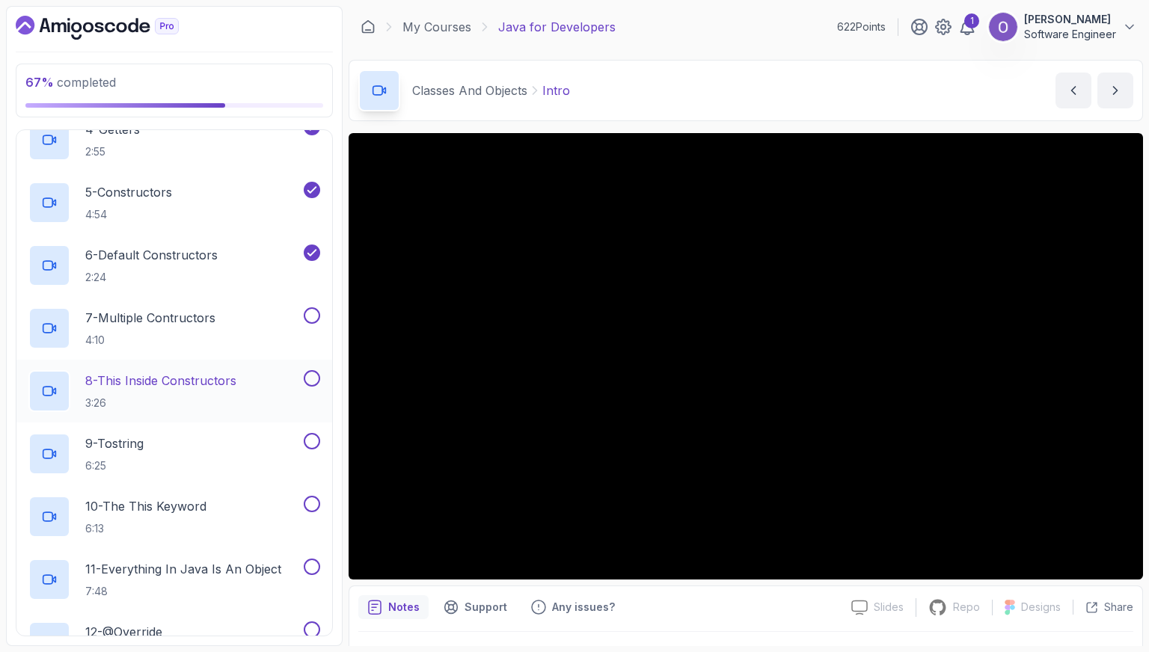
scroll to position [937, 0]
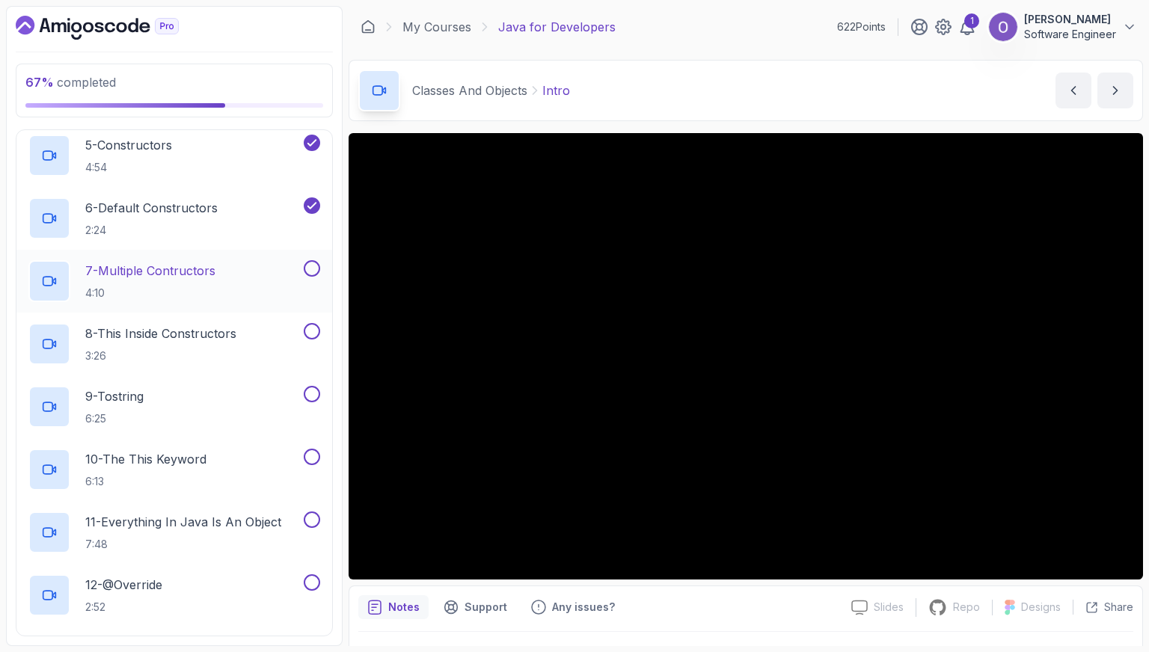
click at [316, 267] on button at bounding box center [312, 268] width 16 height 16
click at [311, 329] on button at bounding box center [312, 331] width 16 height 16
click at [315, 395] on button at bounding box center [312, 394] width 16 height 16
click at [311, 456] on button at bounding box center [312, 457] width 16 height 16
click at [312, 516] on button at bounding box center [312, 520] width 16 height 16
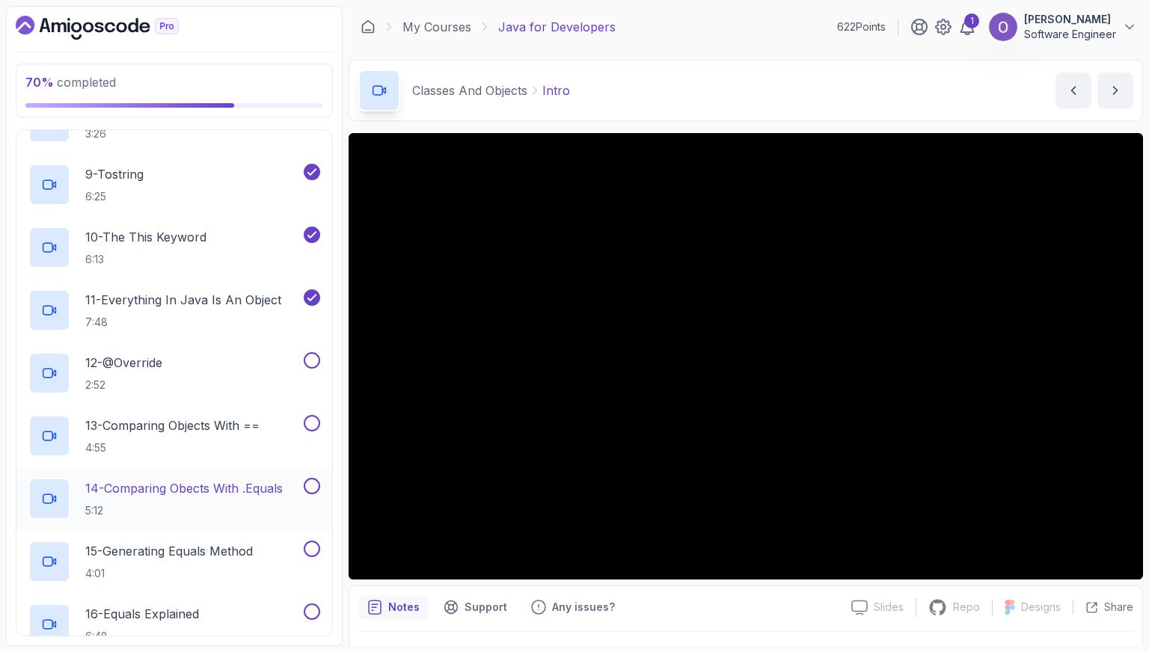
scroll to position [1237, 0]
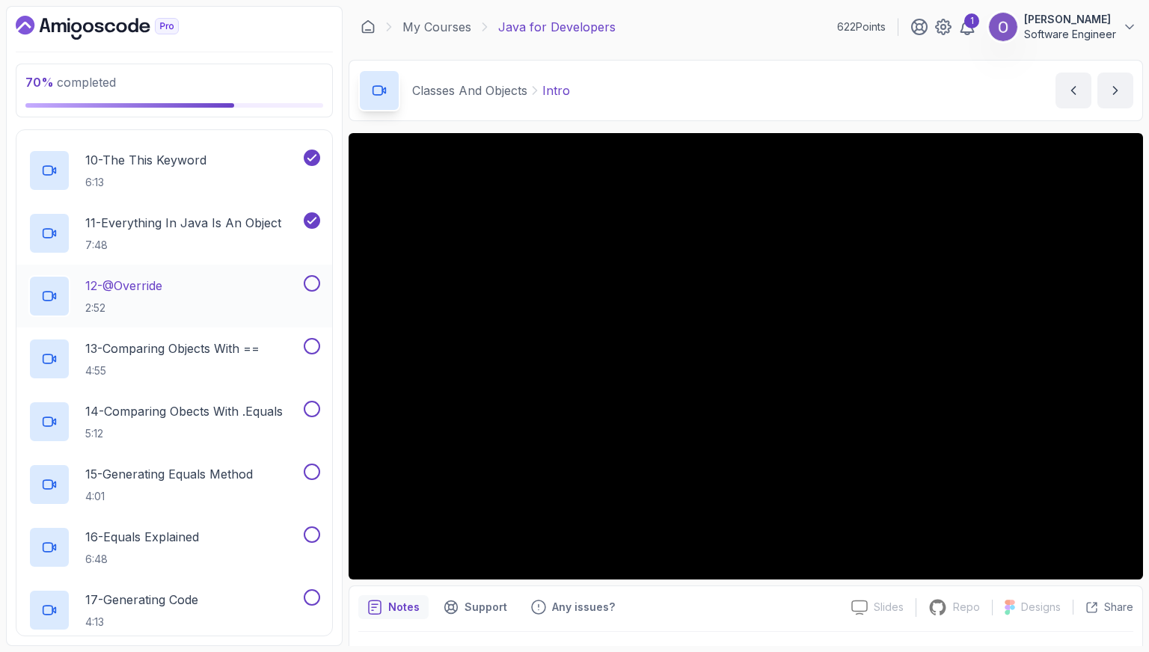
click at [316, 278] on button at bounding box center [312, 283] width 16 height 16
click at [312, 341] on button at bounding box center [312, 346] width 16 height 16
click at [309, 412] on button at bounding box center [312, 409] width 16 height 16
click at [314, 465] on button at bounding box center [312, 472] width 16 height 16
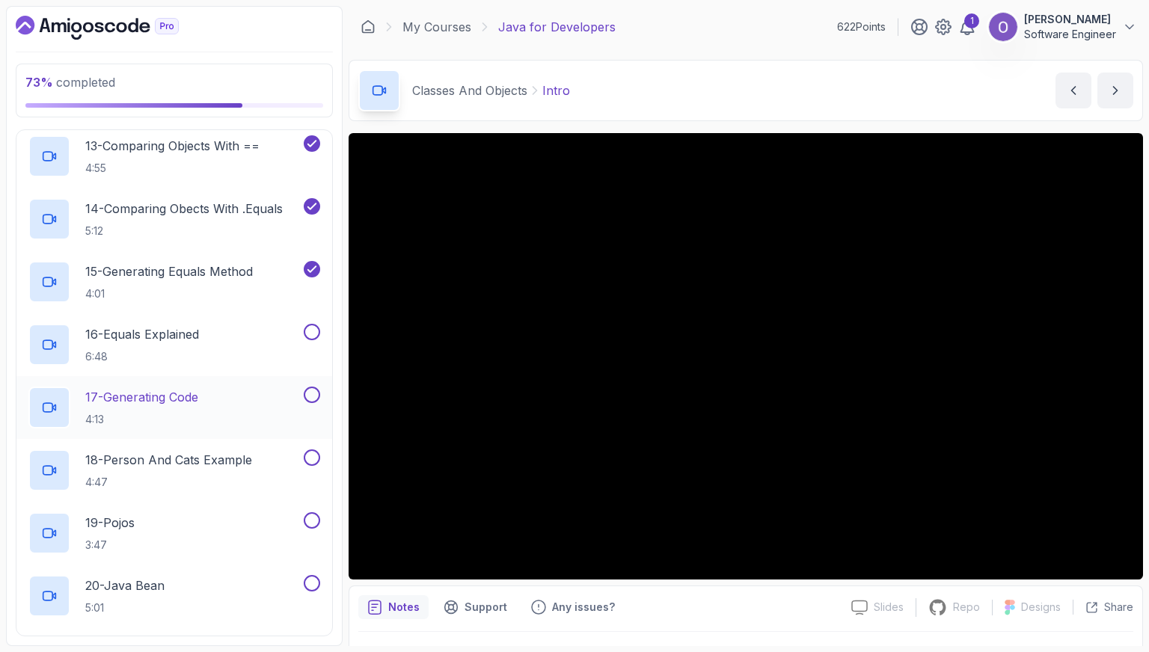
scroll to position [1461, 0]
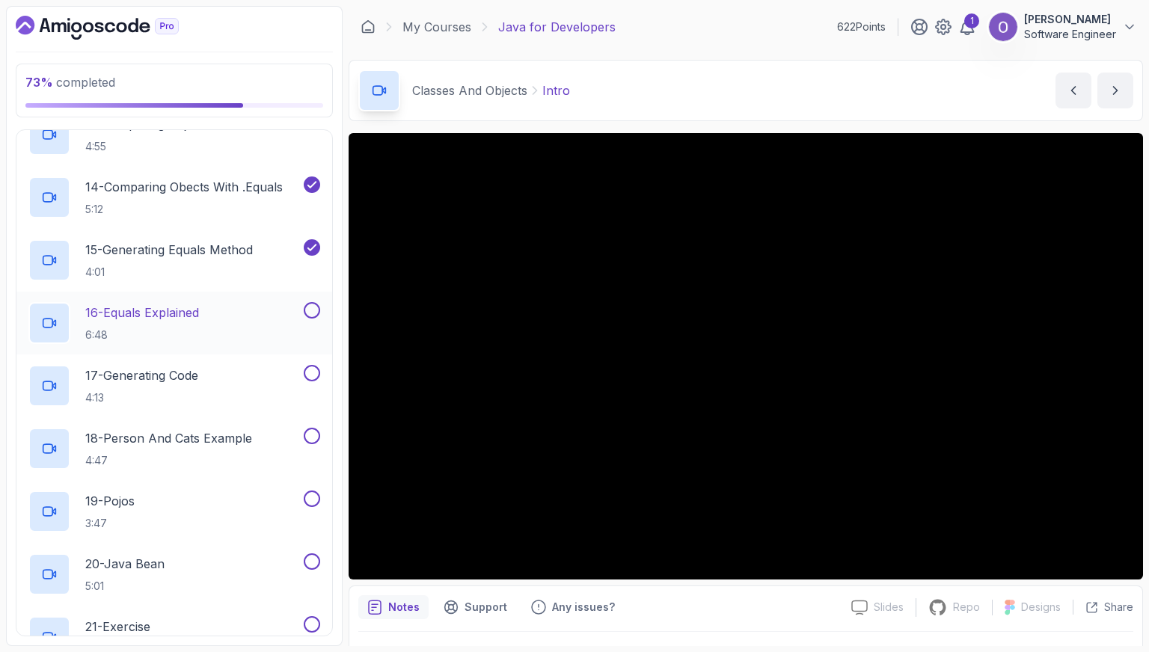
click at [311, 308] on button at bounding box center [312, 310] width 16 height 16
click at [313, 374] on button at bounding box center [312, 373] width 16 height 16
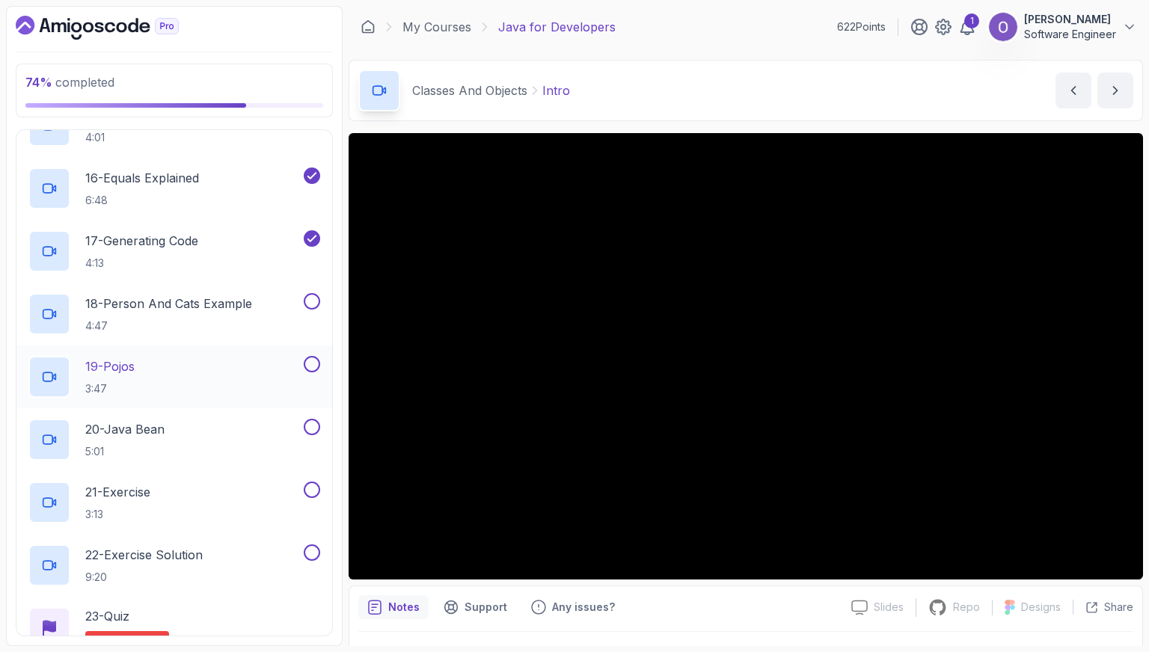
scroll to position [1611, 0]
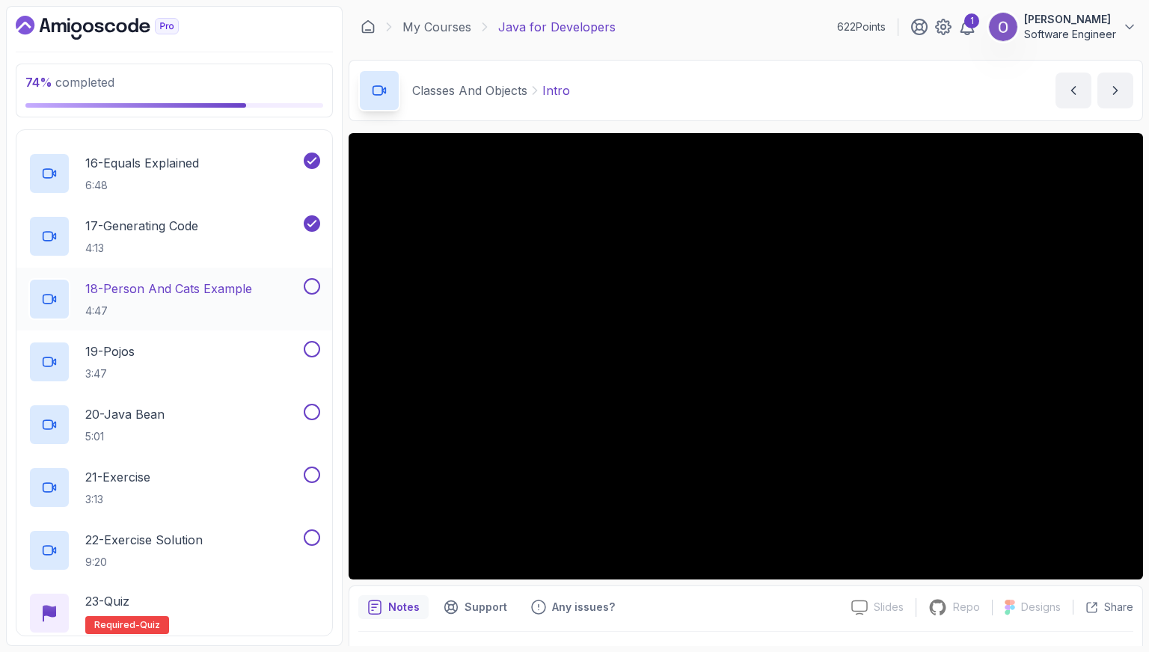
click at [311, 287] on button at bounding box center [312, 286] width 16 height 16
click at [316, 351] on button at bounding box center [312, 349] width 16 height 16
click at [310, 411] on button at bounding box center [312, 412] width 16 height 16
click at [311, 467] on button at bounding box center [312, 475] width 16 height 16
click at [316, 535] on button at bounding box center [312, 538] width 16 height 16
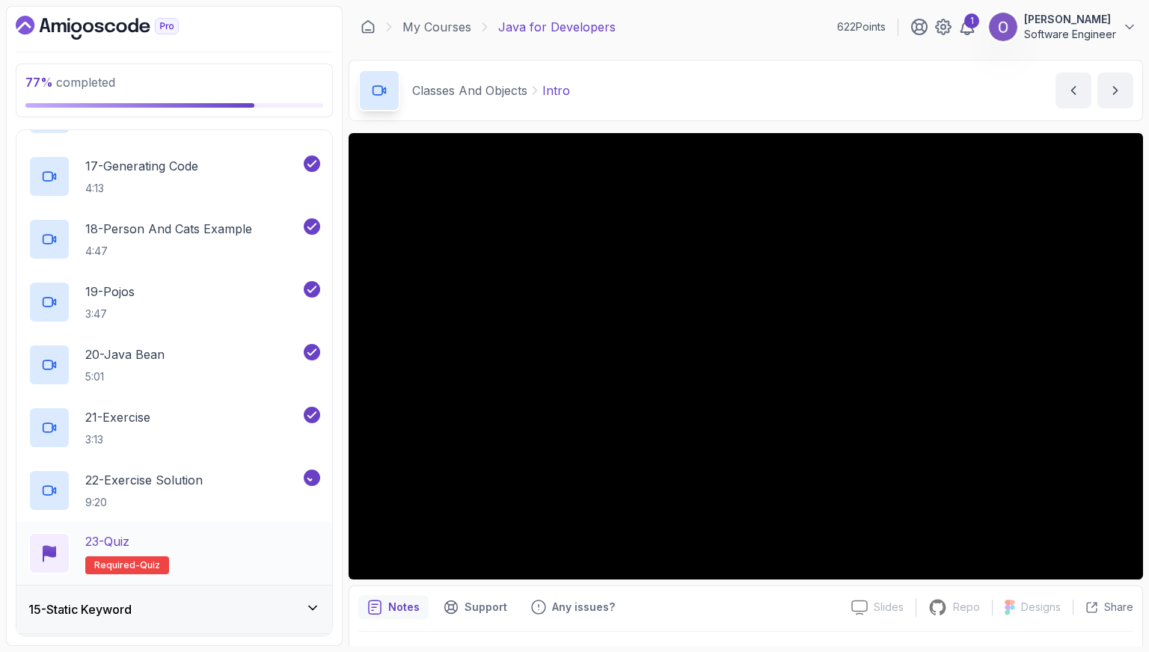
scroll to position [1761, 0]
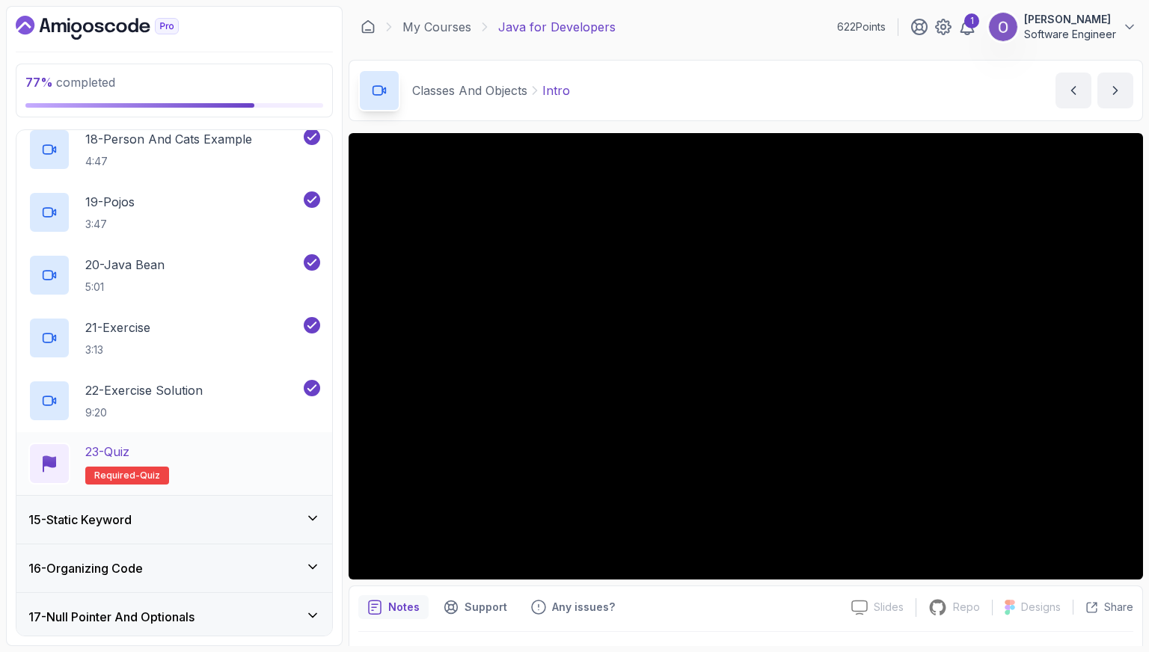
click at [225, 455] on div "23 - Quiz Required- quiz" at bounding box center [174, 464] width 292 height 42
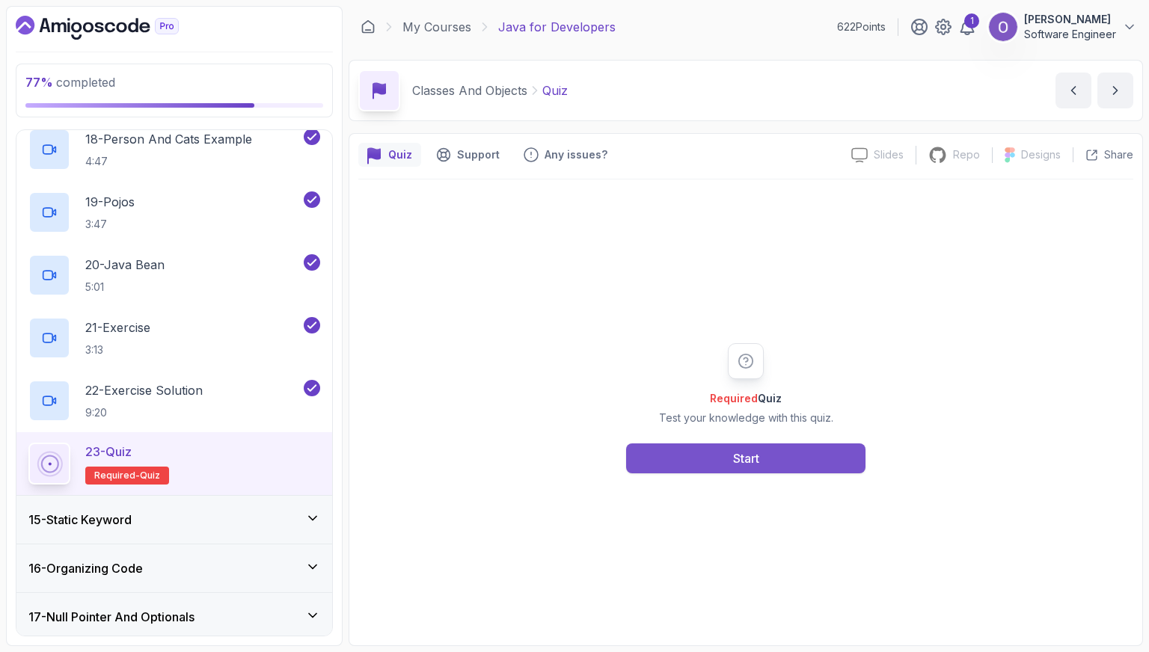
click at [744, 461] on div "Start" at bounding box center [746, 459] width 26 height 18
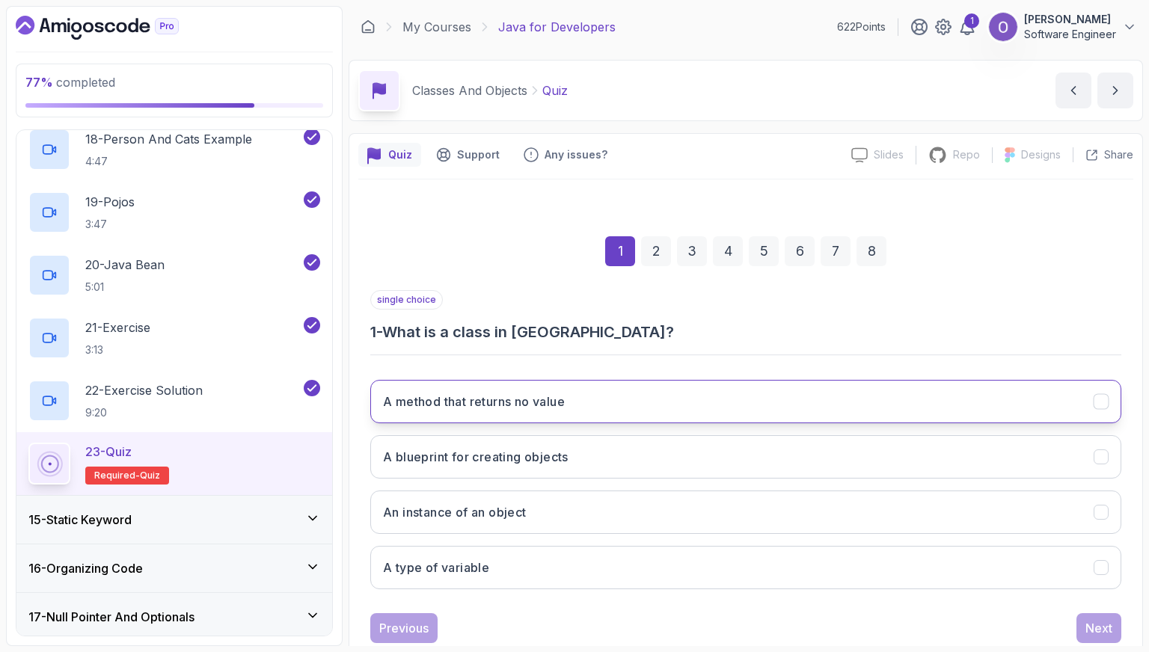
click at [640, 397] on button "A method that returns no value" at bounding box center [745, 401] width 751 height 43
click at [1086, 617] on button "Next" at bounding box center [1099, 629] width 45 height 30
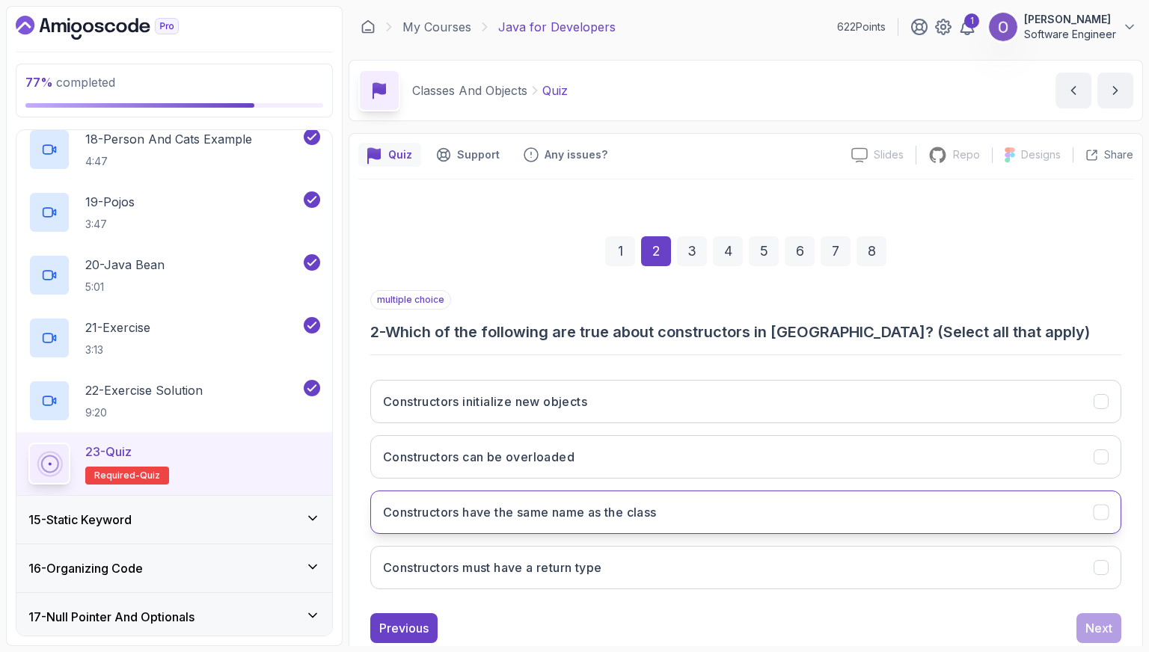
click at [631, 521] on button "Constructors have the same name as the class" at bounding box center [745, 512] width 751 height 43
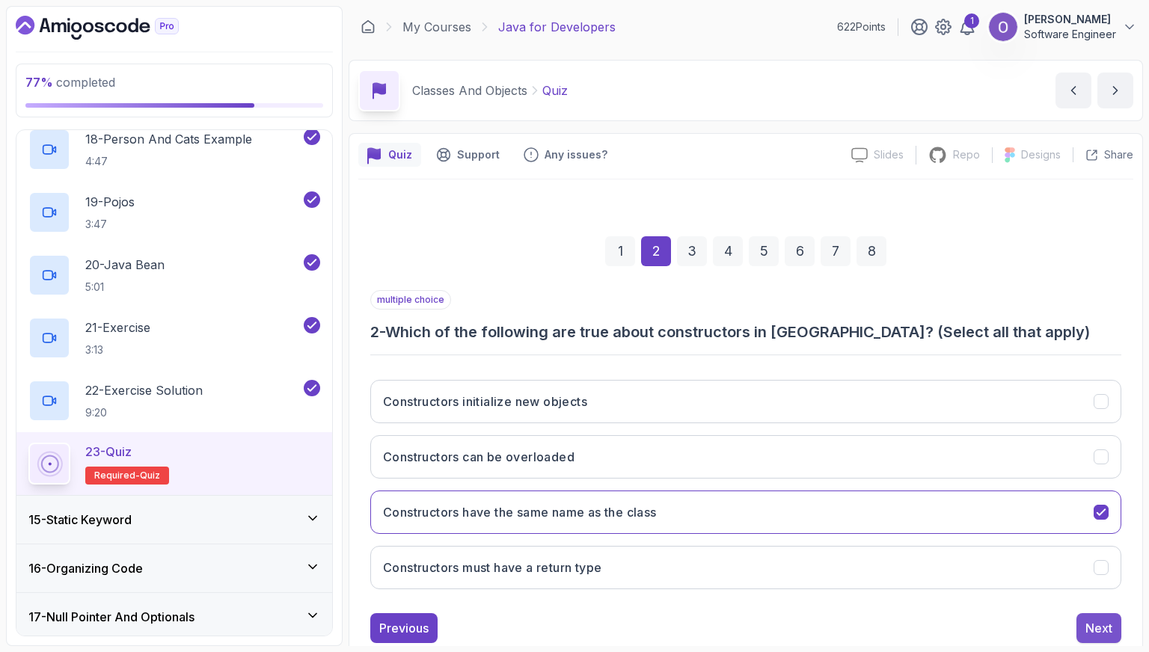
click at [1091, 625] on div "Next" at bounding box center [1099, 629] width 27 height 18
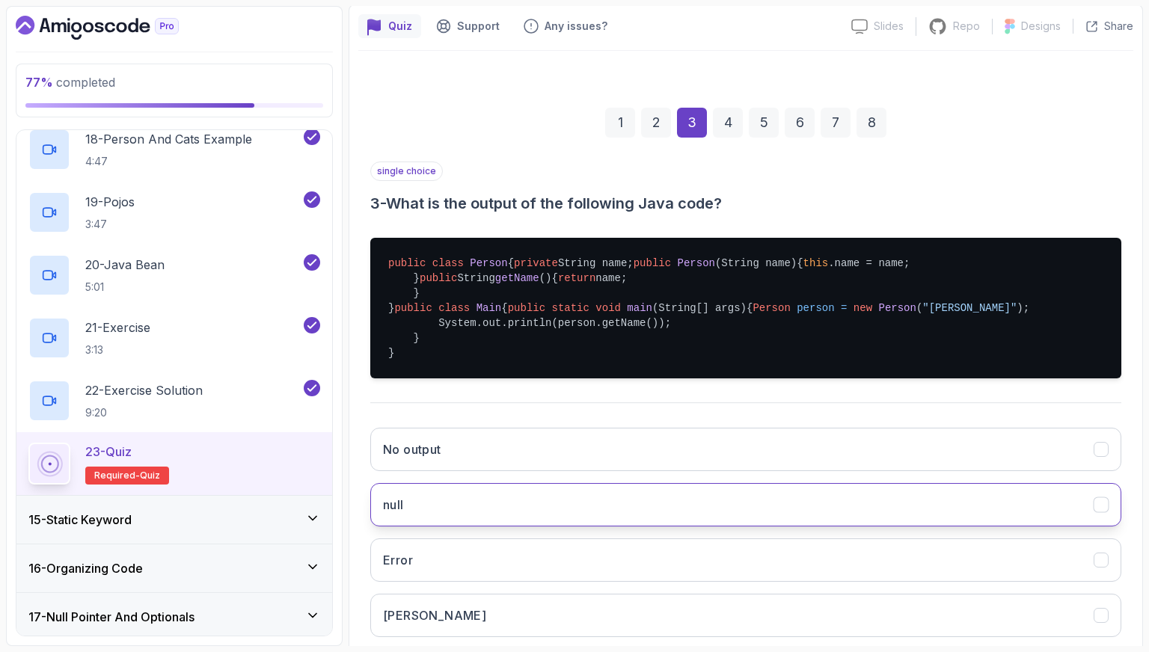
scroll to position [299, 0]
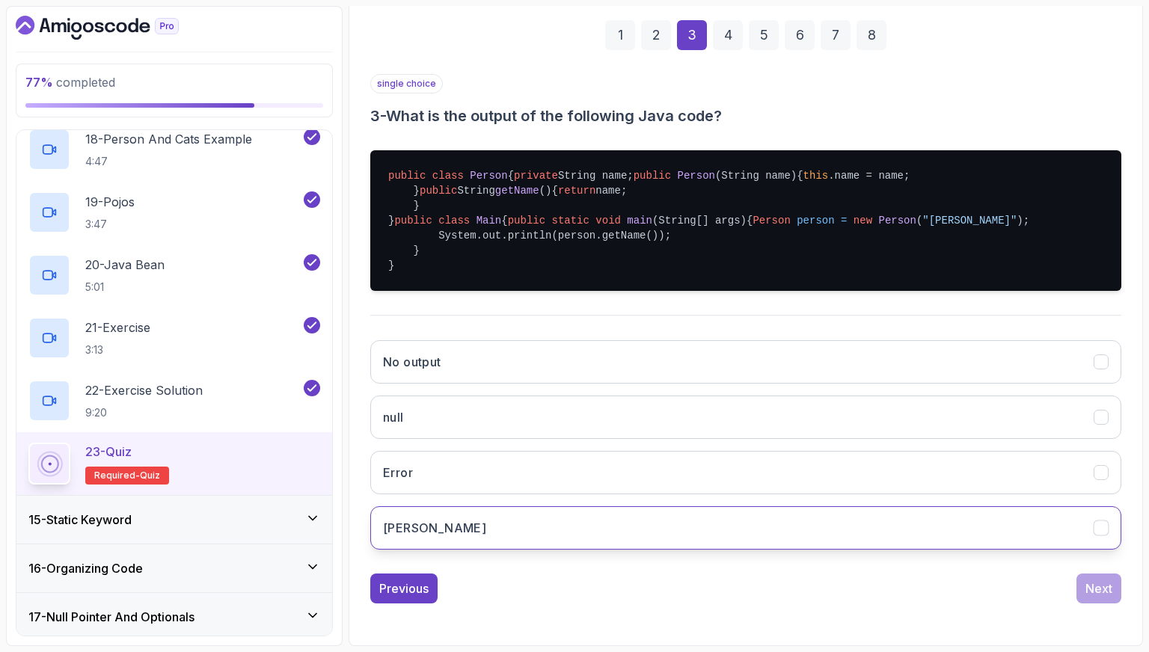
click at [539, 550] on button "[PERSON_NAME]" at bounding box center [745, 528] width 751 height 43
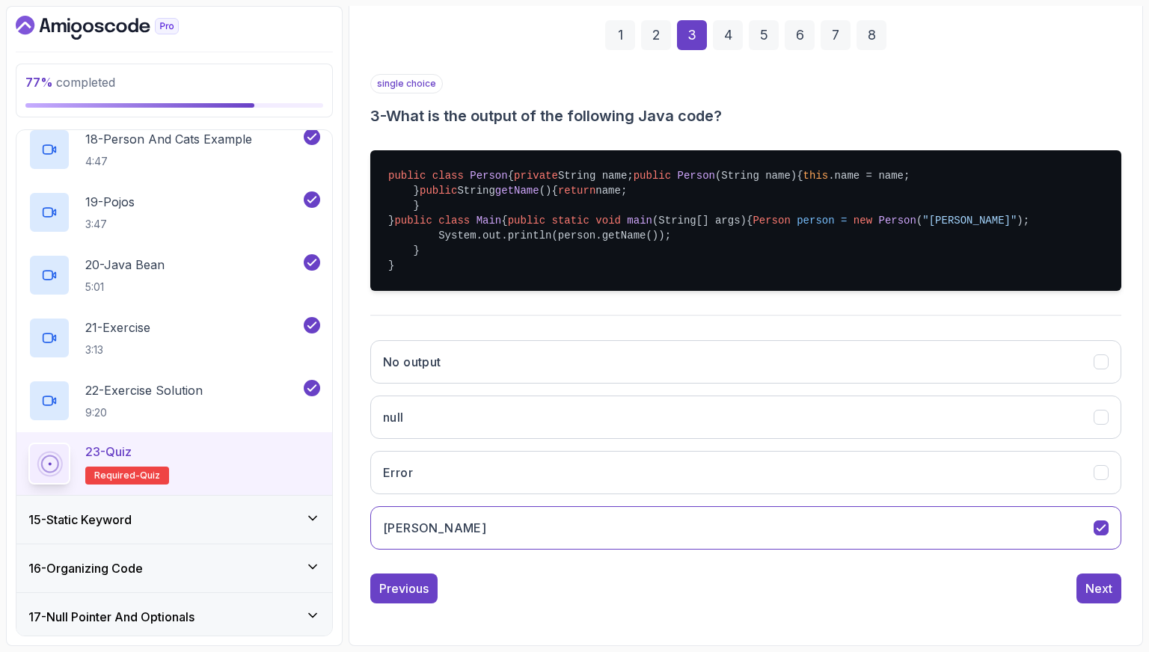
click at [1122, 616] on div "1 2 3 4 5 6 7 8 single choice 3 - What is the output of the following Java code…" at bounding box center [745, 299] width 775 height 631
click at [1111, 598] on div "Next" at bounding box center [1099, 589] width 27 height 18
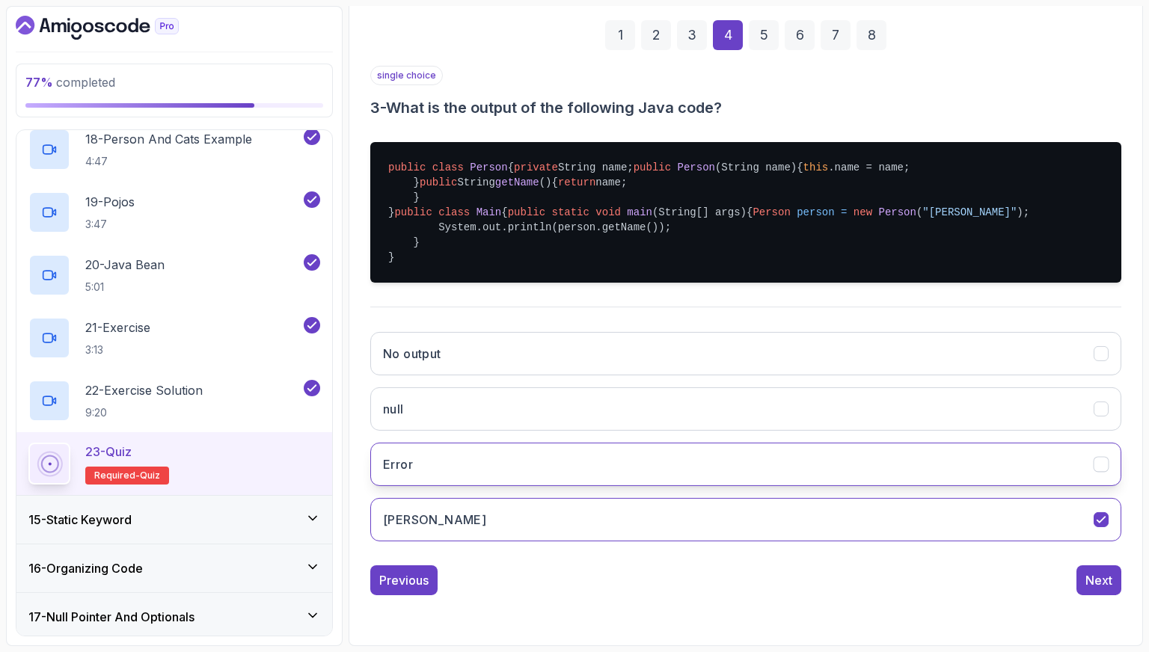
scroll to position [37, 0]
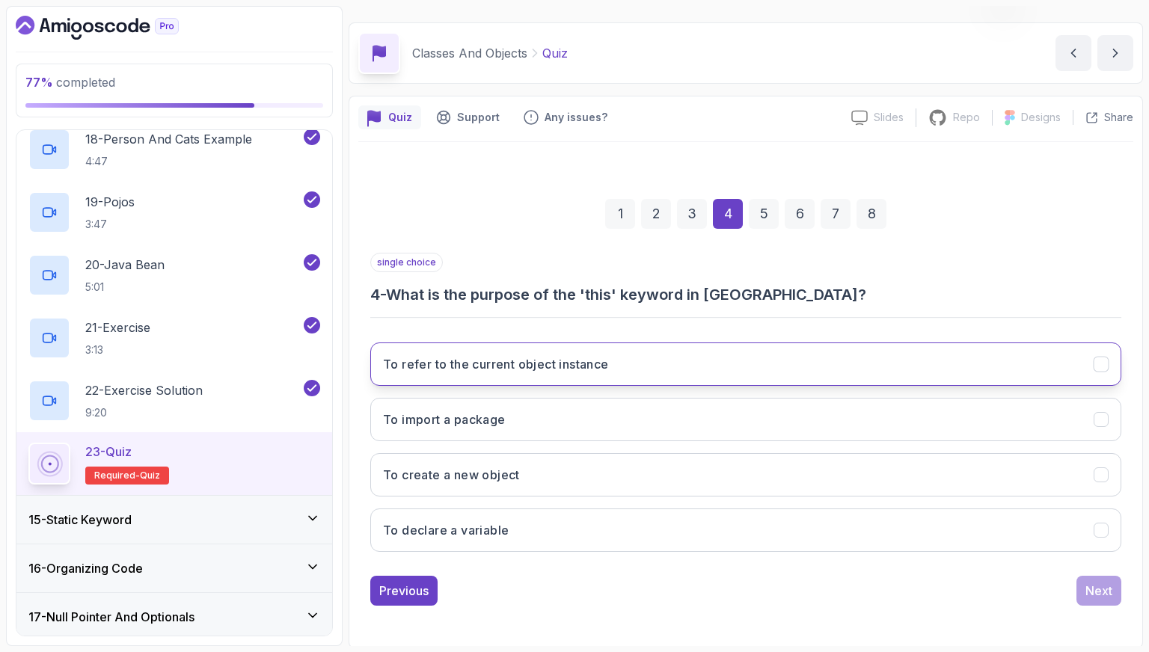
click at [563, 369] on h3 "To refer to the current object instance" at bounding box center [496, 364] width 226 height 18
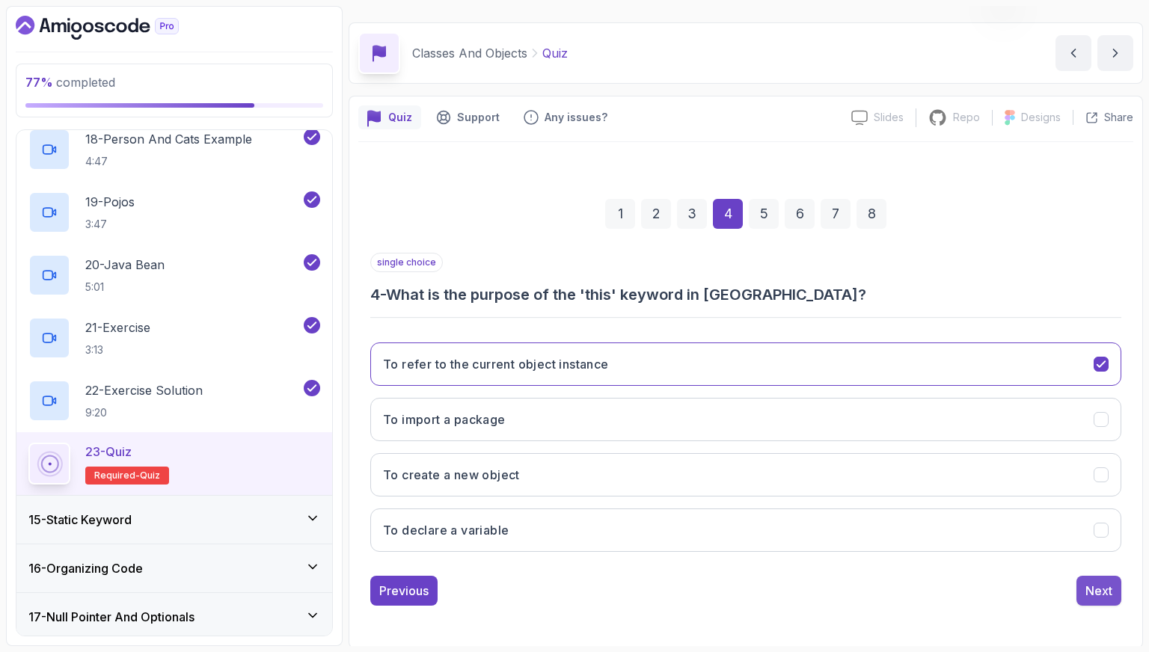
click at [1093, 582] on div "Next" at bounding box center [1099, 591] width 27 height 18
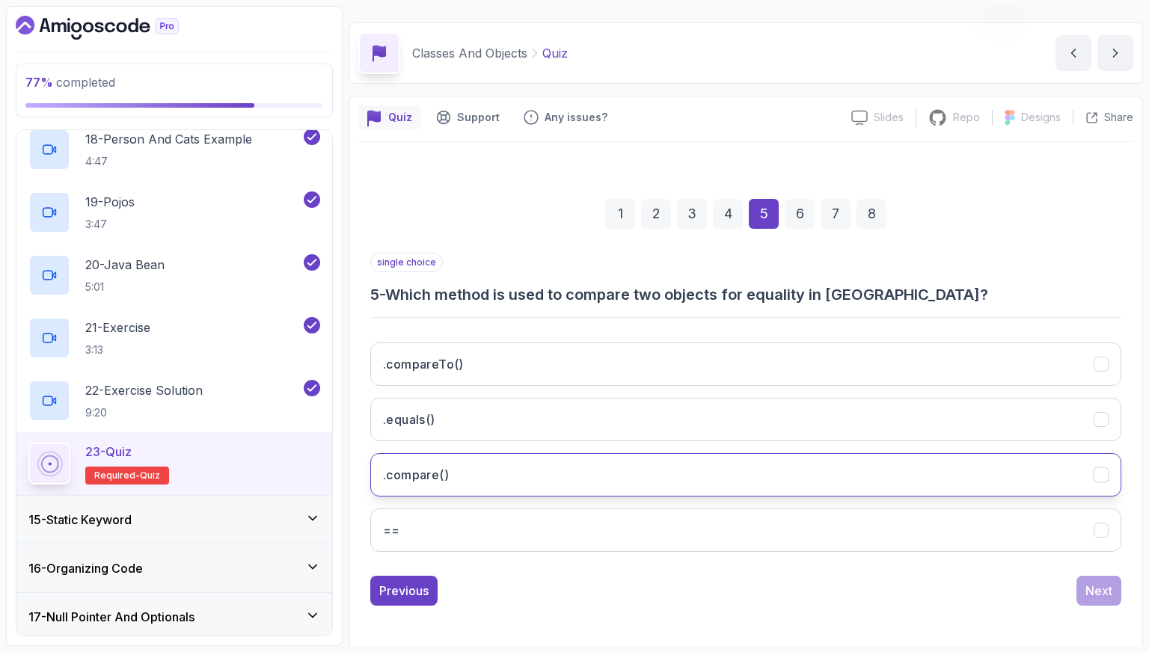
click at [578, 471] on button ".compare()" at bounding box center [745, 474] width 751 height 43
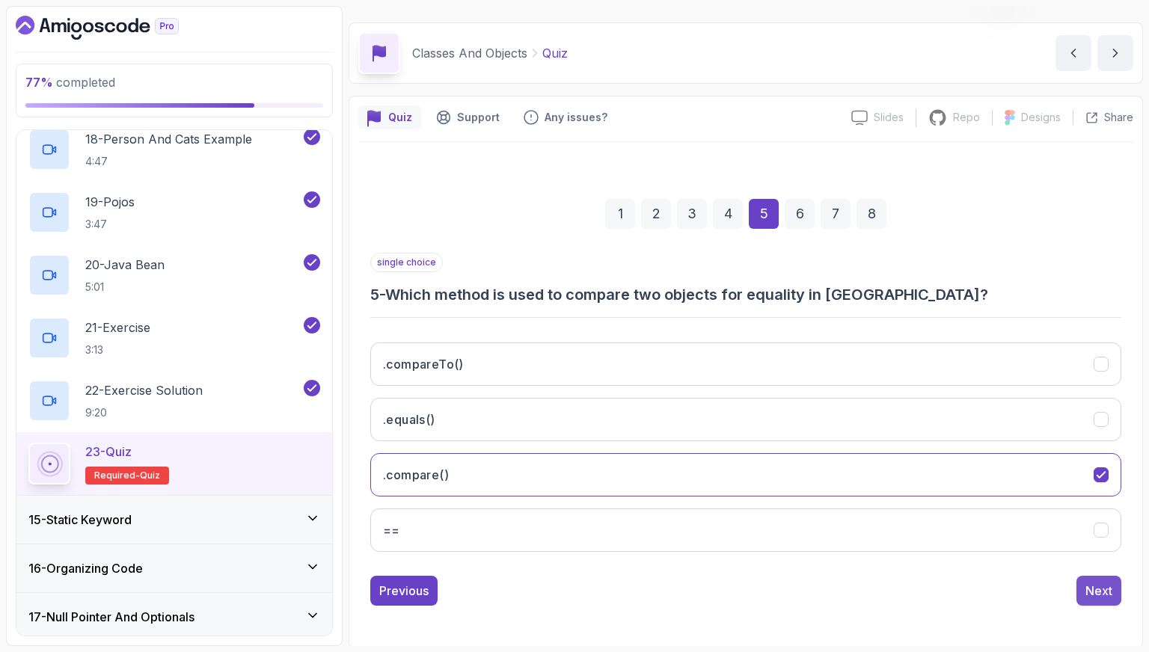
click at [1082, 578] on button "Next" at bounding box center [1099, 591] width 45 height 30
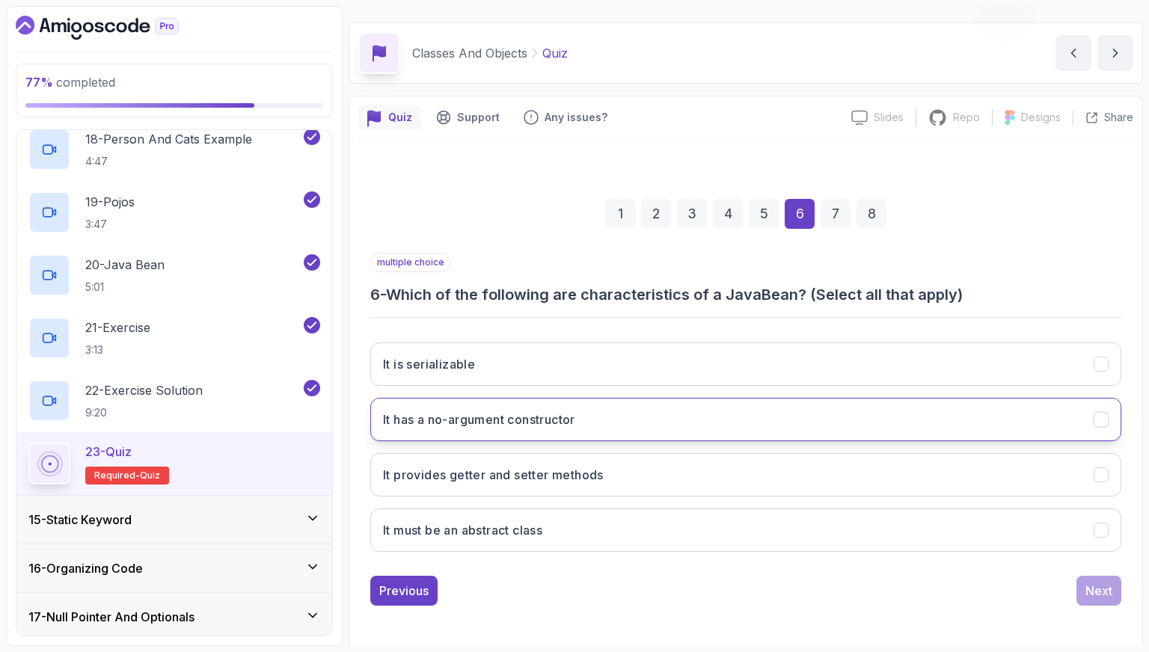
click at [643, 411] on button "It has a no-argument constructor" at bounding box center [745, 419] width 751 height 43
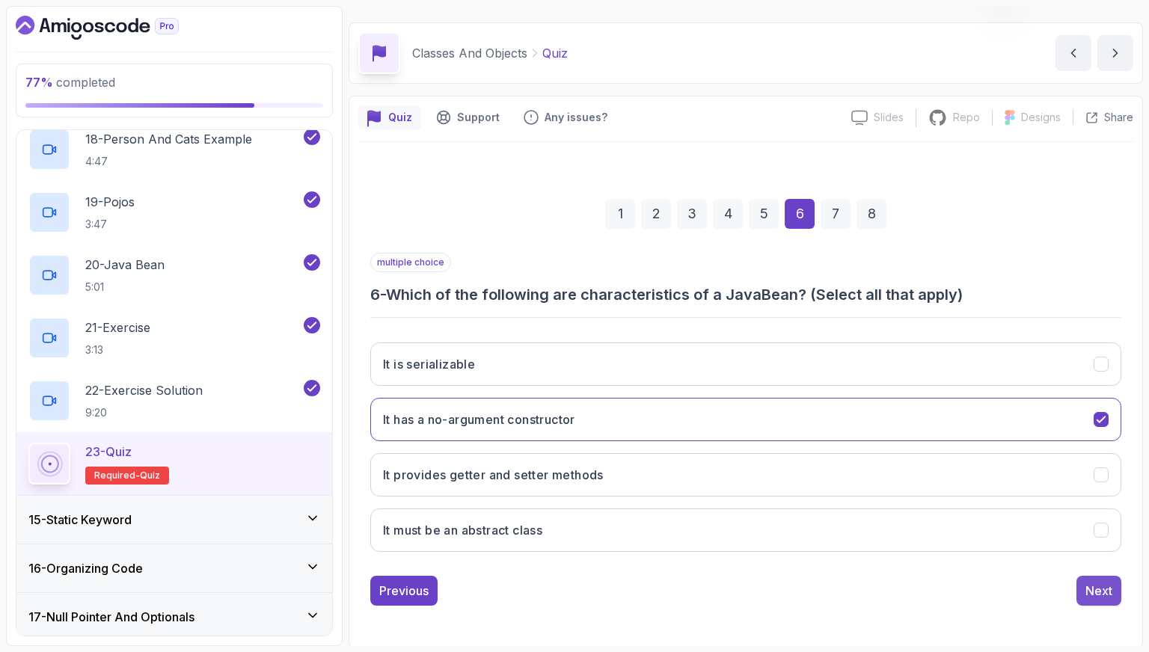
click at [1092, 578] on button "Next" at bounding box center [1099, 591] width 45 height 30
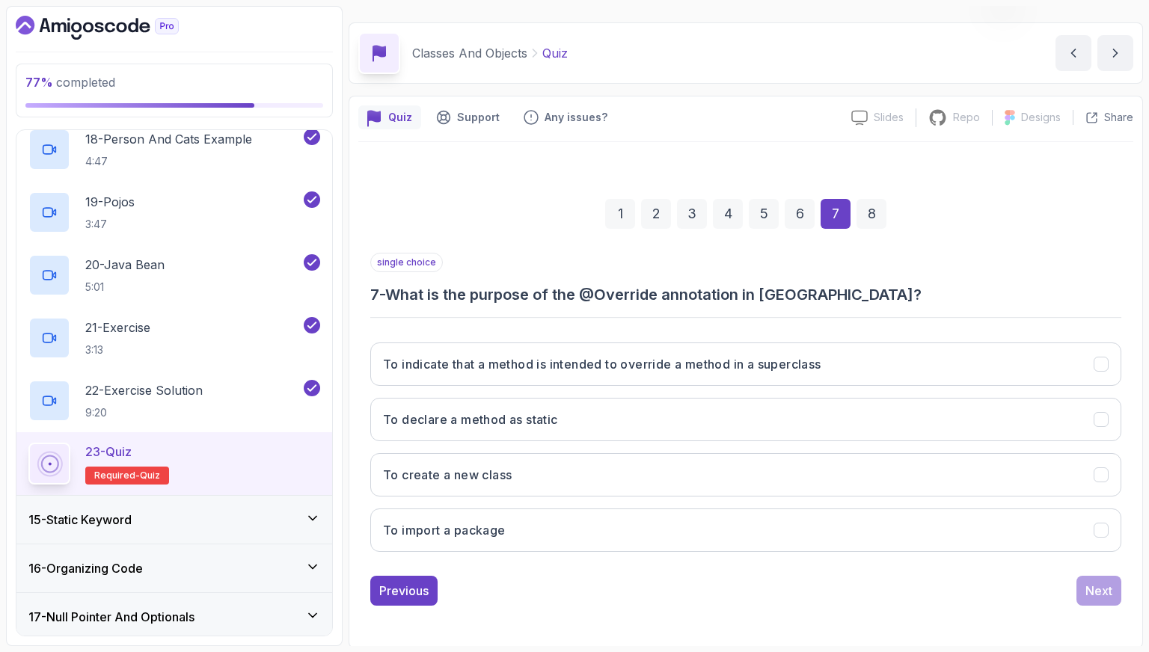
click at [659, 504] on div "To indicate that a method is intended to override a method in a superclass To d…" at bounding box center [745, 447] width 751 height 233
click at [661, 510] on button "To import a package" at bounding box center [745, 530] width 751 height 43
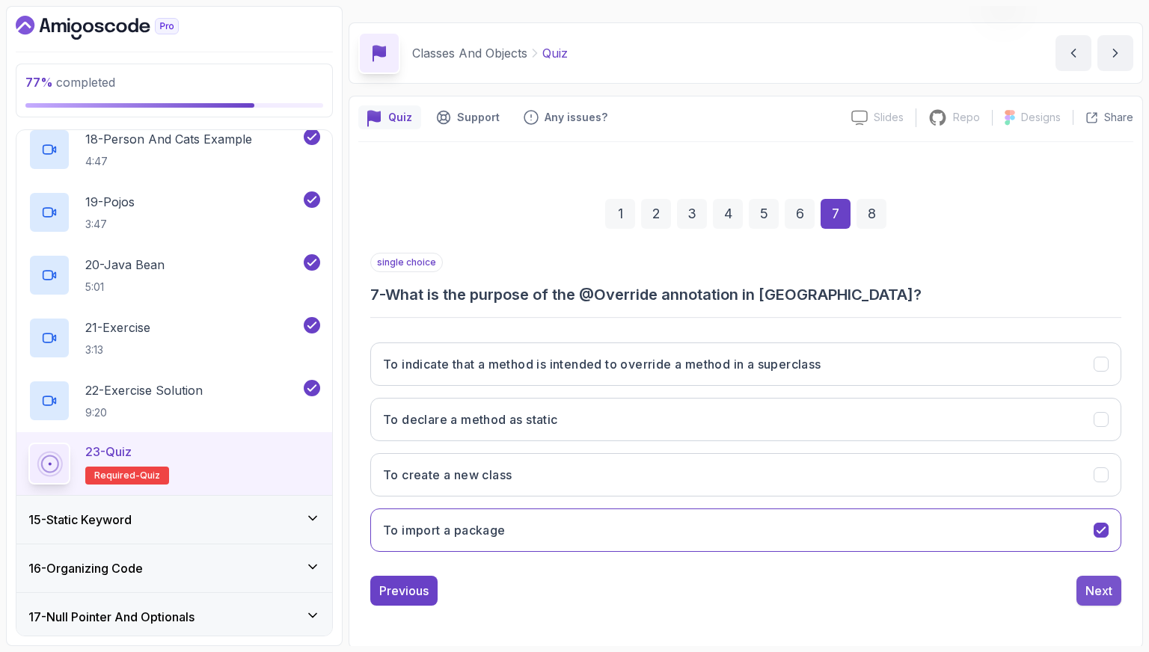
click at [1093, 594] on div "Next" at bounding box center [1099, 591] width 27 height 18
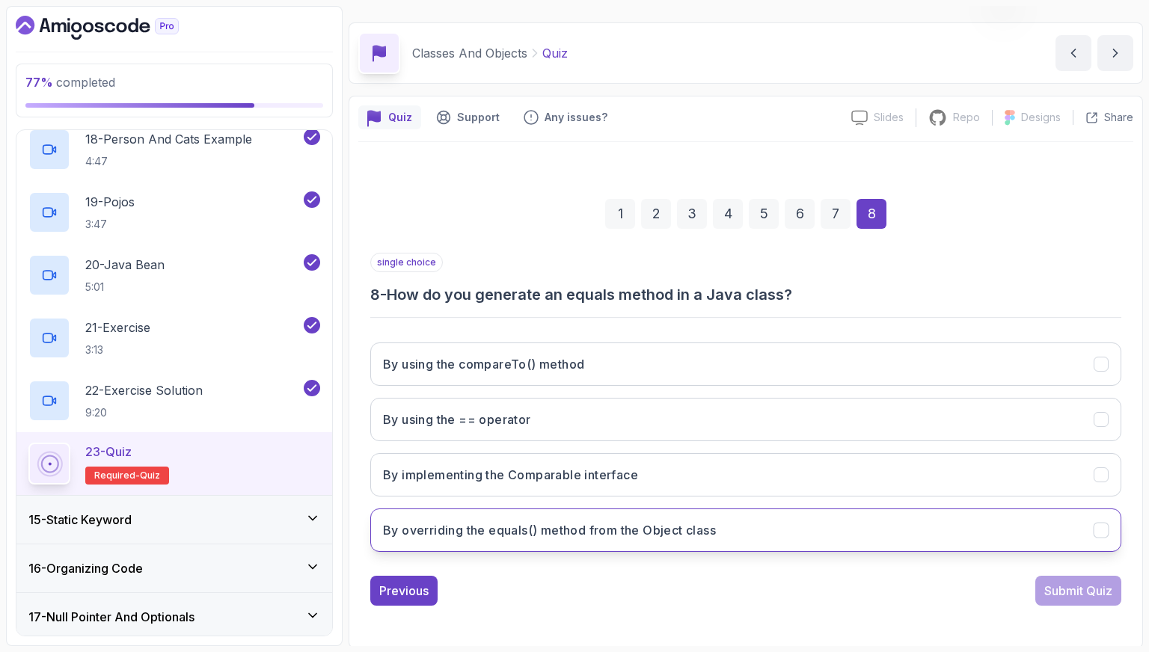
click at [716, 542] on button "By overriding the equals() method from the Object class" at bounding box center [745, 530] width 751 height 43
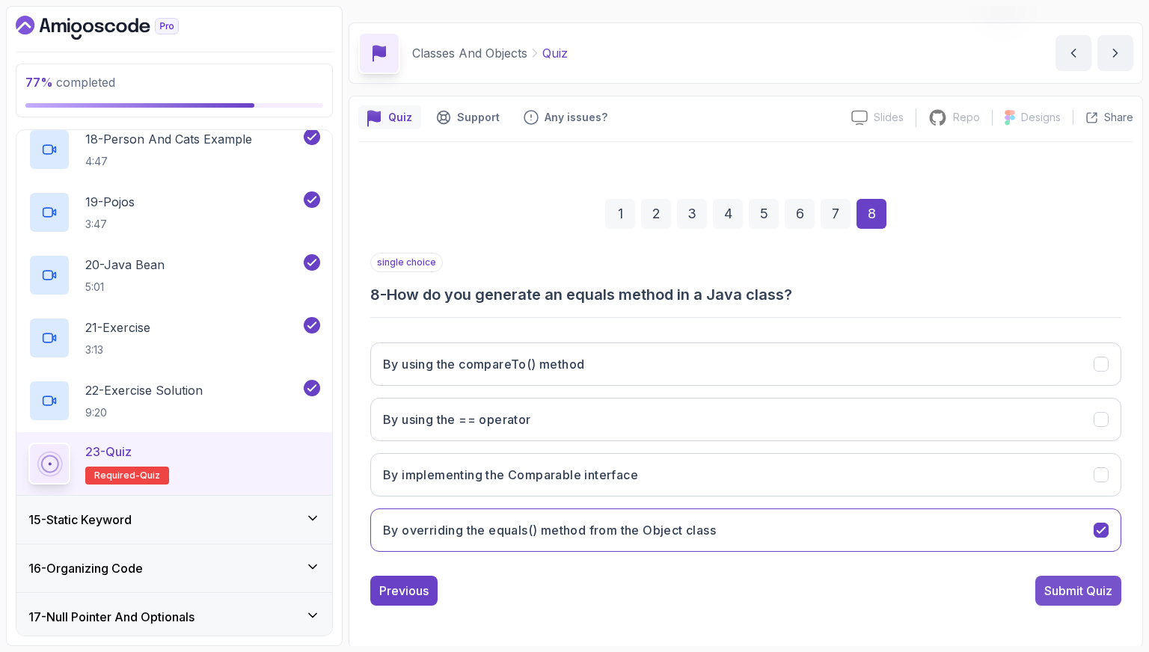
click at [1073, 593] on div "Submit Quiz" at bounding box center [1078, 591] width 68 height 18
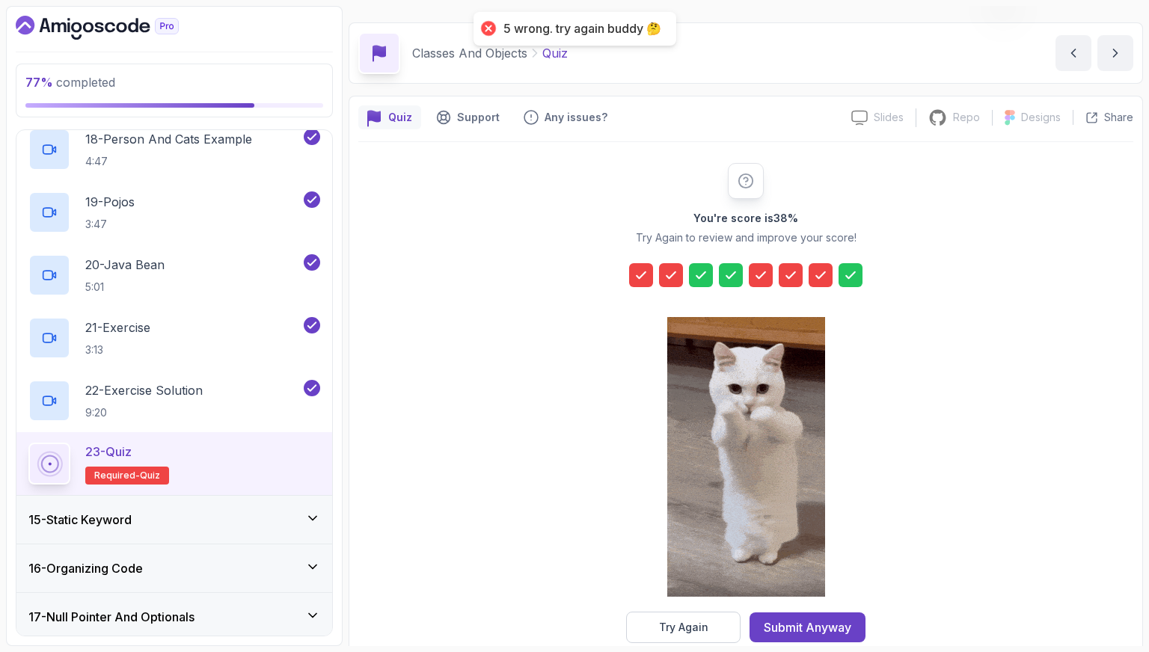
drag, startPoint x: 838, startPoint y: 626, endPoint x: 752, endPoint y: 618, distance: 86.4
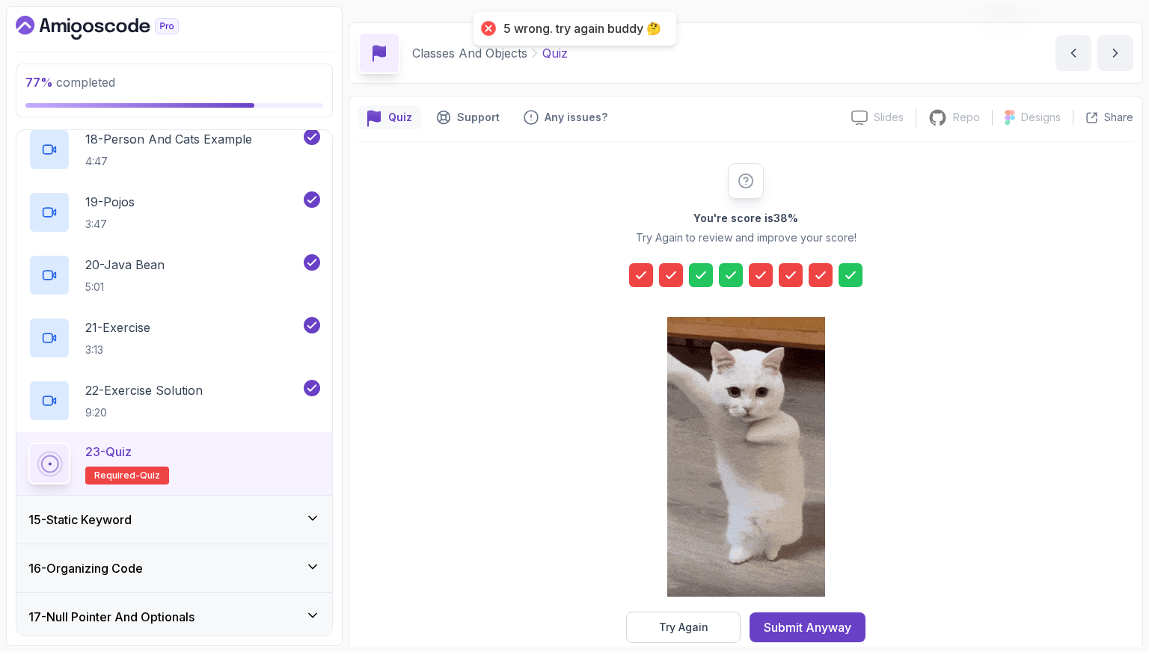
click at [838, 626] on div "Submit Anyway" at bounding box center [808, 628] width 88 height 18
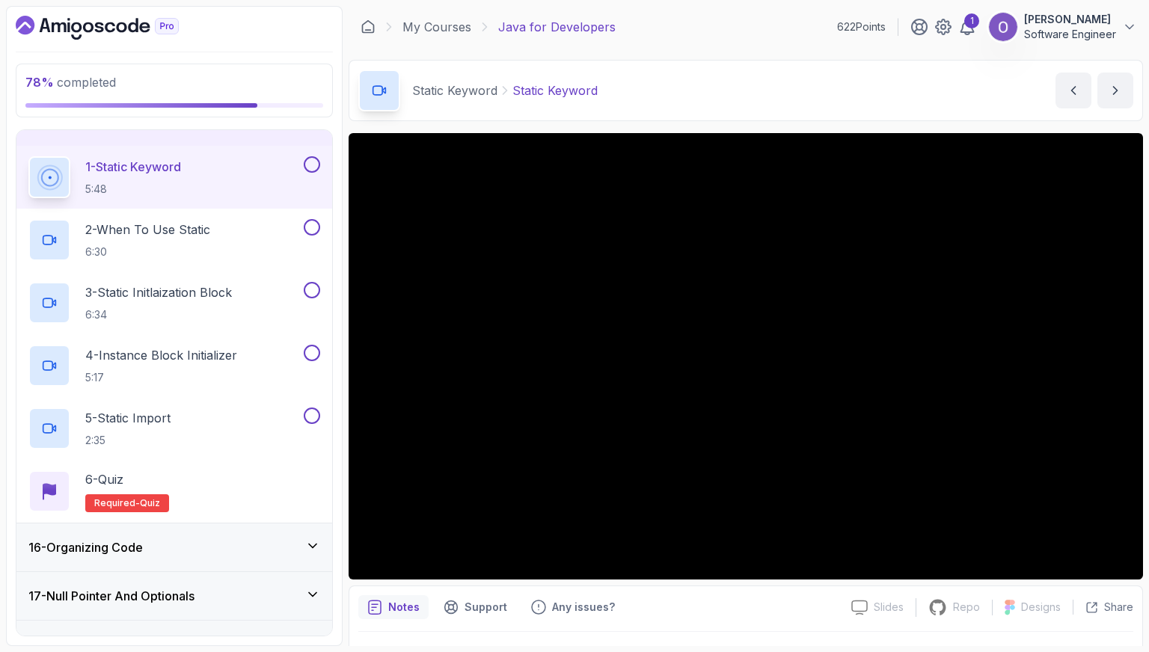
scroll to position [638, 0]
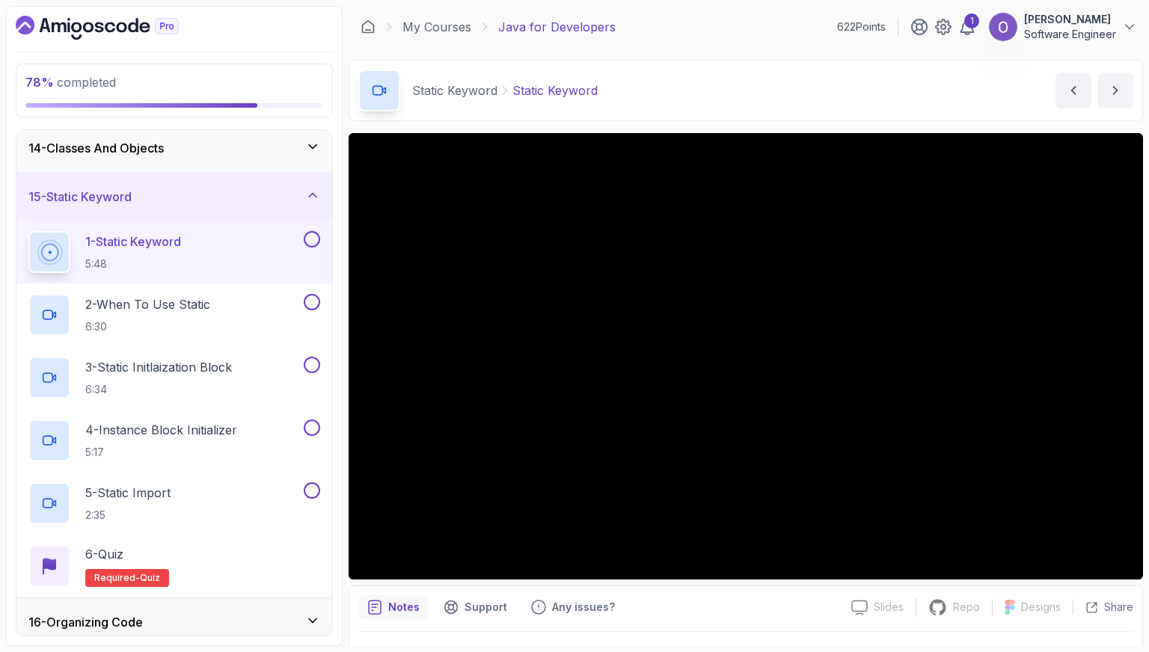
click at [239, 144] on div "14 - Classes And Objects" at bounding box center [174, 148] width 292 height 18
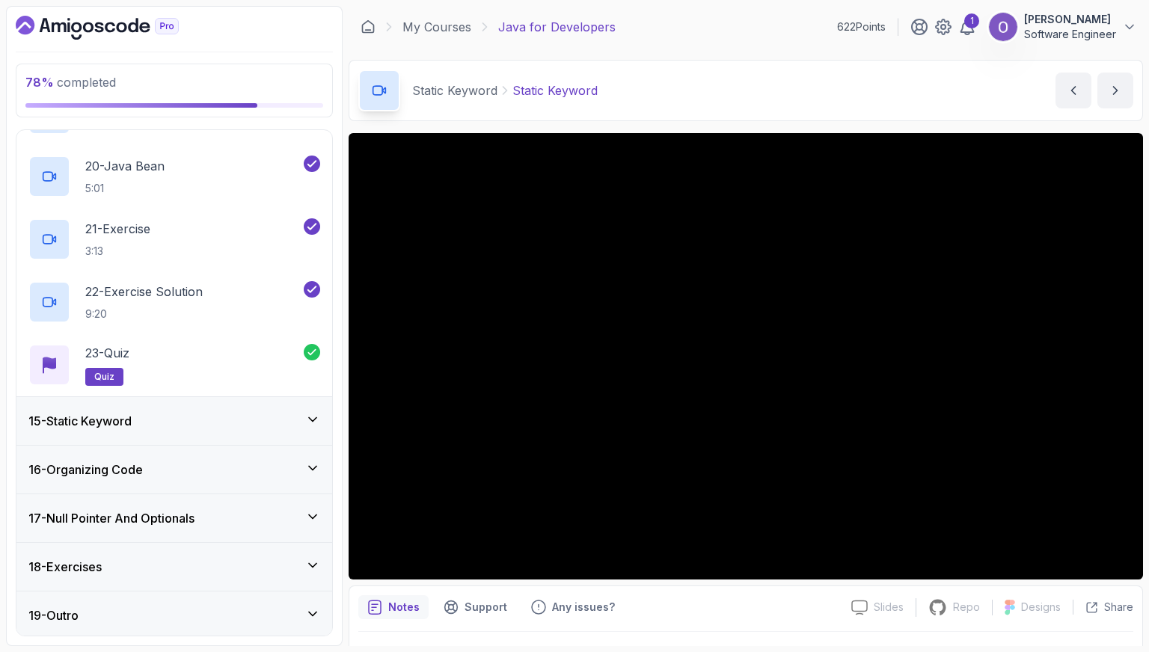
click at [274, 407] on div "15 - Static Keyword" at bounding box center [174, 421] width 316 height 48
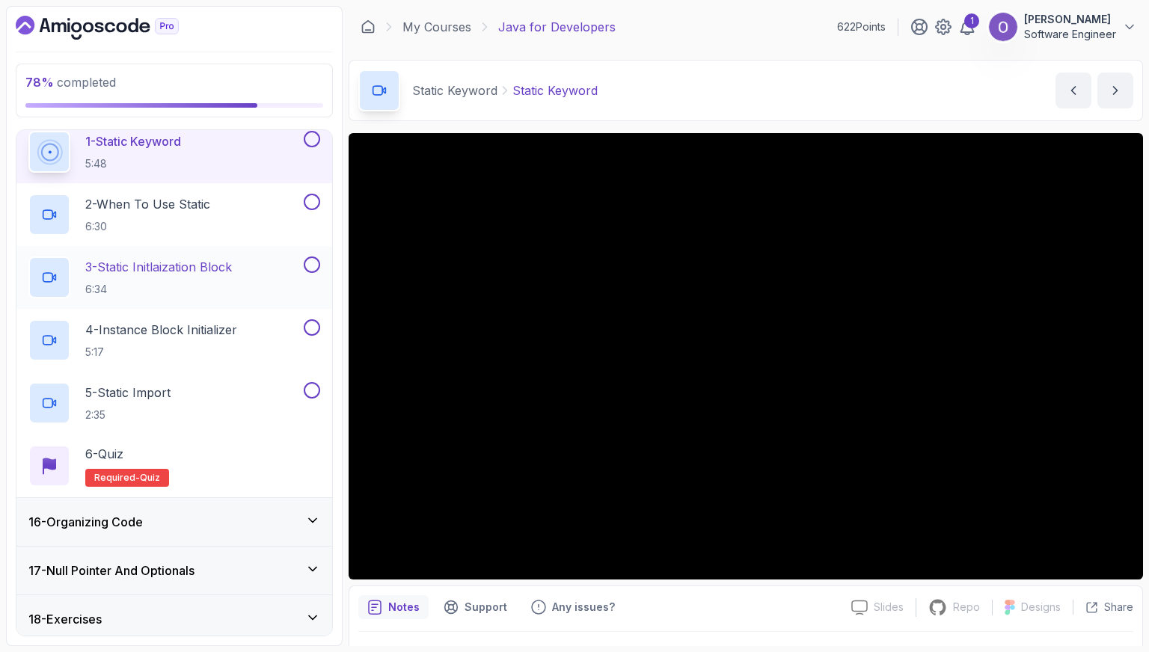
scroll to position [713, 0]
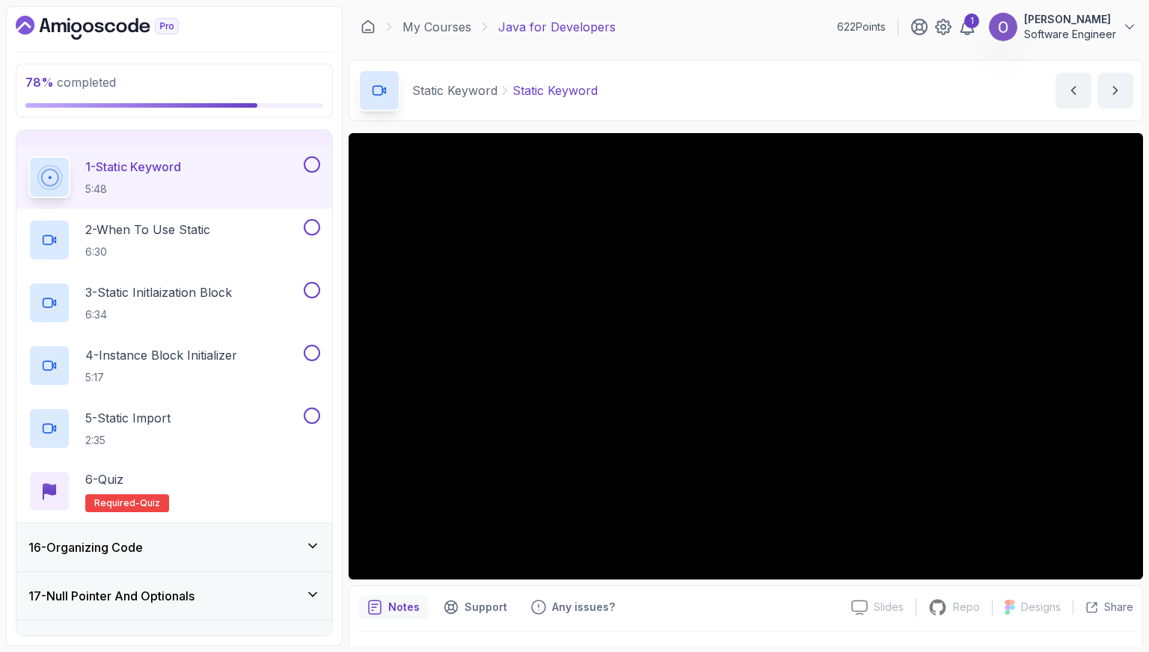
click at [308, 160] on button at bounding box center [312, 164] width 16 height 16
click at [290, 228] on div "2 - When To Use Static 6:30" at bounding box center [164, 240] width 272 height 42
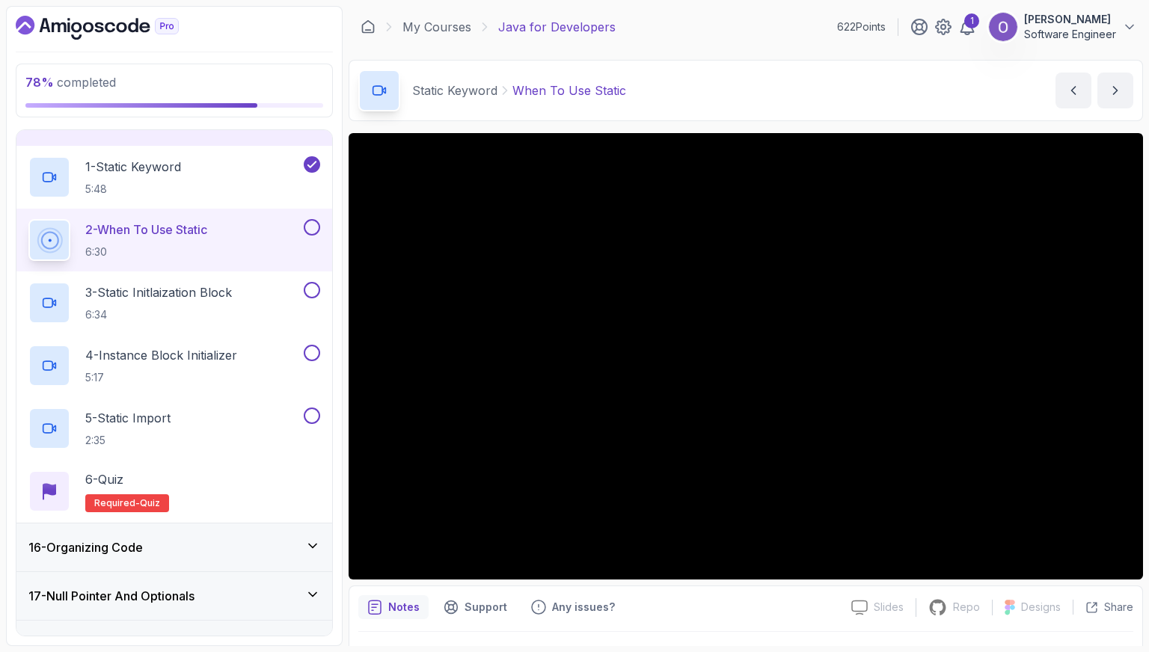
click at [311, 224] on button at bounding box center [312, 227] width 16 height 16
click at [310, 285] on button at bounding box center [312, 290] width 16 height 16
click at [309, 350] on button at bounding box center [312, 353] width 16 height 16
click at [311, 411] on button at bounding box center [312, 416] width 16 height 16
click at [276, 483] on div "6 - Quiz Required- quiz" at bounding box center [174, 492] width 292 height 42
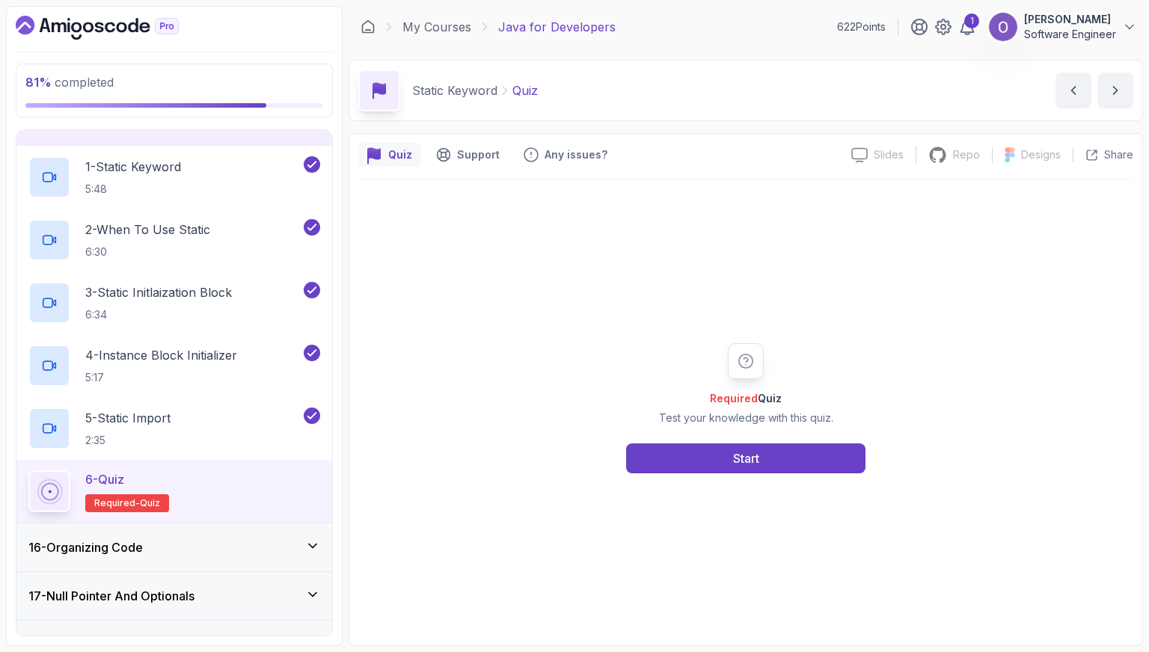
click at [1030, 364] on div "Required Quiz Test your knowledge with this quiz. Start" at bounding box center [745, 408] width 775 height 130
